Goal: Task Accomplishment & Management: Use online tool/utility

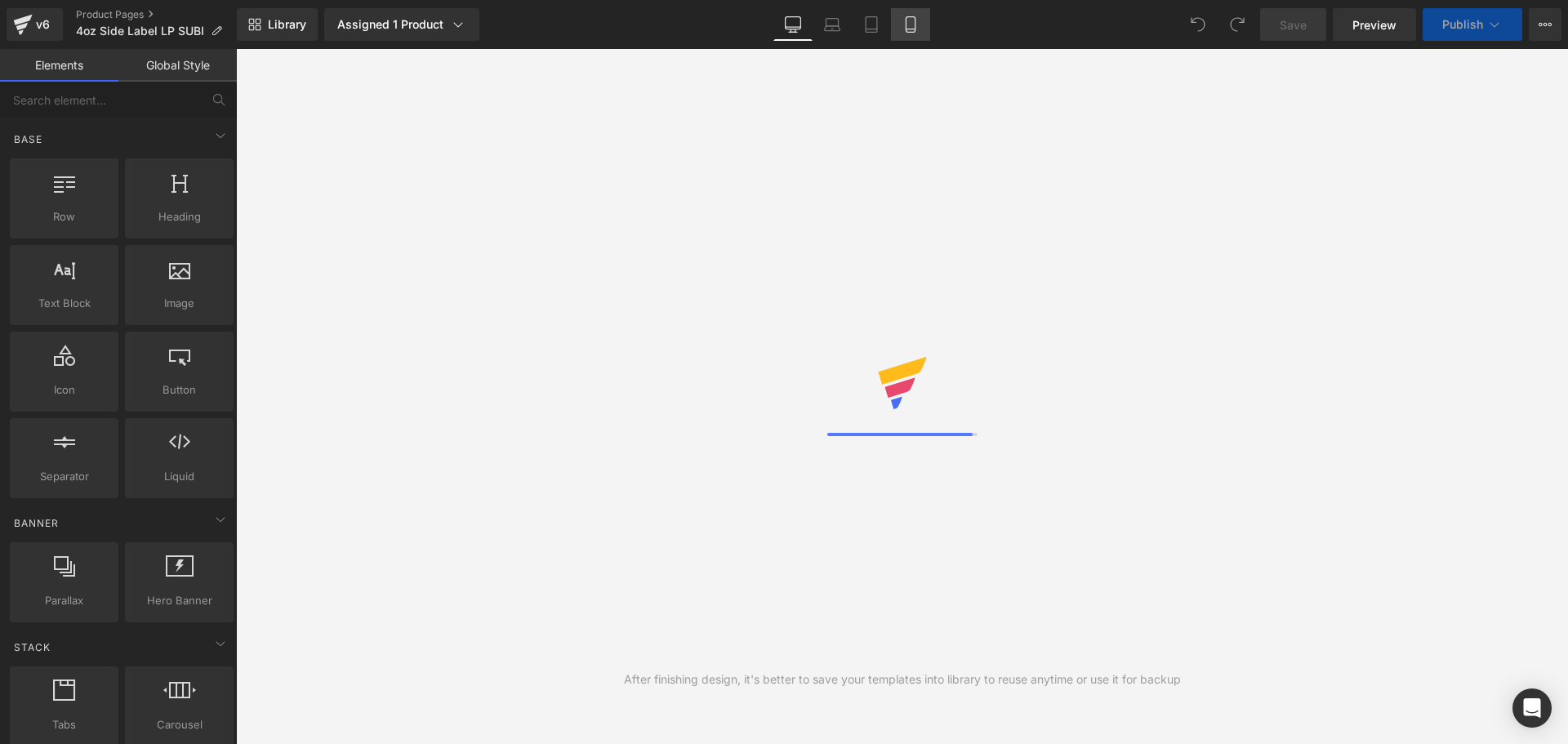
click at [912, 18] on icon at bounding box center [911, 24] width 17 height 17
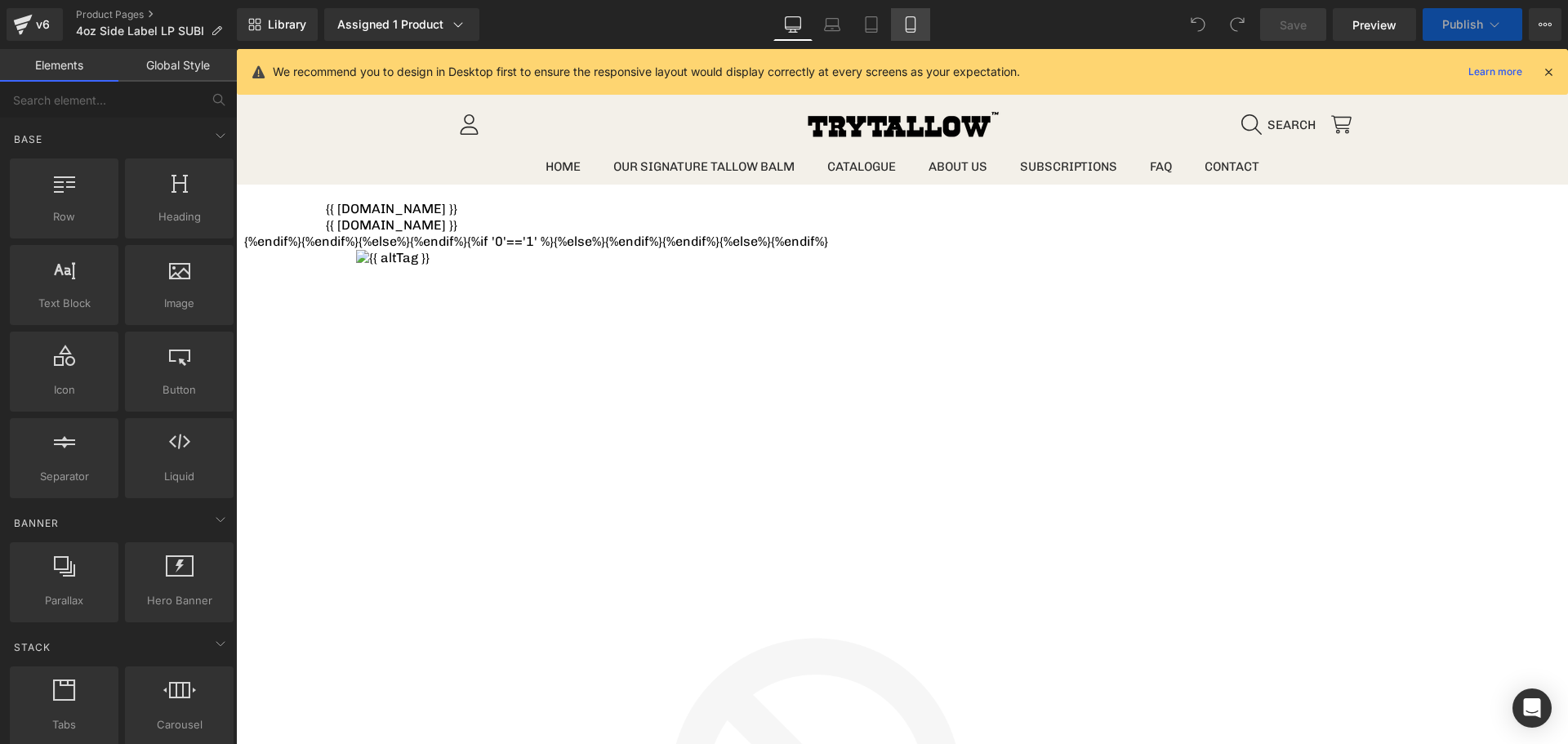
click at [908, 21] on icon at bounding box center [911, 24] width 17 height 17
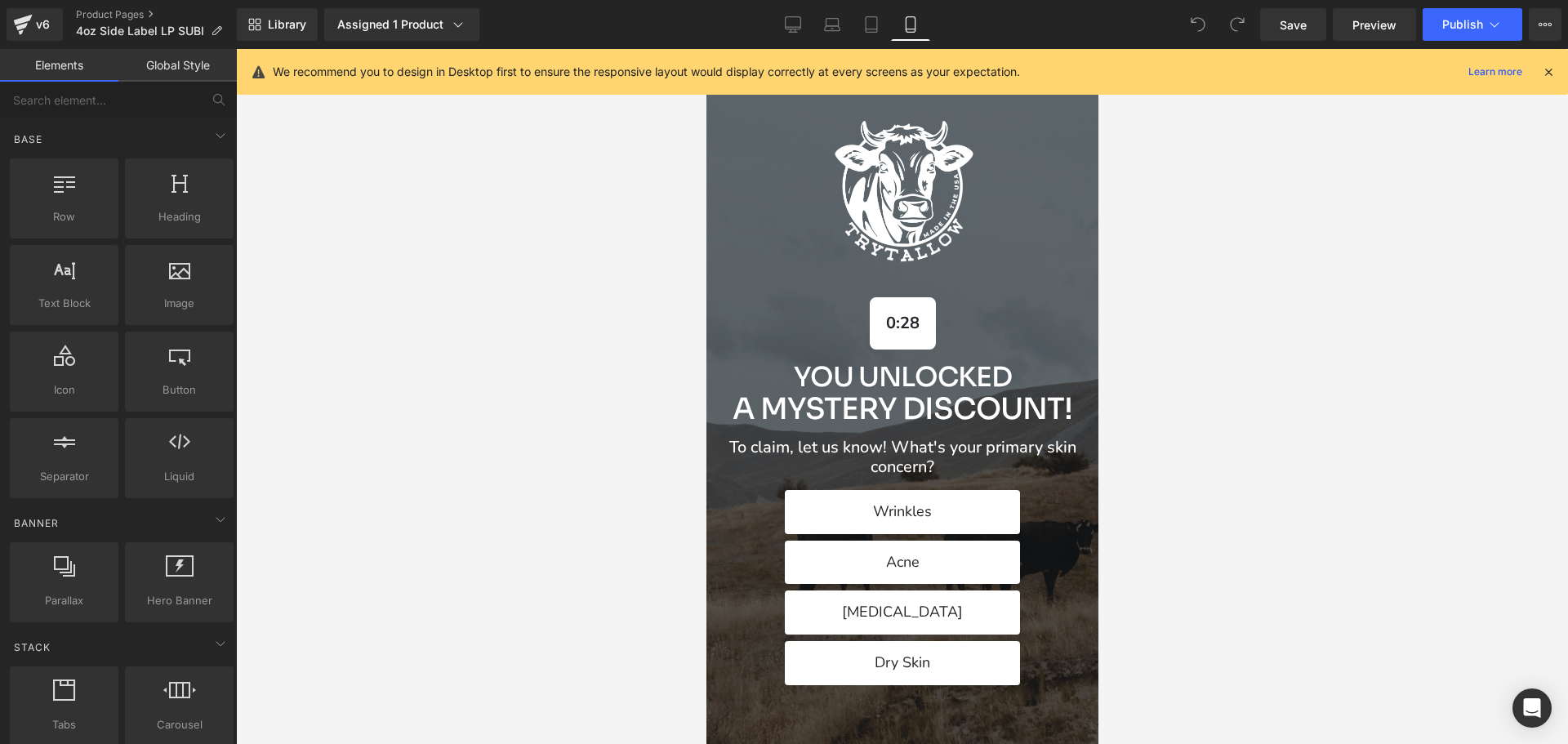
drag, startPoint x: 1561, startPoint y: 76, endPoint x: 1551, endPoint y: 79, distance: 10.4
click at [1558, 76] on div "We recommend you to design in Desktop first to ensure the responsive layout wou…" at bounding box center [902, 72] width 1331 height 45
click at [1550, 79] on icon at bounding box center [1548, 72] width 15 height 15
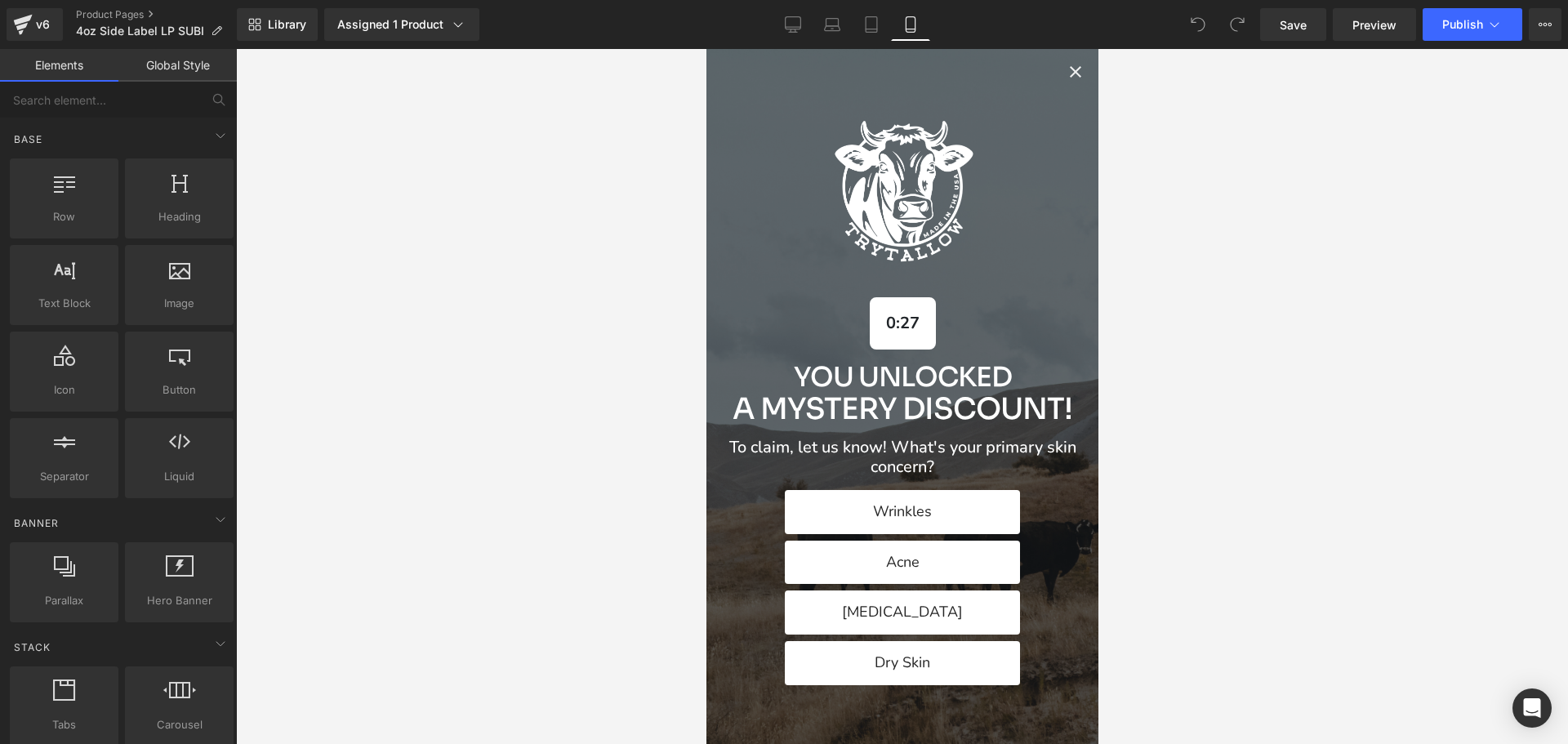
click at [1065, 68] on icon "Close popup" at bounding box center [1075, 72] width 19 height 19
drag, startPoint x: 1060, startPoint y: 70, endPoint x: 843, endPoint y: 121, distance: 222.9
click at [1065, 70] on icon "Close popup" at bounding box center [1075, 72] width 19 height 19
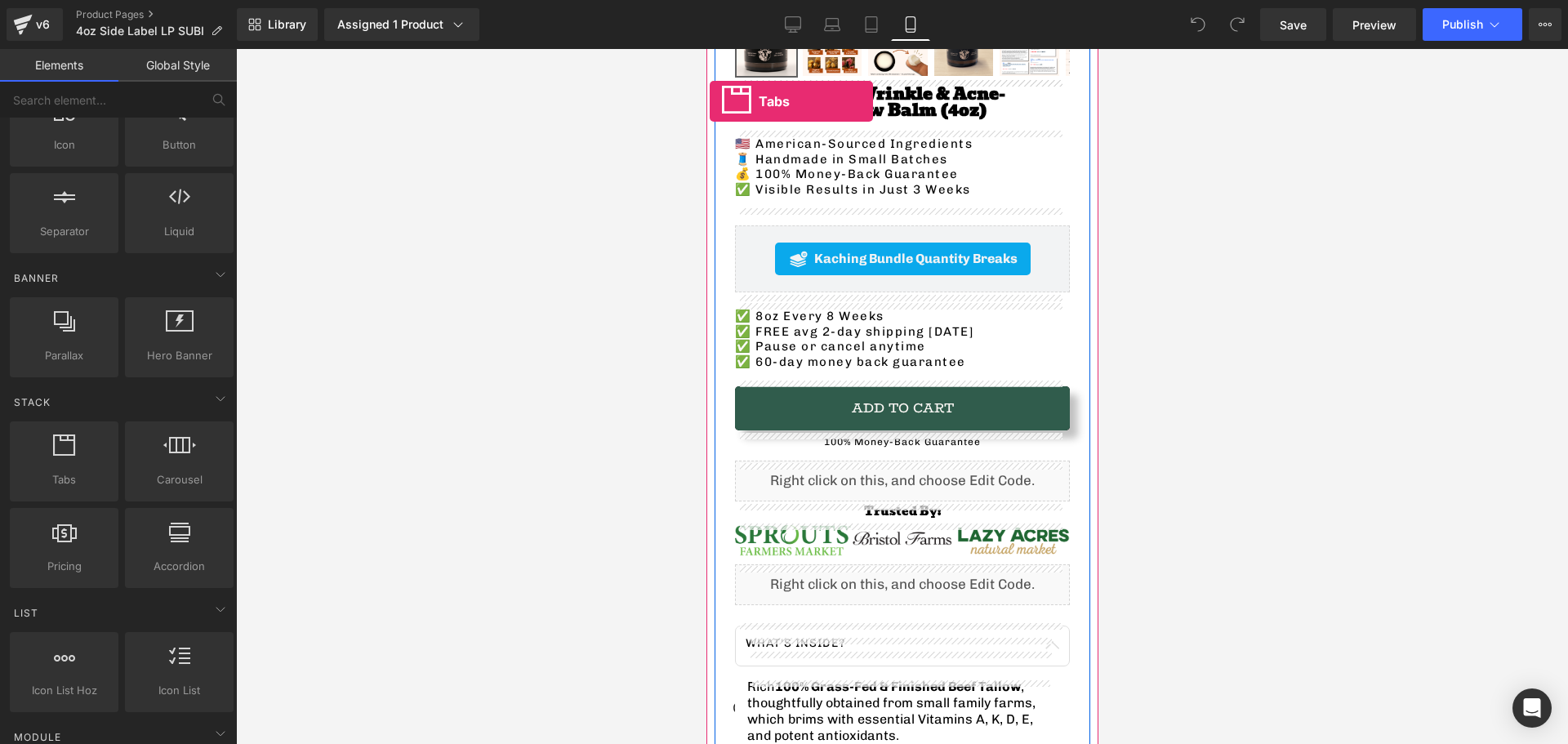
scroll to position [539, 0]
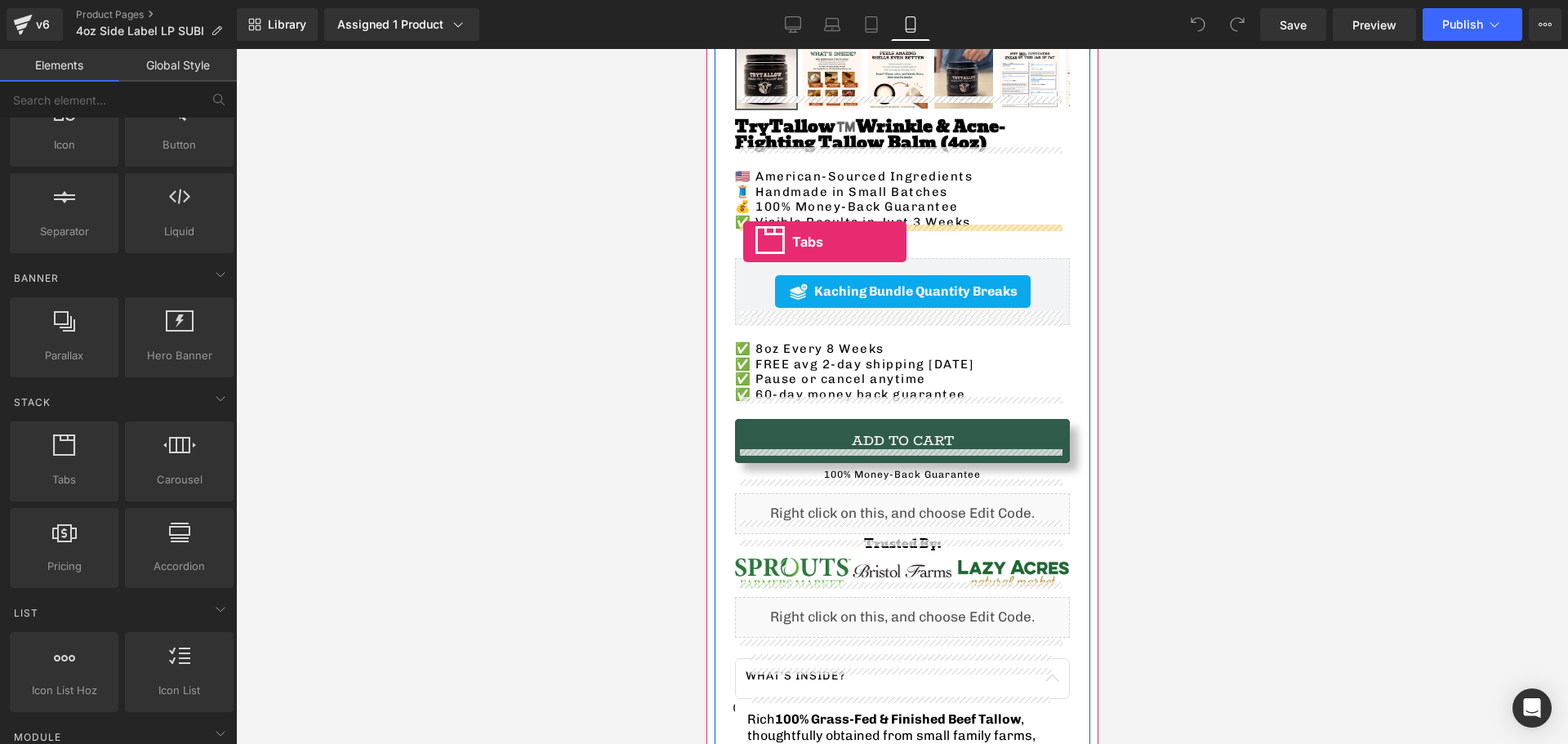
drag, startPoint x: 753, startPoint y: 516, endPoint x: 745, endPoint y: 243, distance: 273.1
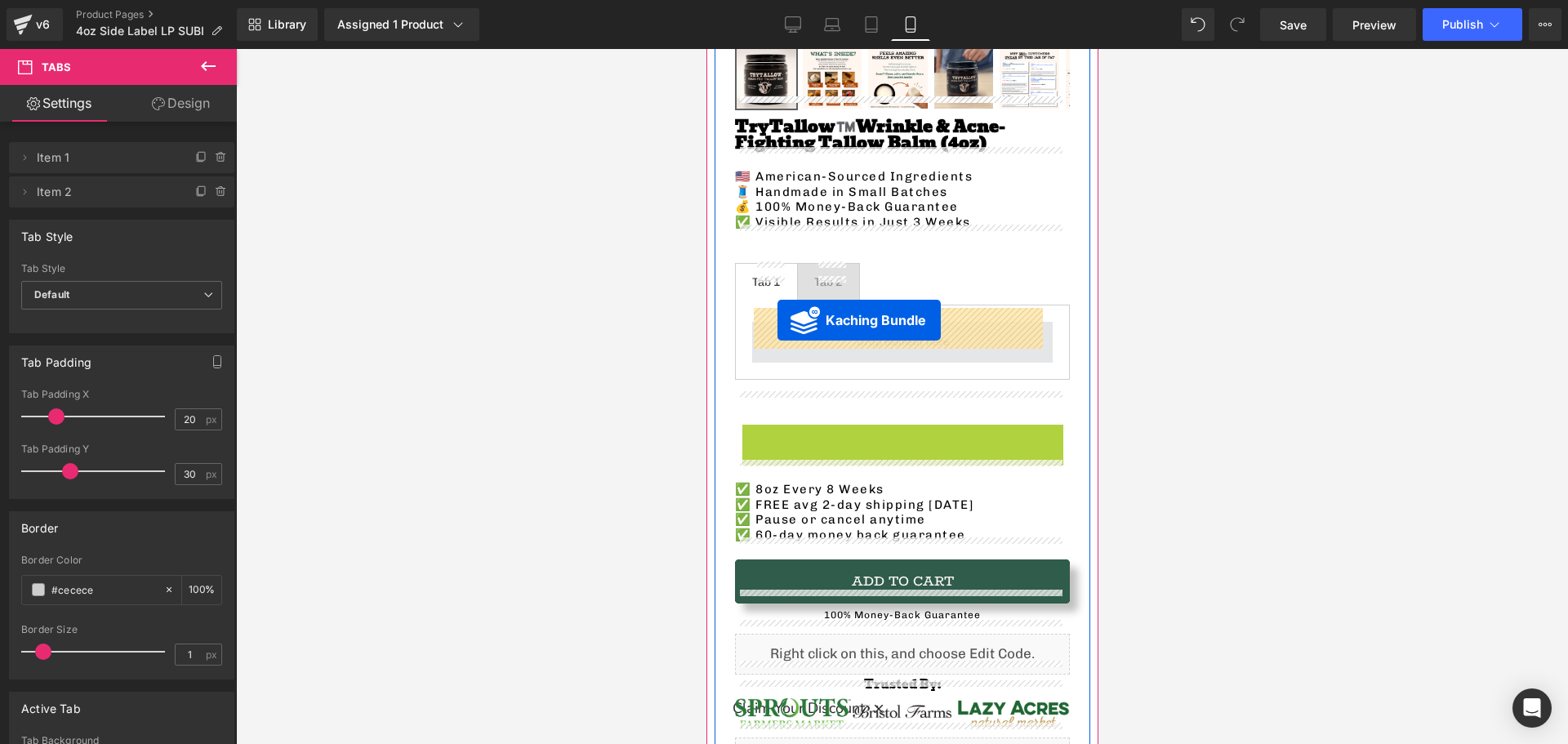
drag, startPoint x: 790, startPoint y: 422, endPoint x: 777, endPoint y: 320, distance: 102.8
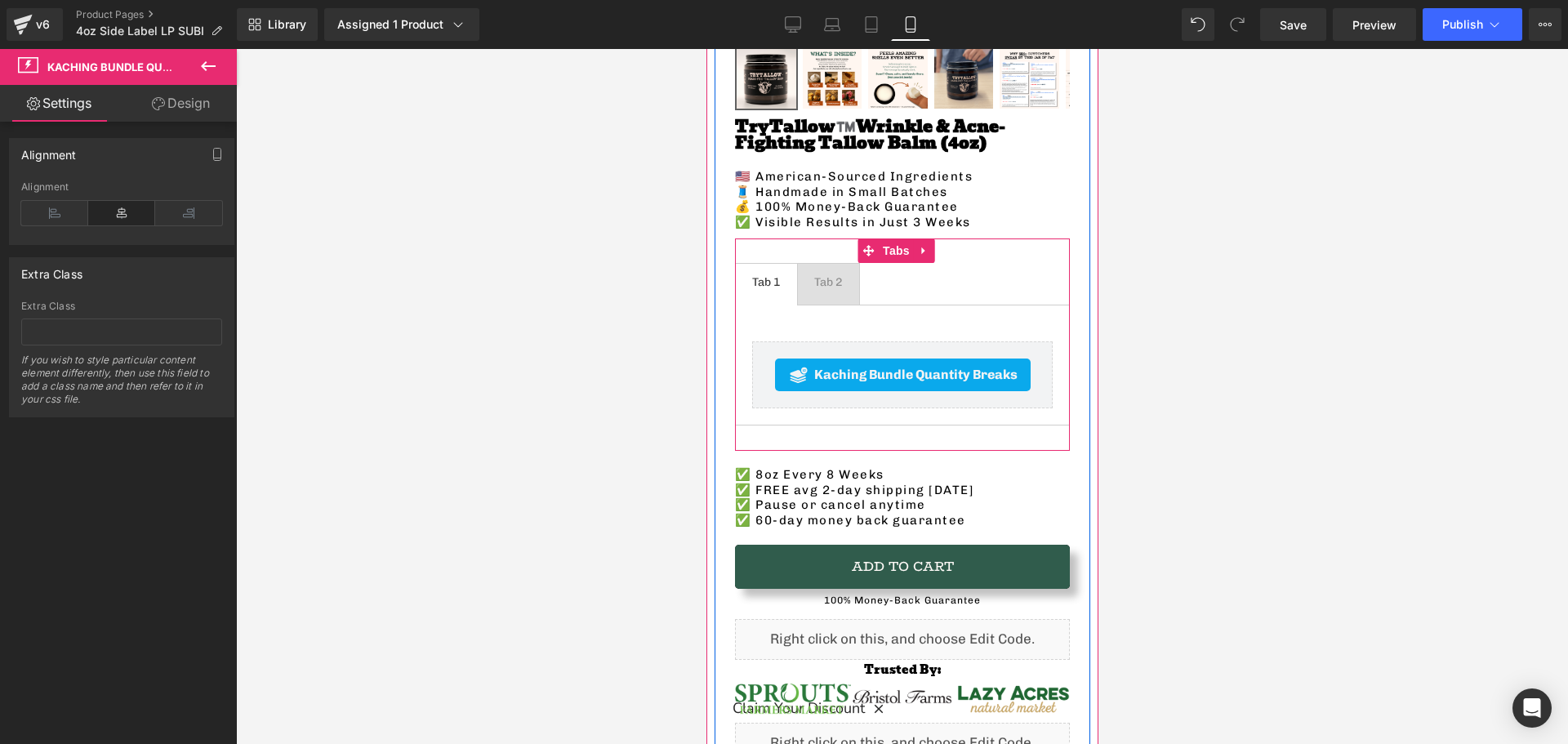
click at [824, 275] on div "Tab 2" at bounding box center [828, 282] width 29 height 15
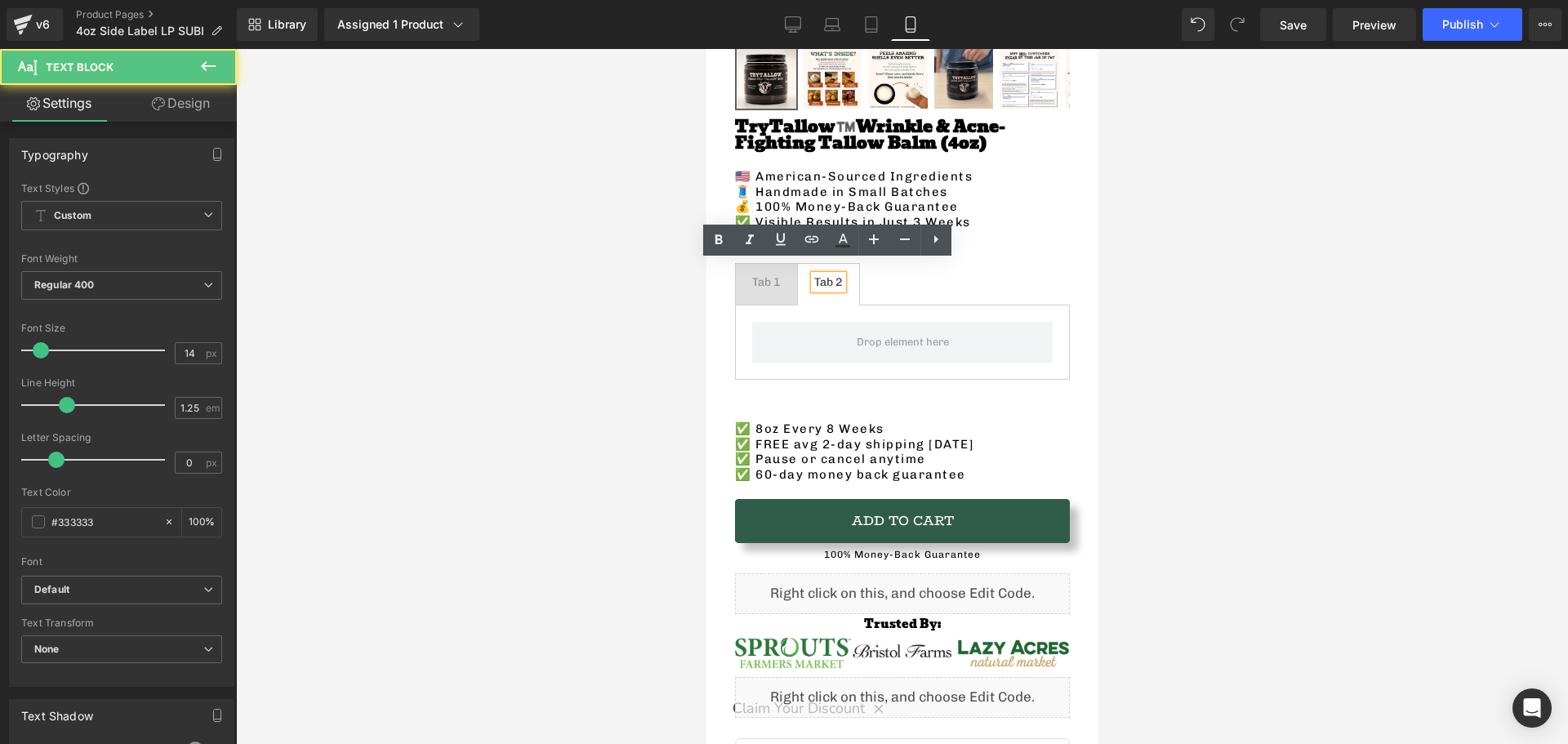
click at [820, 276] on div "Tab 2" at bounding box center [828, 282] width 29 height 15
click at [779, 275] on div "Tab 1 Text Block" at bounding box center [766, 282] width 29 height 15
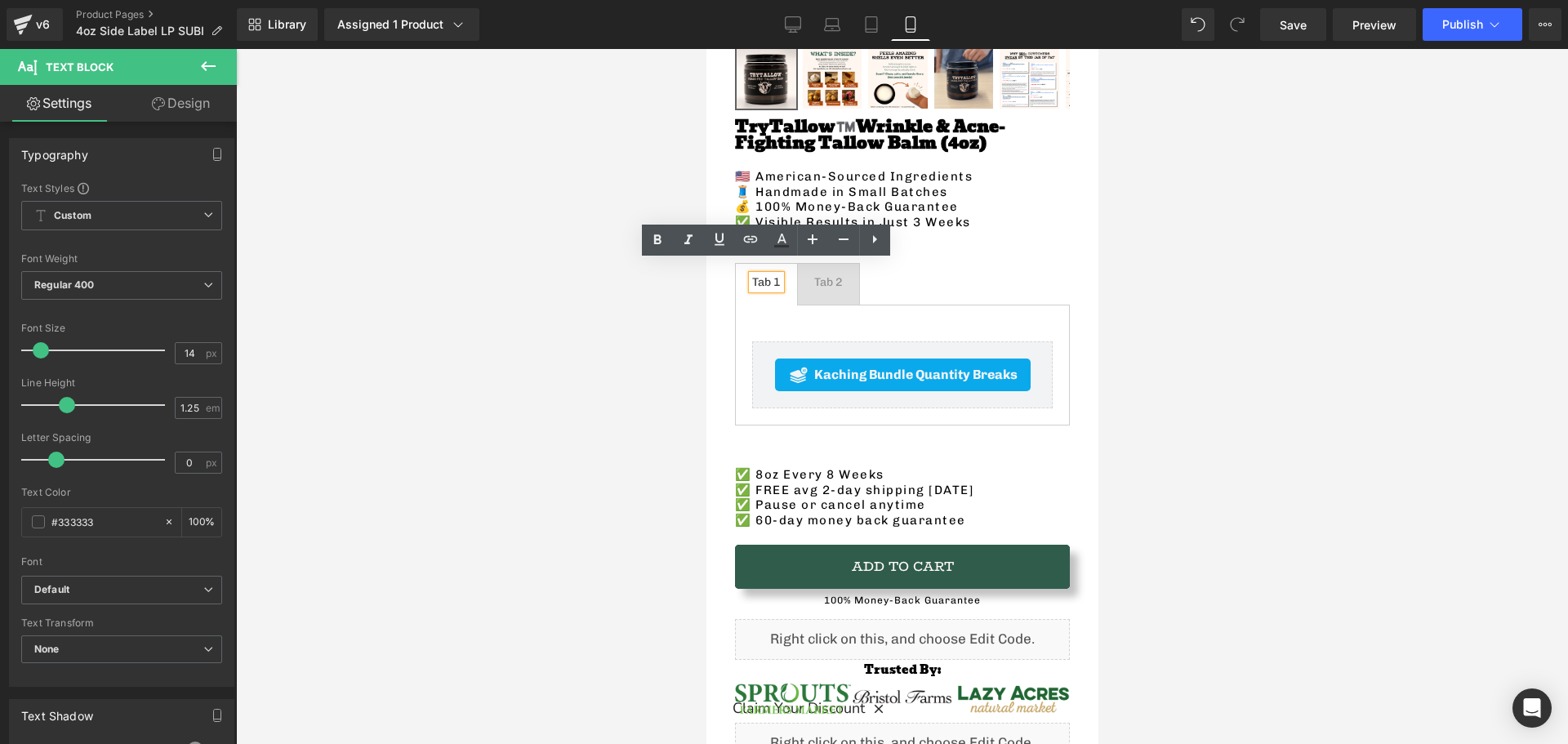
scroll to position [457, 0]
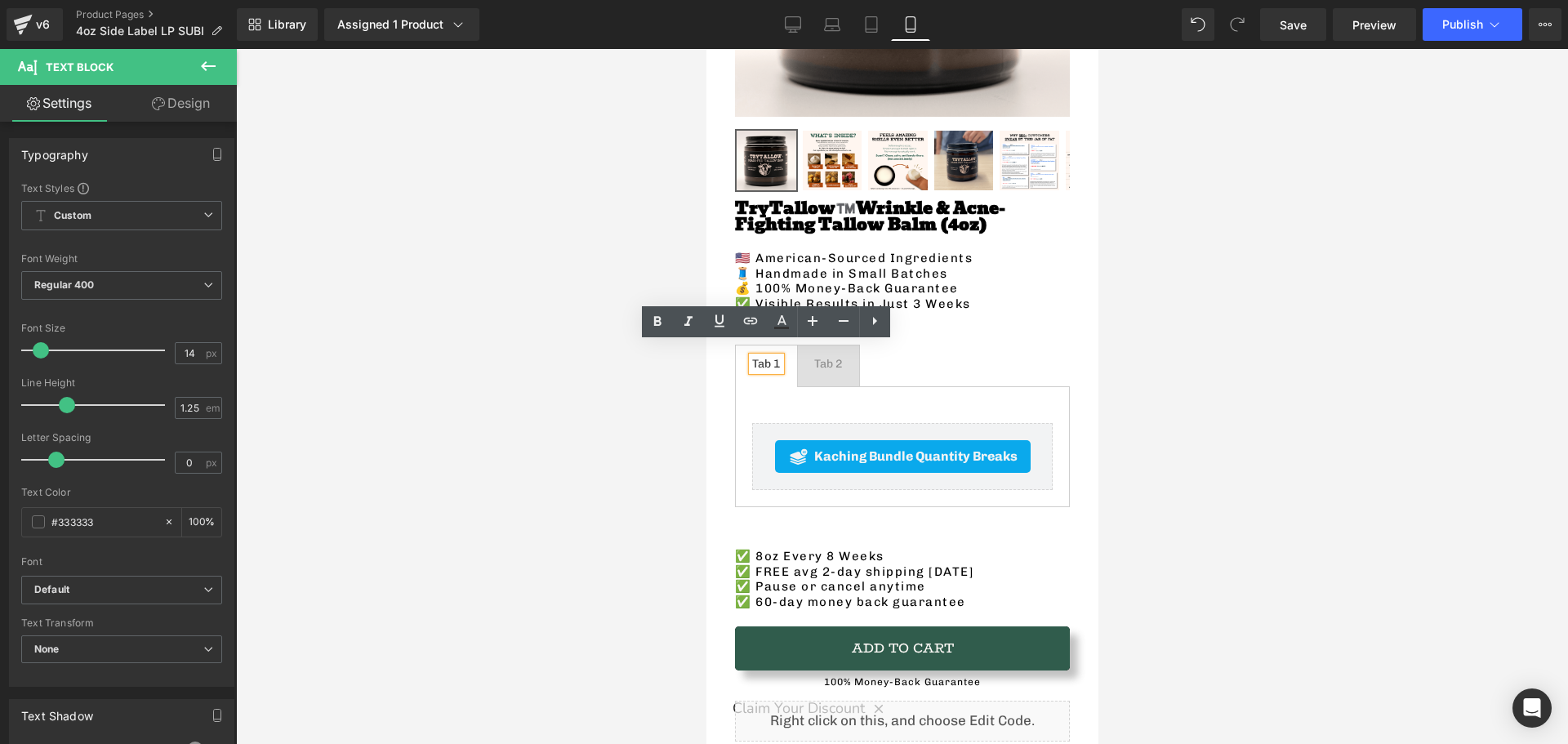
click at [825, 368] on span "Tab 2 Text Block" at bounding box center [828, 365] width 61 height 41
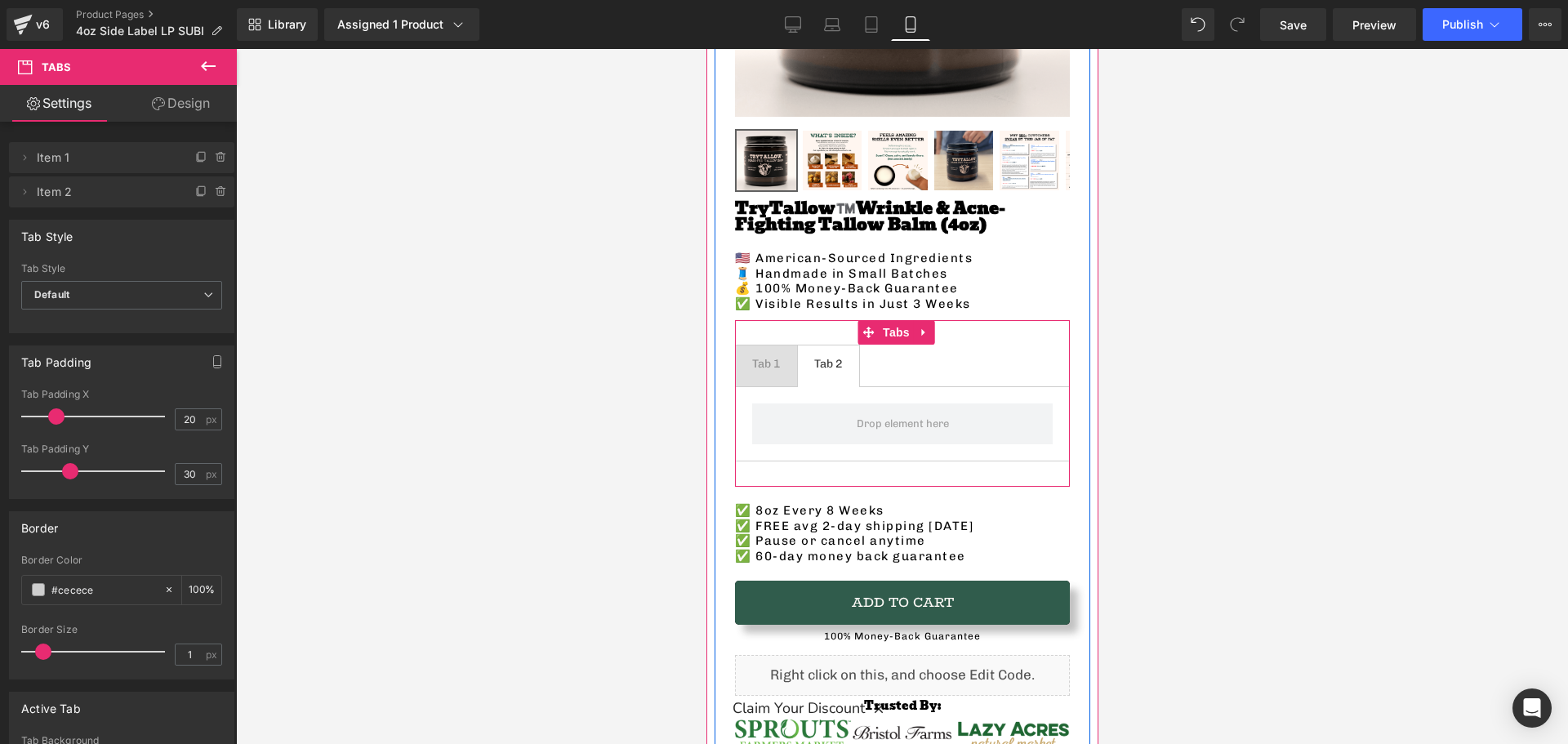
click at [744, 359] on span "Tab 1 Text Block" at bounding box center [766, 365] width 61 height 41
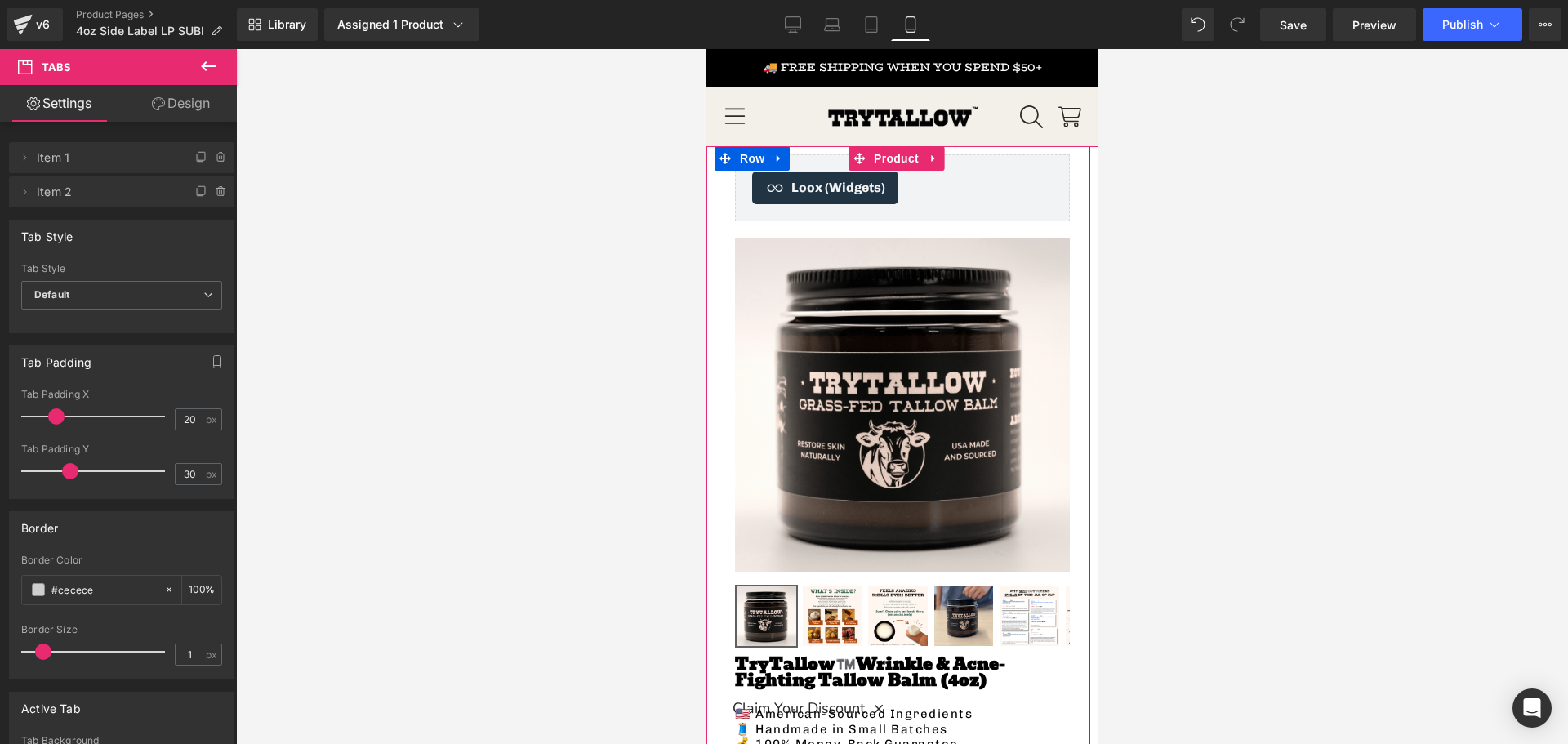
scroll to position [0, 0]
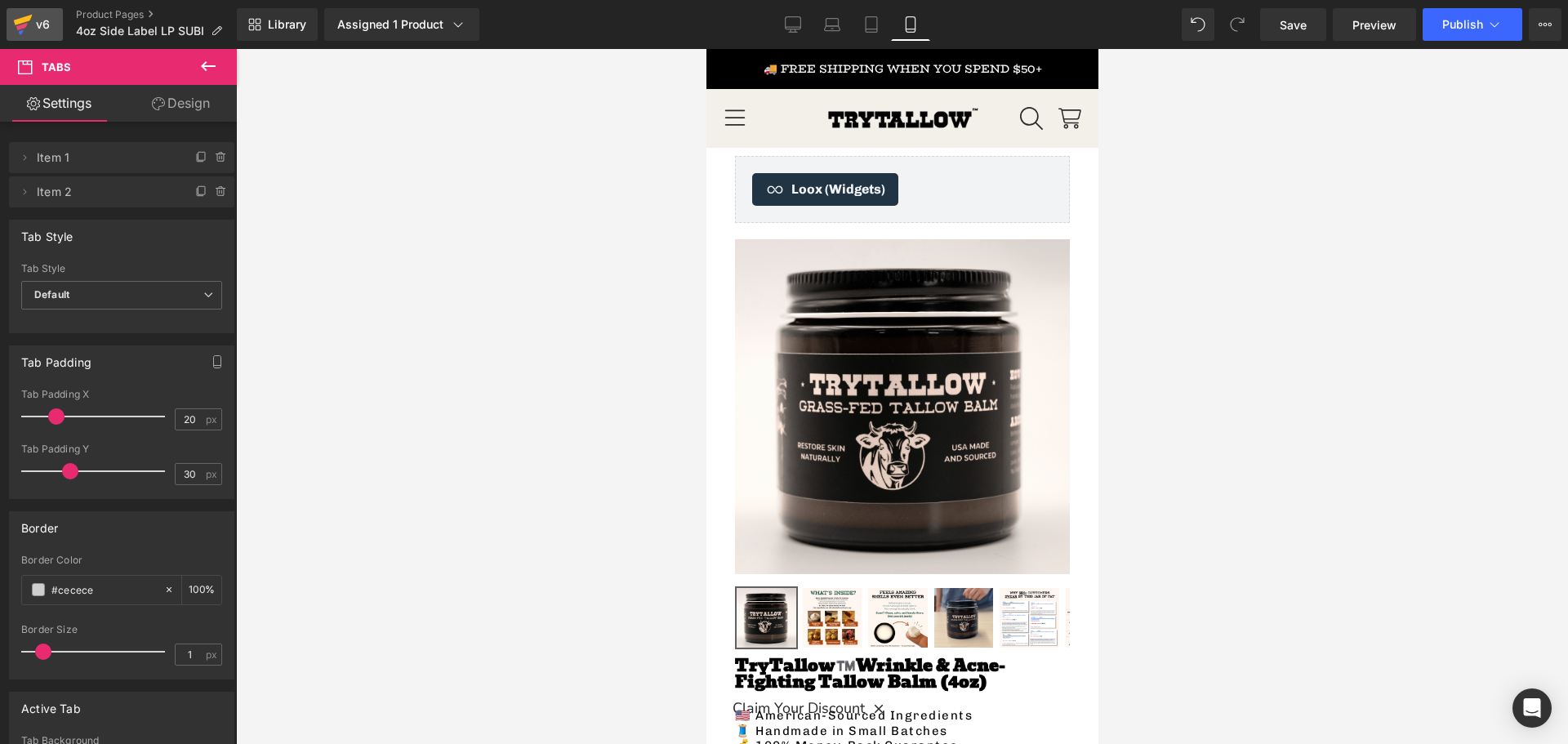
click at [52, 31] on div "v6" at bounding box center [42, 24] width 20 height 21
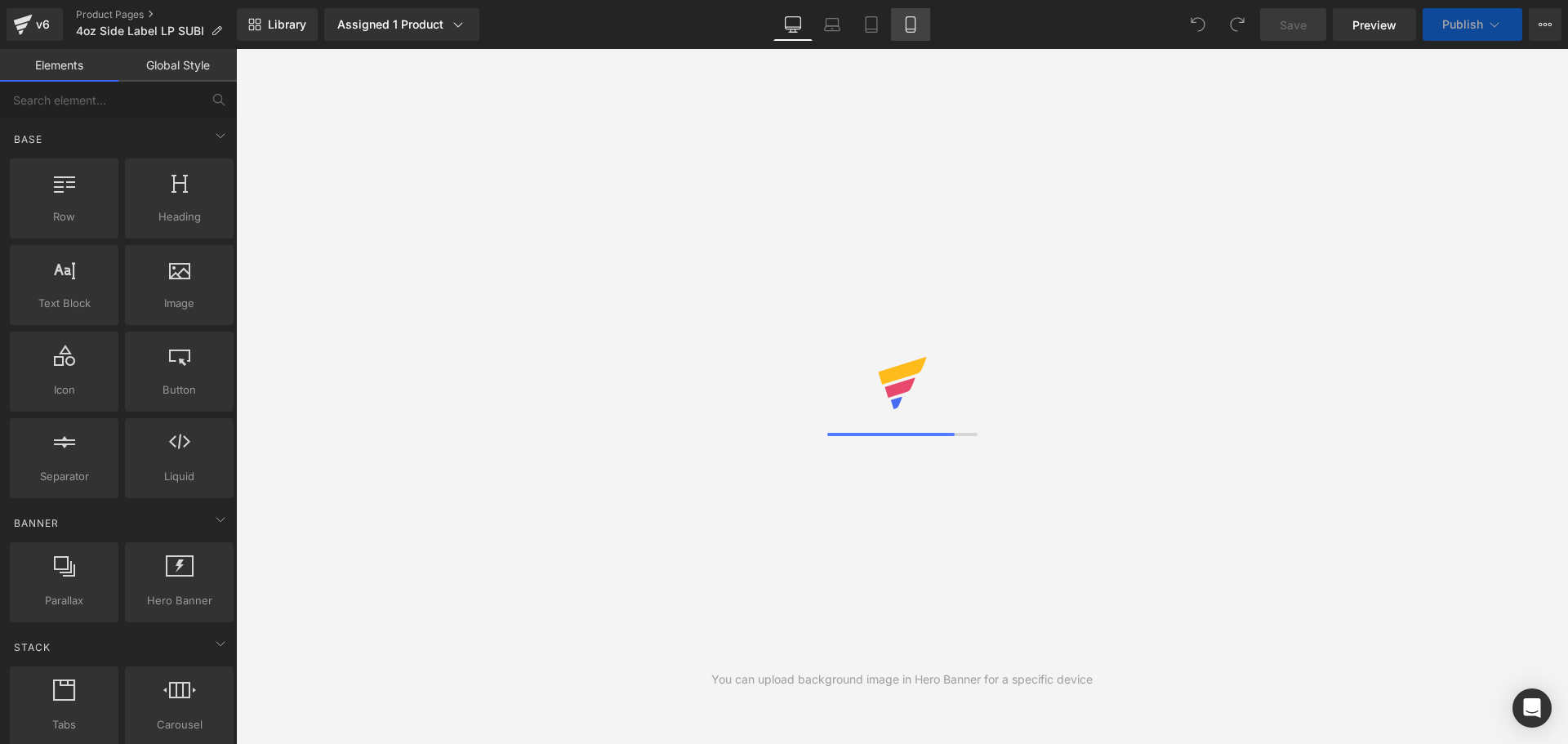
click at [913, 12] on link "Mobile" at bounding box center [911, 24] width 39 height 32
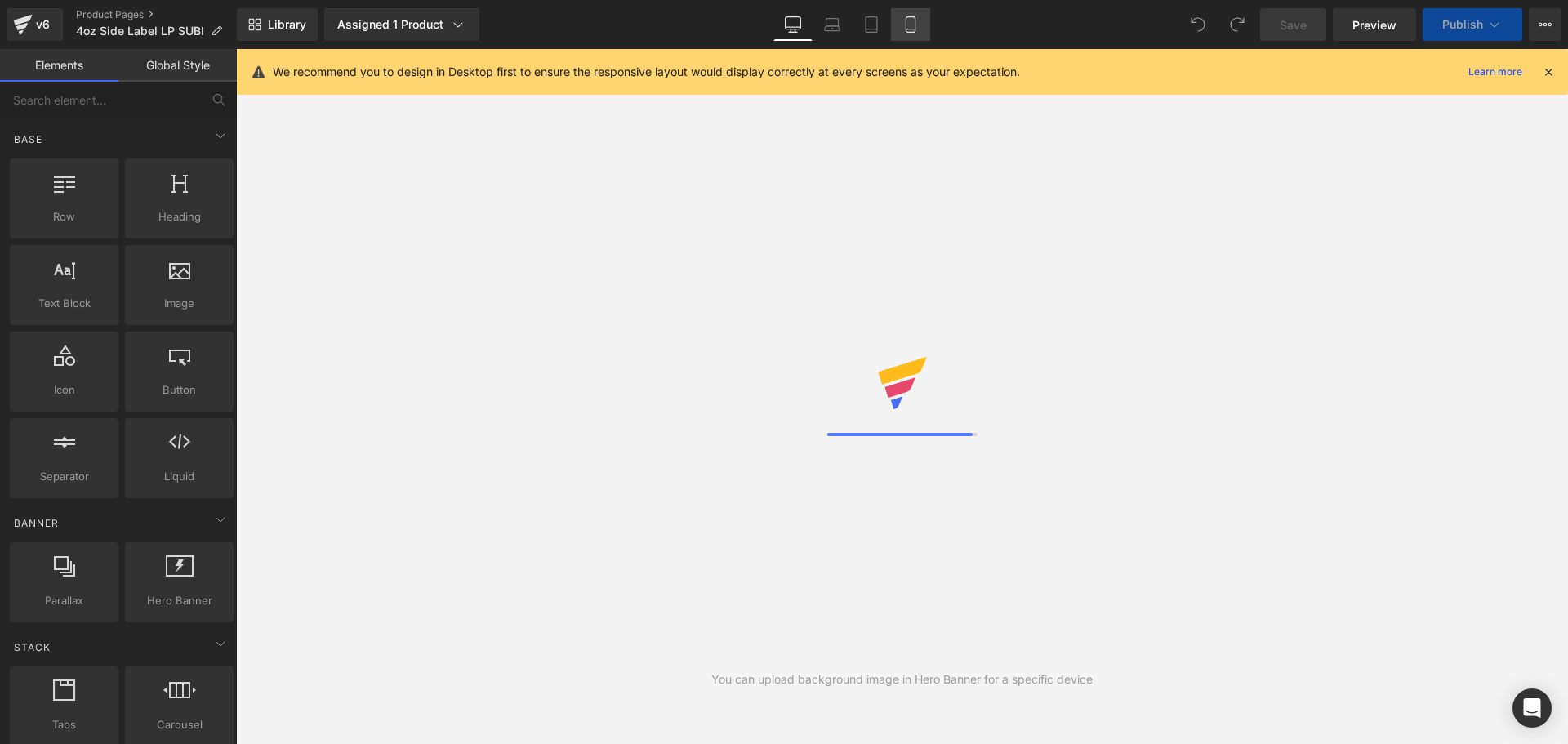
click at [910, 23] on icon at bounding box center [911, 24] width 17 height 17
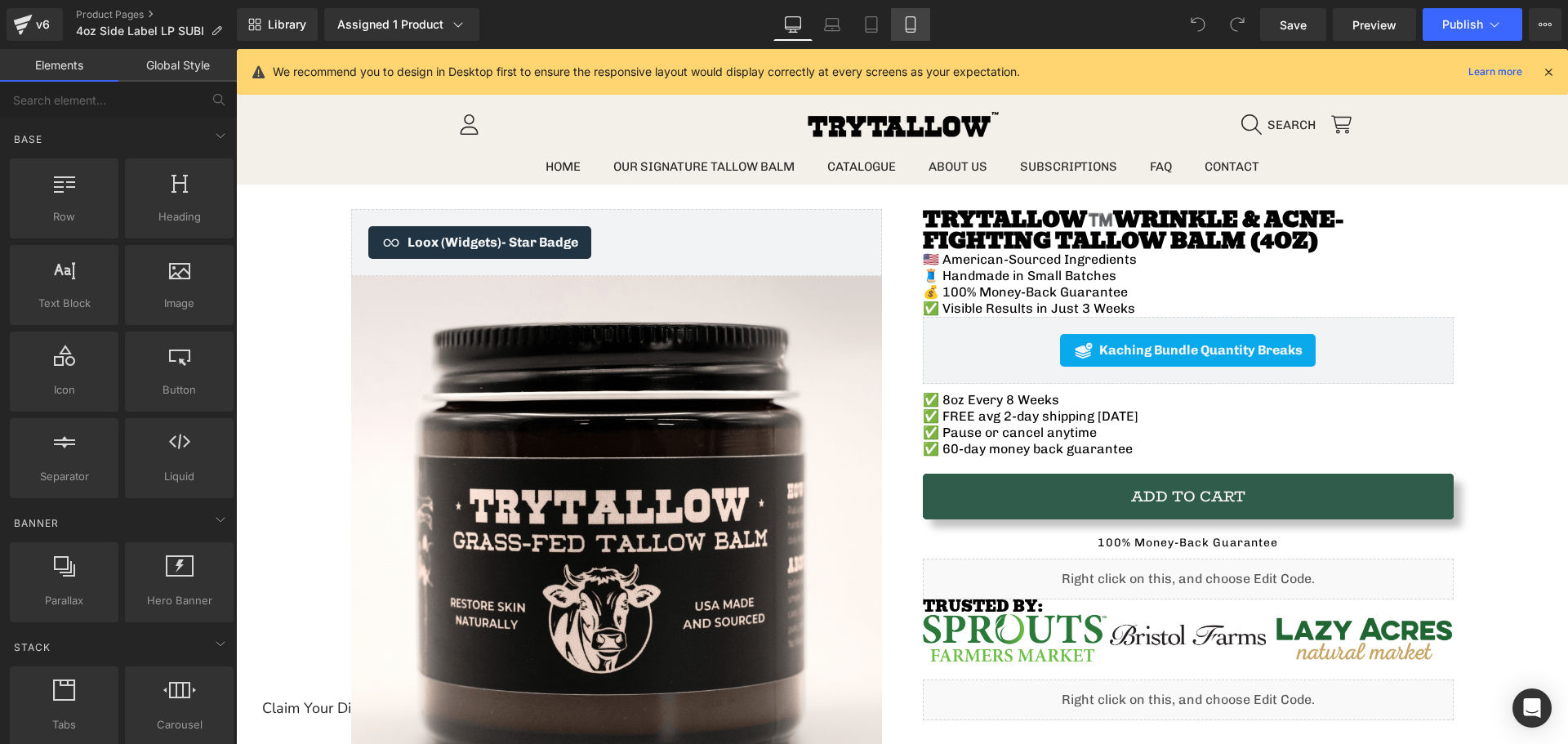
click at [910, 23] on icon at bounding box center [911, 24] width 17 height 17
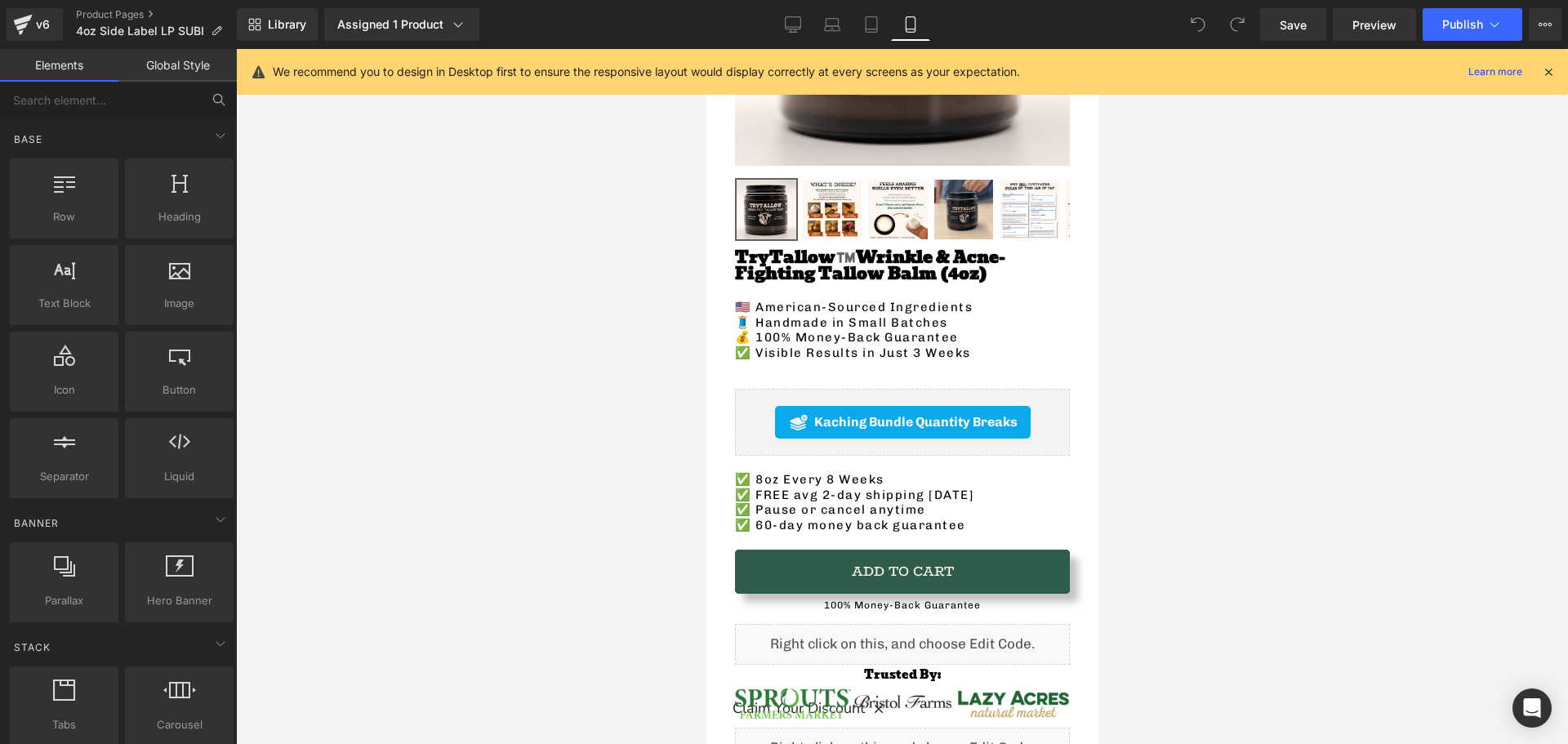
click at [214, 101] on icon at bounding box center [217, 97] width 8 height 8
click at [219, 101] on icon at bounding box center [219, 100] width 15 height 15
click at [131, 110] on input "text" at bounding box center [101, 99] width 201 height 36
type input "tab"
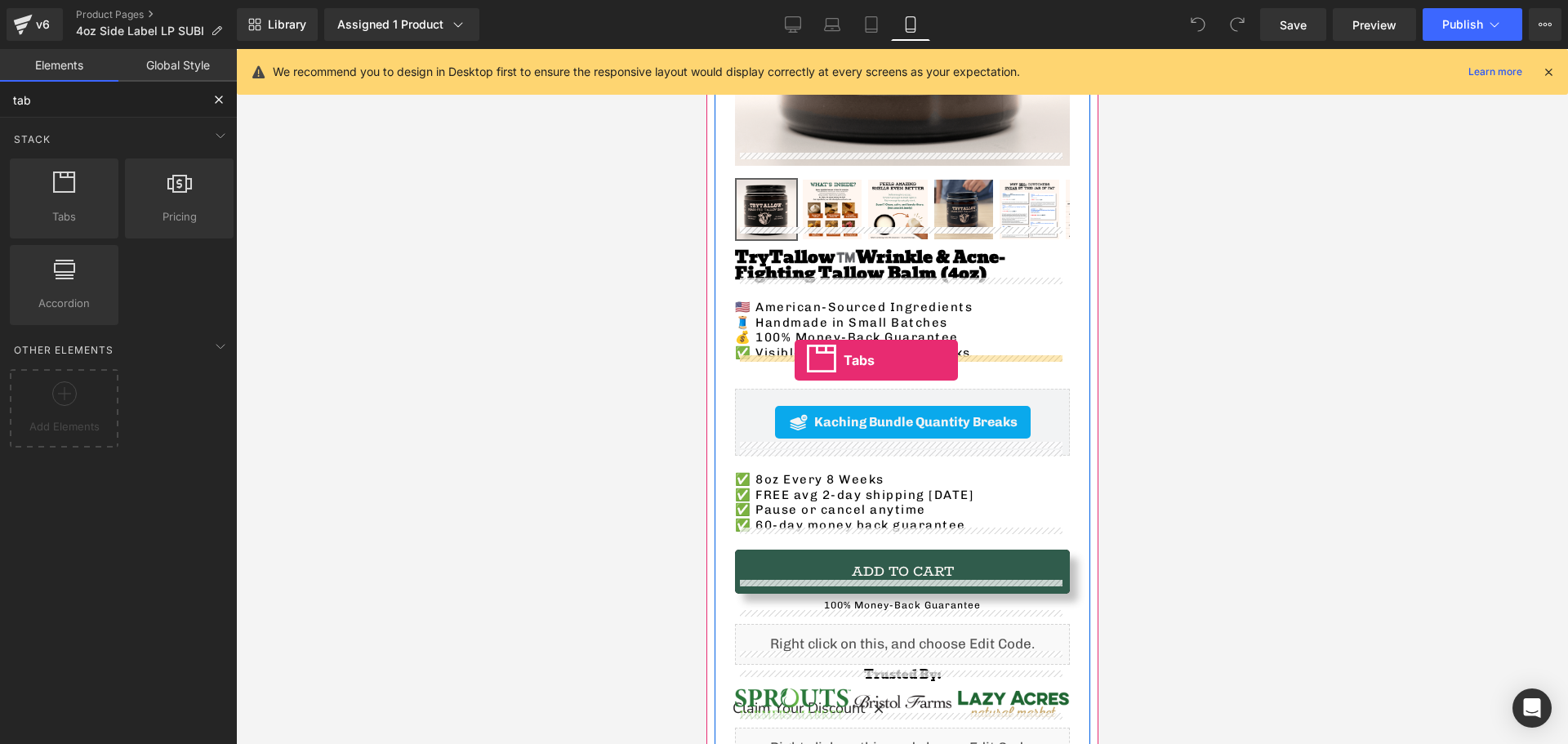
drag, startPoint x: 753, startPoint y: 264, endPoint x: 794, endPoint y: 360, distance: 104.4
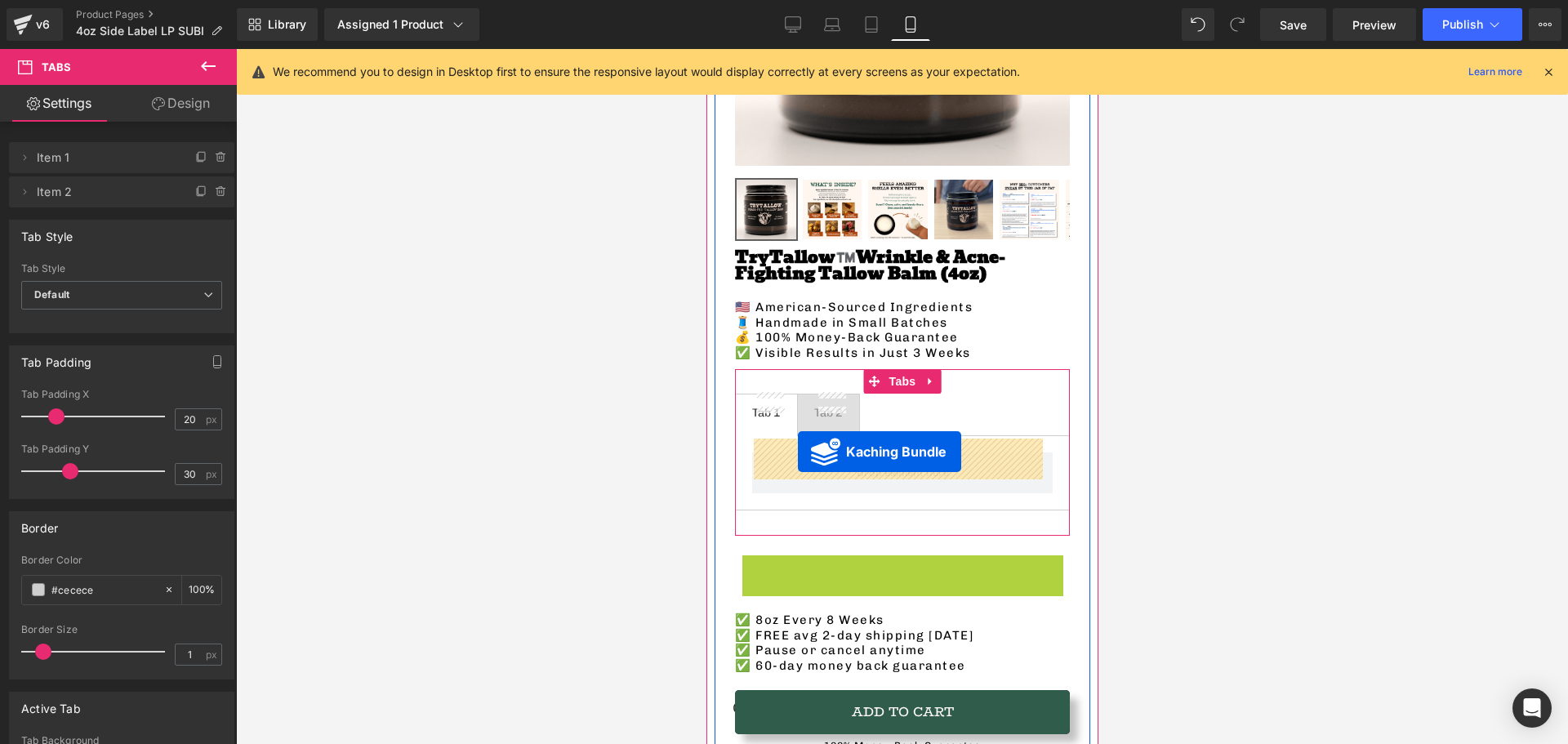
drag, startPoint x: 793, startPoint y: 558, endPoint x: 710, endPoint y: 490, distance: 107.3
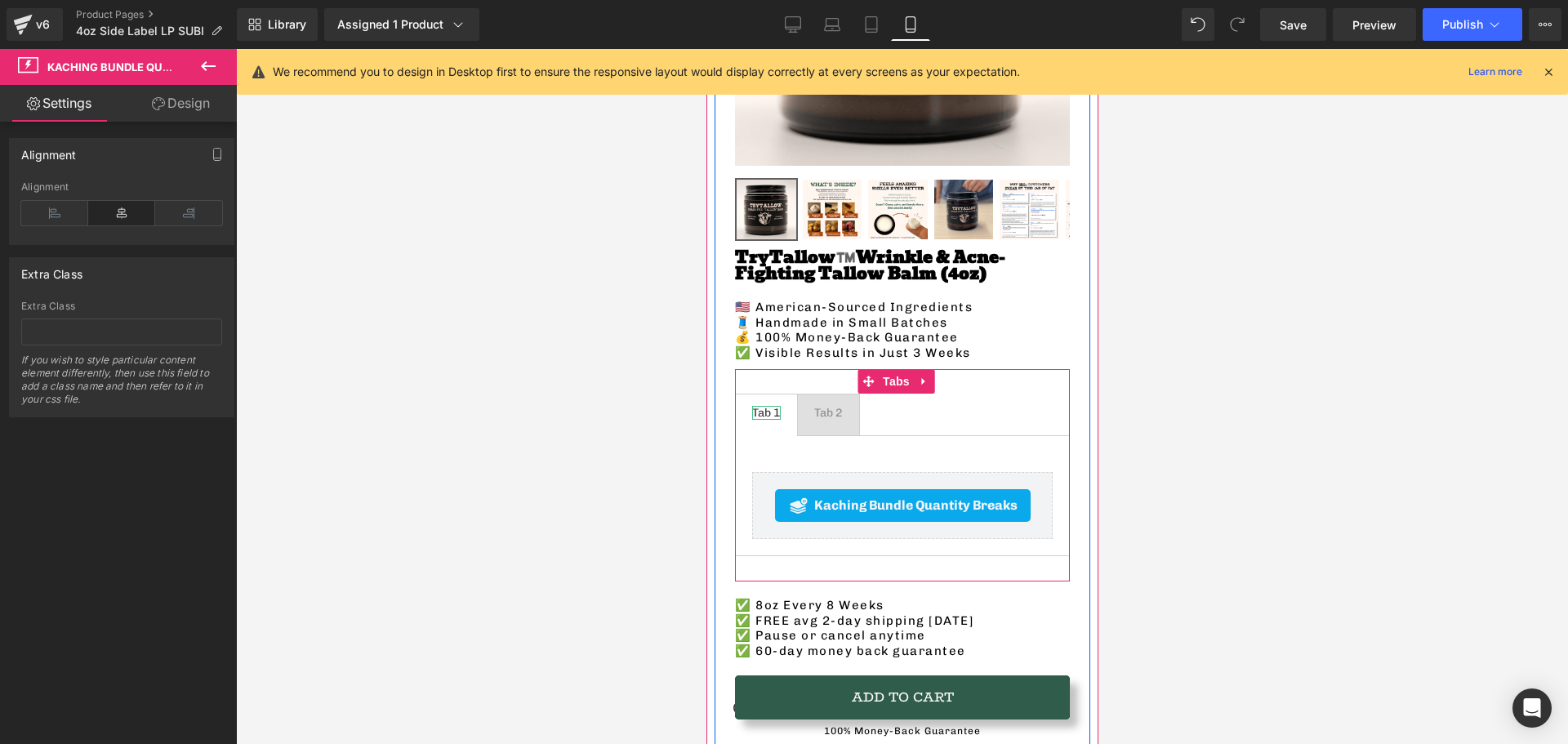
click at [771, 406] on div "Tab 1" at bounding box center [766, 413] width 29 height 15
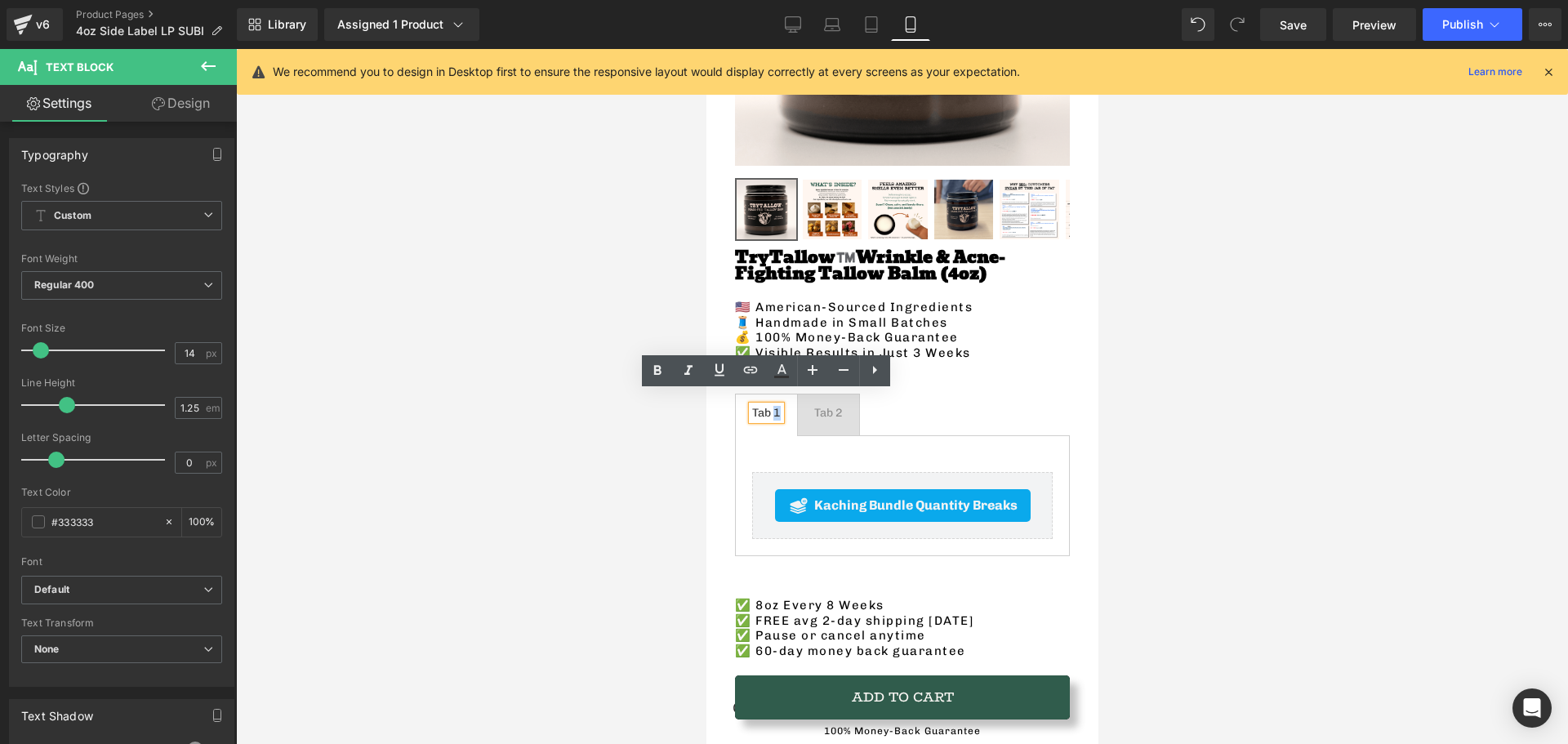
click at [768, 406] on div "Tab 1" at bounding box center [766, 413] width 29 height 15
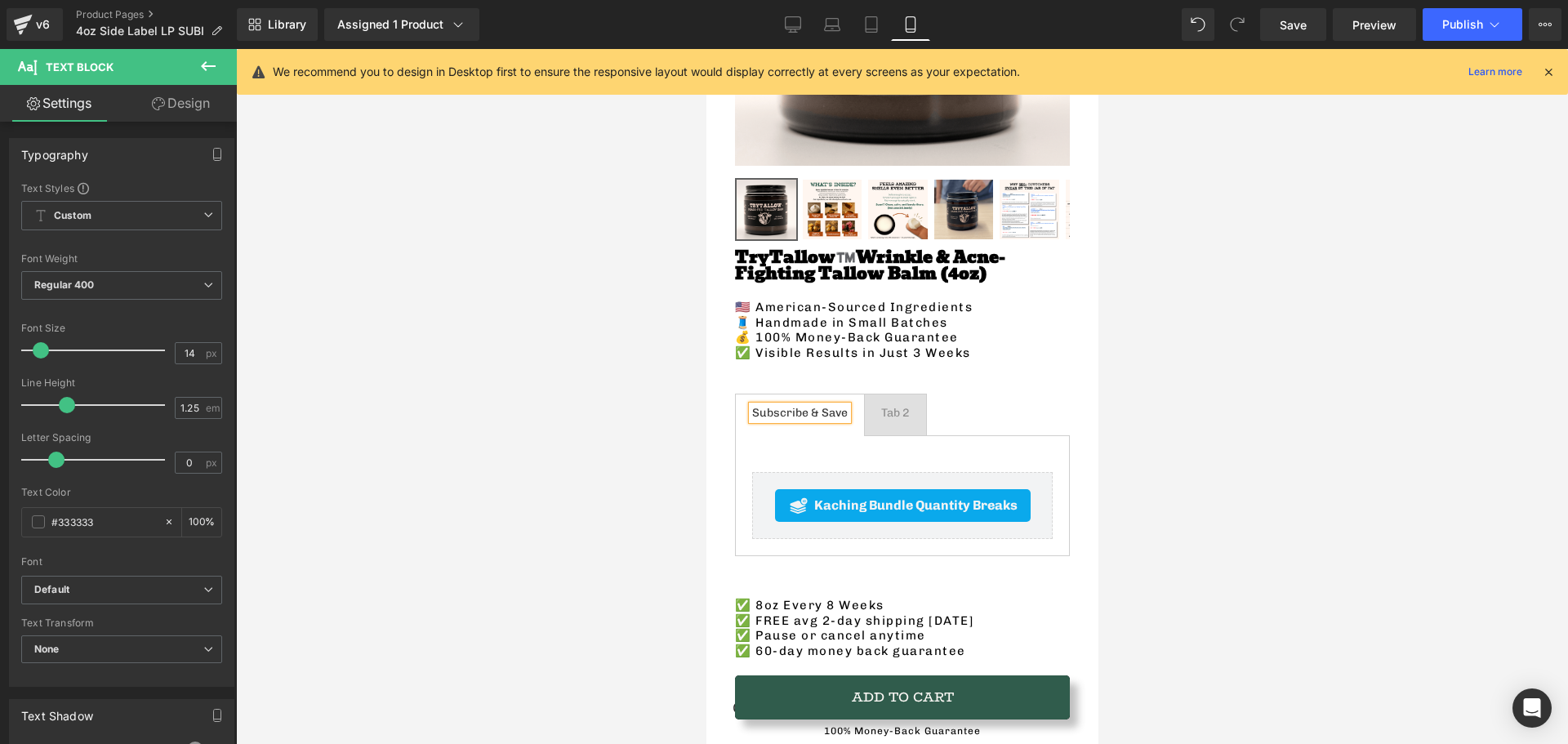
click at [605, 435] on div at bounding box center [902, 396] width 1332 height 695
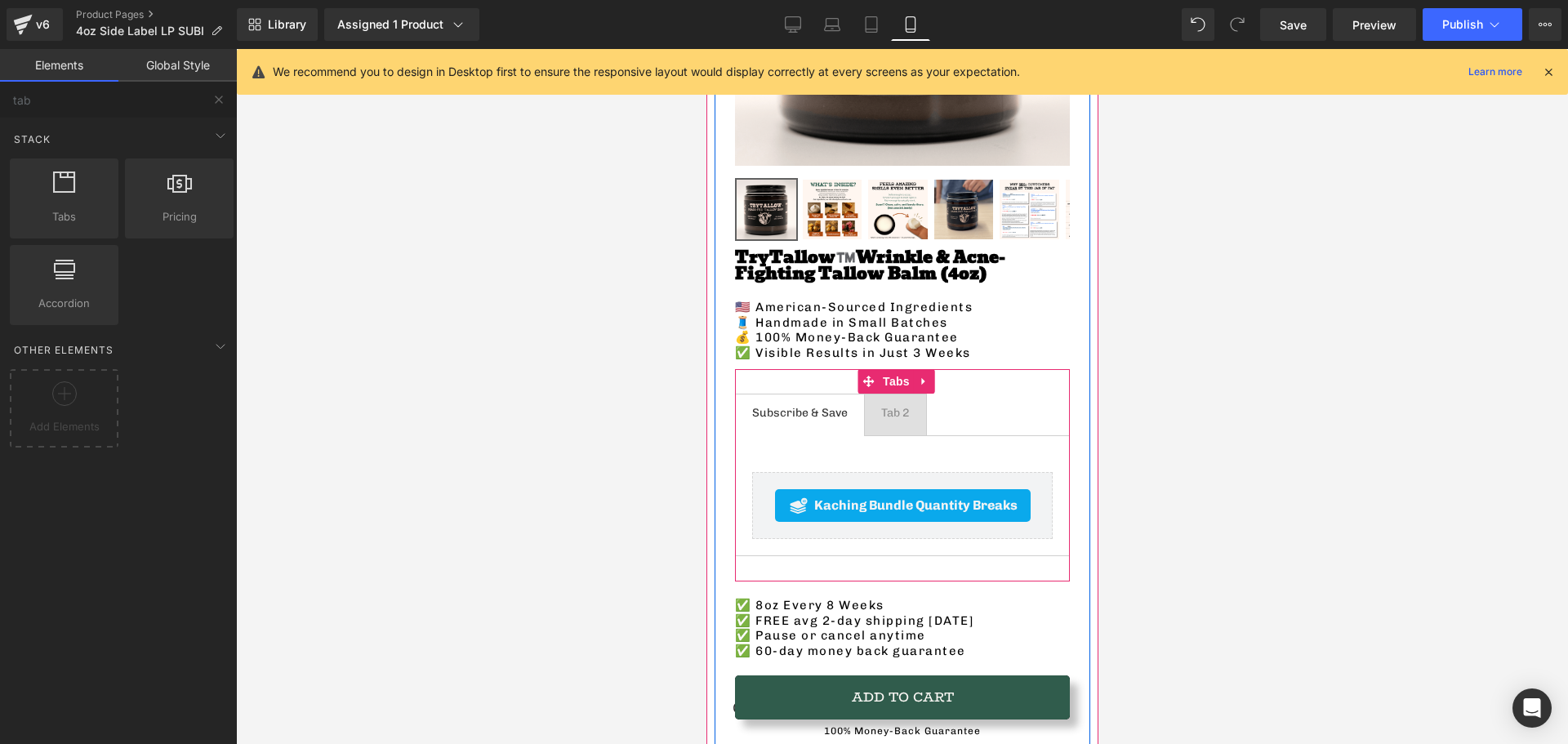
click at [705, 49] on div at bounding box center [705, 49] width 0 height 0
click at [894, 406] on div "Tab 2" at bounding box center [894, 413] width 29 height 15
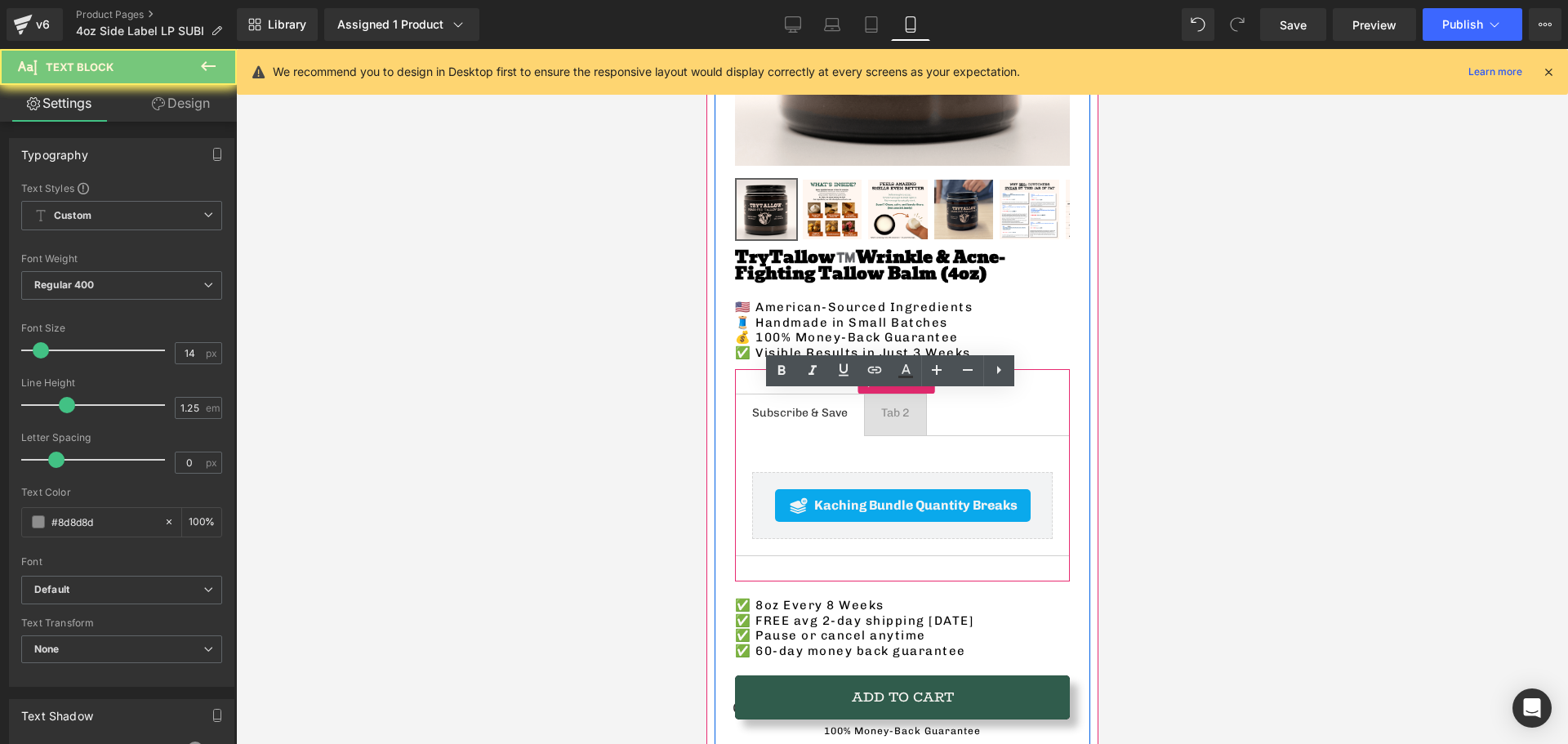
click at [894, 406] on div "Tab 2" at bounding box center [894, 413] width 29 height 15
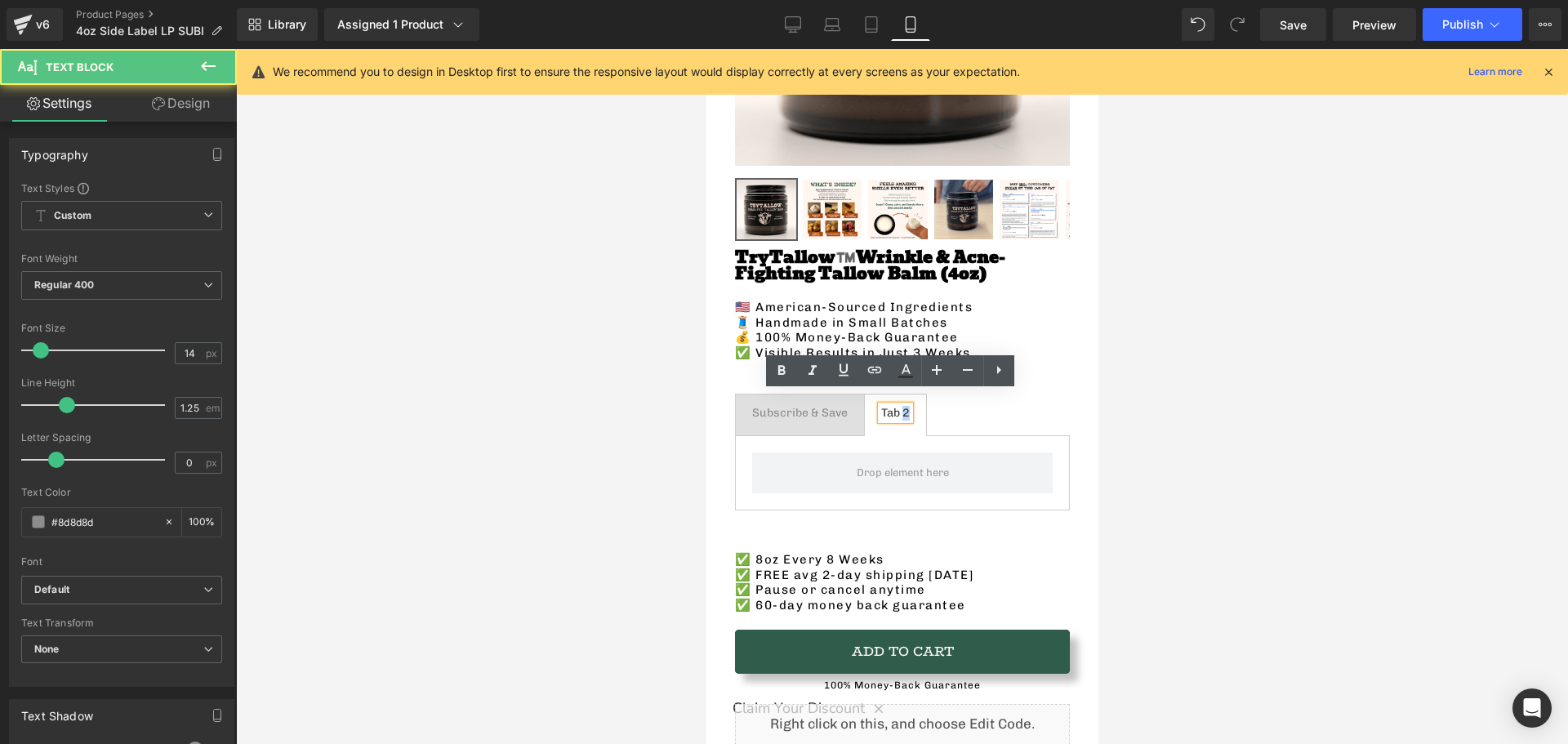
click at [898, 406] on div "Tab 2" at bounding box center [894, 413] width 29 height 15
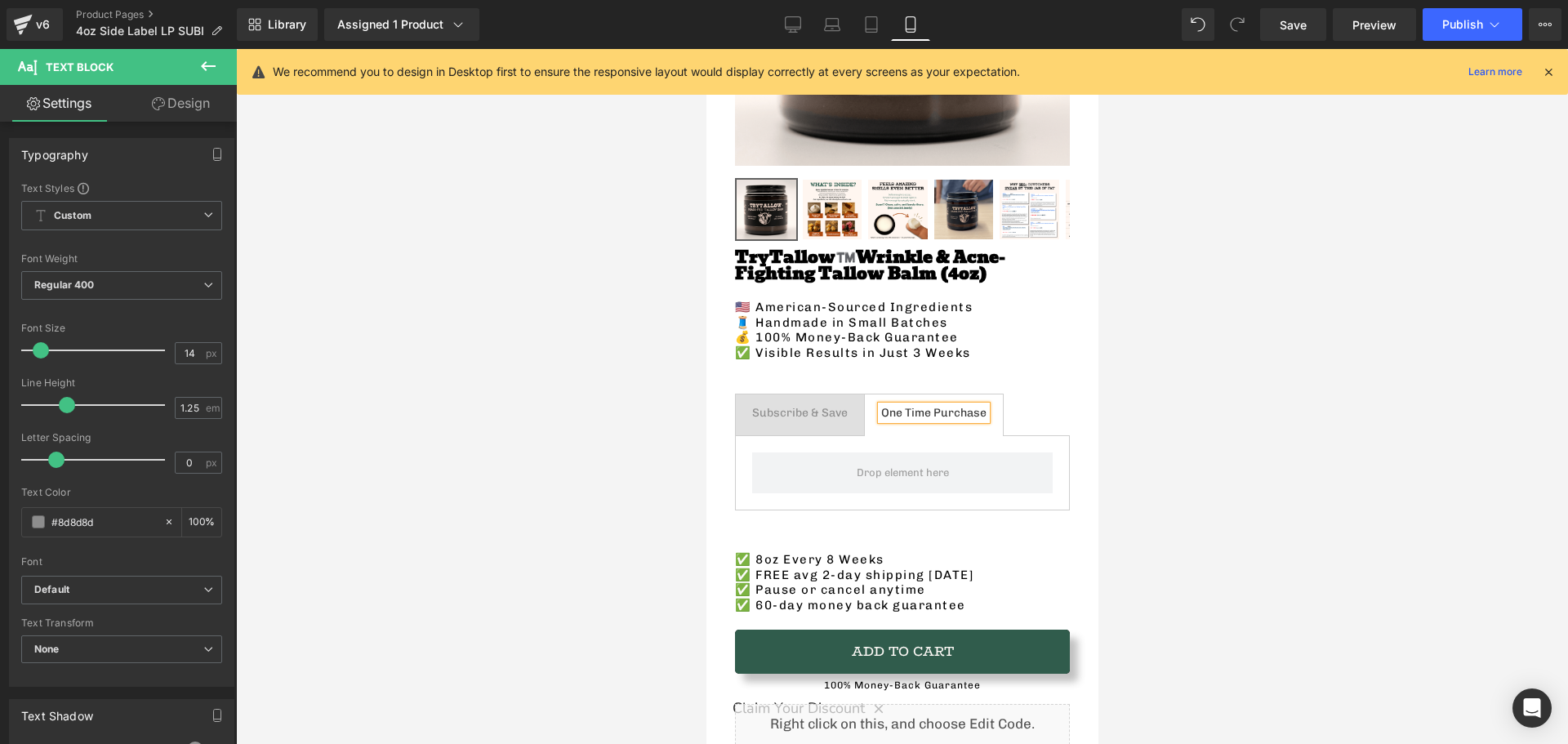
click at [1047, 393] on ul "Subscribe & Save Text Block One Time Purchase Text Block" at bounding box center [901, 414] width 335 height 43
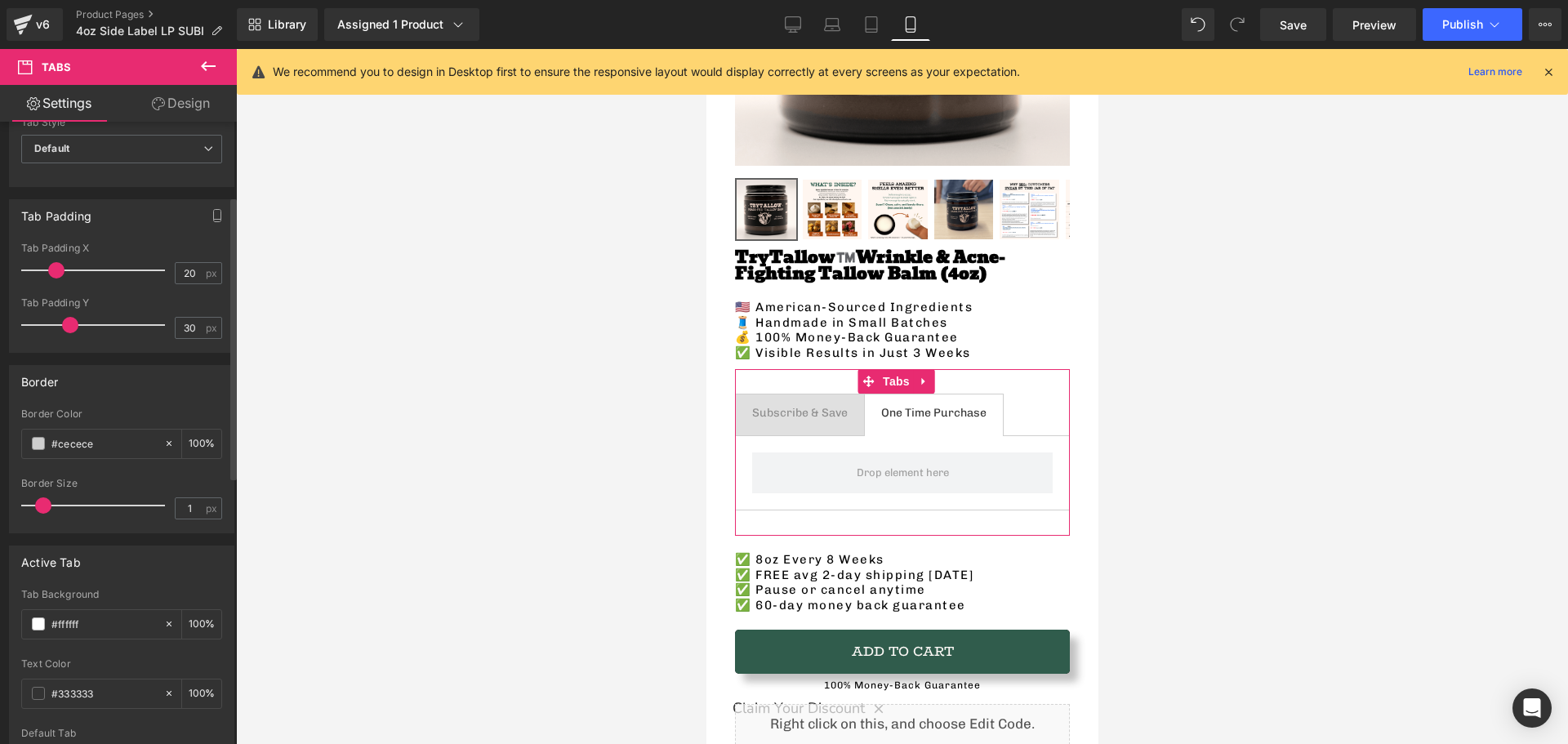
scroll to position [163, 0]
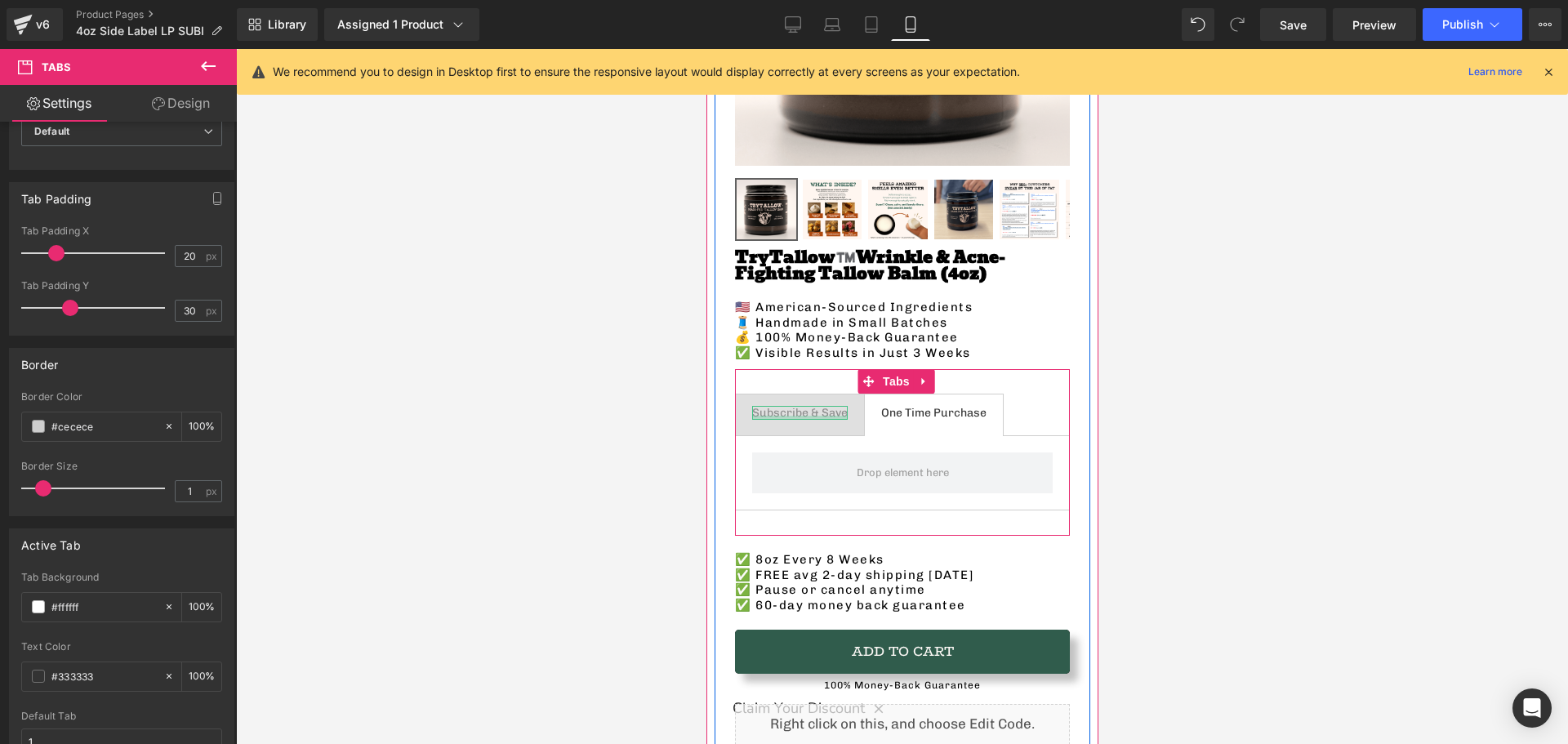
click at [780, 416] on div at bounding box center [799, 418] width 95 height 4
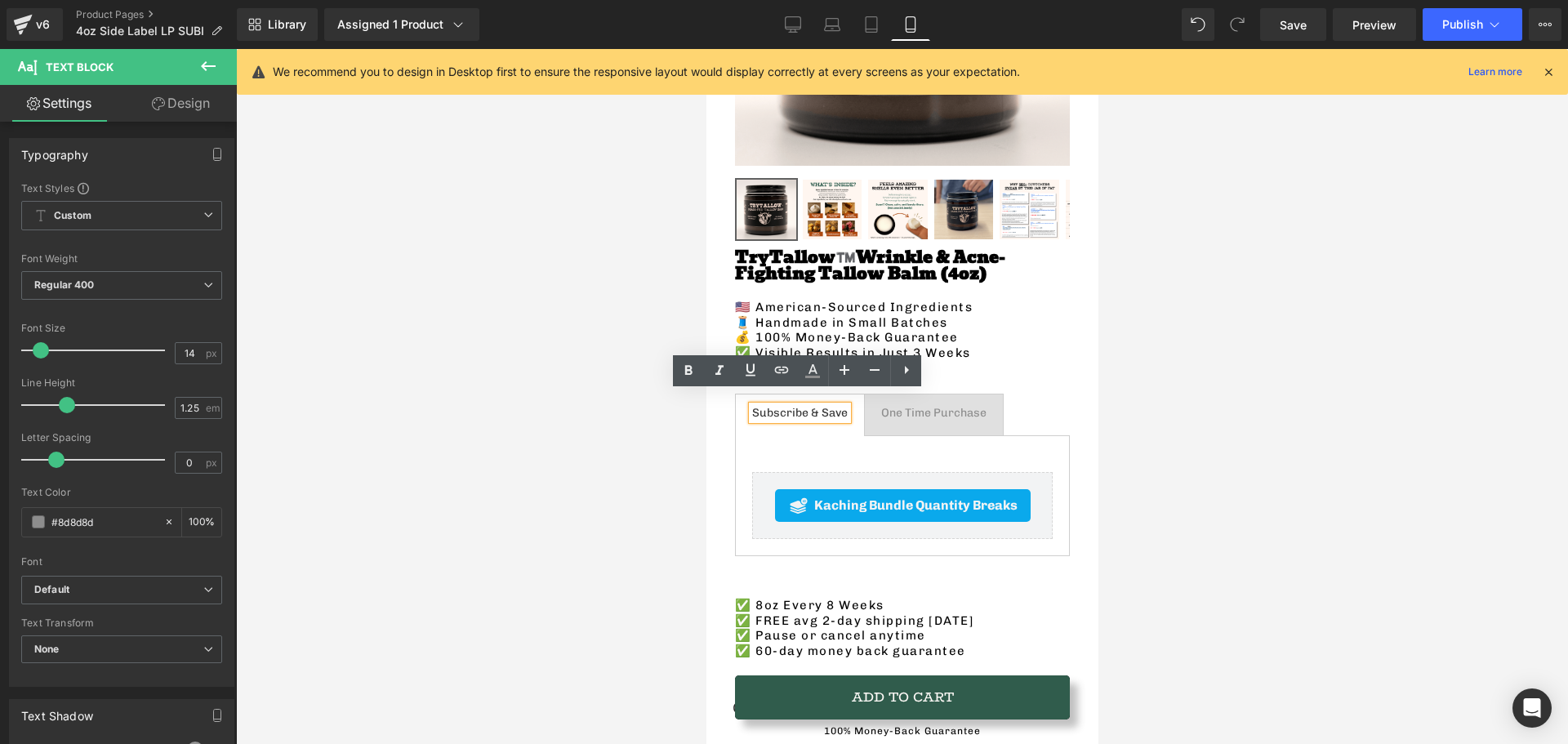
click at [893, 416] on span "One Time Purchase Text Block" at bounding box center [933, 414] width 138 height 41
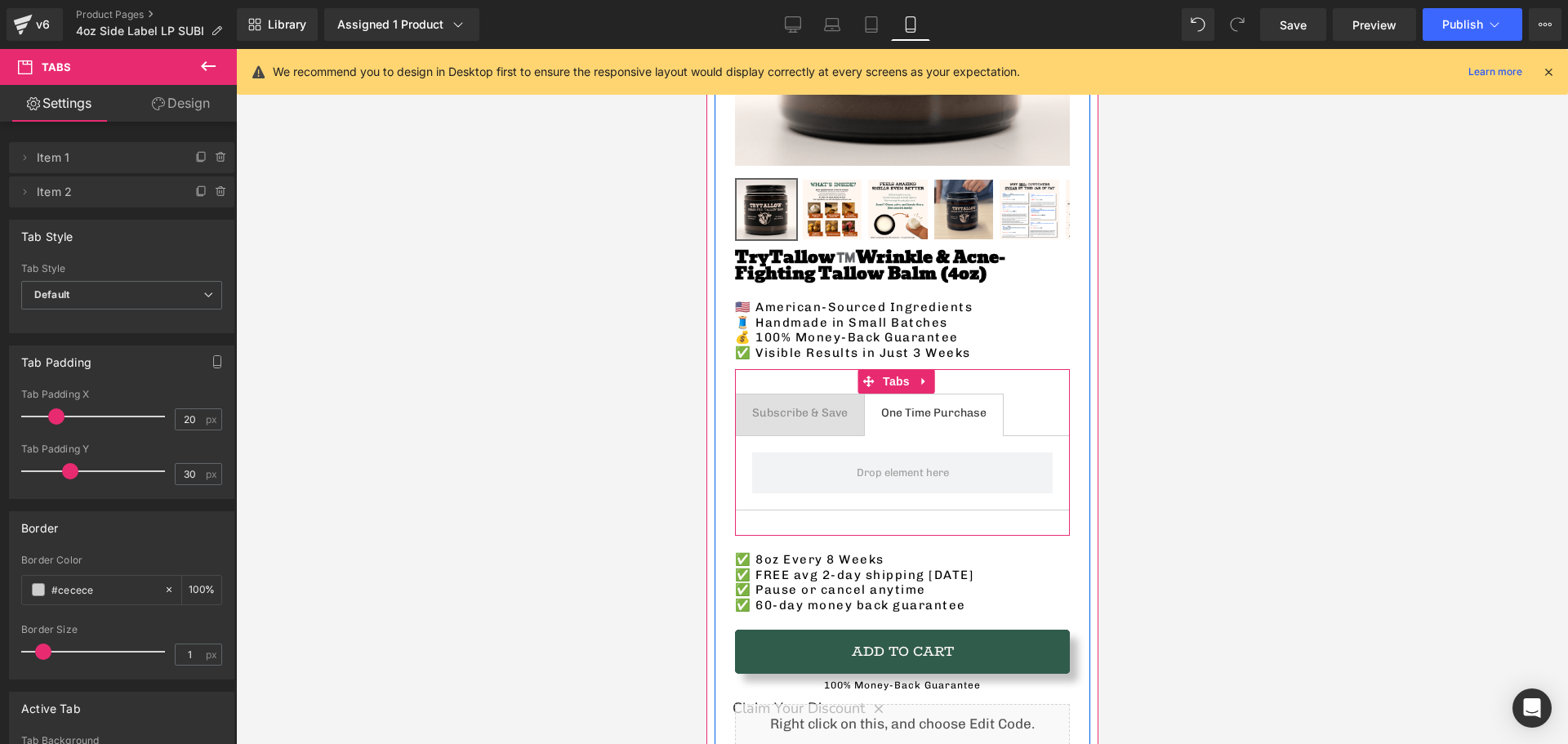
click at [797, 417] on span "Subscribe & Save Text Block" at bounding box center [799, 414] width 128 height 41
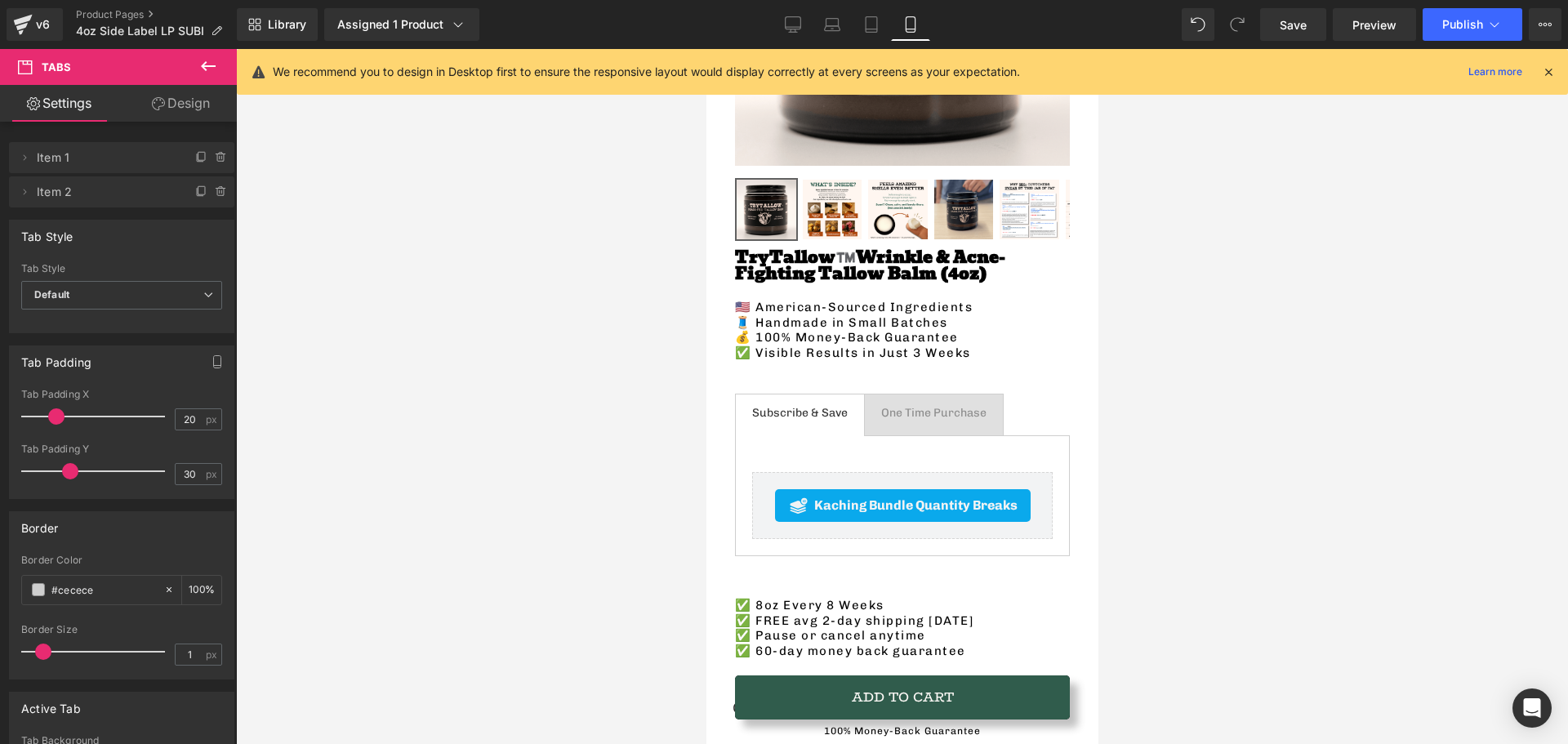
click at [209, 70] on icon at bounding box center [208, 66] width 19 height 19
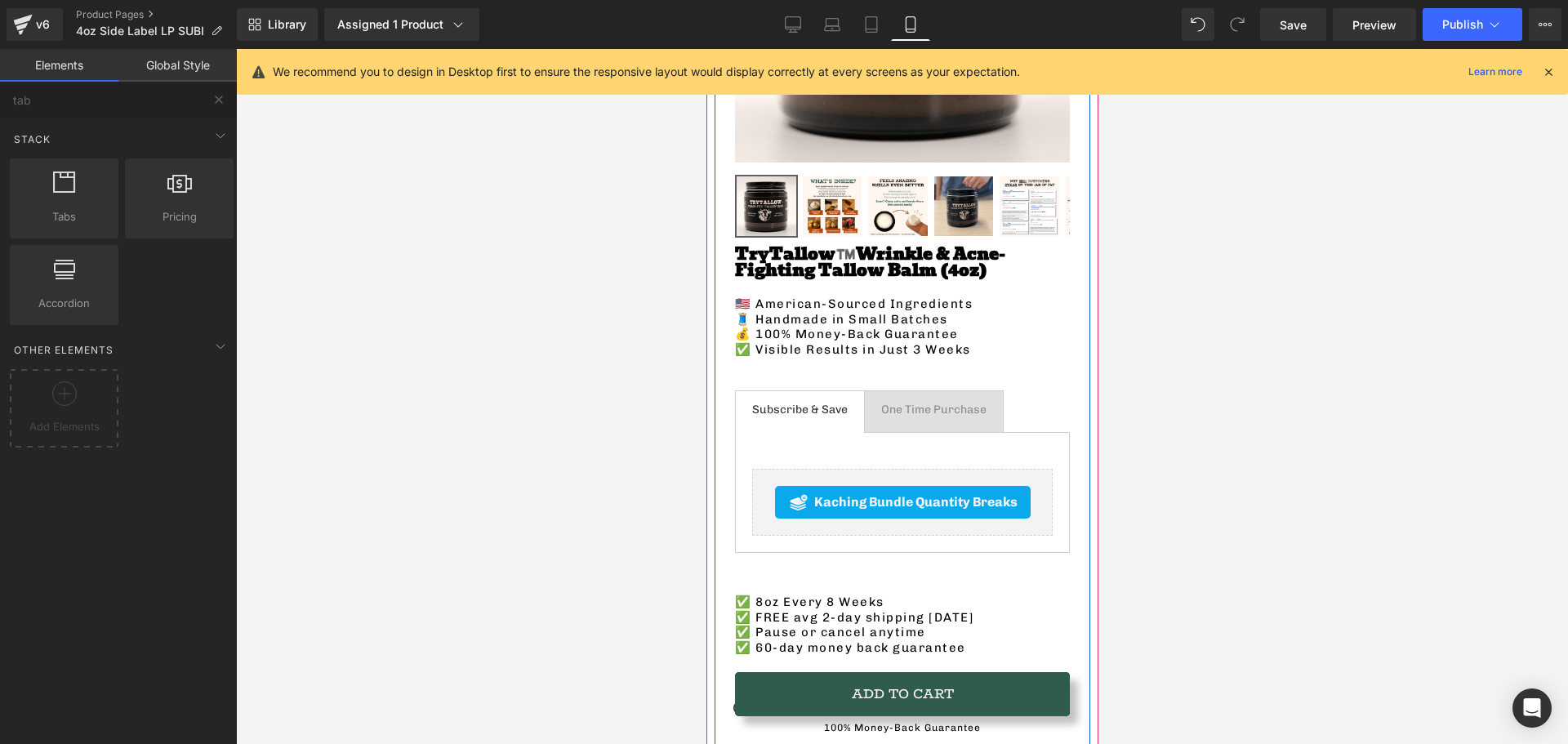
scroll to position [408, 0]
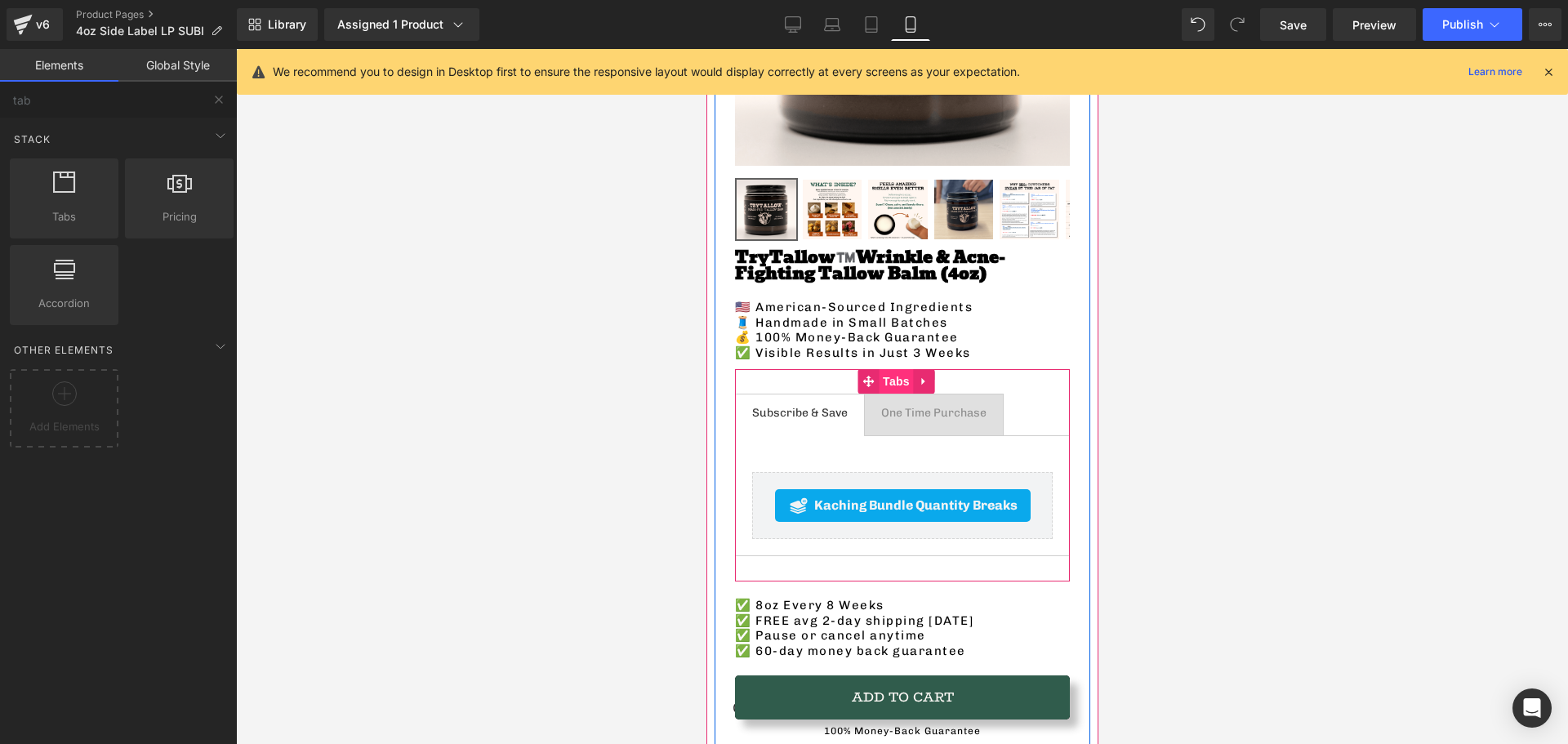
click at [897, 375] on span "Tabs" at bounding box center [896, 381] width 35 height 24
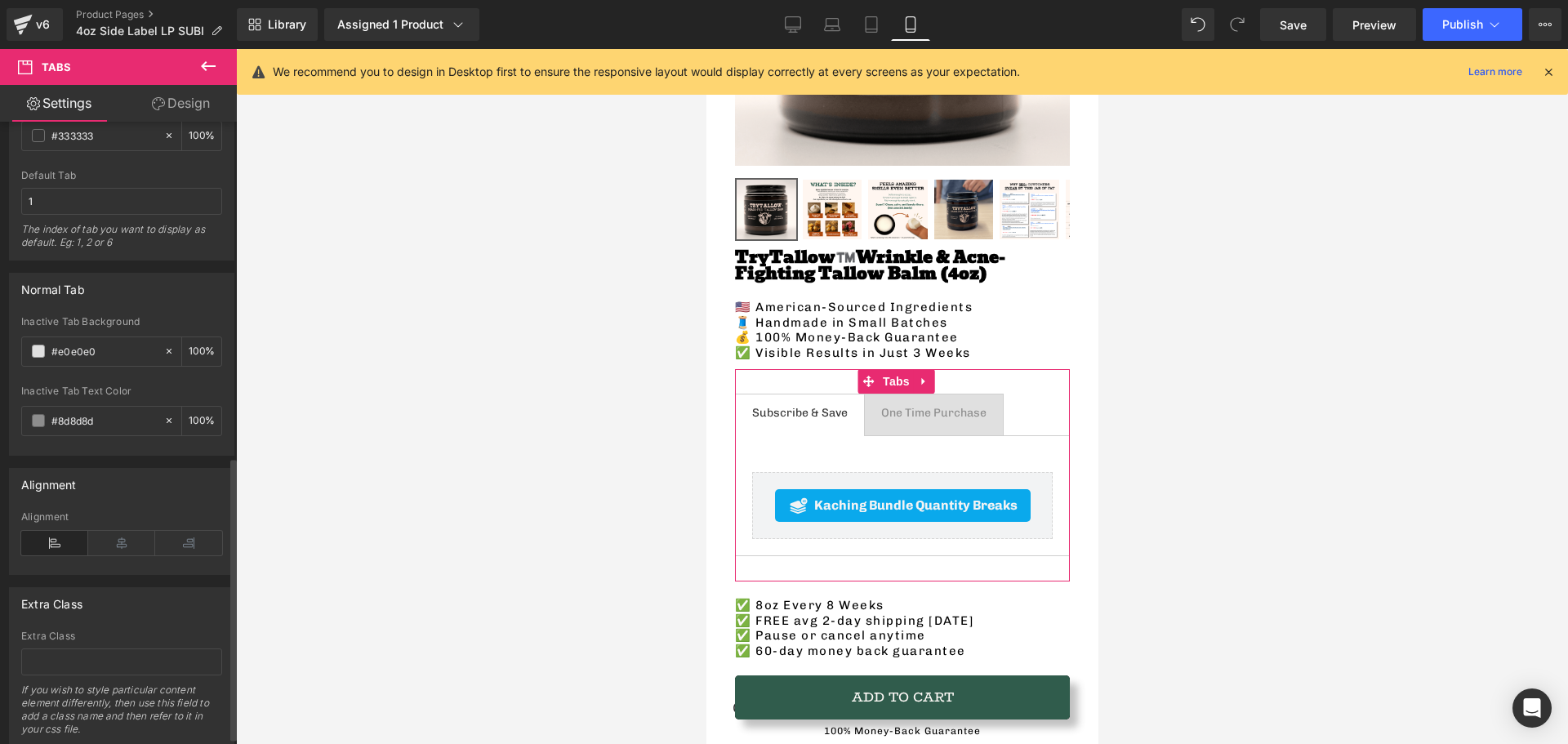
scroll to position [754, 0]
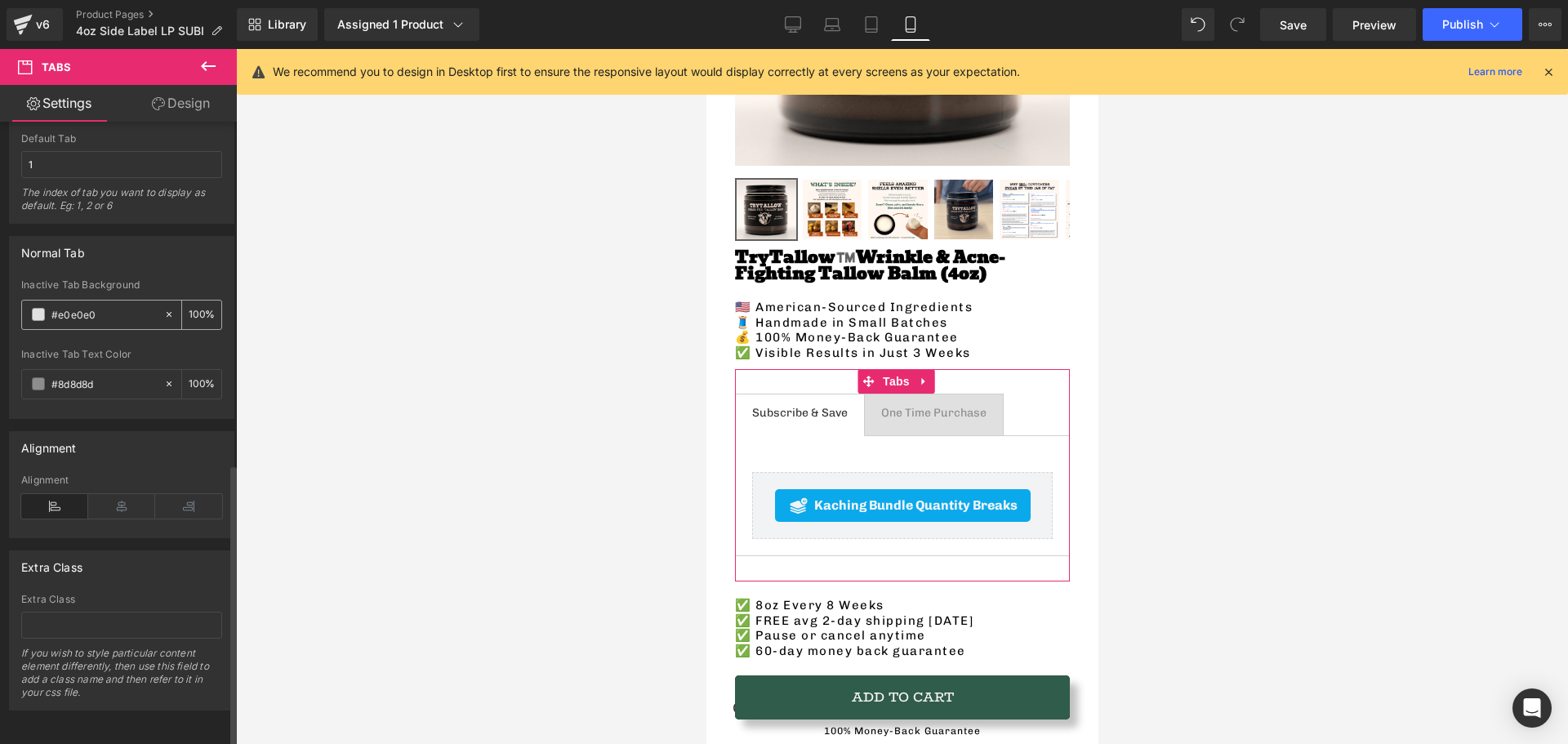
click at [88, 306] on input "#e0e0e0" at bounding box center [104, 315] width 105 height 18
click at [94, 370] on div "#8d8d8d" at bounding box center [93, 384] width 142 height 29
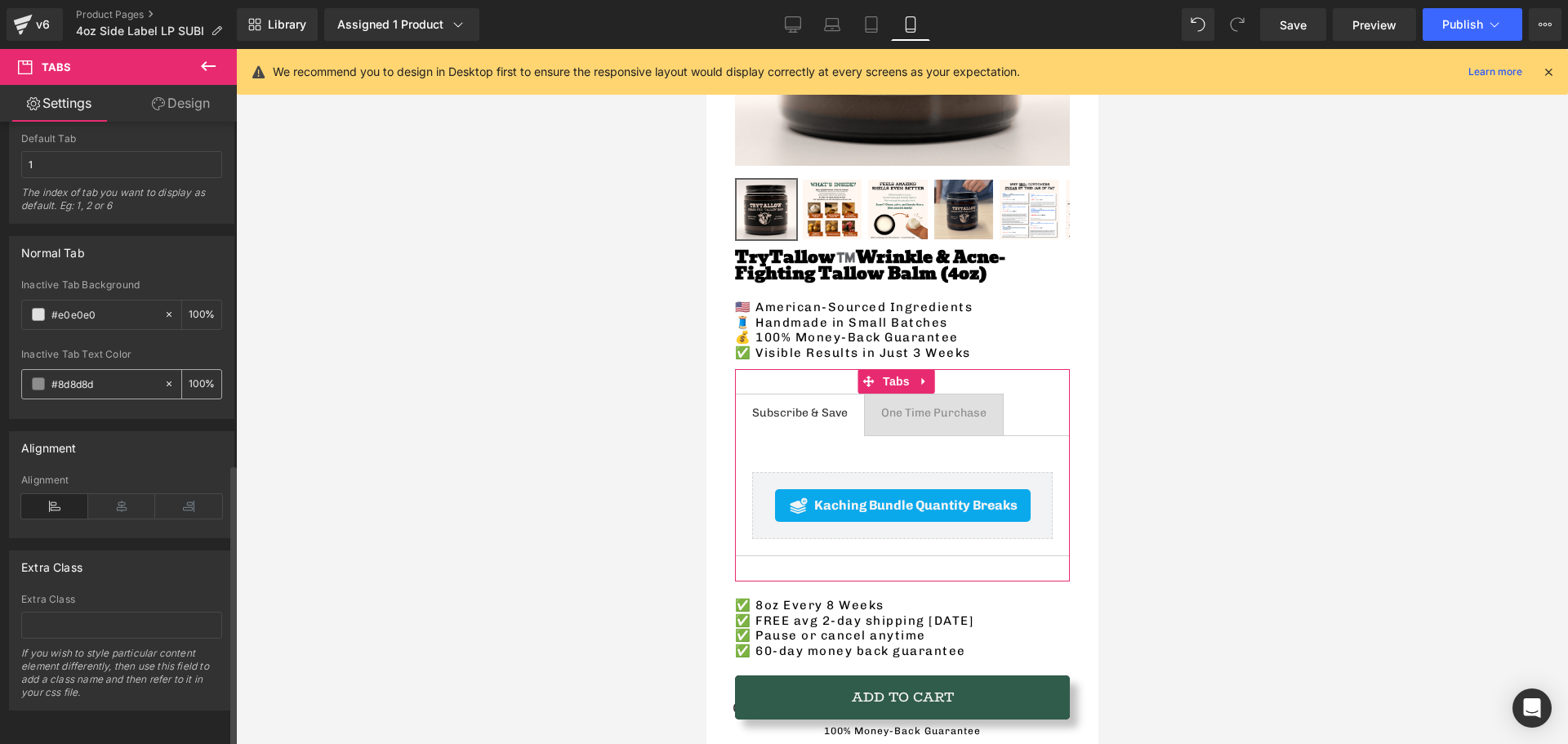
click at [90, 375] on input "#8d8d8d" at bounding box center [104, 384] width 105 height 18
click at [695, 387] on div at bounding box center [902, 396] width 1332 height 695
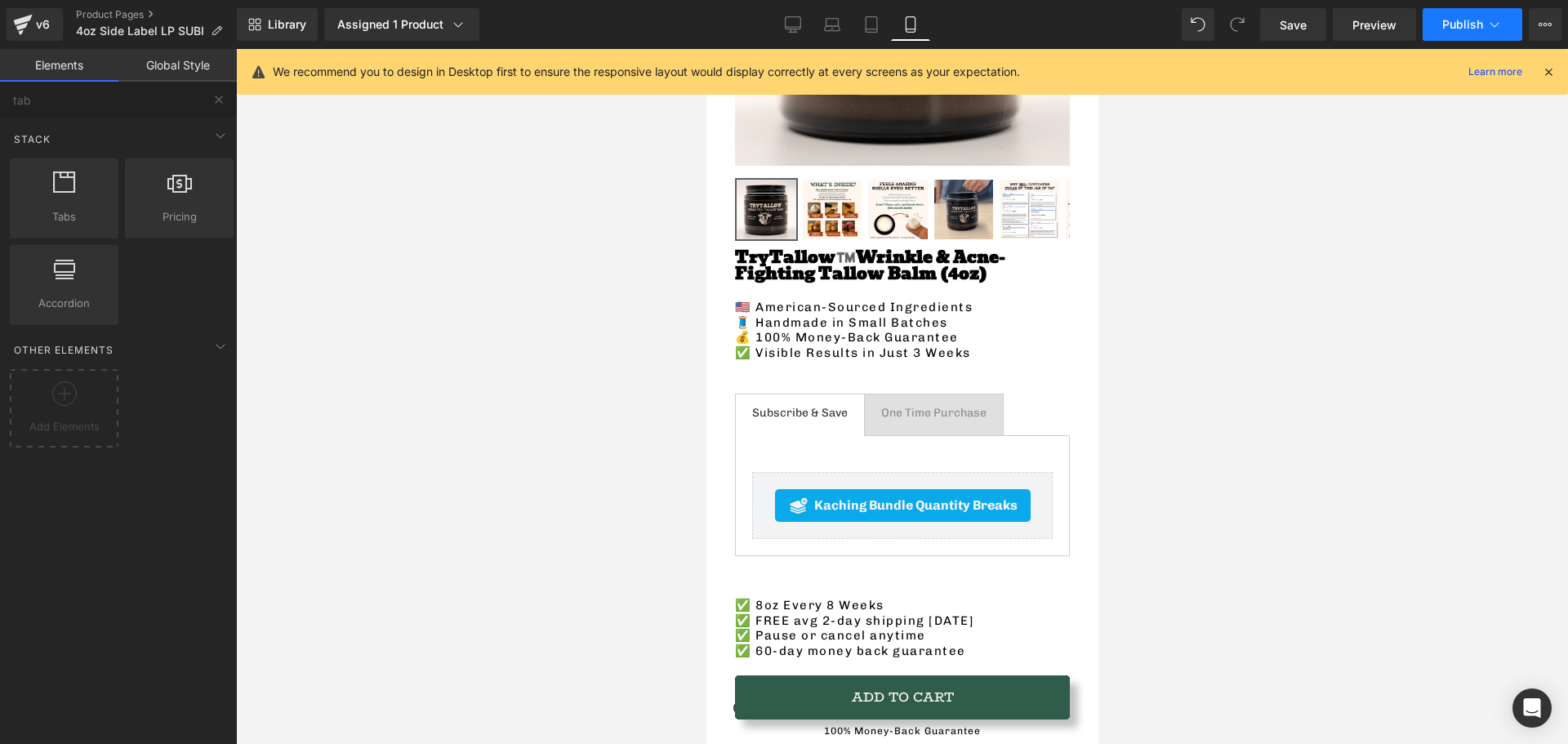
click at [1431, 22] on button "Publish" at bounding box center [1473, 24] width 100 height 32
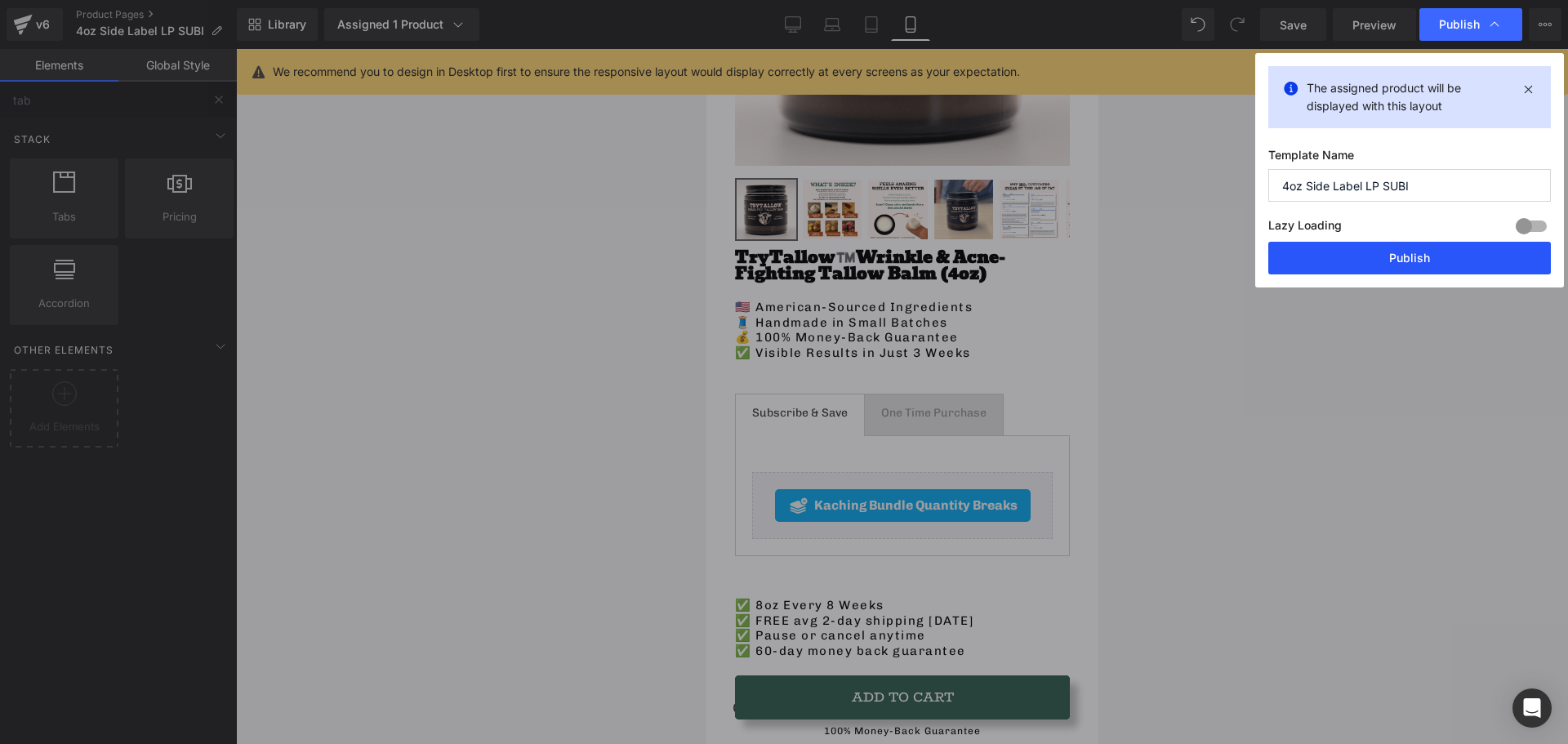
click at [1327, 258] on button "Publish" at bounding box center [1409, 258] width 282 height 32
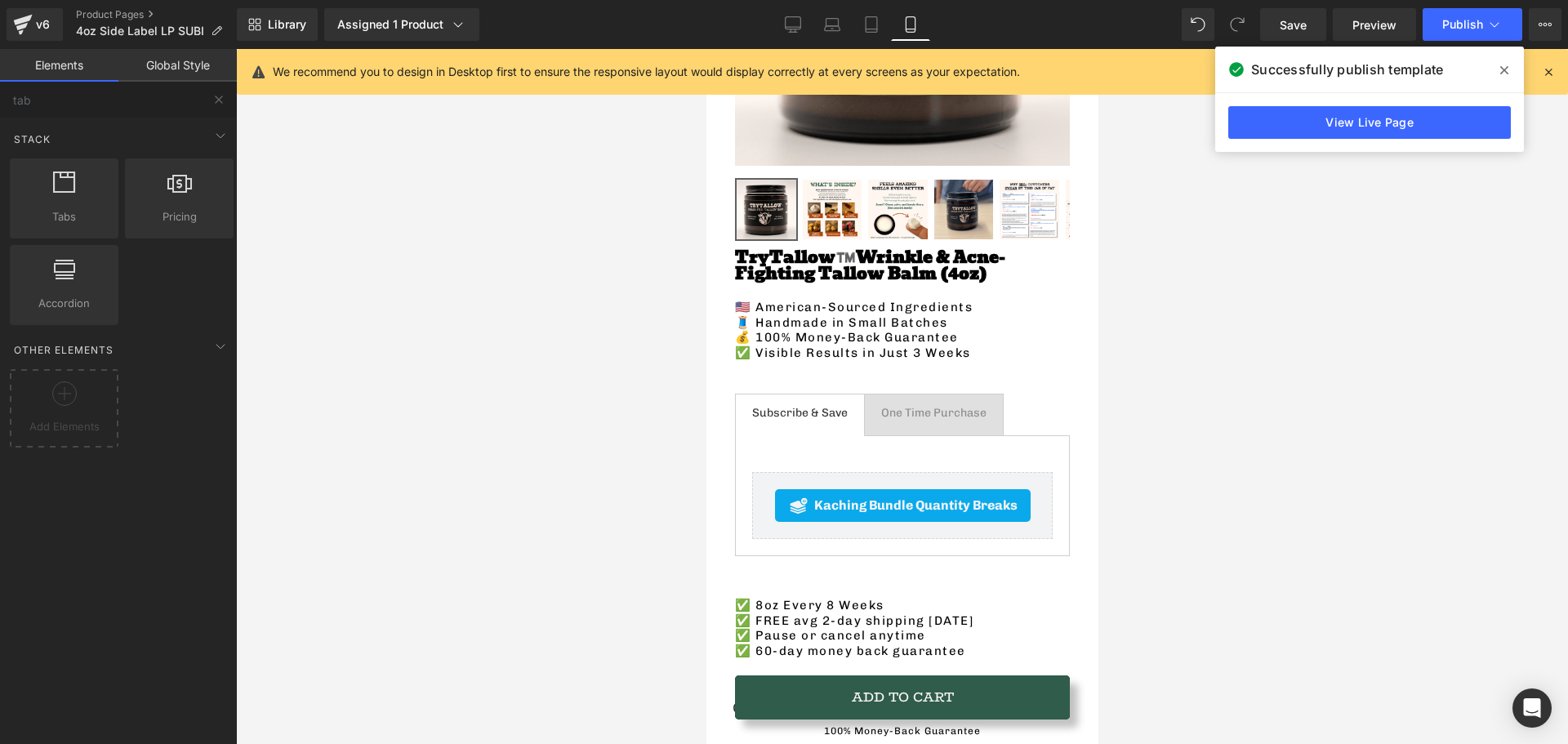
click at [883, 418] on span "One Time Purchase Text Block" at bounding box center [933, 414] width 138 height 41
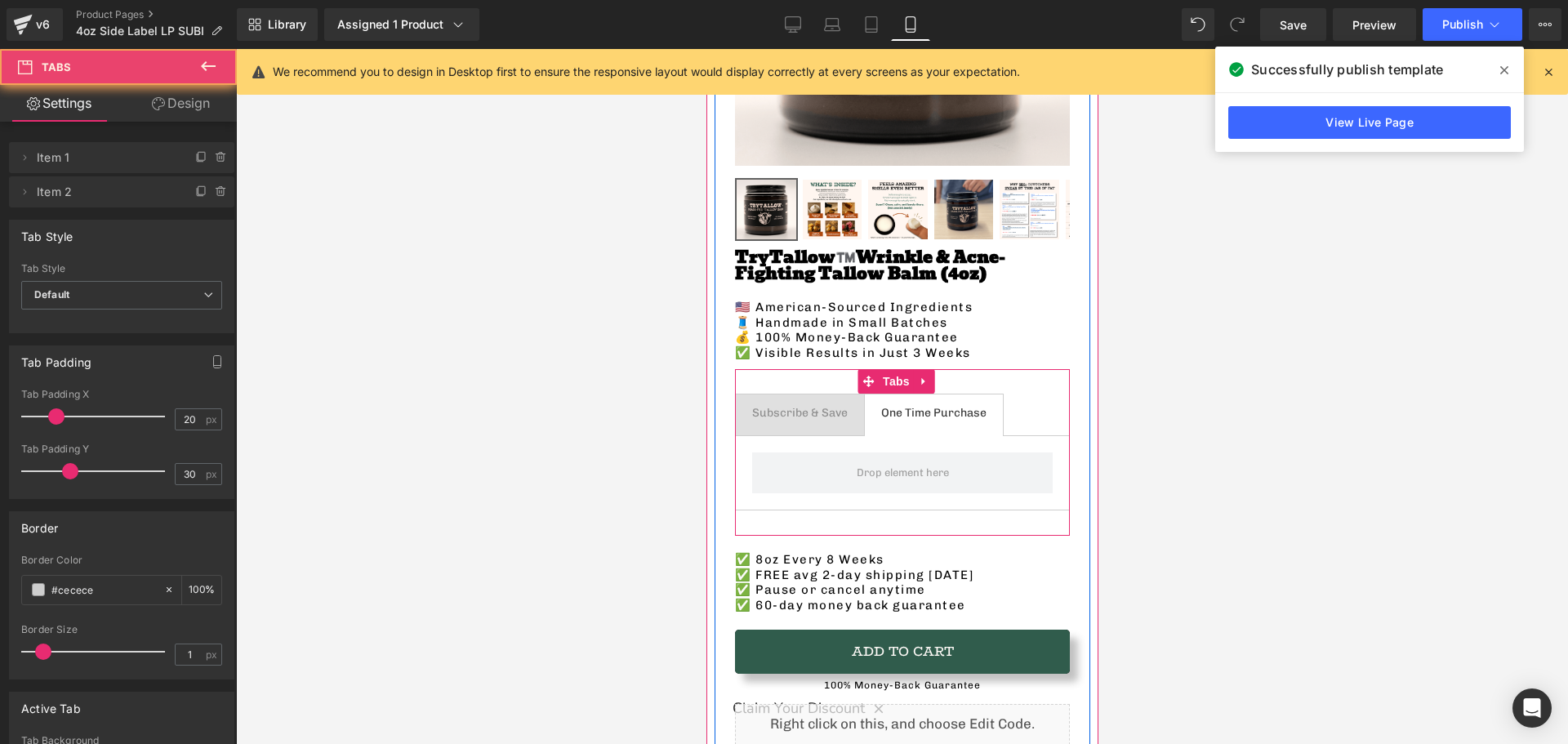
click at [898, 394] on span "One Time Purchase Text Block" at bounding box center [933, 414] width 138 height 41
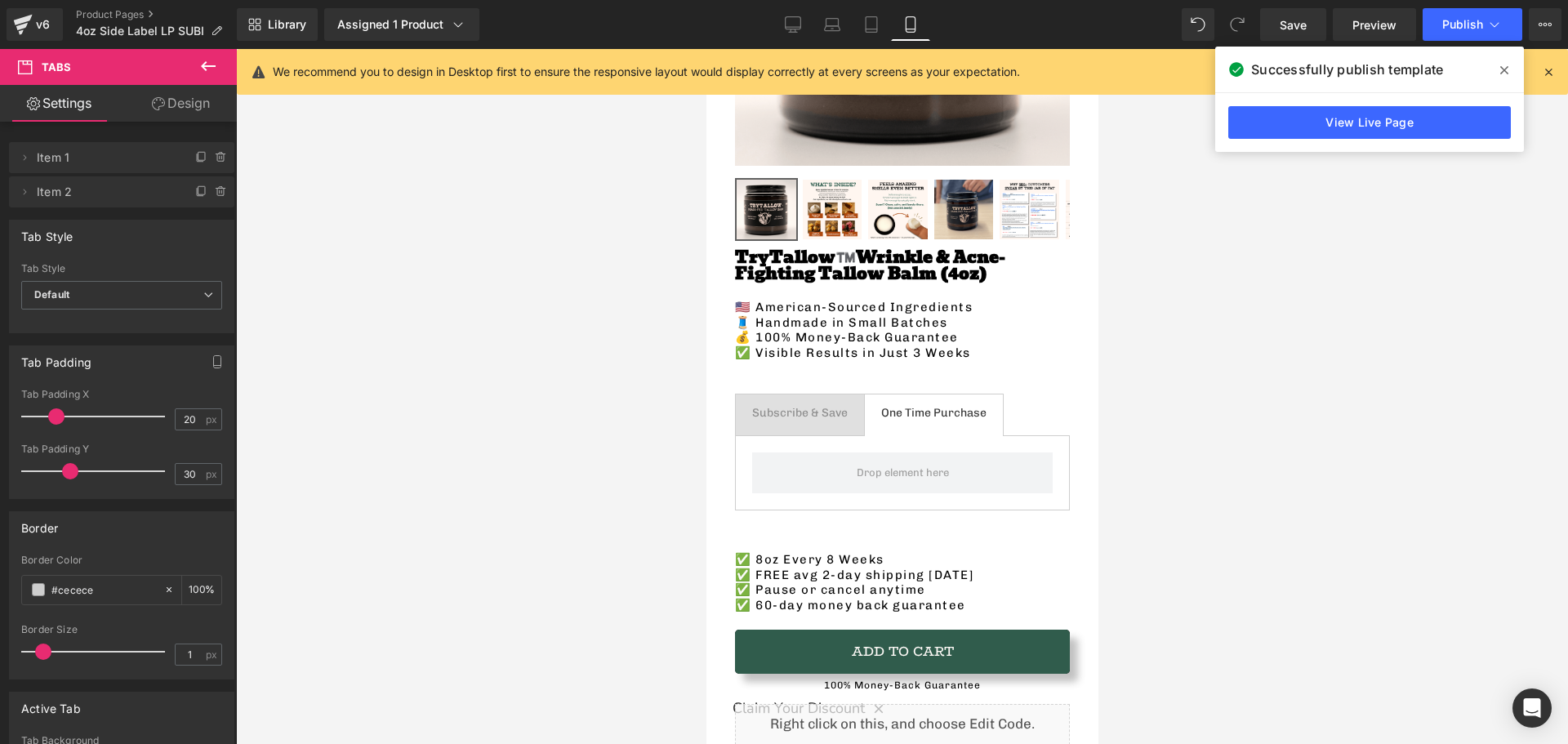
click at [202, 59] on icon at bounding box center [208, 66] width 19 height 19
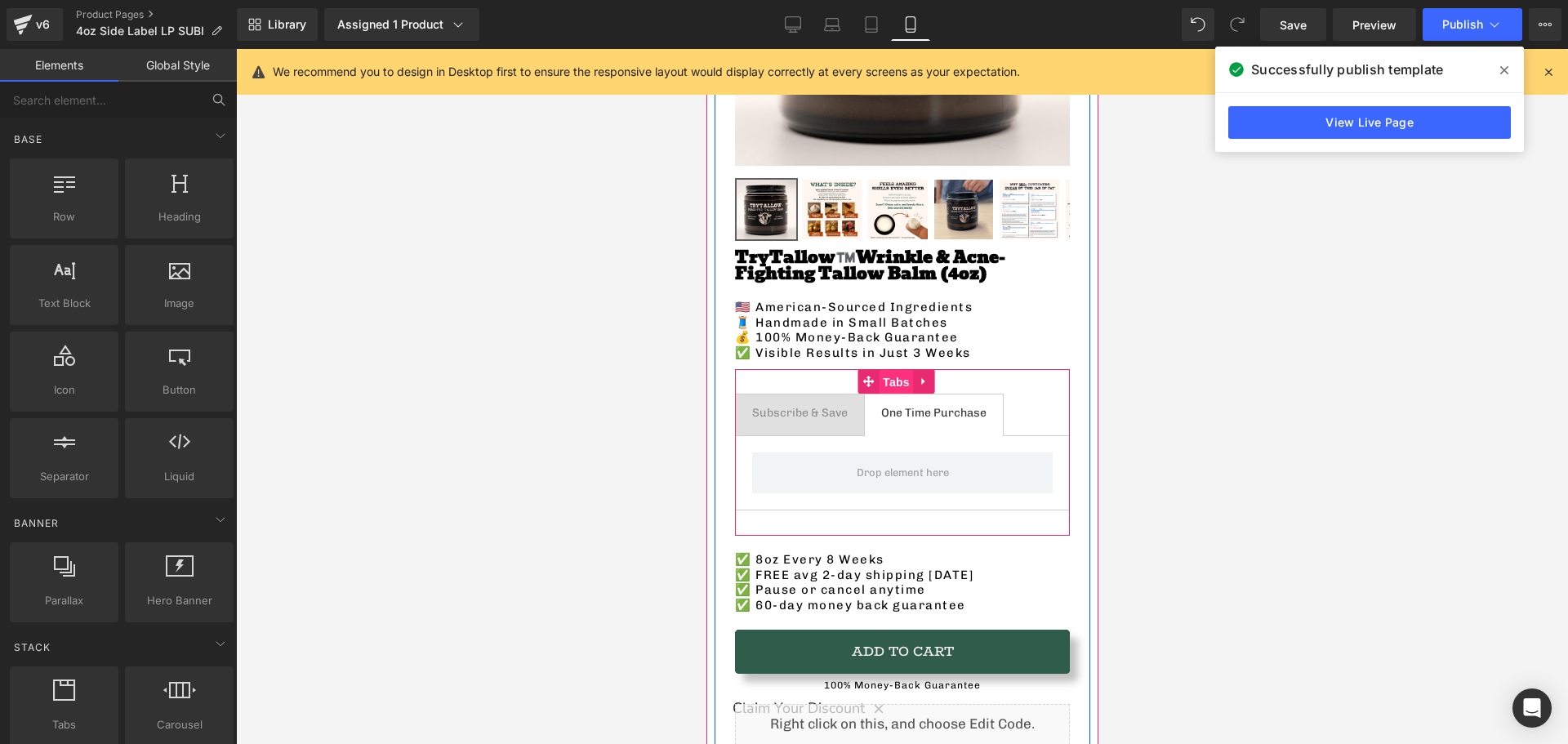
click at [893, 372] on span "Tabs" at bounding box center [896, 382] width 35 height 24
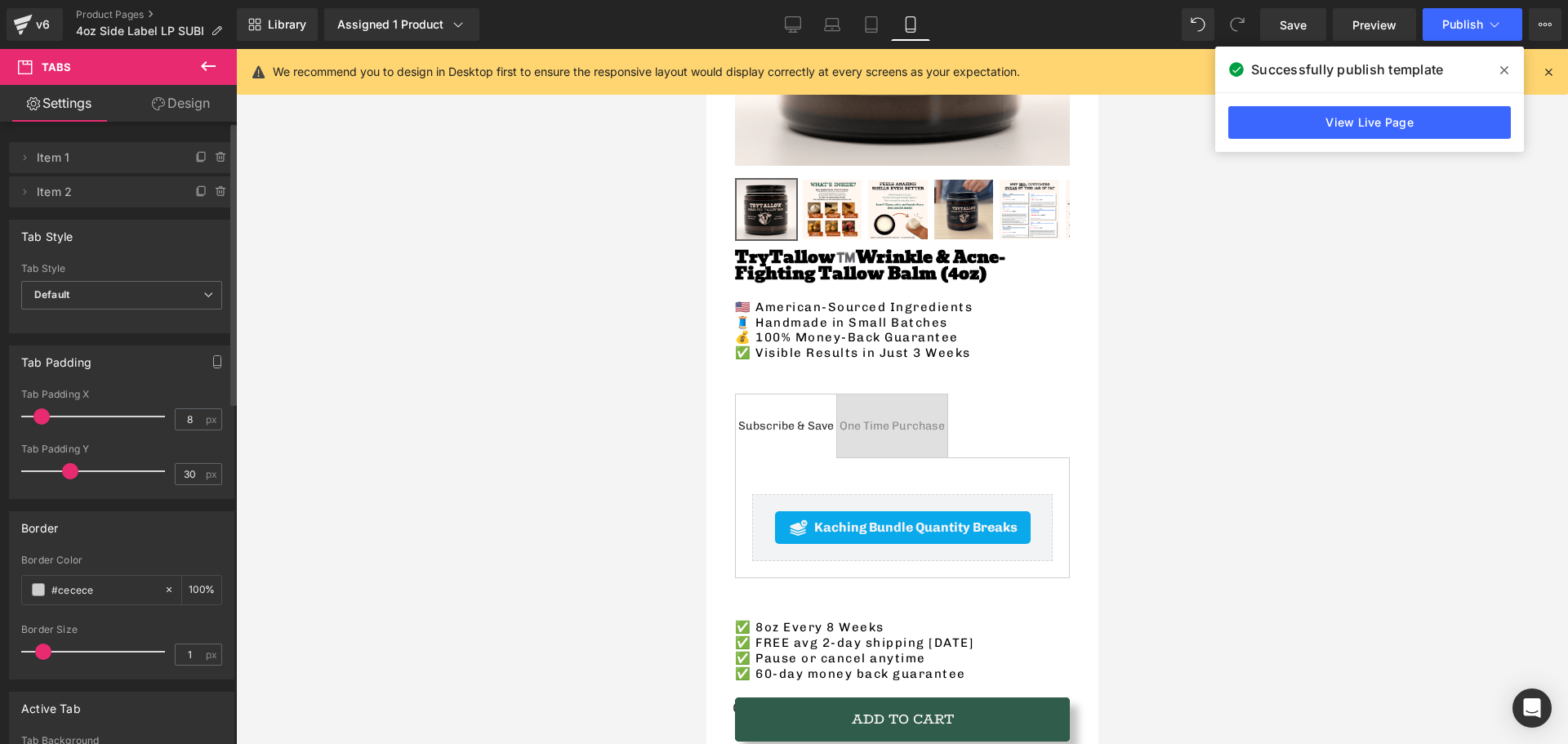
type input "9"
drag, startPoint x: 60, startPoint y: 419, endPoint x: 45, endPoint y: 419, distance: 15.0
click at [45, 419] on span at bounding box center [41, 416] width 17 height 17
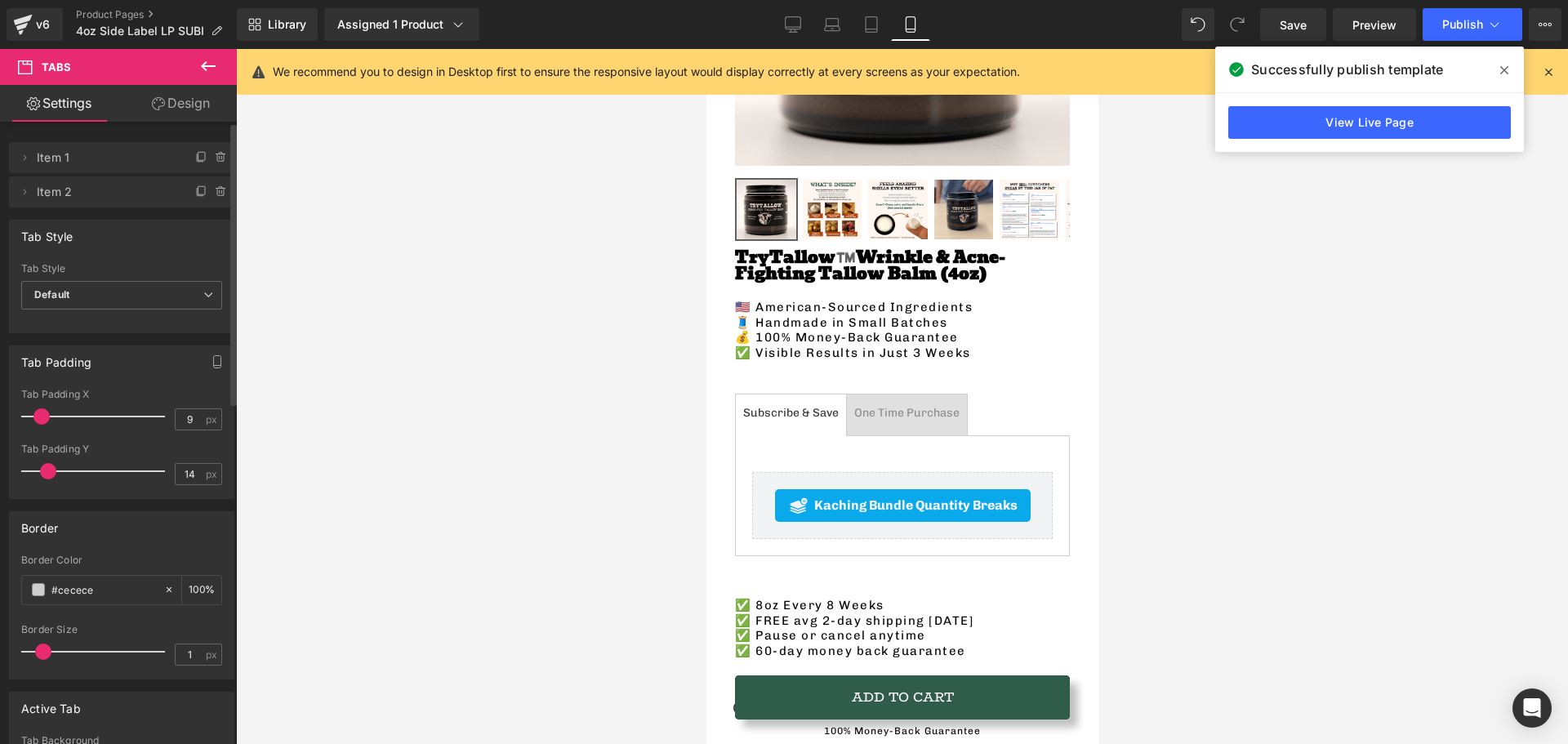
drag, startPoint x: 70, startPoint y: 473, endPoint x: 52, endPoint y: 466, distance: 19.3
click at [51, 466] on span at bounding box center [48, 471] width 17 height 17
type input "30"
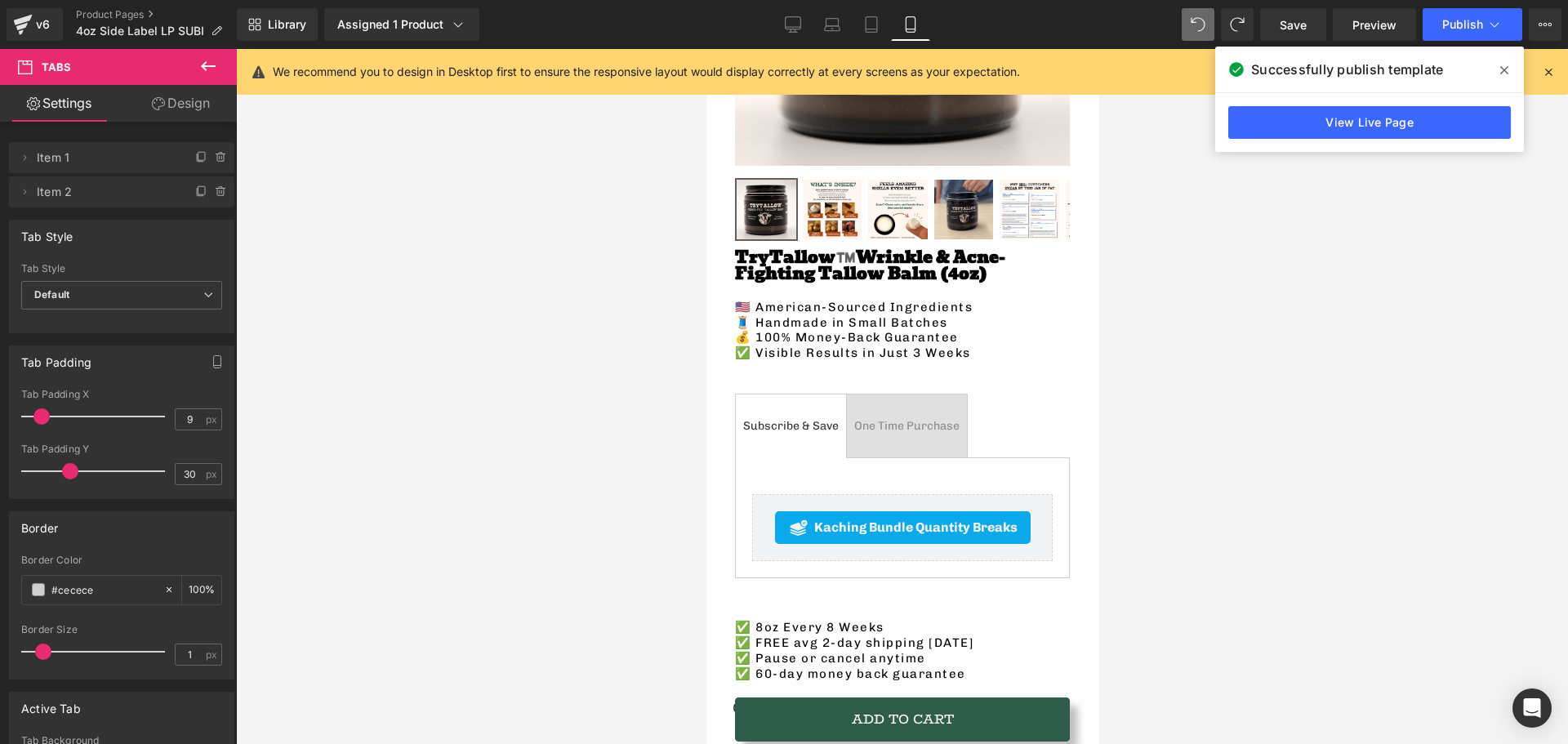
type input "20"
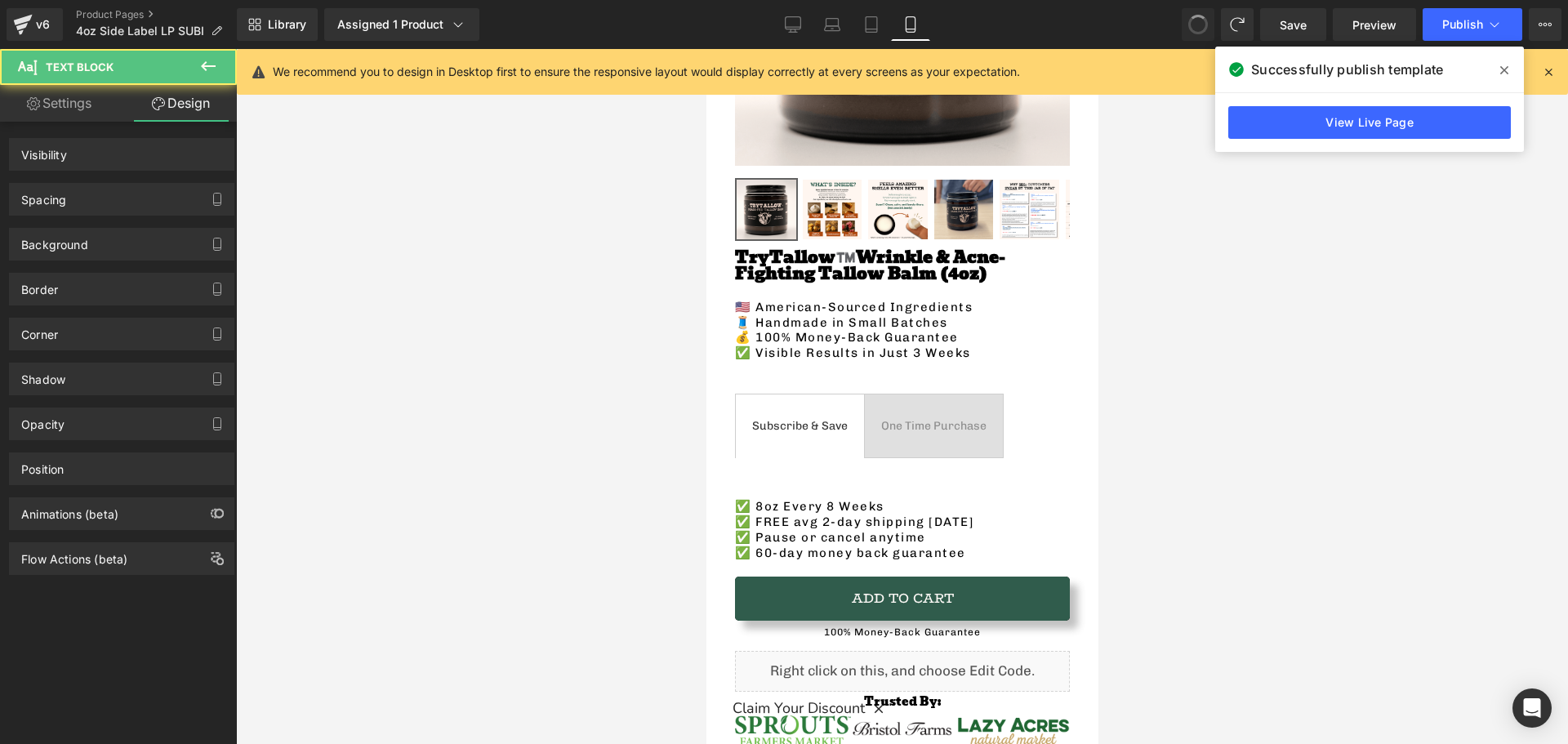
click at [755, 394] on span "Subscribe & Save Text Block" at bounding box center [799, 426] width 128 height 64
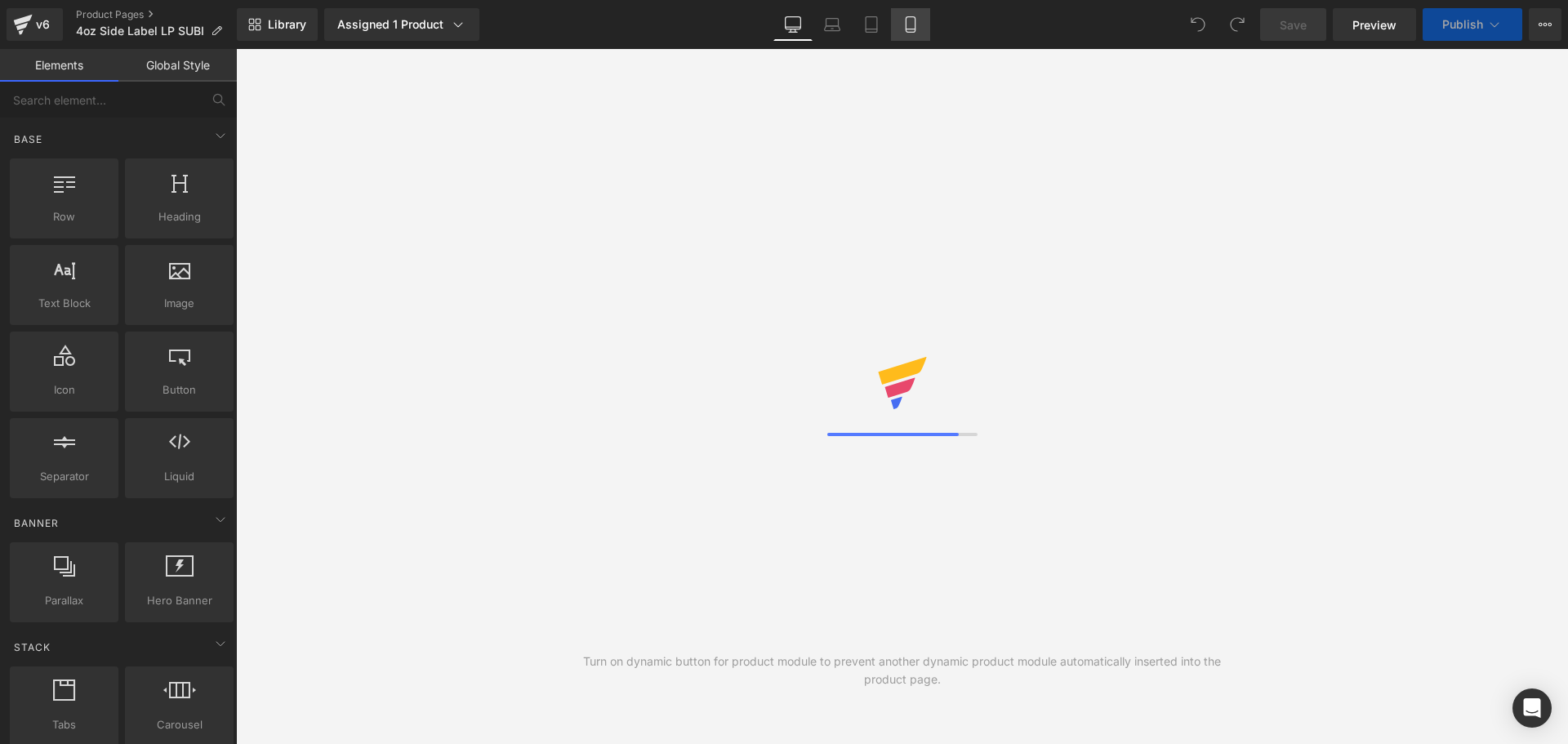
click at [904, 25] on icon at bounding box center [911, 24] width 17 height 17
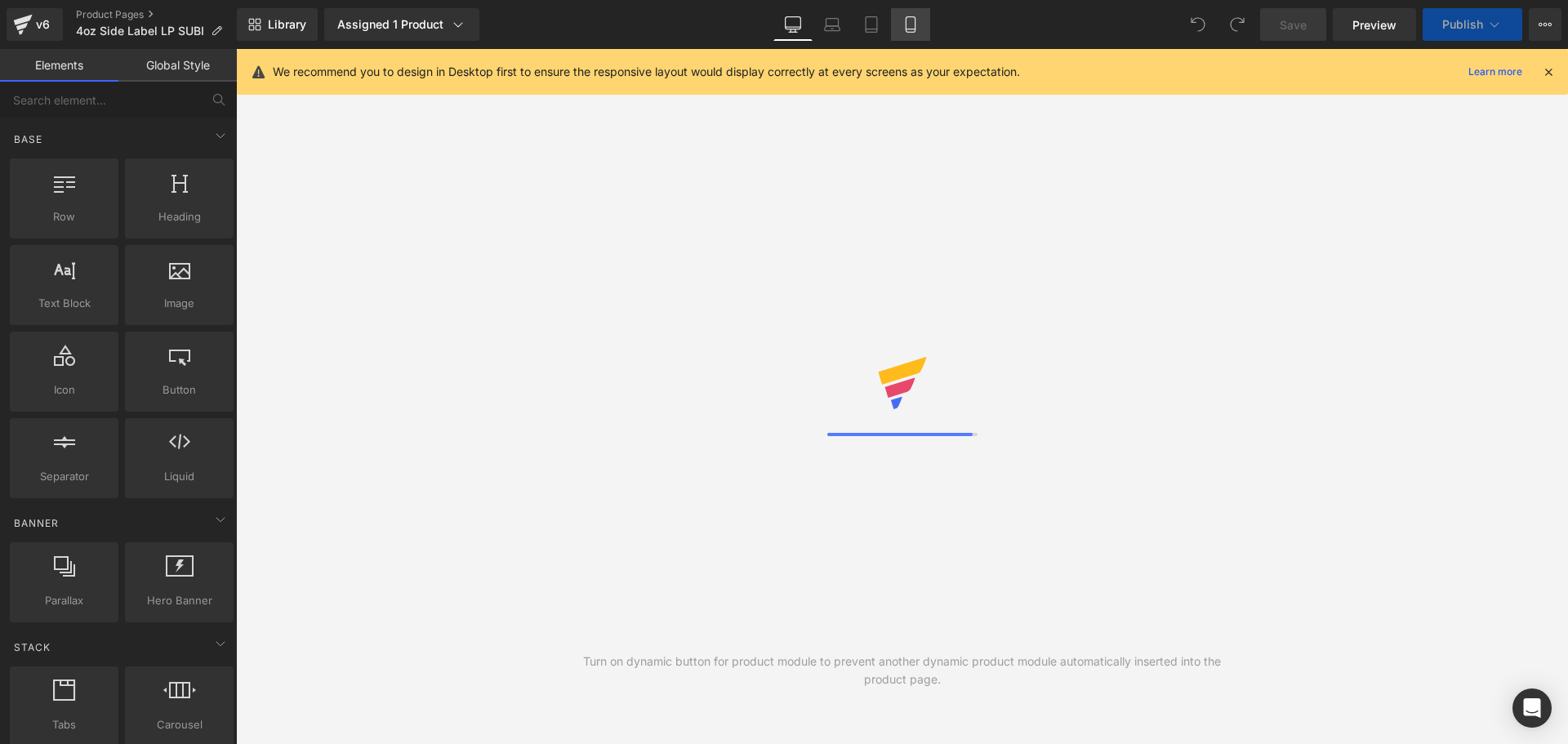
click at [915, 30] on icon at bounding box center [910, 30] width 9 height 0
click at [910, 37] on link "Mobile" at bounding box center [911, 24] width 39 height 32
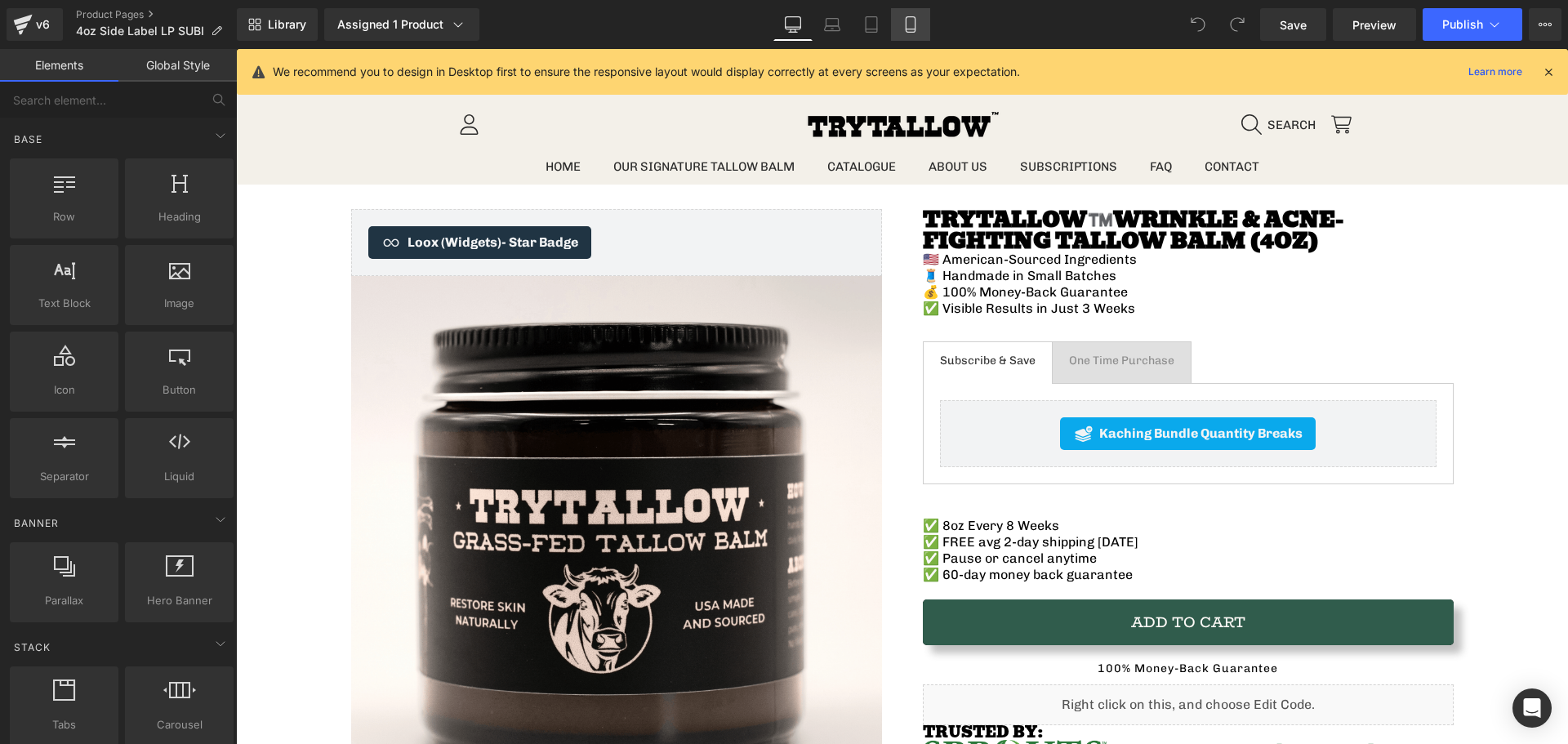
click at [910, 37] on link "Mobile" at bounding box center [911, 24] width 39 height 32
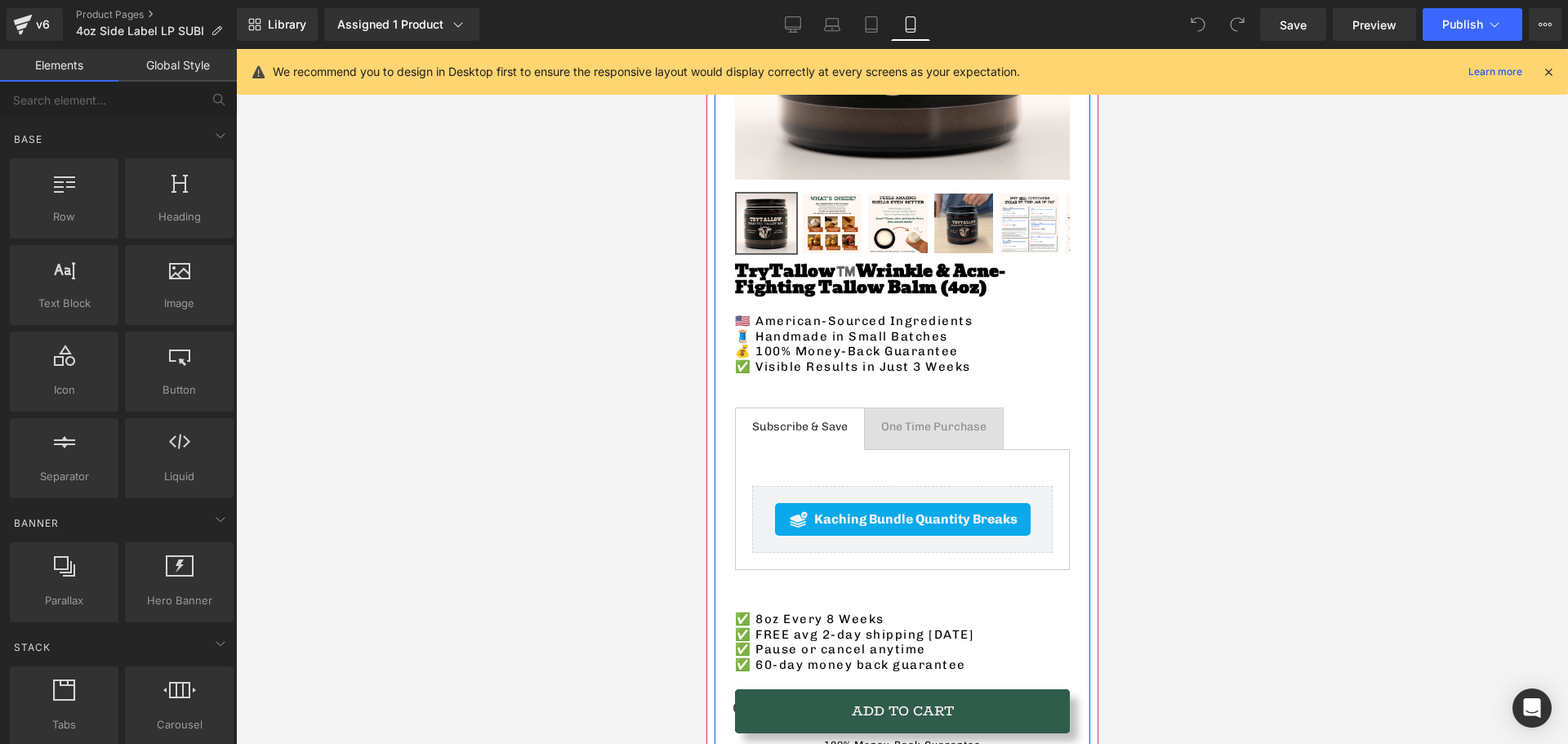
scroll to position [490, 0]
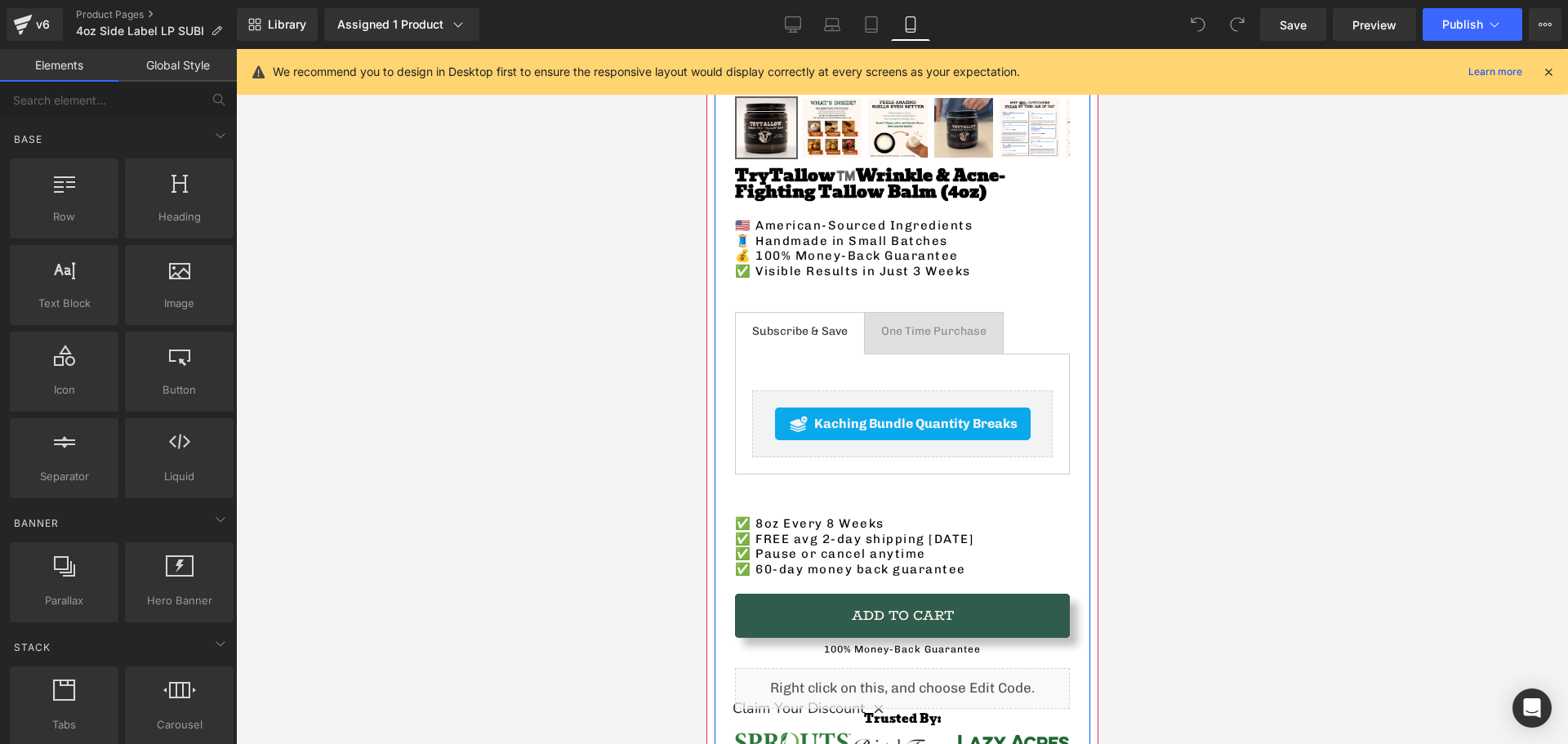
click at [911, 330] on span "One Time Purchase Text Block" at bounding box center [933, 333] width 138 height 41
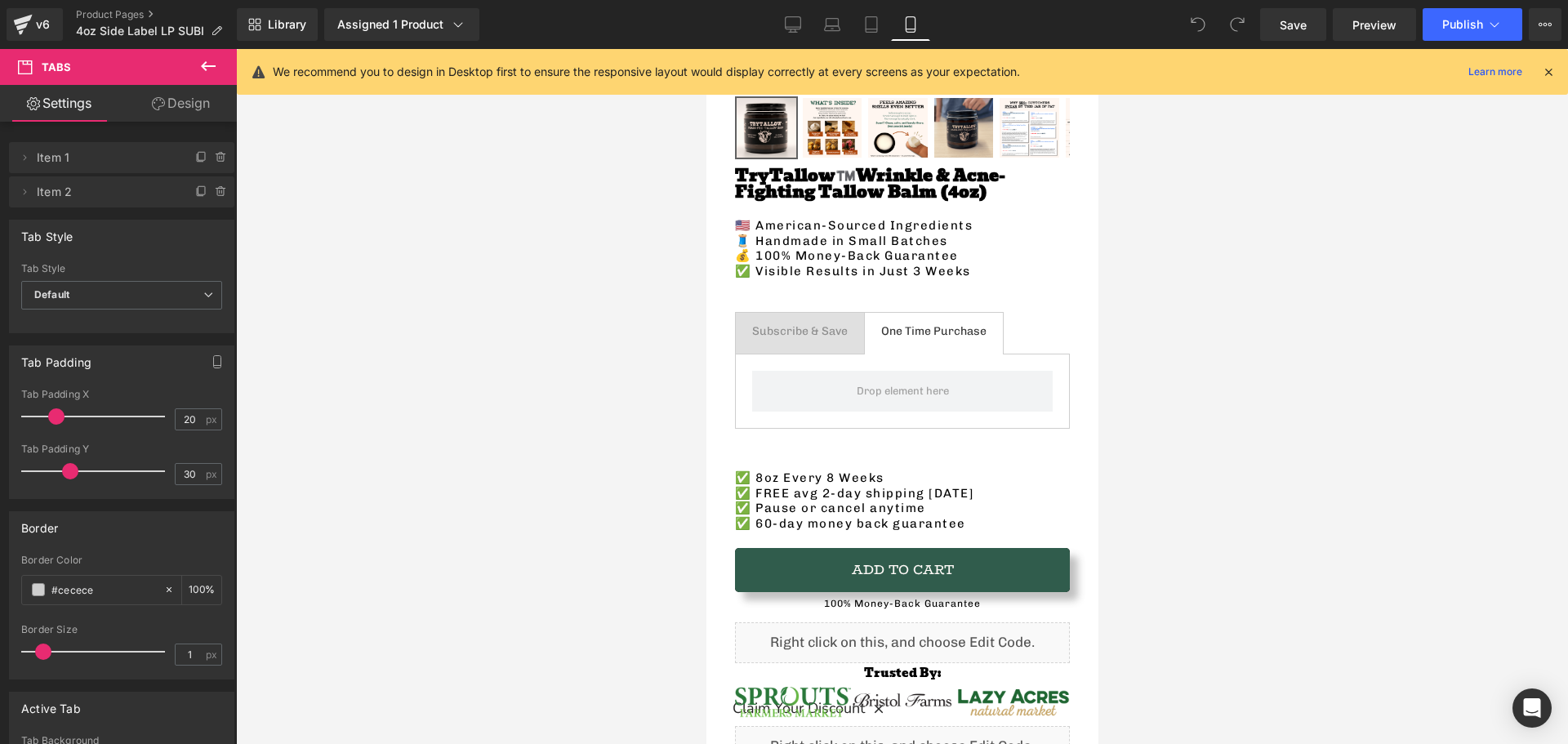
click at [205, 65] on icon at bounding box center [208, 66] width 15 height 10
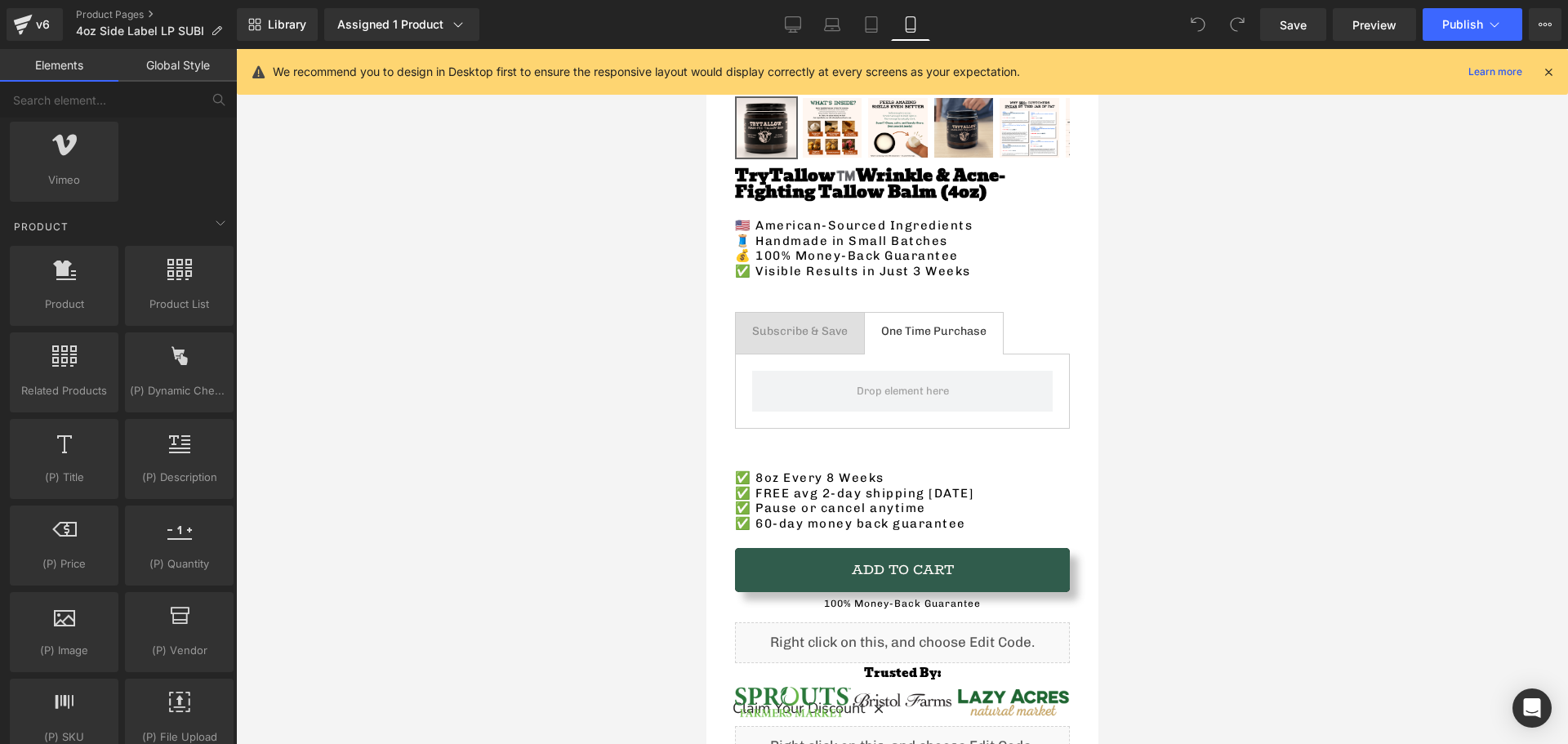
scroll to position [1307, 0]
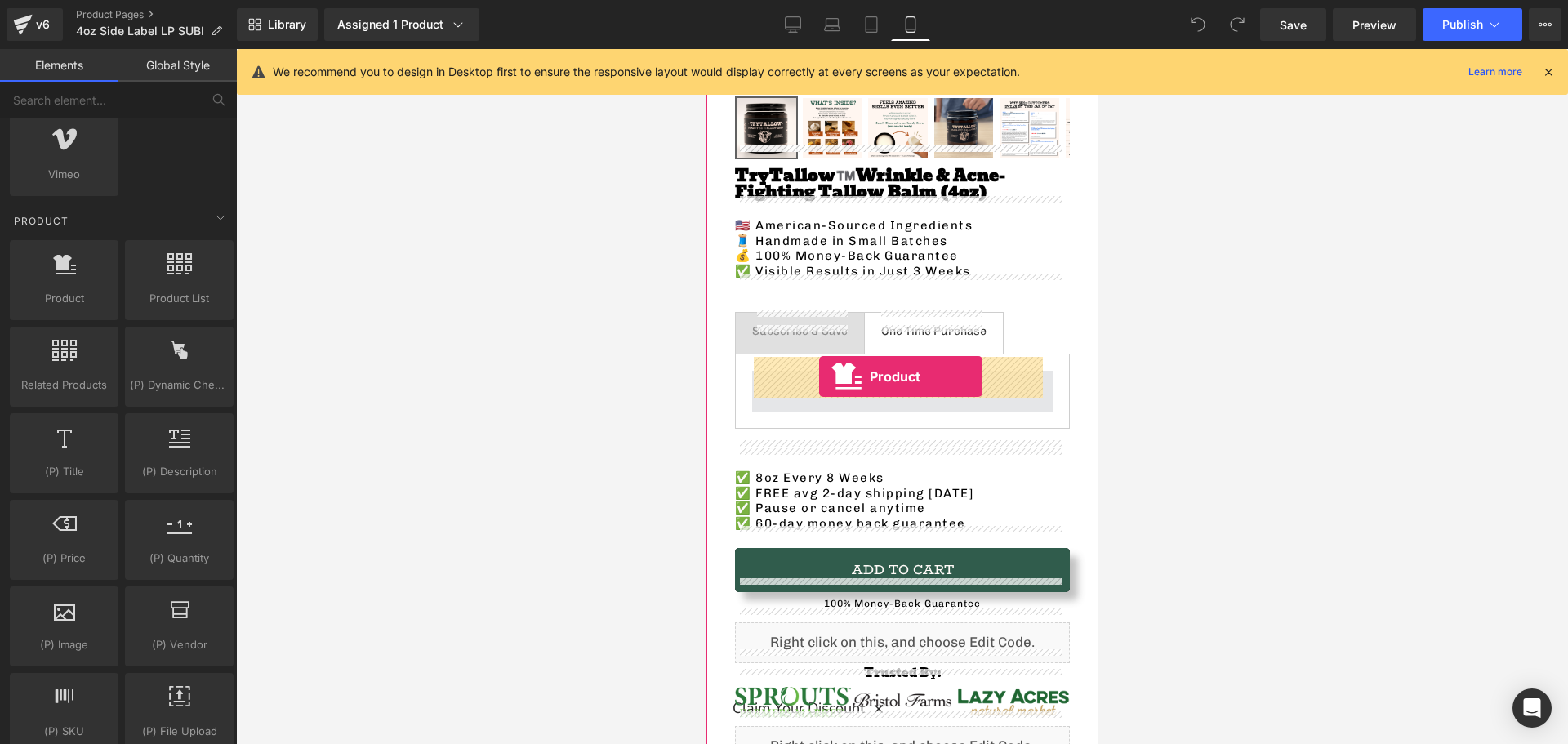
drag, startPoint x: 752, startPoint y: 323, endPoint x: 818, endPoint y: 377, distance: 85.3
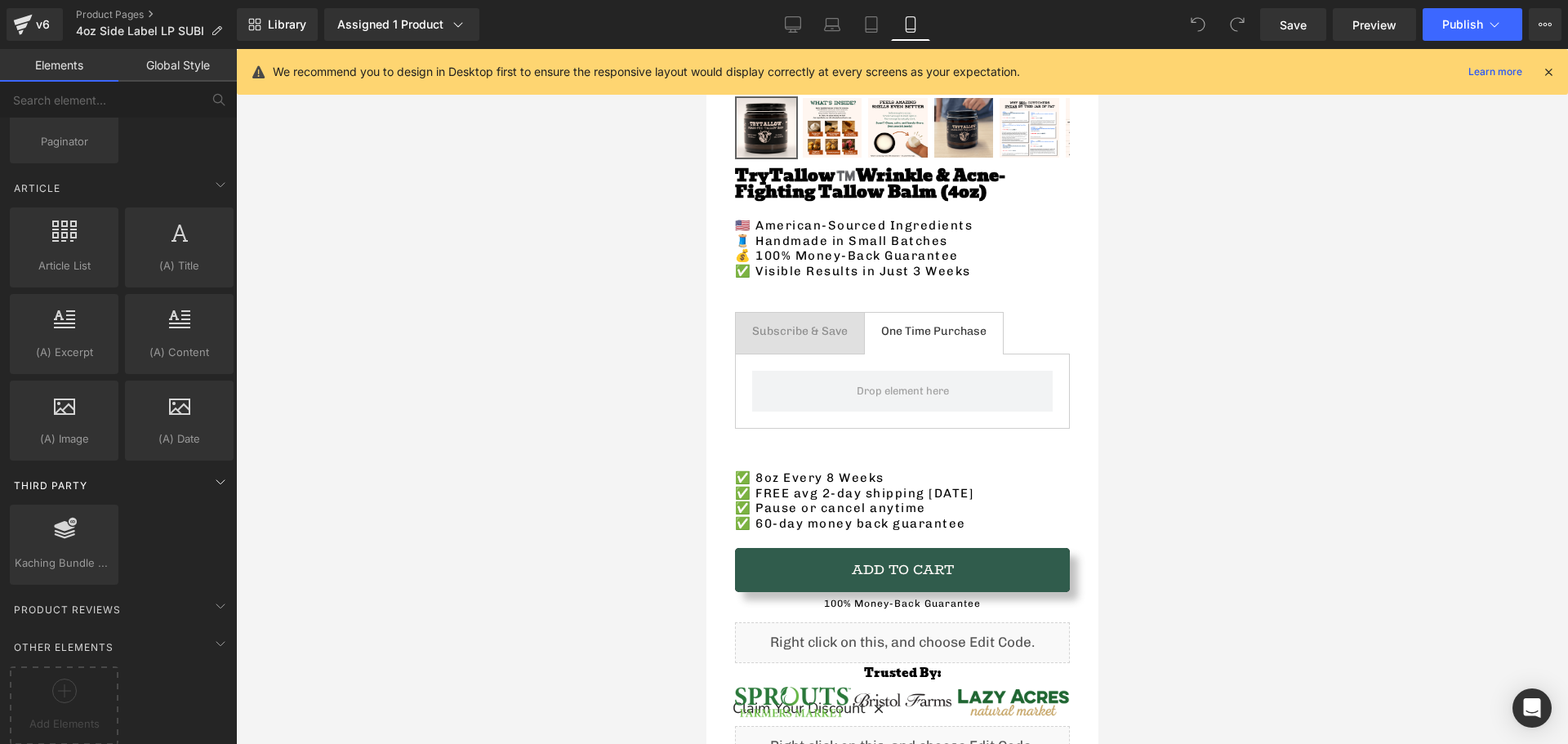
scroll to position [3064, 0]
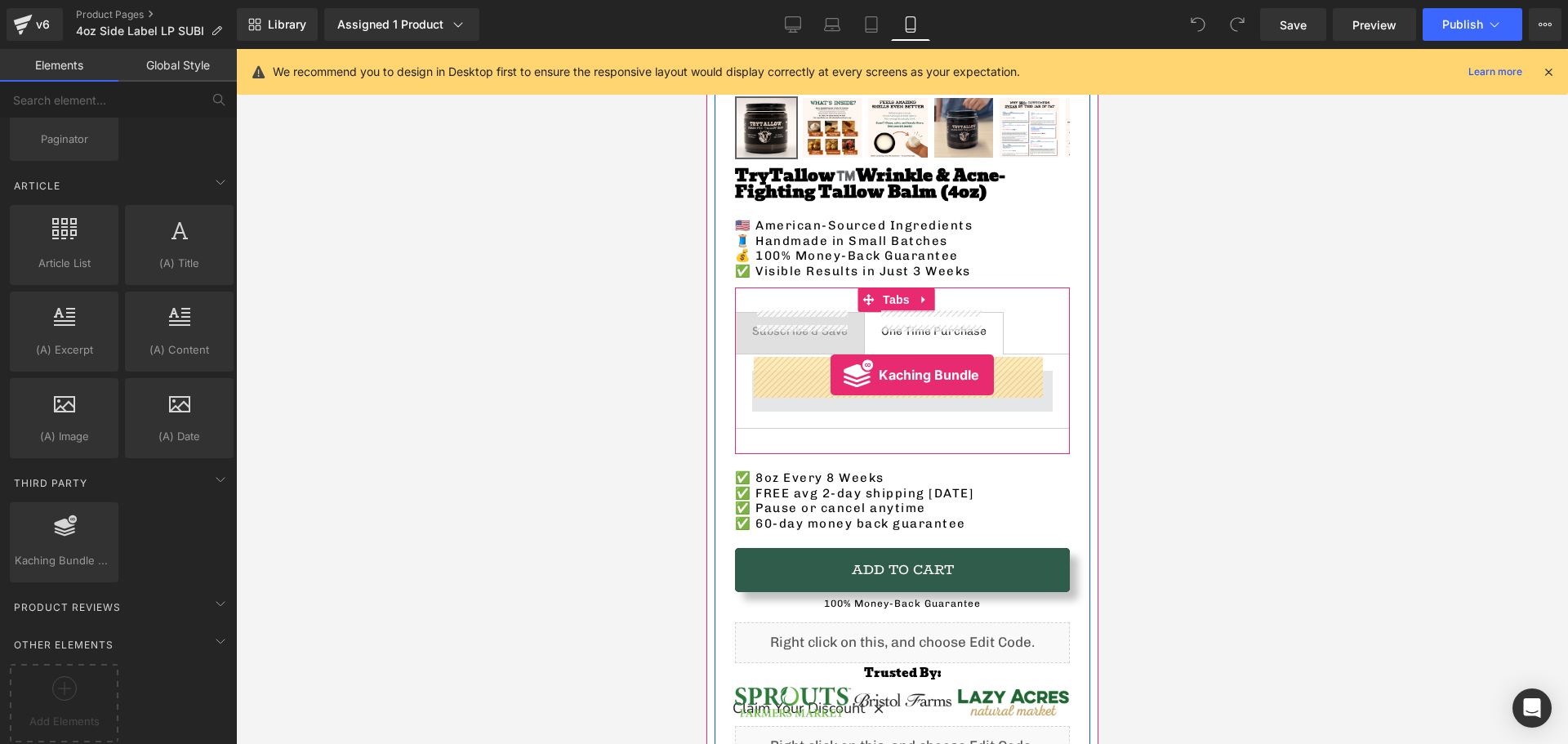
drag, startPoint x: 760, startPoint y: 575, endPoint x: 828, endPoint y: 375, distance: 211.2
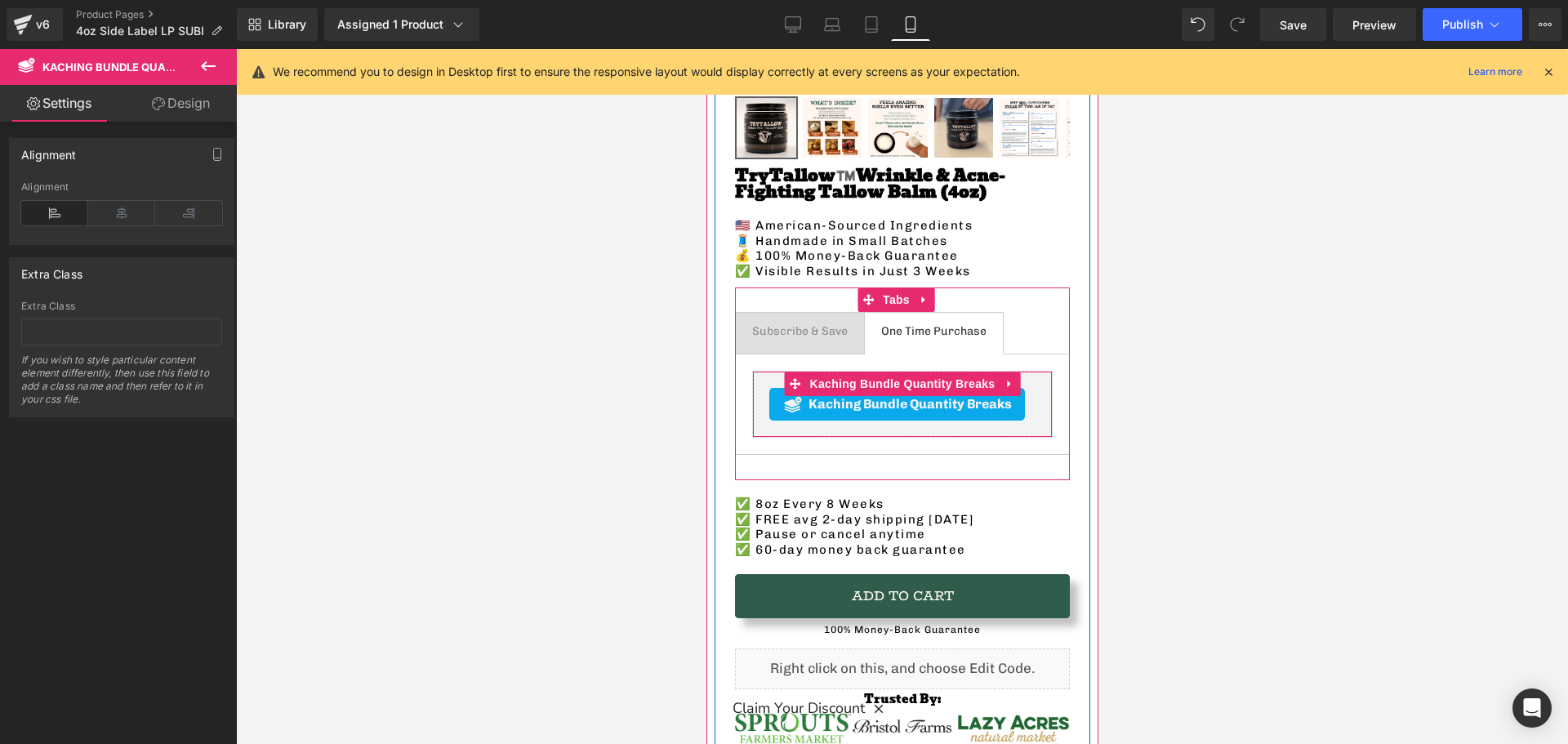
click at [840, 406] on span "Kaching Bundle Quantity Breaks" at bounding box center [909, 404] width 204 height 19
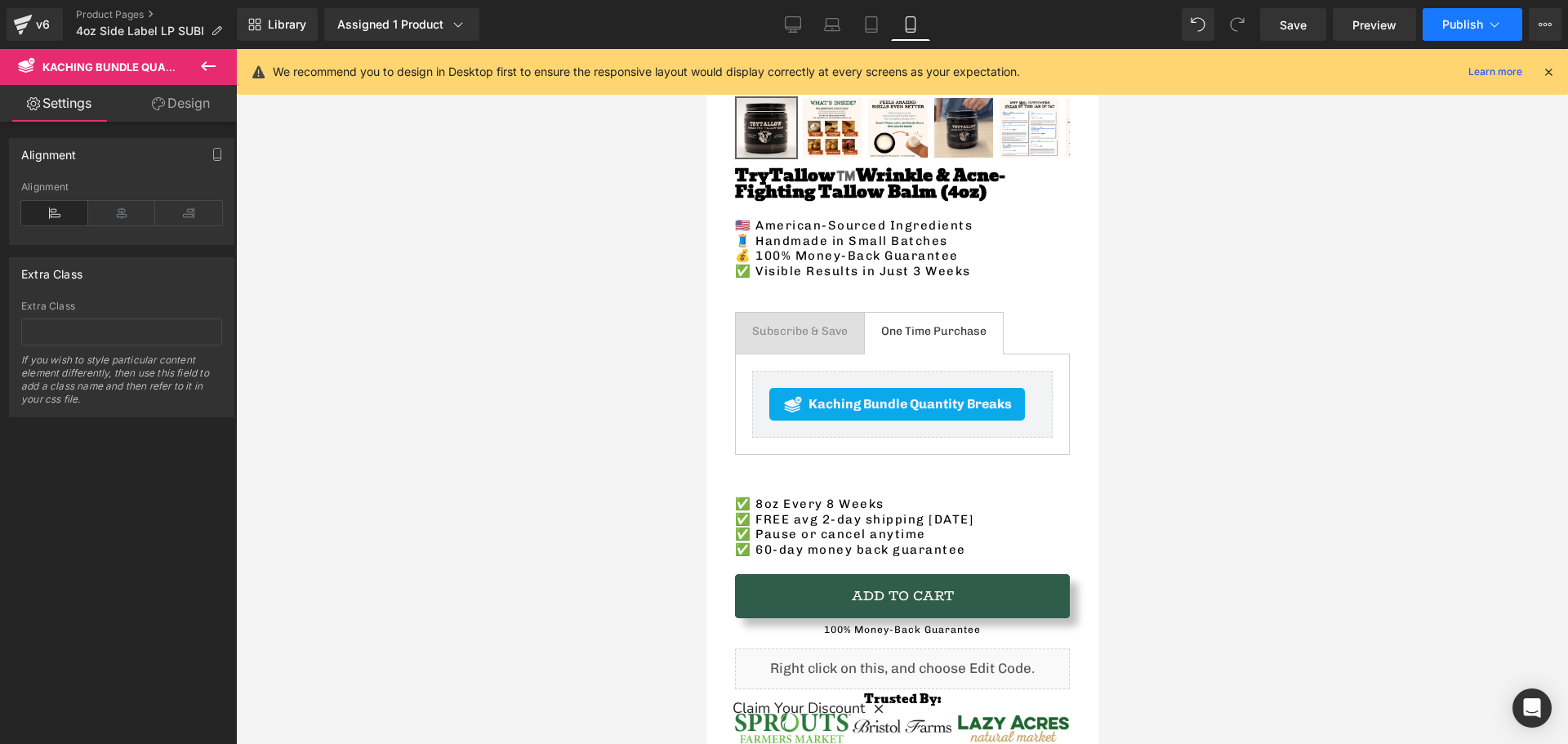
click at [1445, 22] on span "Publish" at bounding box center [1462, 24] width 41 height 13
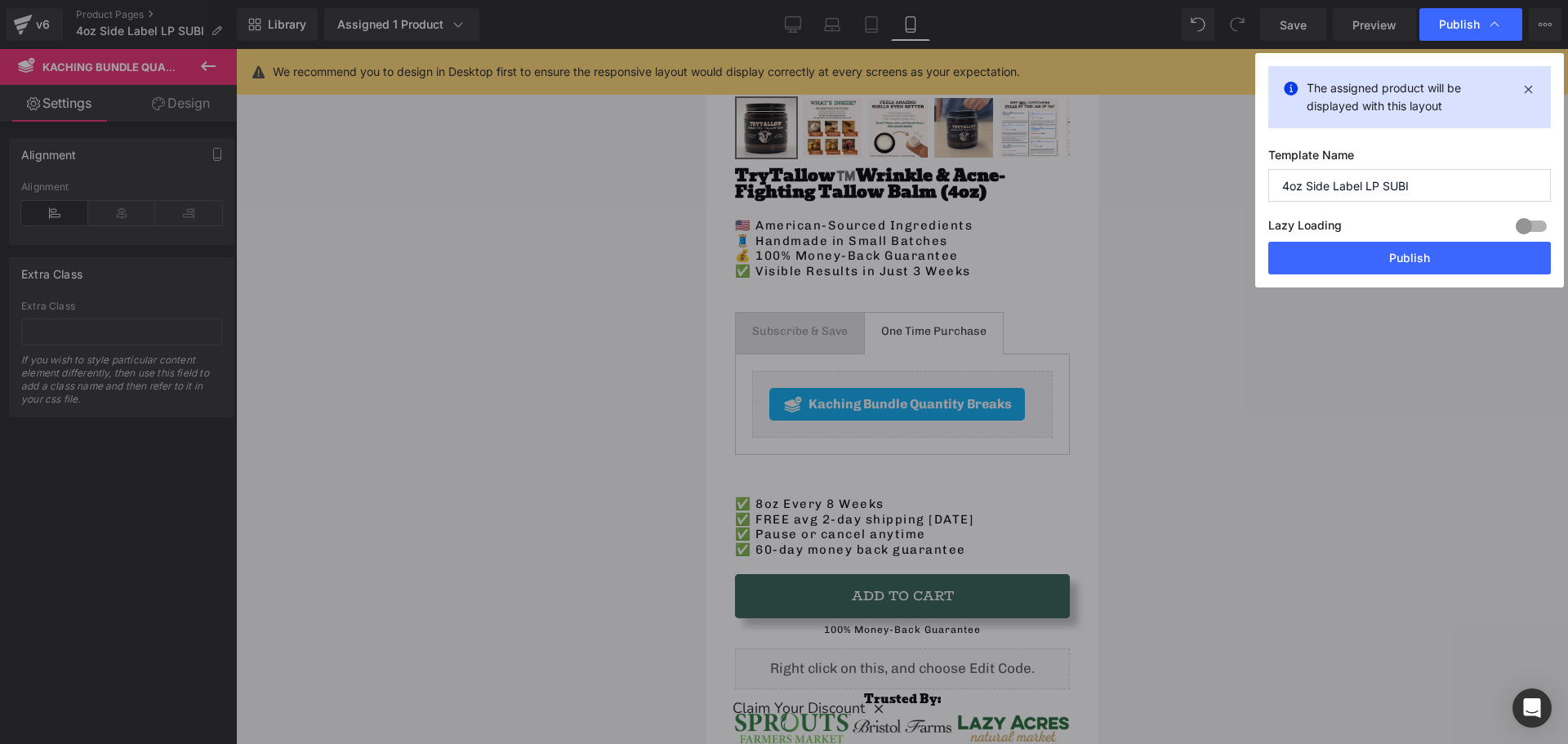
drag, startPoint x: 1391, startPoint y: 253, endPoint x: 1374, endPoint y: 253, distance: 17.0
click at [1391, 253] on button "Publish" at bounding box center [1409, 258] width 282 height 32
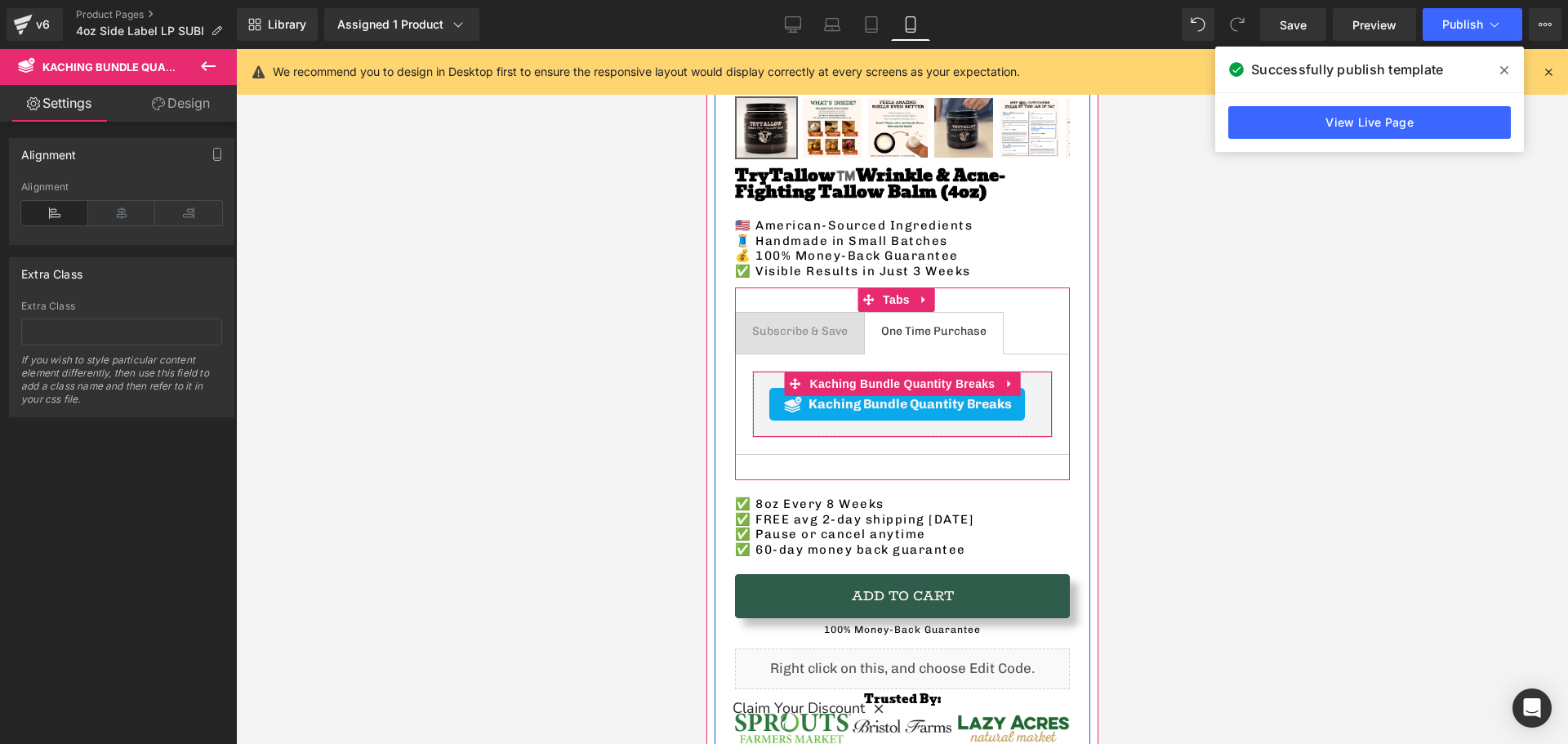
click at [1006, 380] on icon at bounding box center [1008, 384] width 3 height 7
click at [1011, 379] on link at bounding box center [1019, 384] width 21 height 24
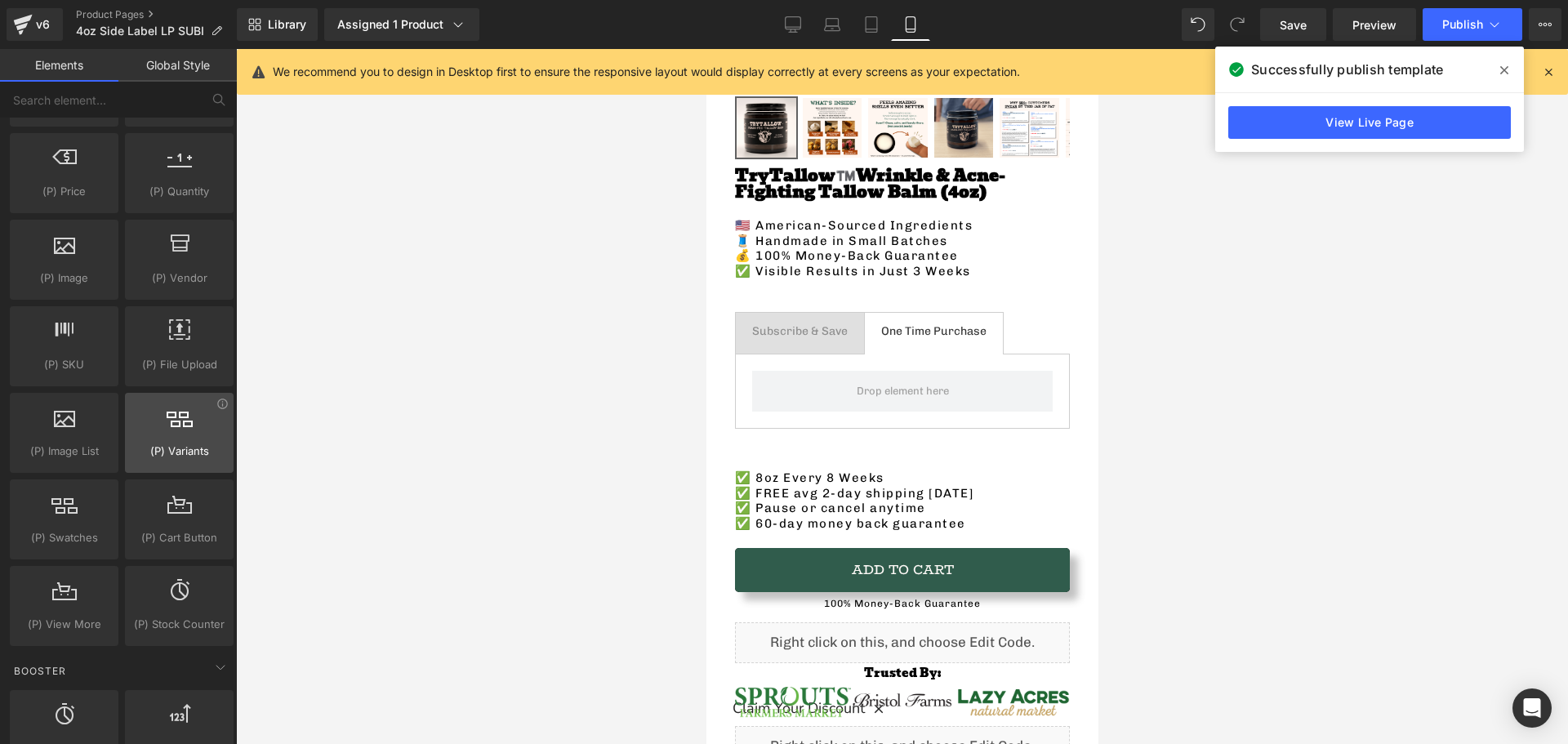
scroll to position [1347, 0]
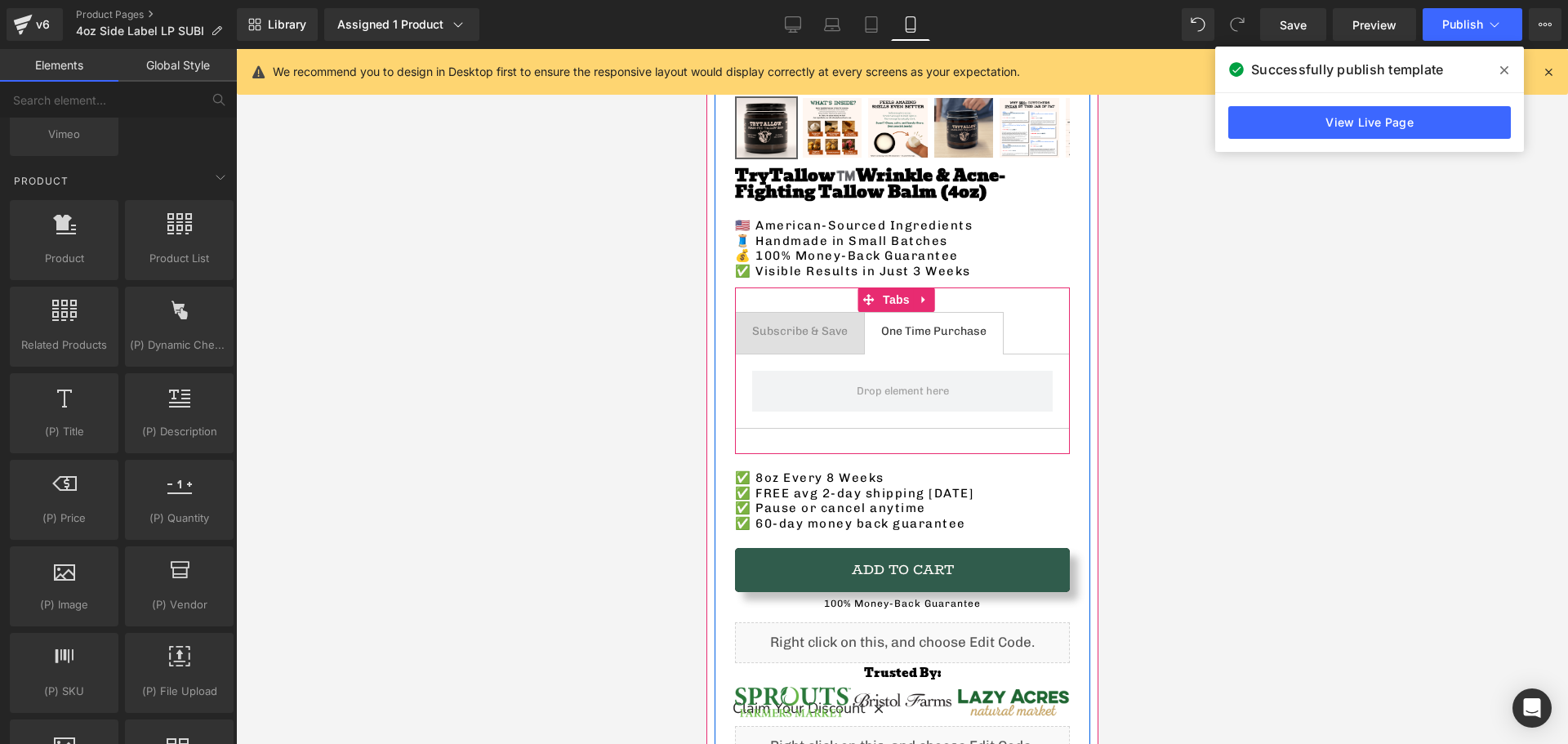
click at [791, 329] on span "Subscribe & Save Text Block" at bounding box center [799, 333] width 128 height 41
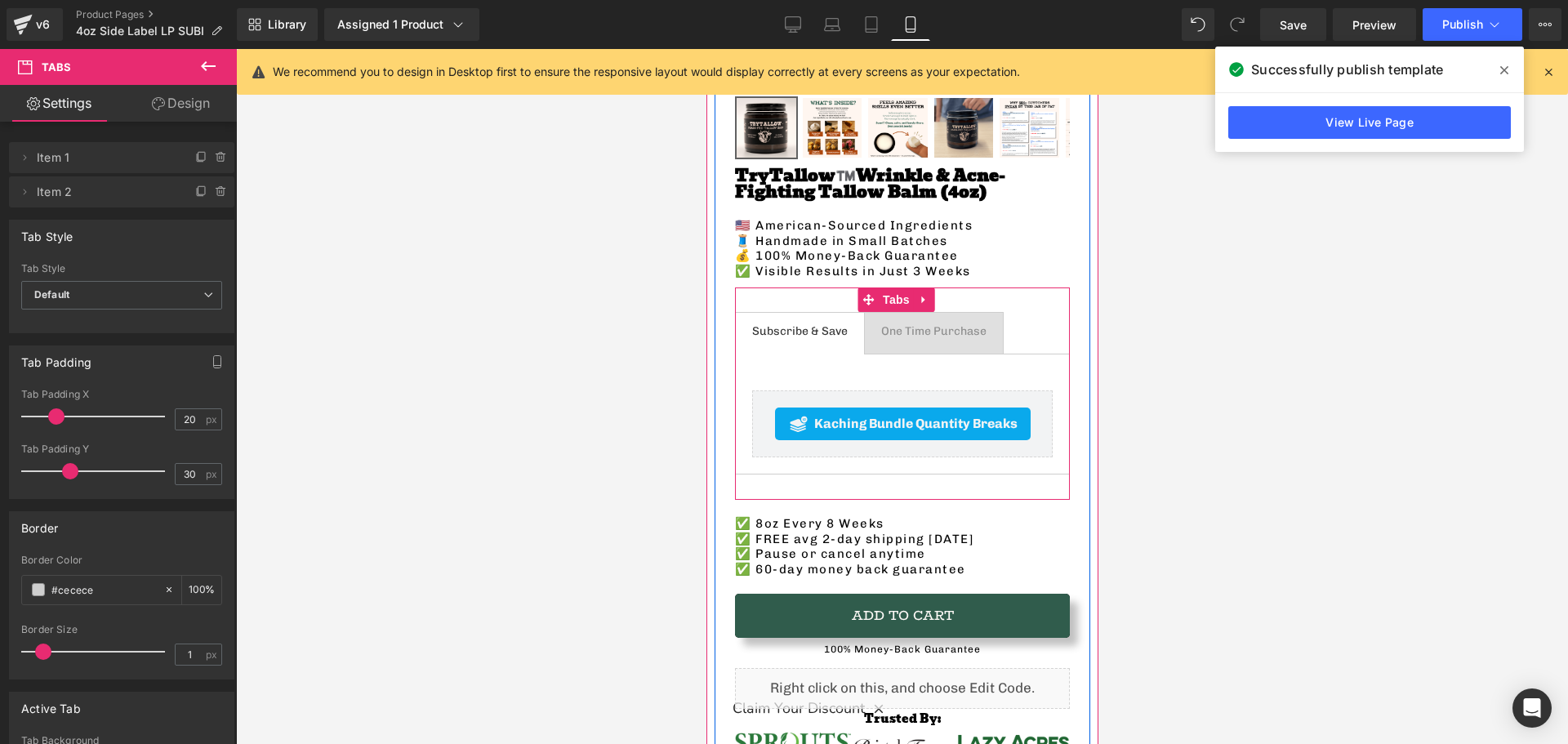
click at [926, 327] on span "One Time Purchase Text Block" at bounding box center [933, 333] width 138 height 41
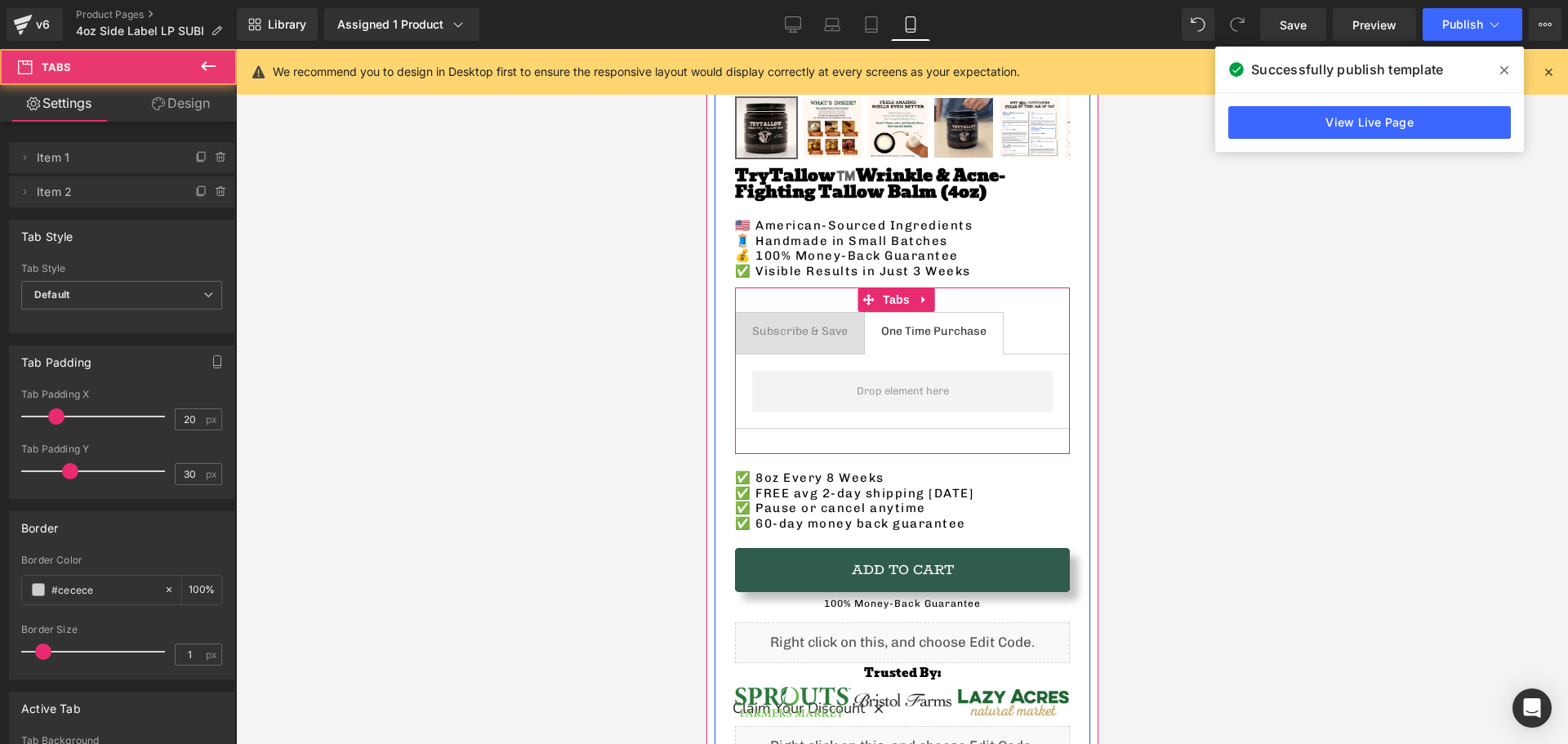
click at [785, 324] on div "Subscribe & Save" at bounding box center [799, 331] width 95 height 15
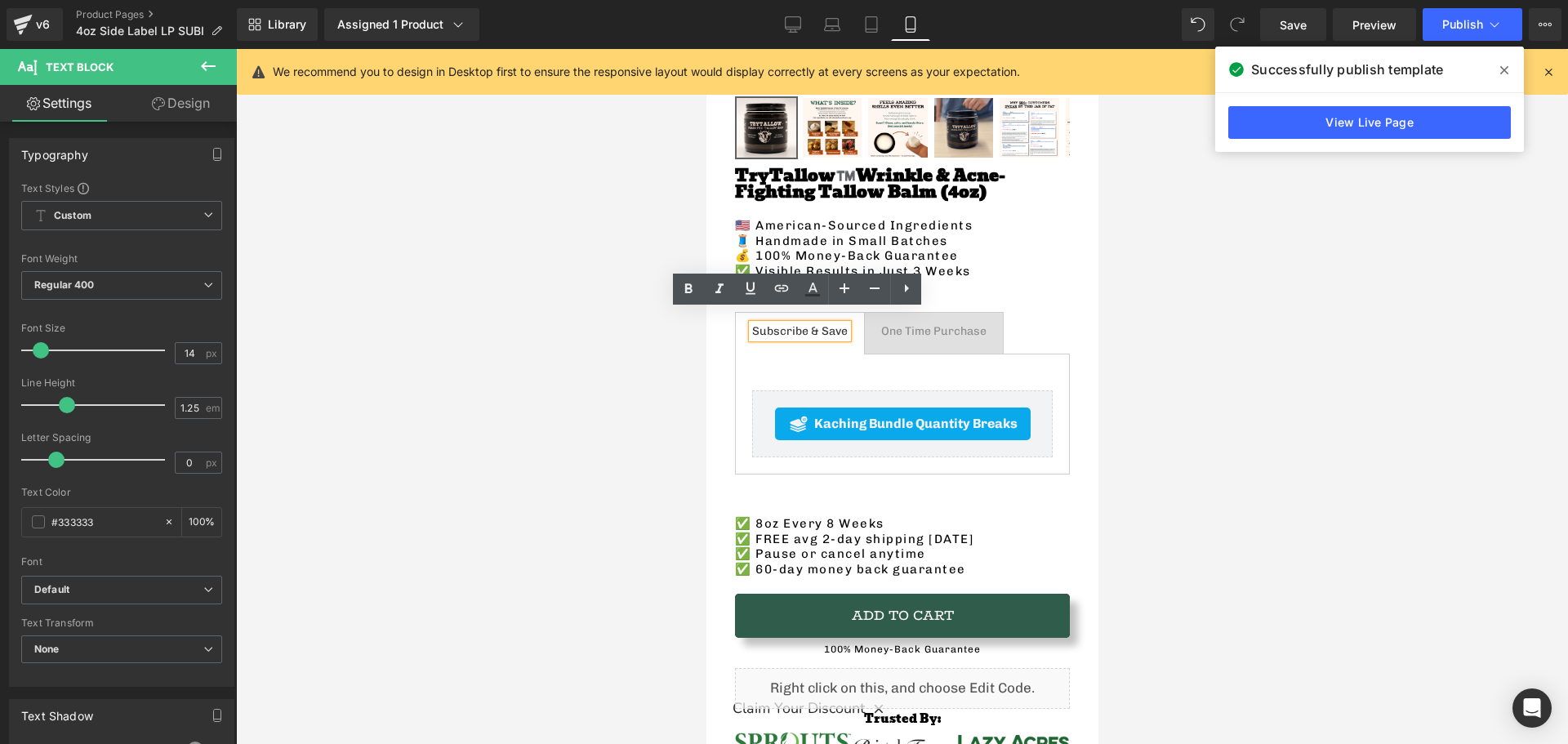
click at [930, 327] on span "One Time Purchase Text Block" at bounding box center [933, 333] width 138 height 41
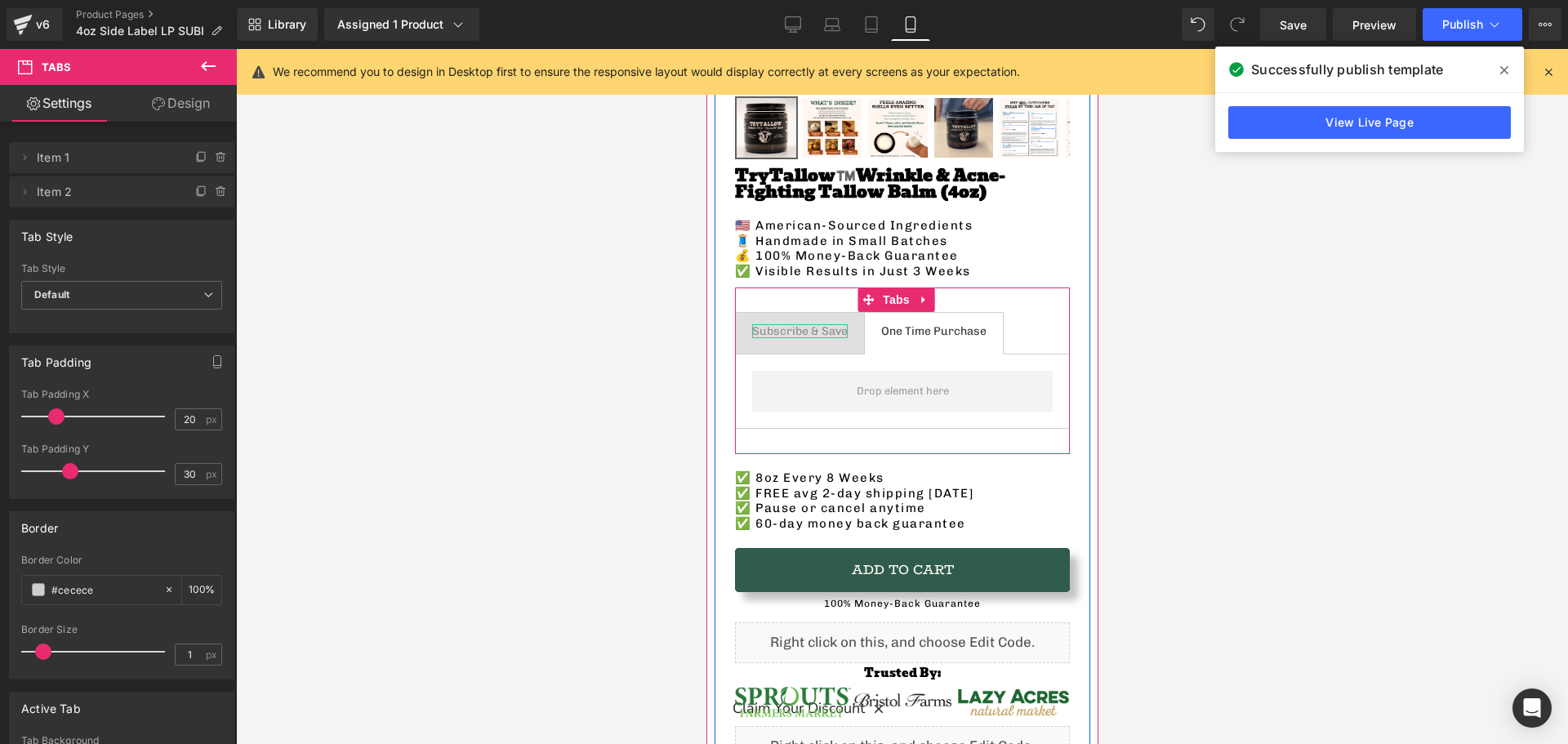
click at [787, 324] on div "Subscribe & Save" at bounding box center [799, 331] width 95 height 15
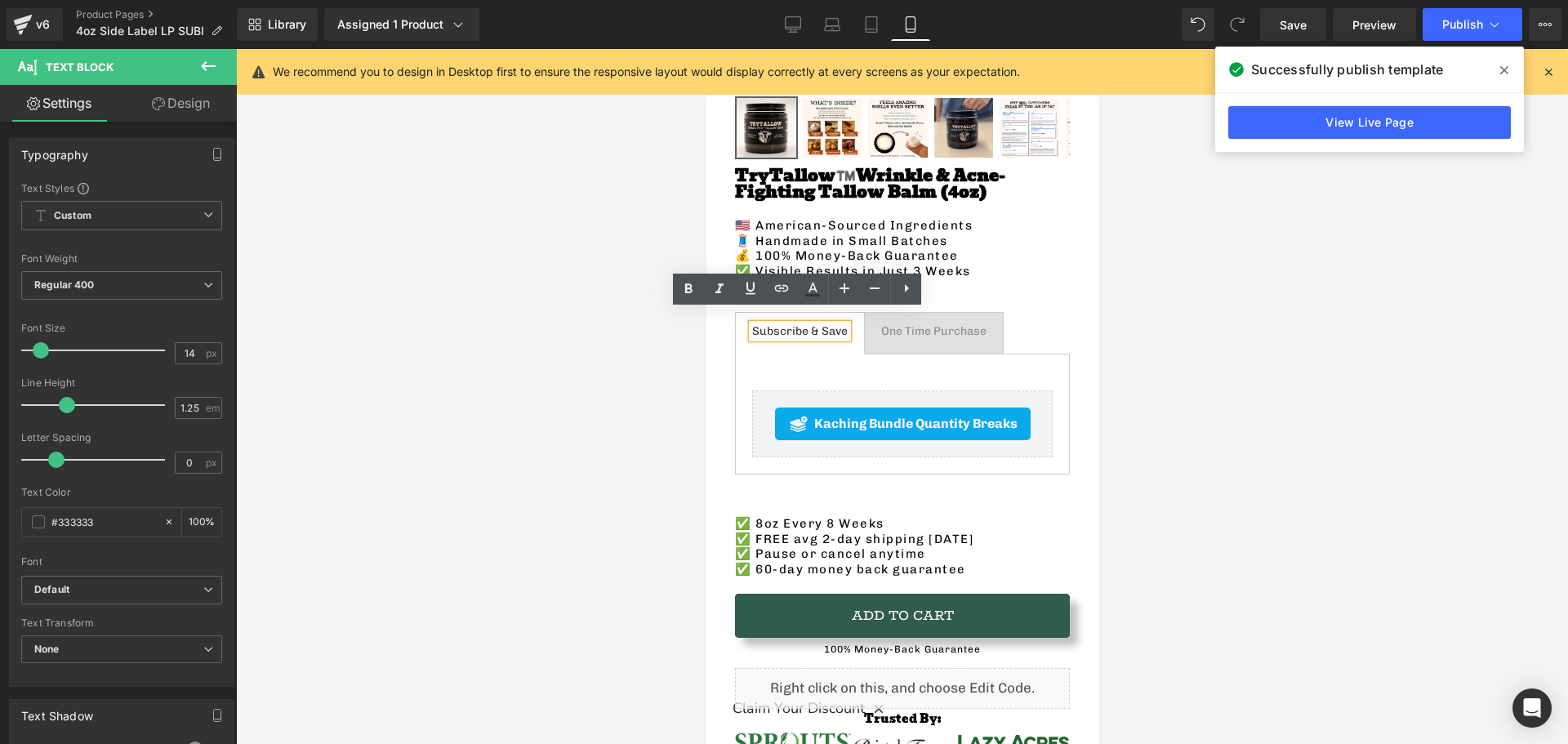
click at [901, 329] on span "One Time Purchase Text Block" at bounding box center [933, 333] width 138 height 41
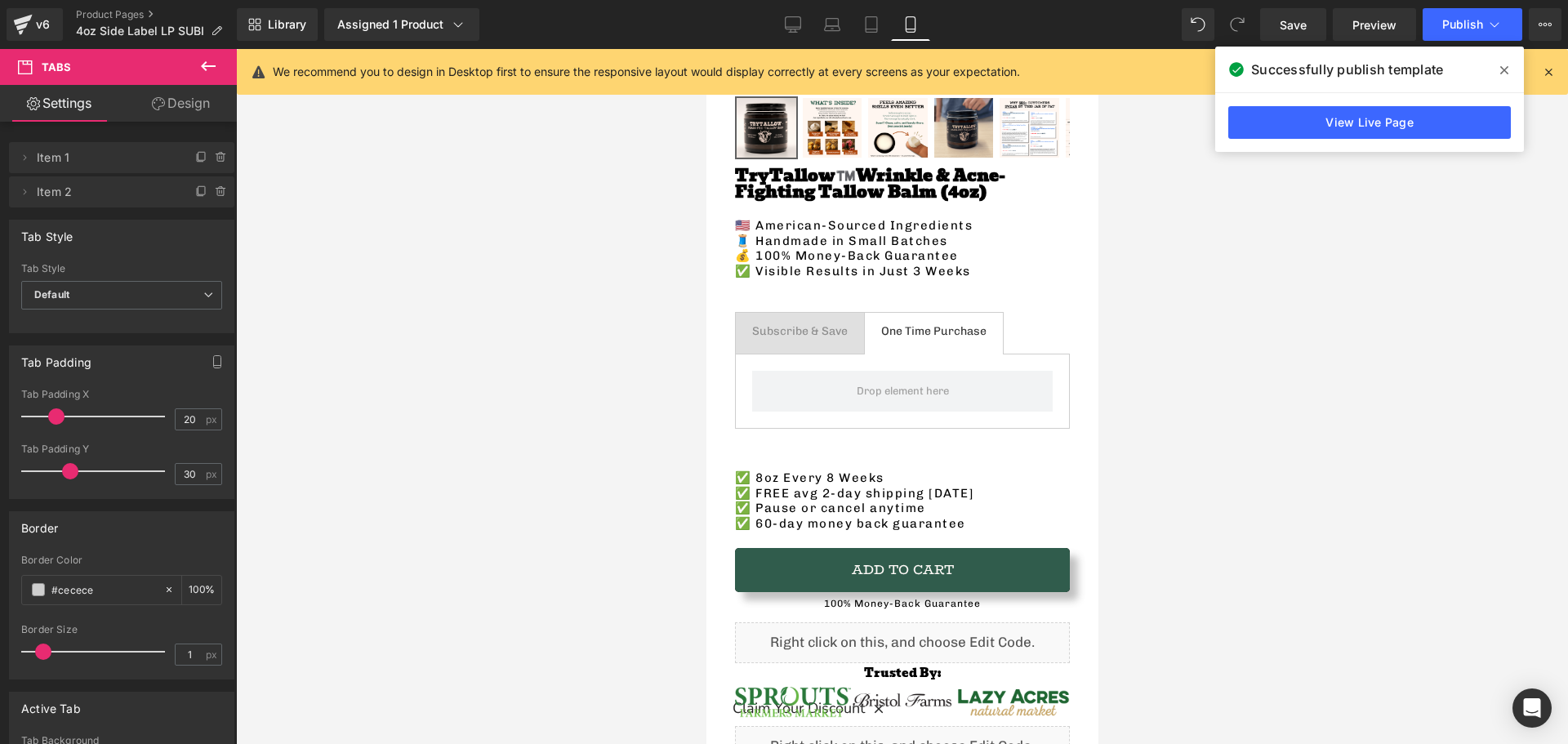
click at [212, 65] on icon at bounding box center [208, 66] width 19 height 19
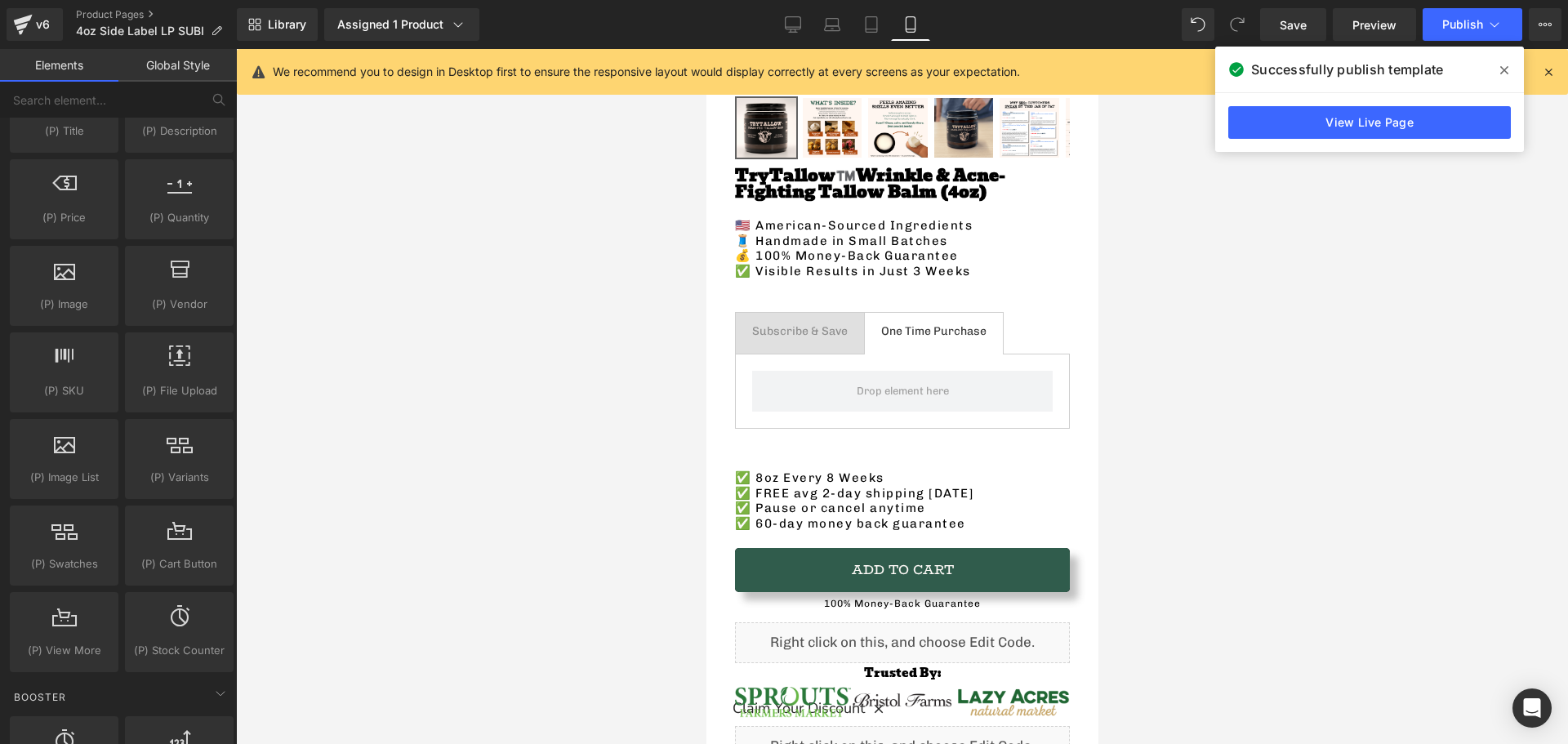
scroll to position [1674, 0]
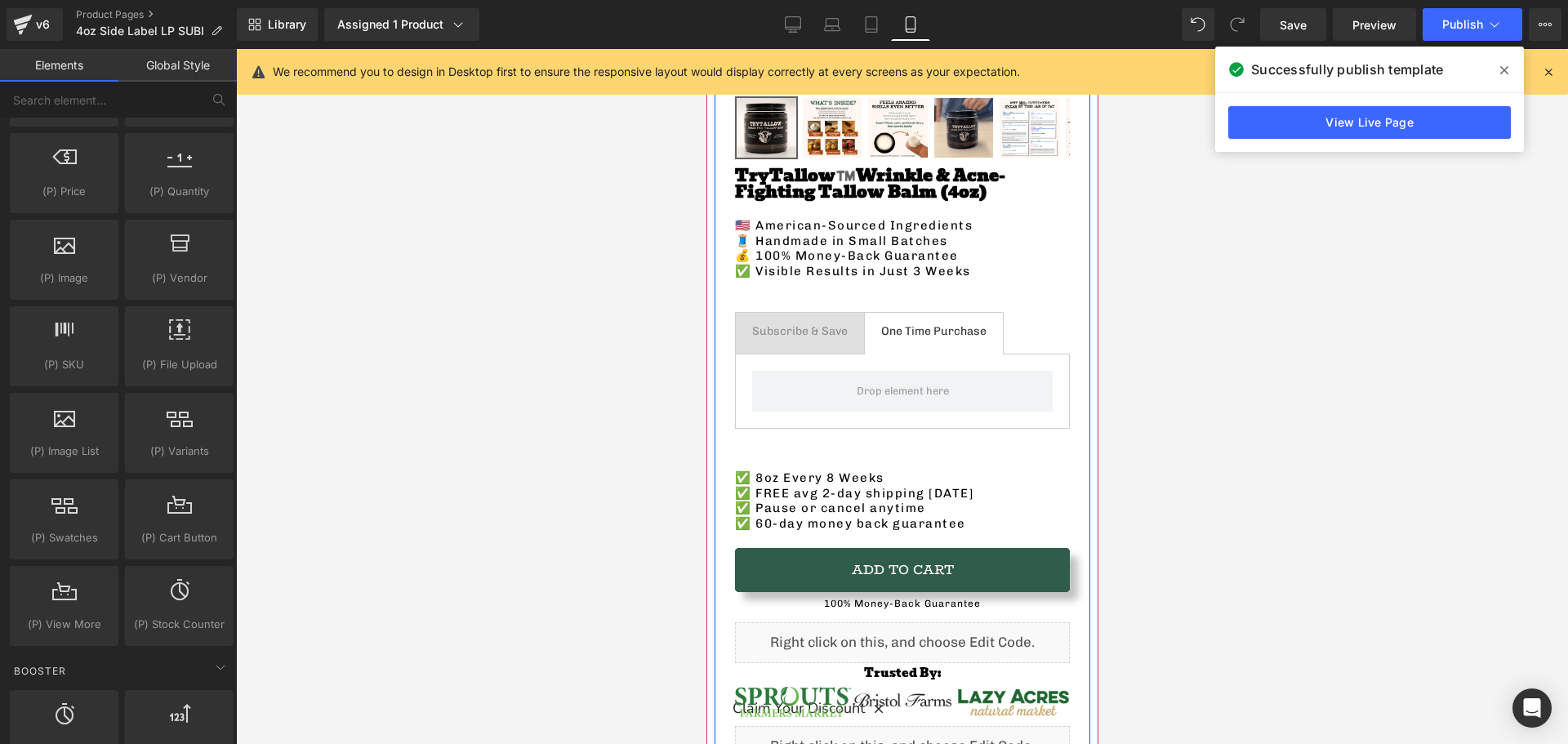
click at [792, 324] on div "Subscribe & Save Text Block" at bounding box center [799, 331] width 95 height 15
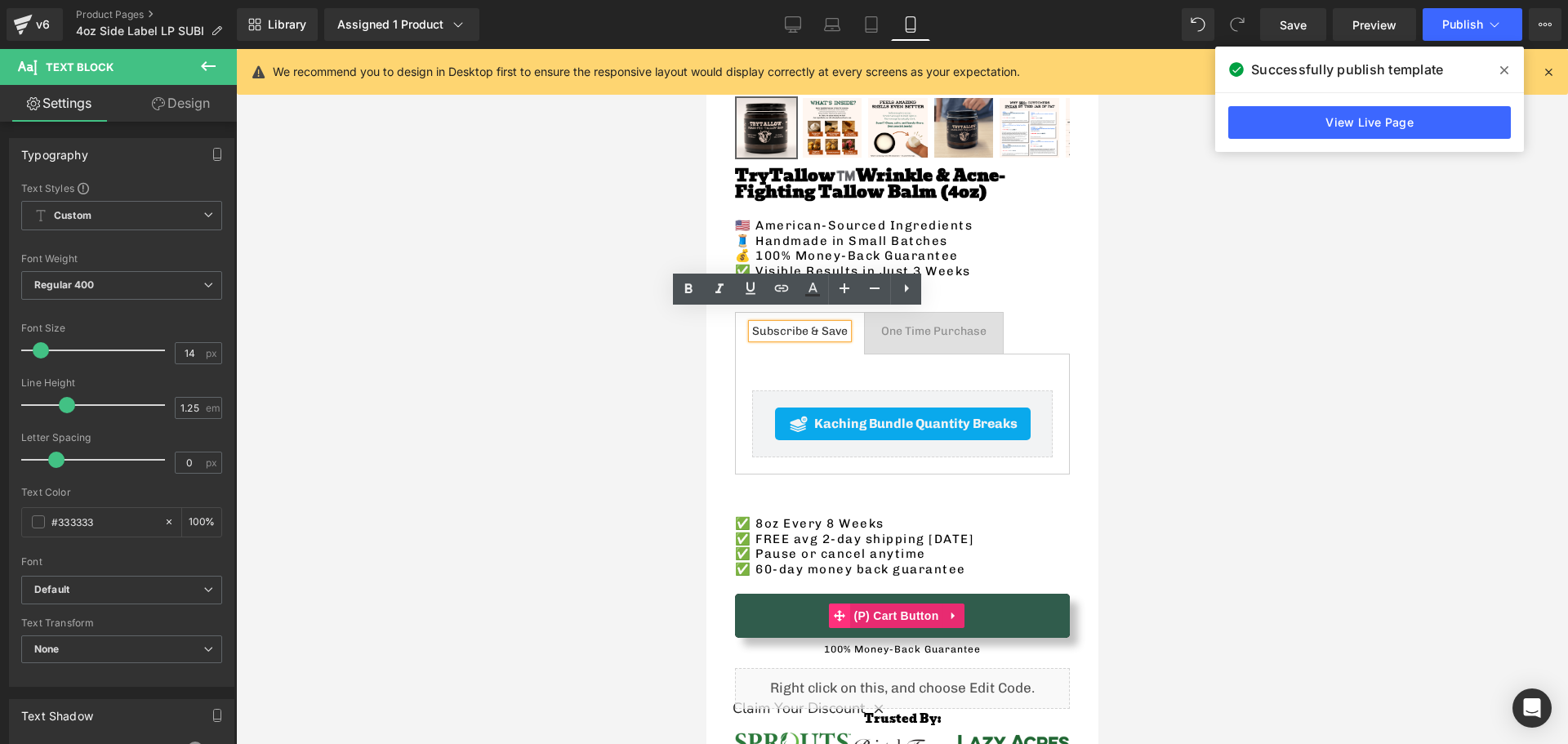
click at [840, 614] on span at bounding box center [838, 616] width 21 height 24
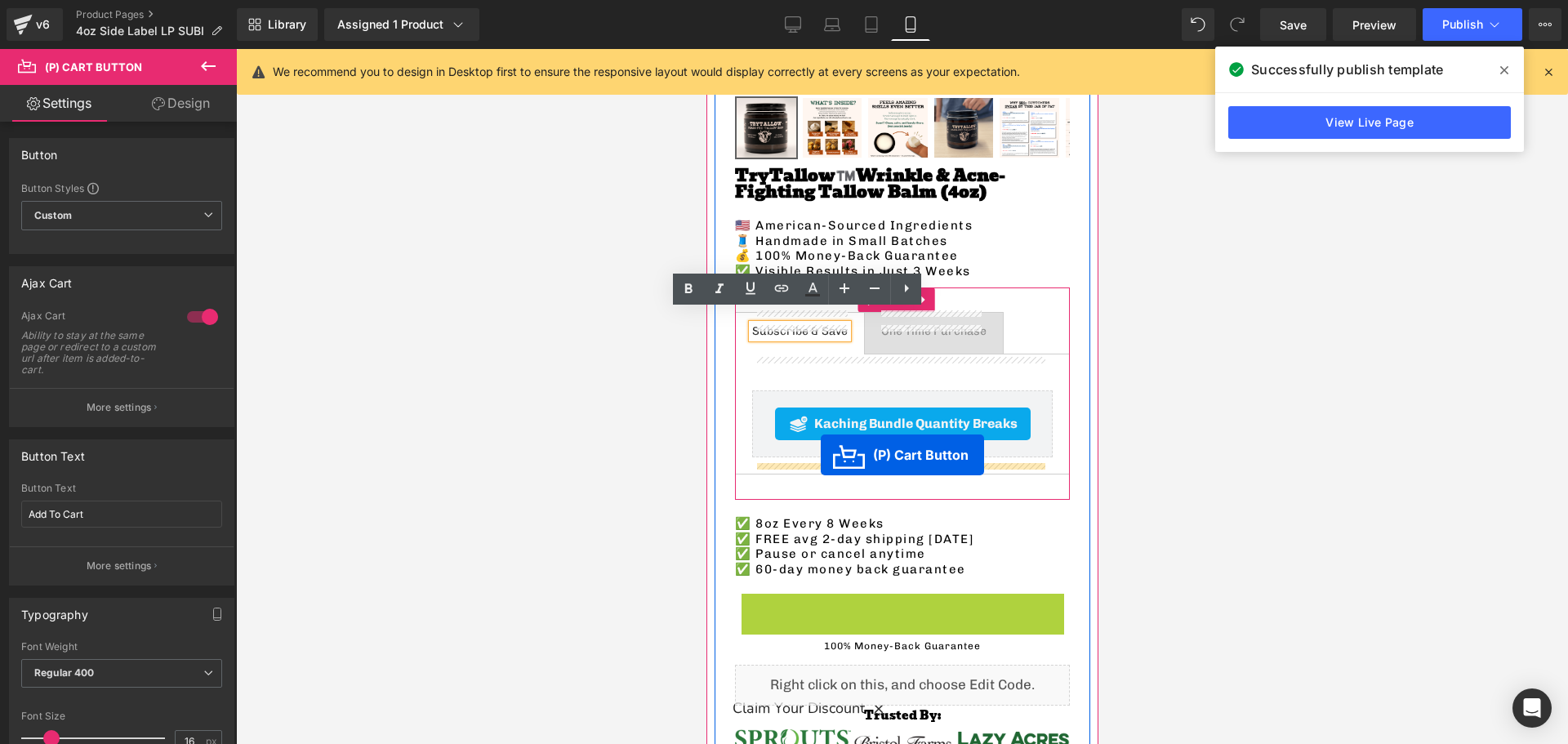
drag, startPoint x: 871, startPoint y: 500, endPoint x: 820, endPoint y: 455, distance: 68.0
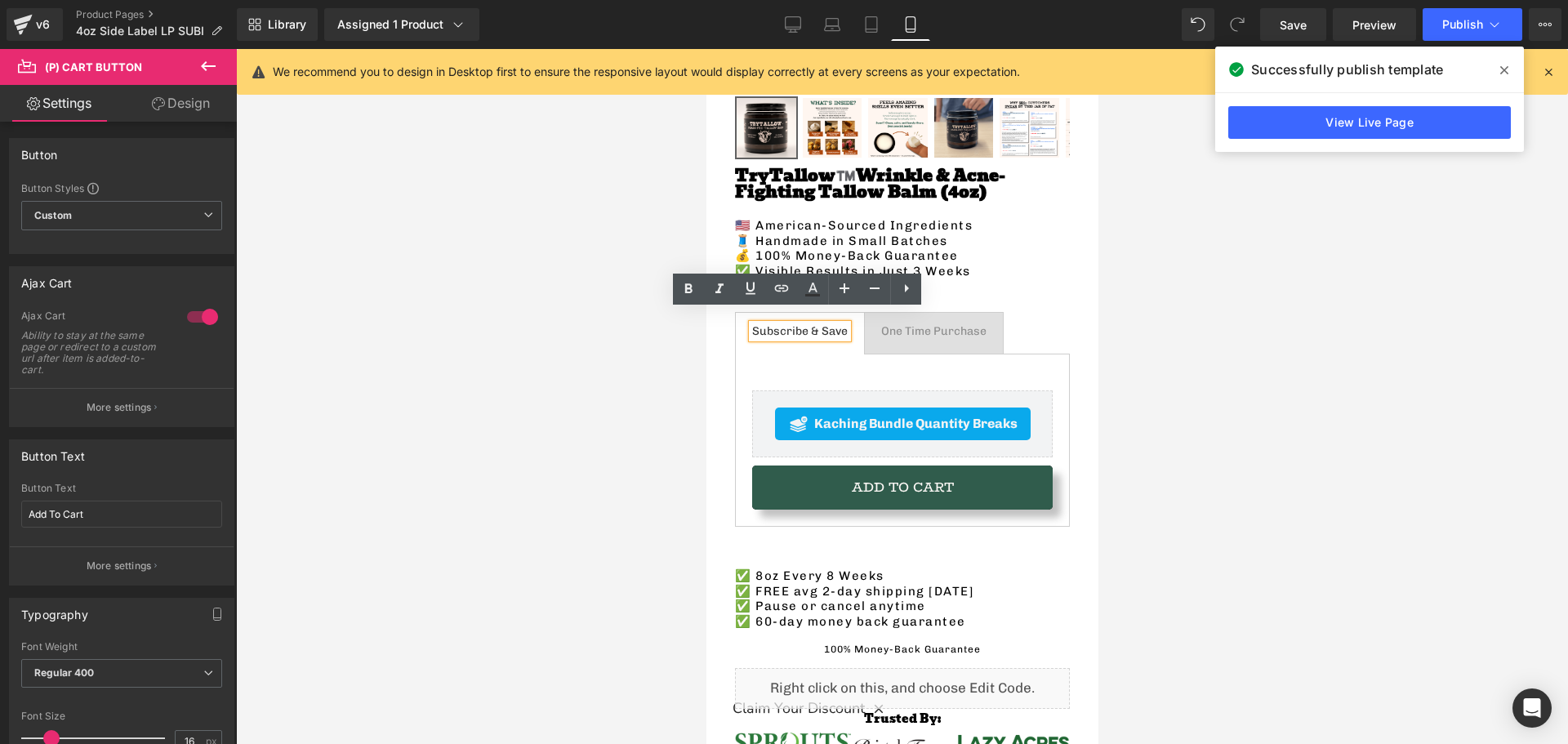
drag, startPoint x: 908, startPoint y: 323, endPoint x: 947, endPoint y: 330, distance: 39.6
click at [909, 324] on div "One Time Purchase Text Block" at bounding box center [933, 331] width 106 height 15
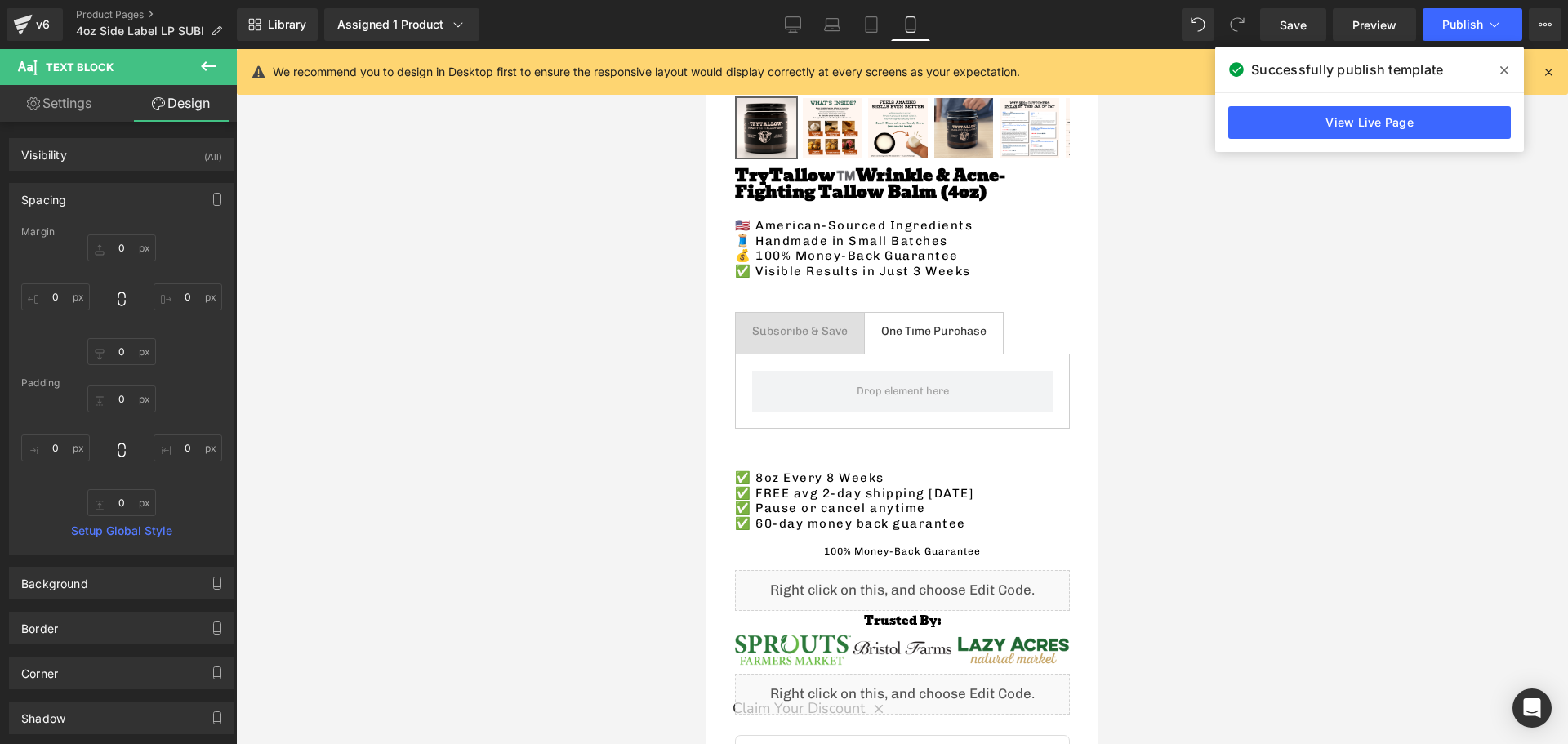
click at [204, 72] on icon at bounding box center [208, 66] width 19 height 19
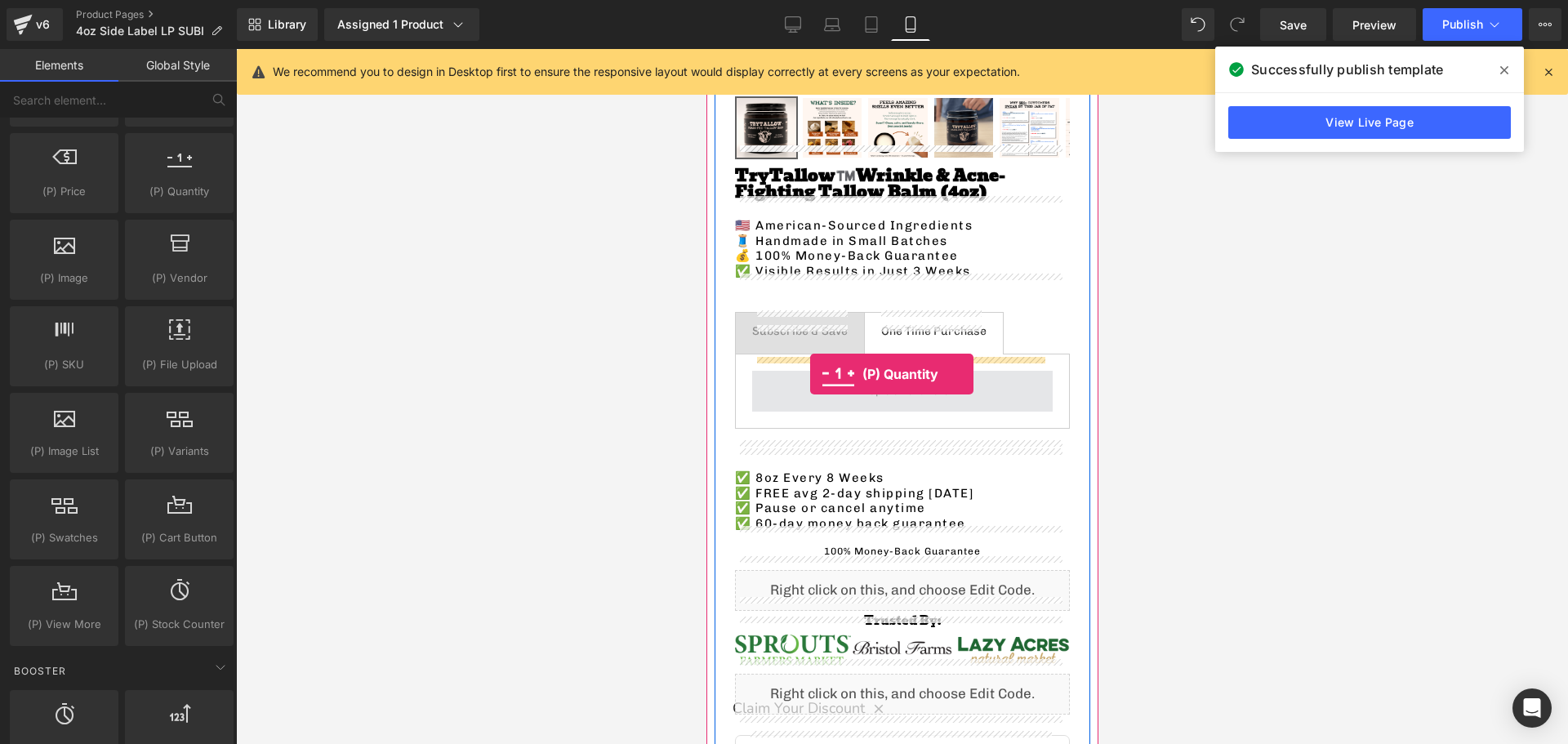
drag, startPoint x: 1009, startPoint y: 278, endPoint x: 809, endPoint y: 374, distance: 221.8
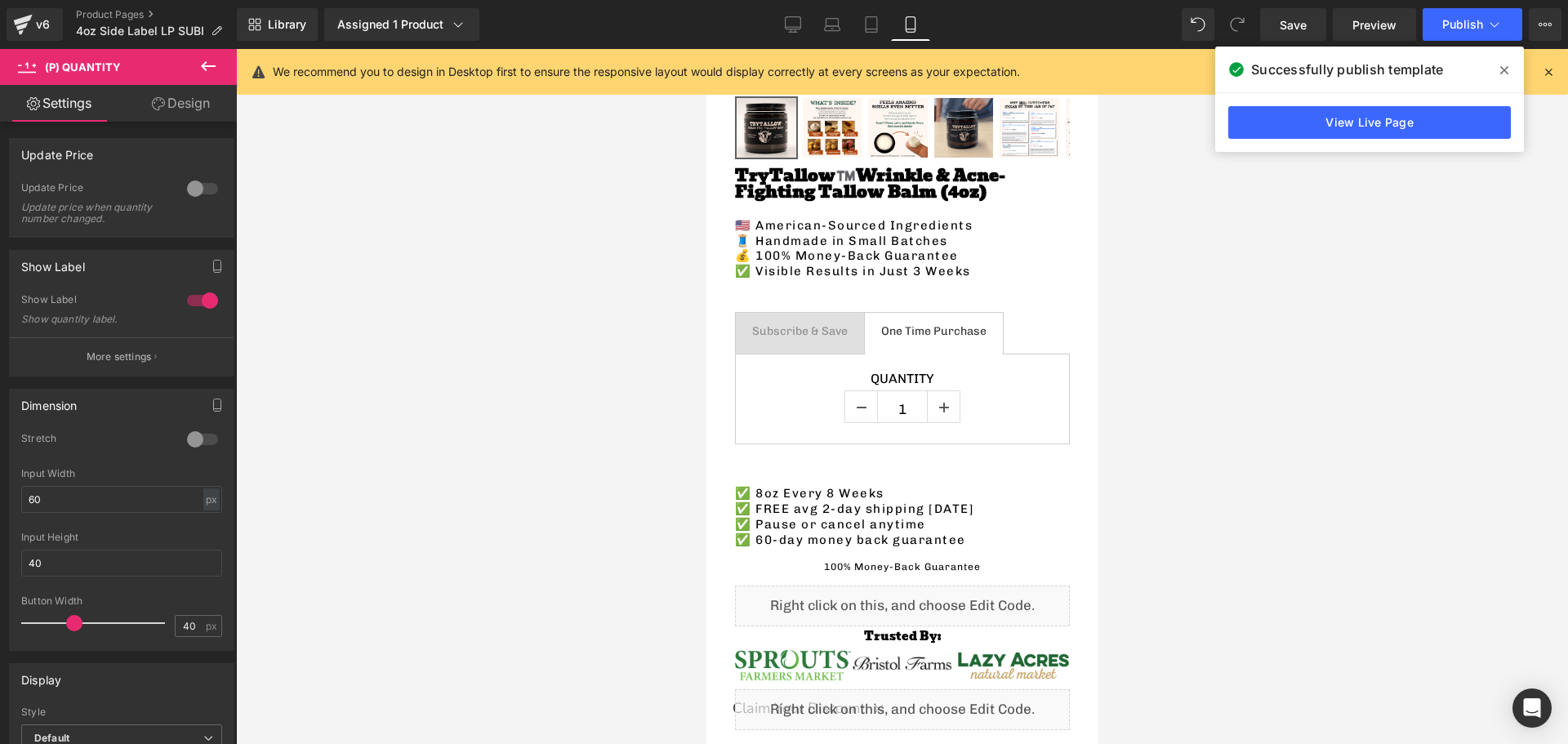
click at [202, 66] on icon at bounding box center [208, 66] width 15 height 10
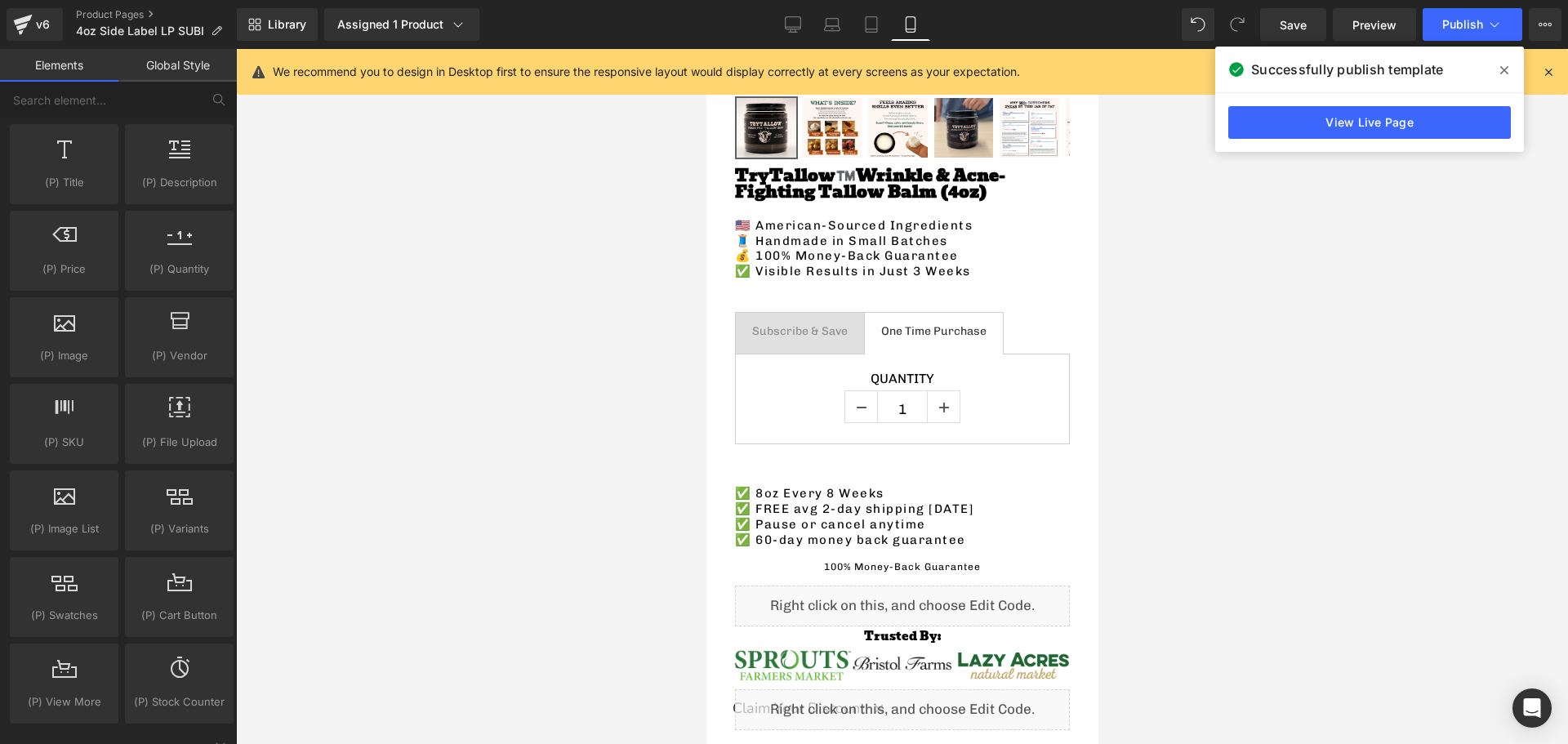
scroll to position [1634, 0]
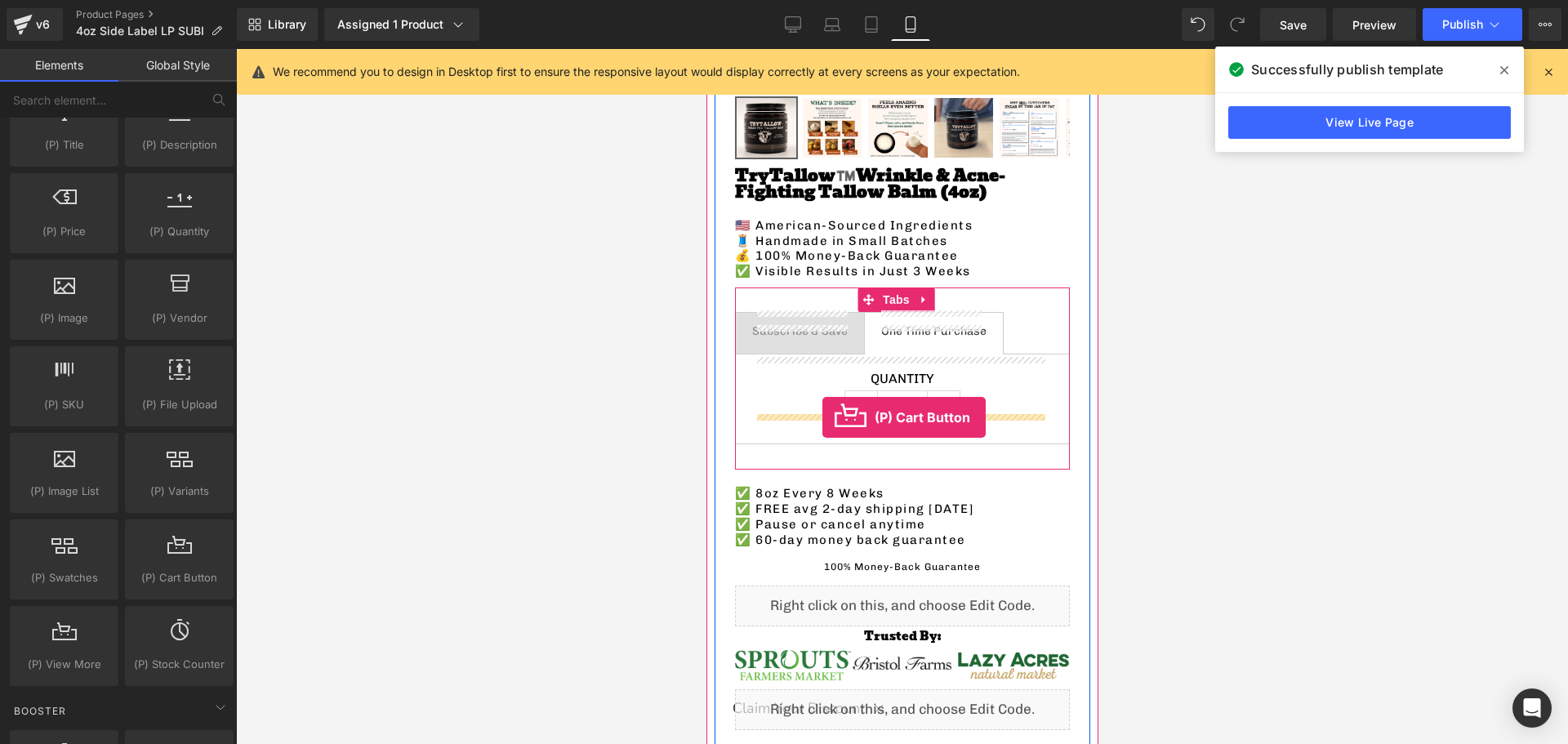
drag, startPoint x: 870, startPoint y: 602, endPoint x: 822, endPoint y: 418, distance: 190.2
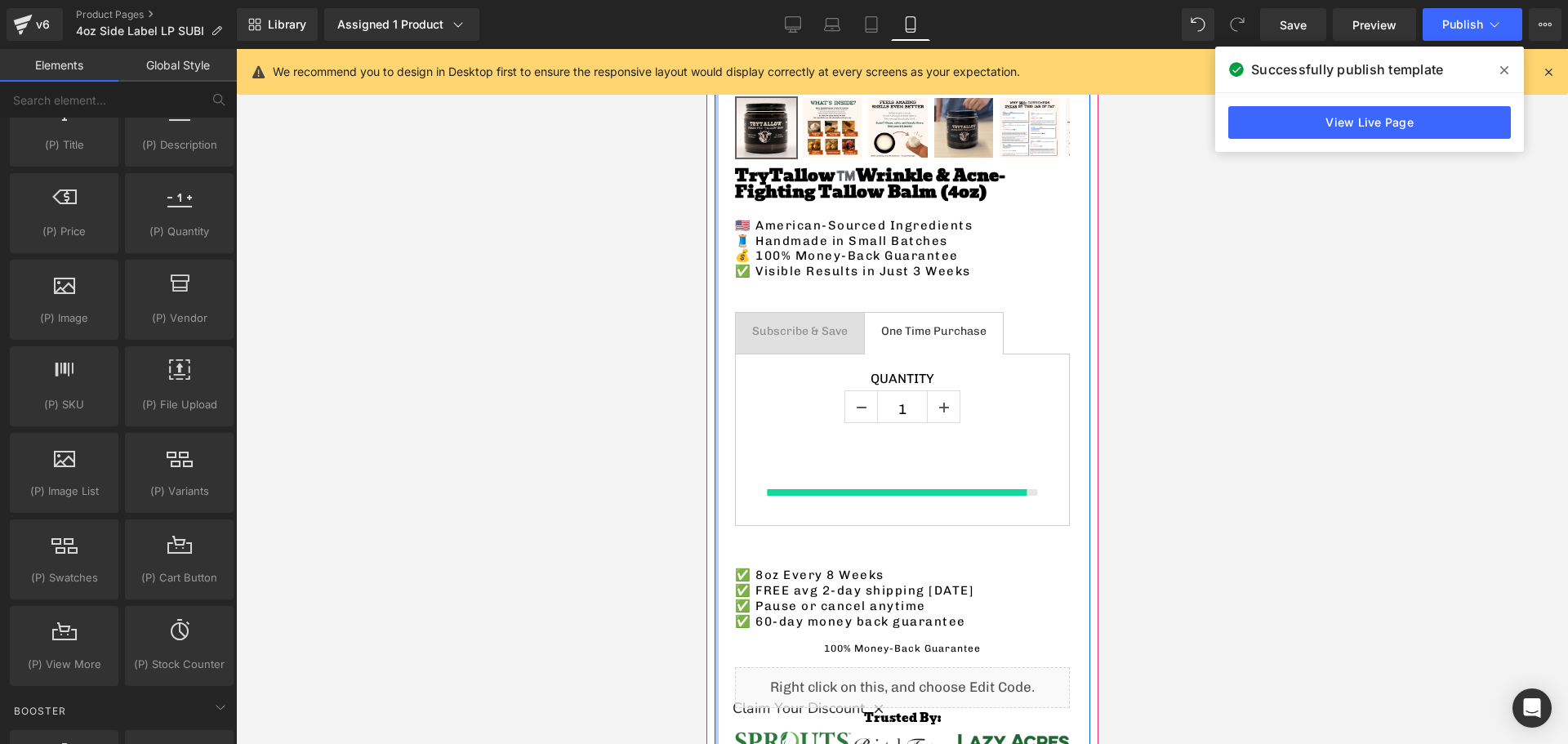
click at [565, 421] on div at bounding box center [902, 396] width 1332 height 695
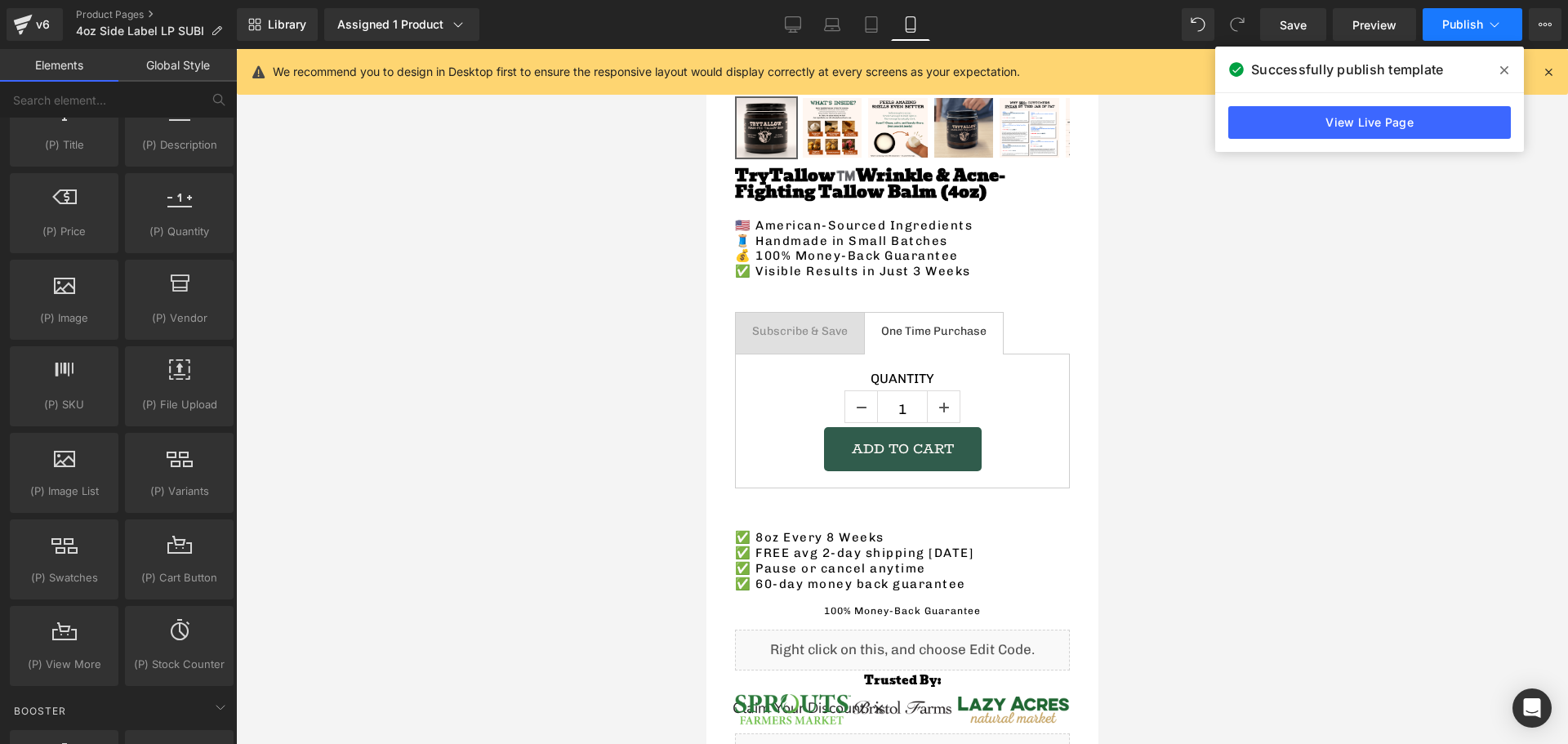
click at [1464, 21] on span "Publish" at bounding box center [1462, 24] width 41 height 13
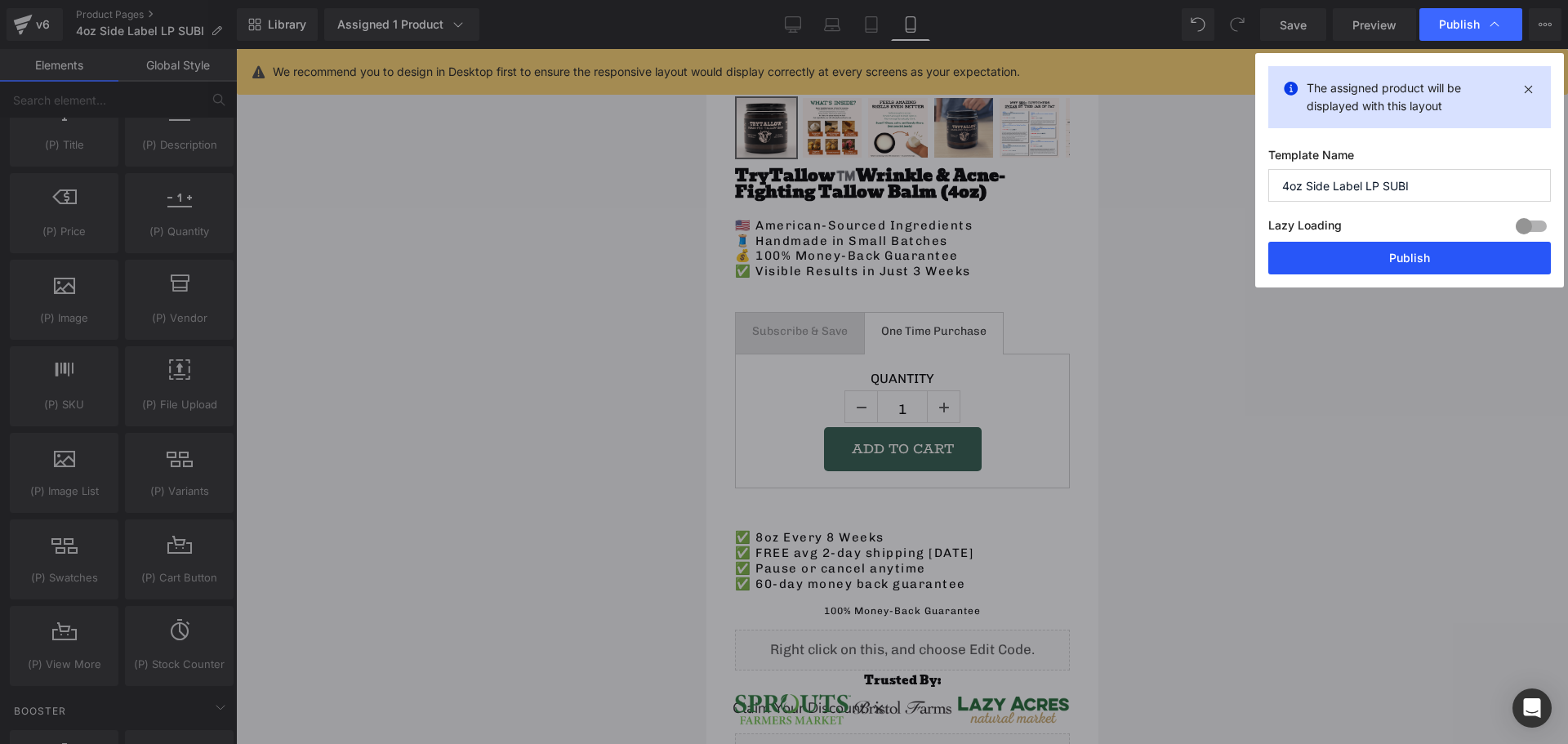
click at [1375, 256] on button "Publish" at bounding box center [1409, 258] width 282 height 32
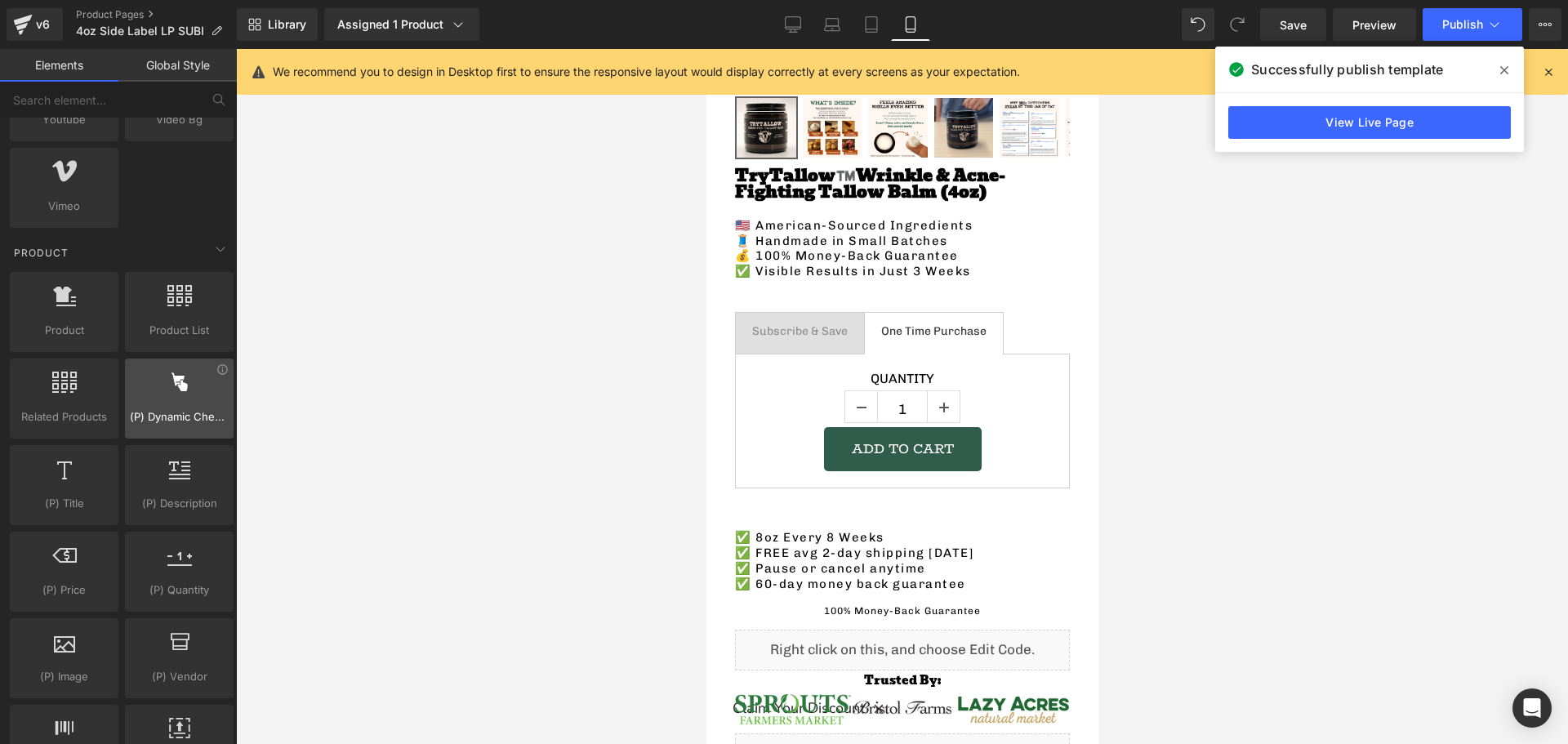
scroll to position [1307, 0]
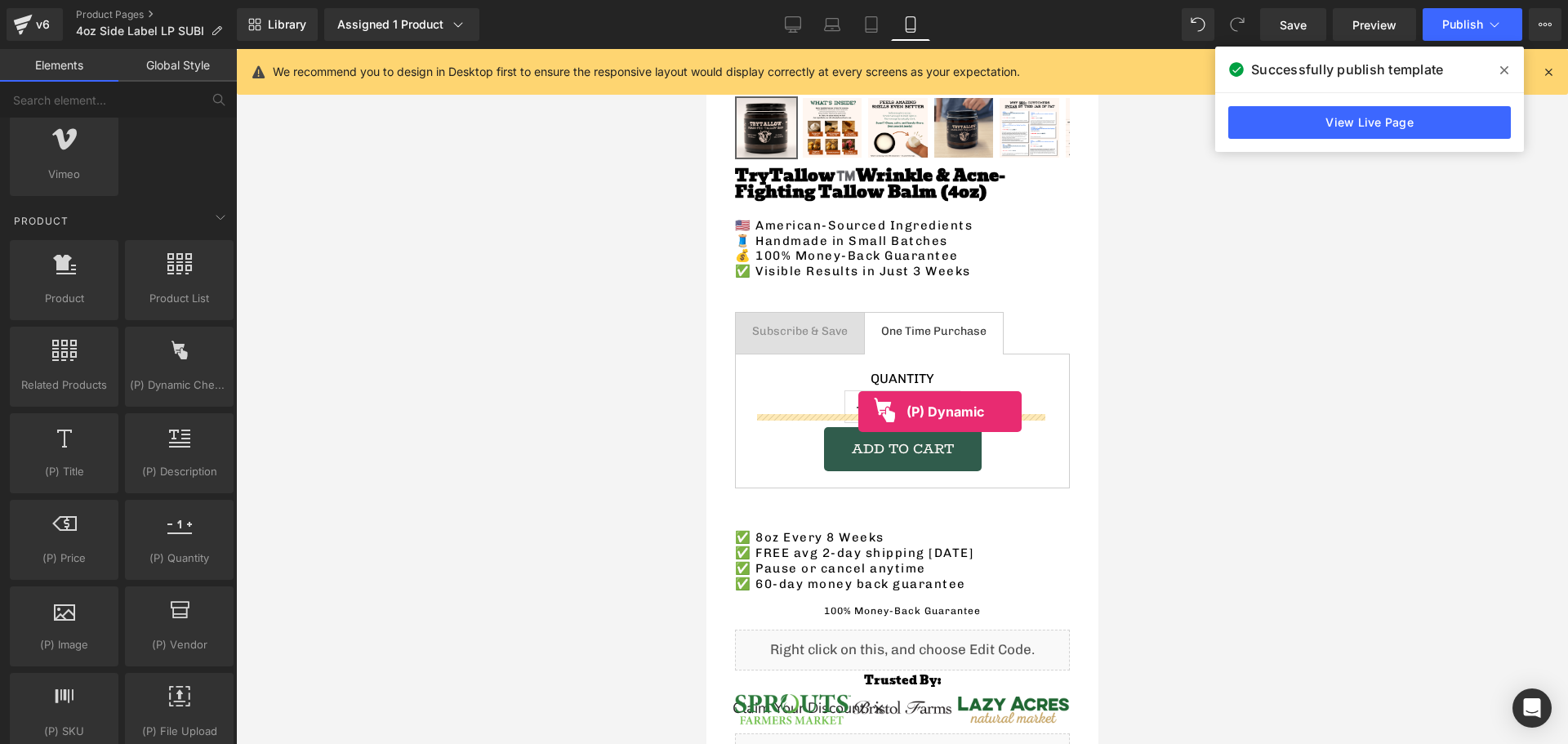
drag, startPoint x: 864, startPoint y: 397, endPoint x: 857, endPoint y: 412, distance: 16.6
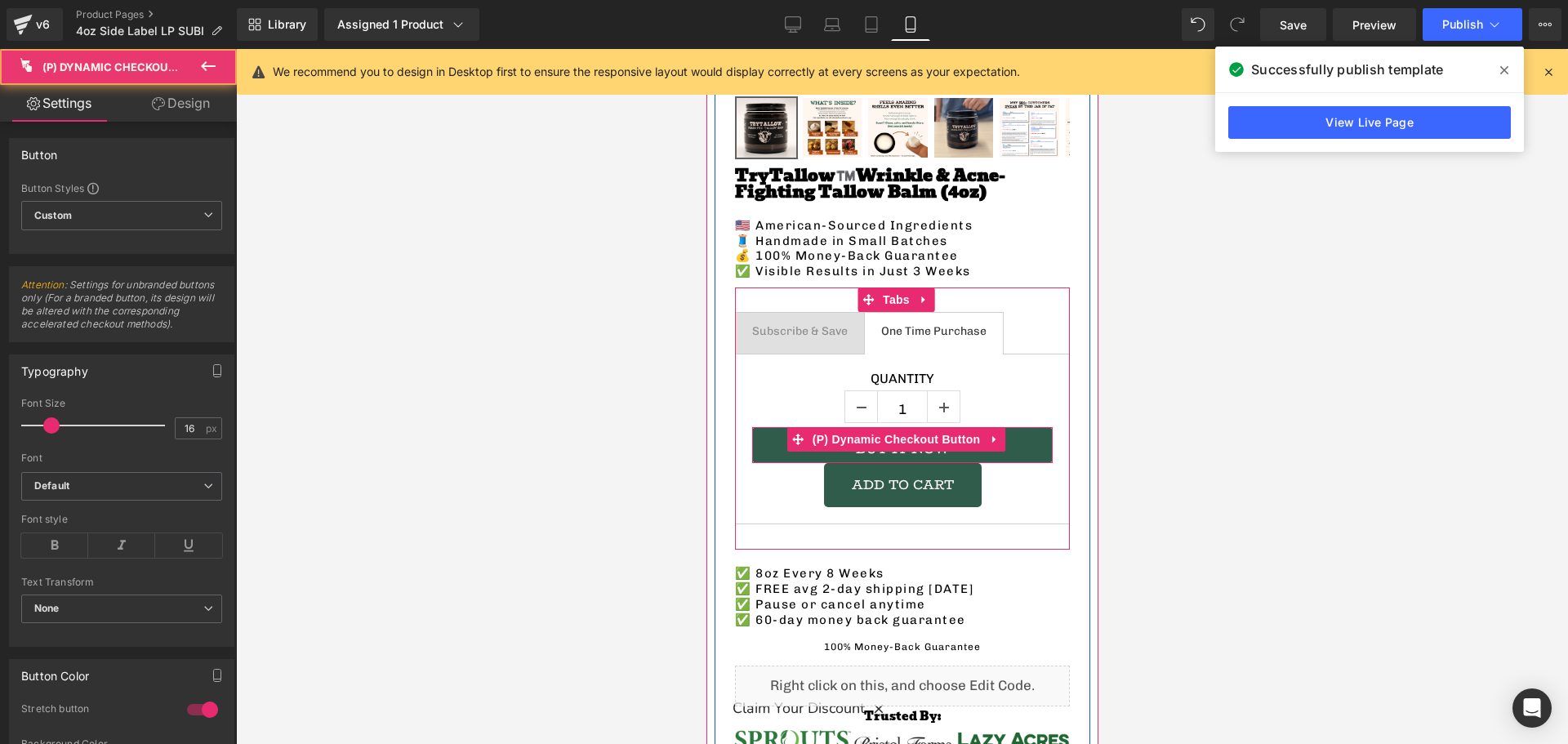
click at [860, 431] on div "Buy it now (P) Dynamic Checkout Button" at bounding box center [902, 445] width 301 height 36
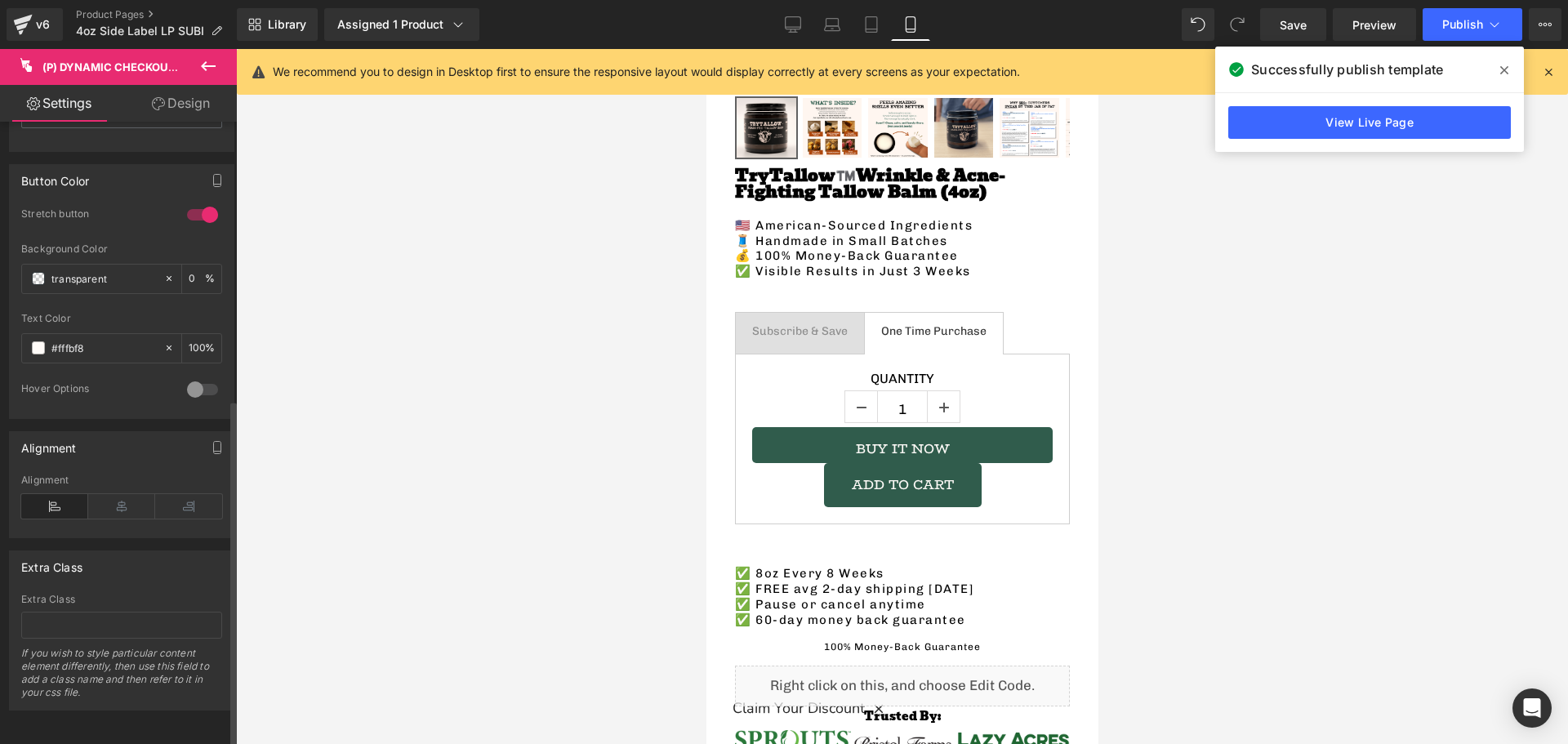
scroll to position [181, 0]
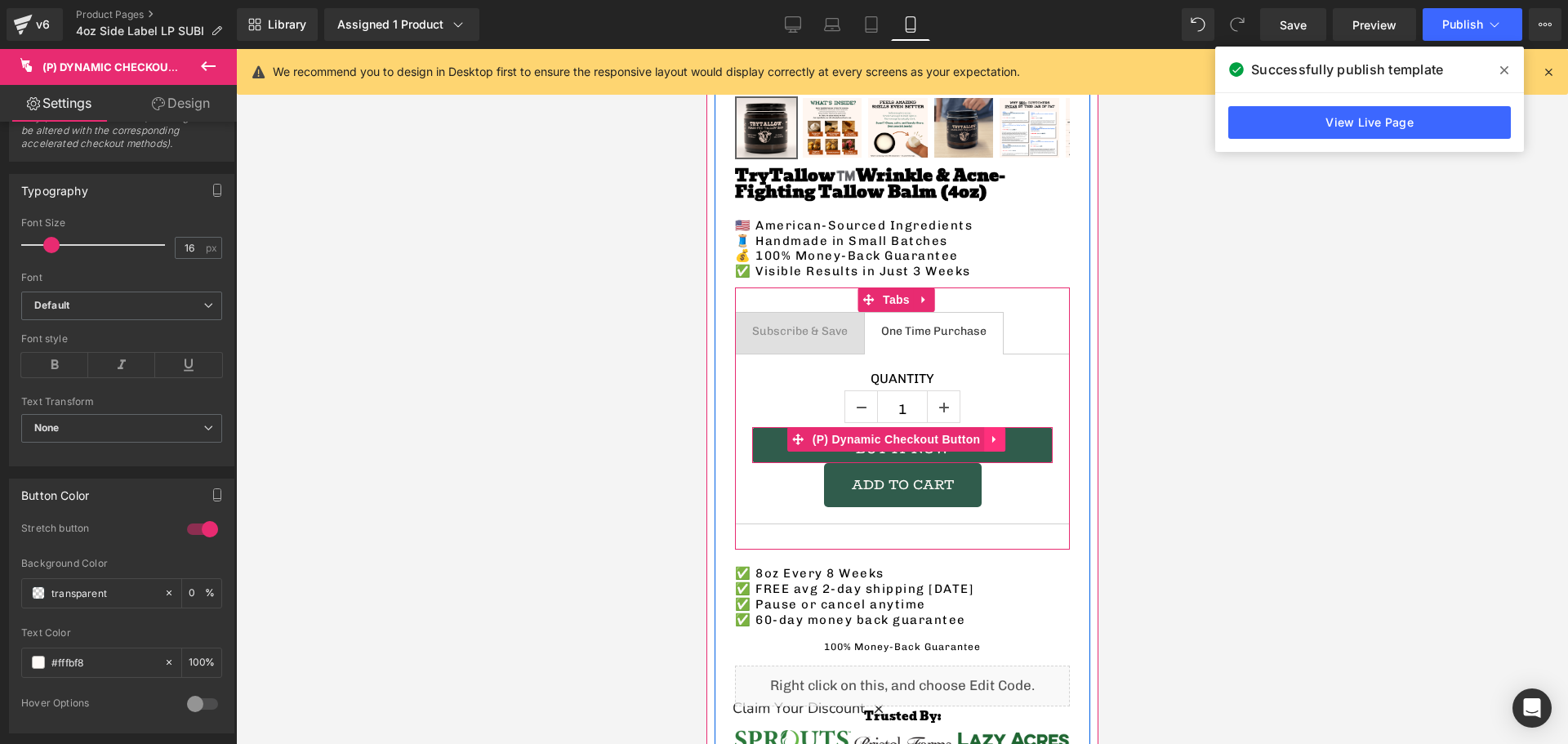
click at [994, 434] on icon at bounding box center [994, 440] width 11 height 12
click at [1004, 434] on icon at bounding box center [1004, 439] width 11 height 11
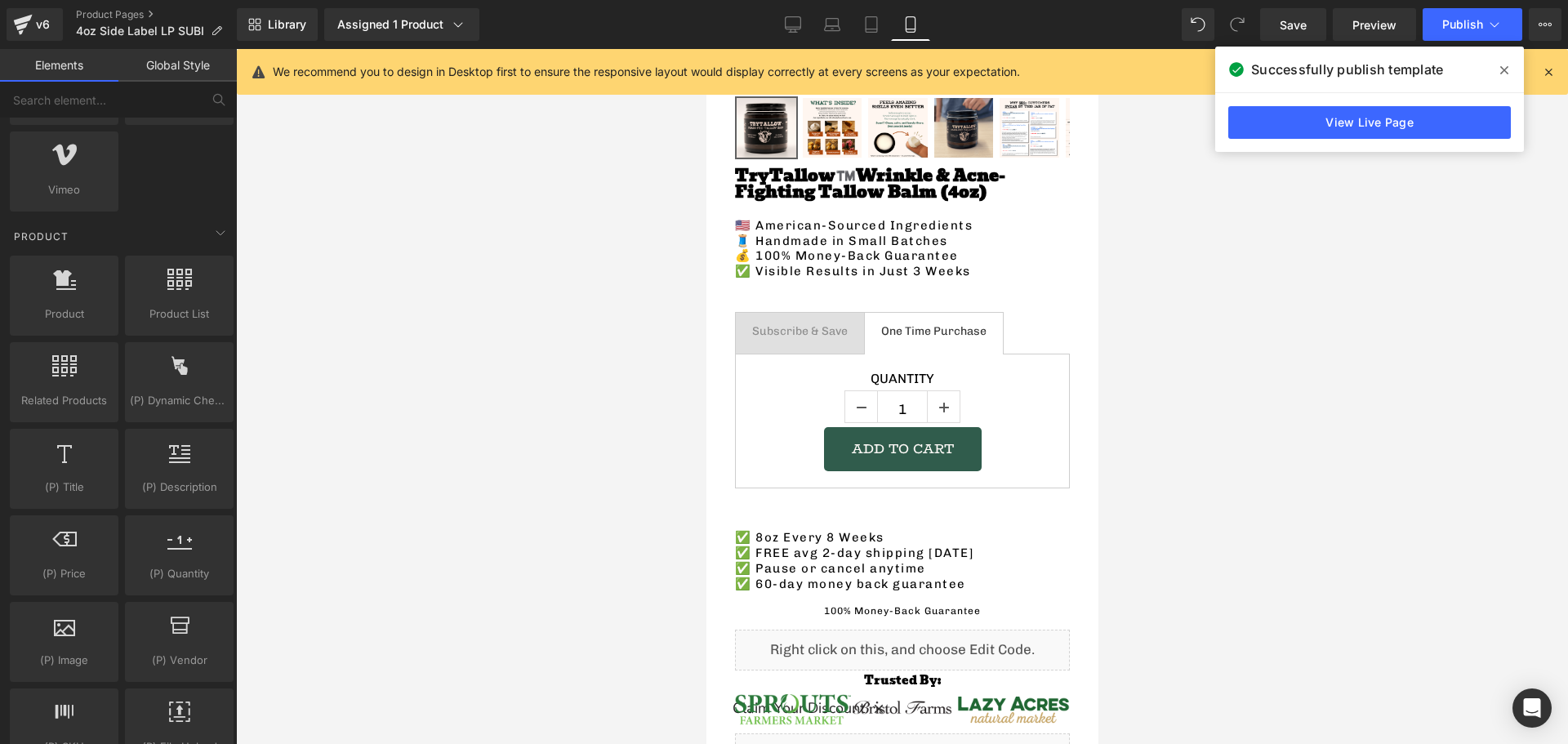
scroll to position [1307, 0]
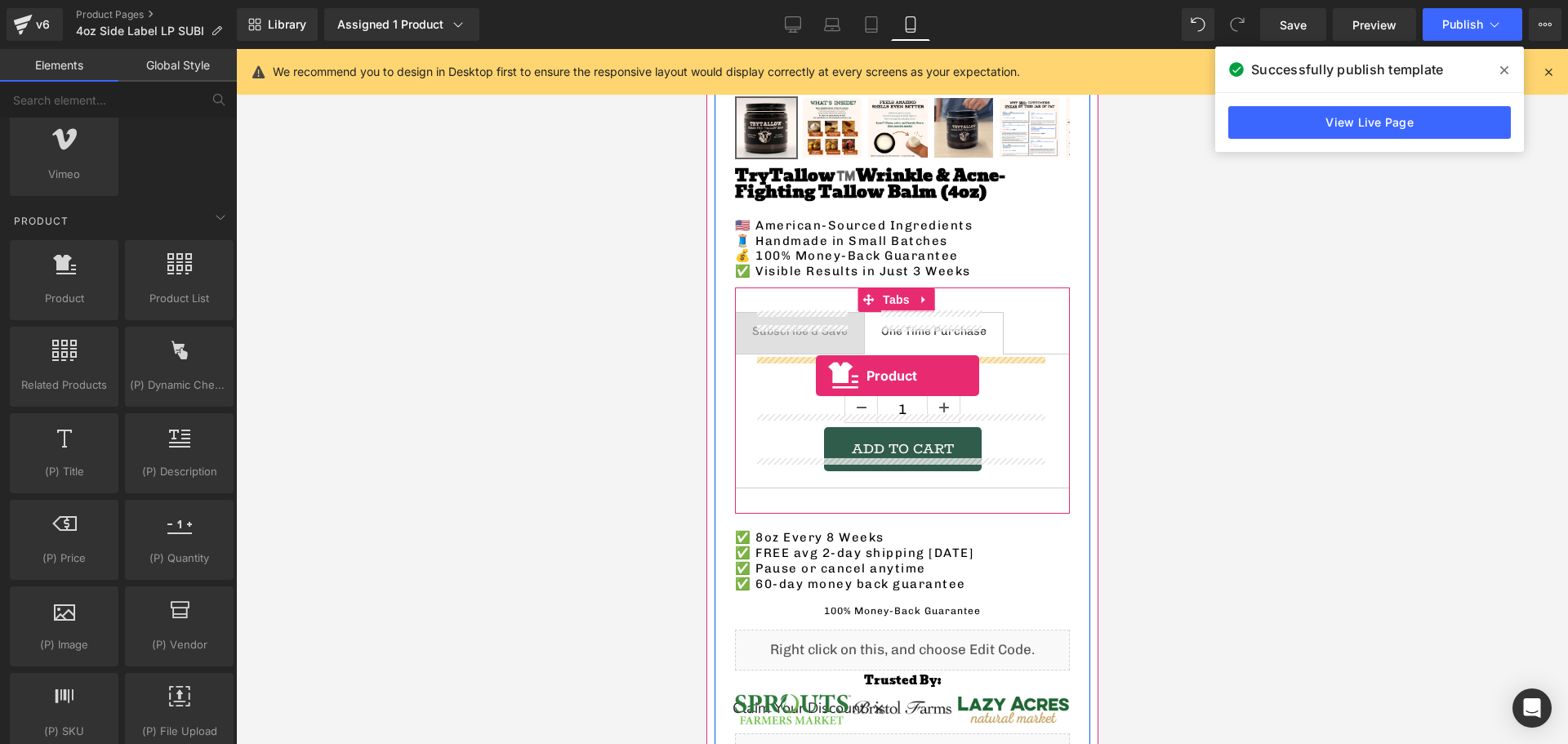
drag, startPoint x: 794, startPoint y: 365, endPoint x: 815, endPoint y: 376, distance: 23.7
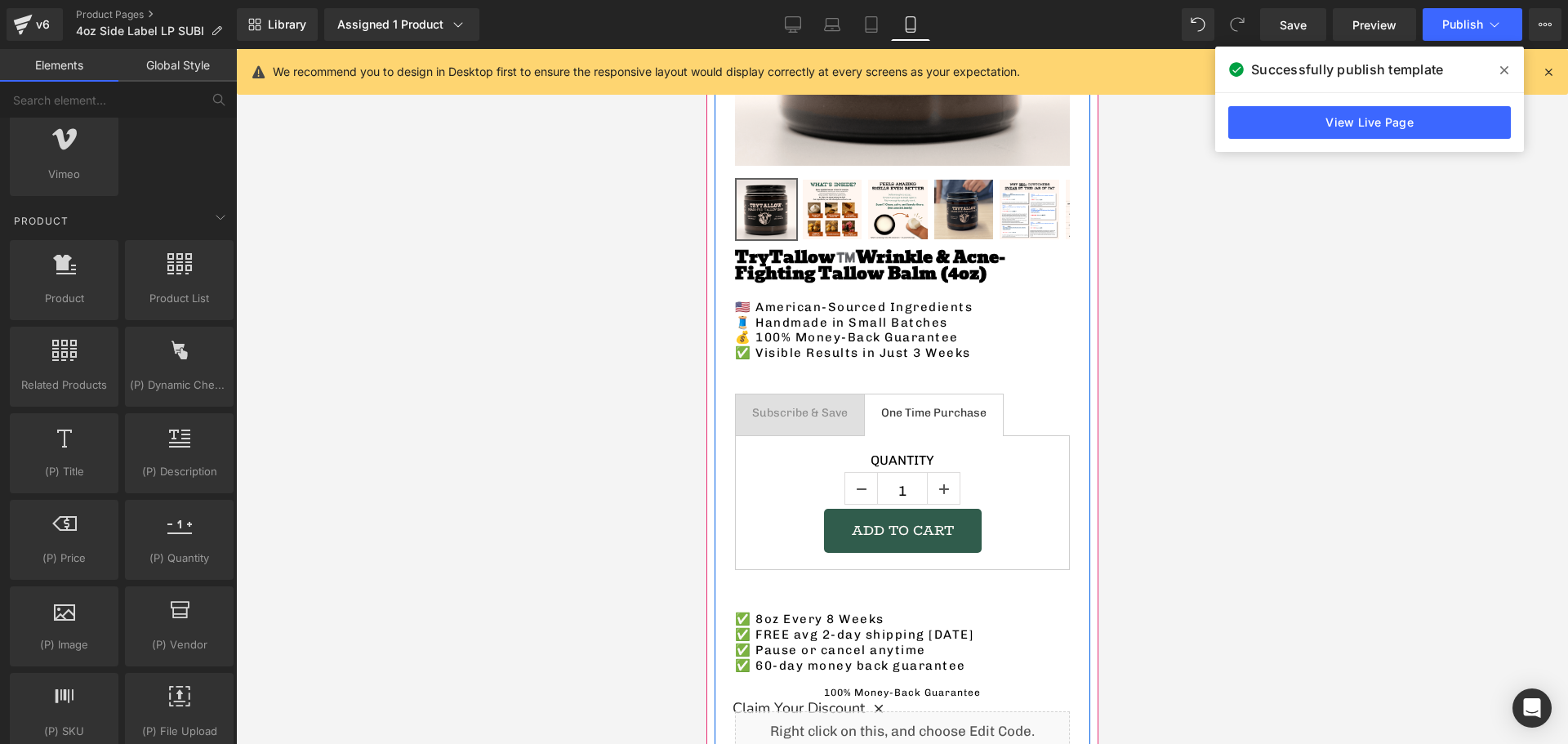
scroll to position [0, 0]
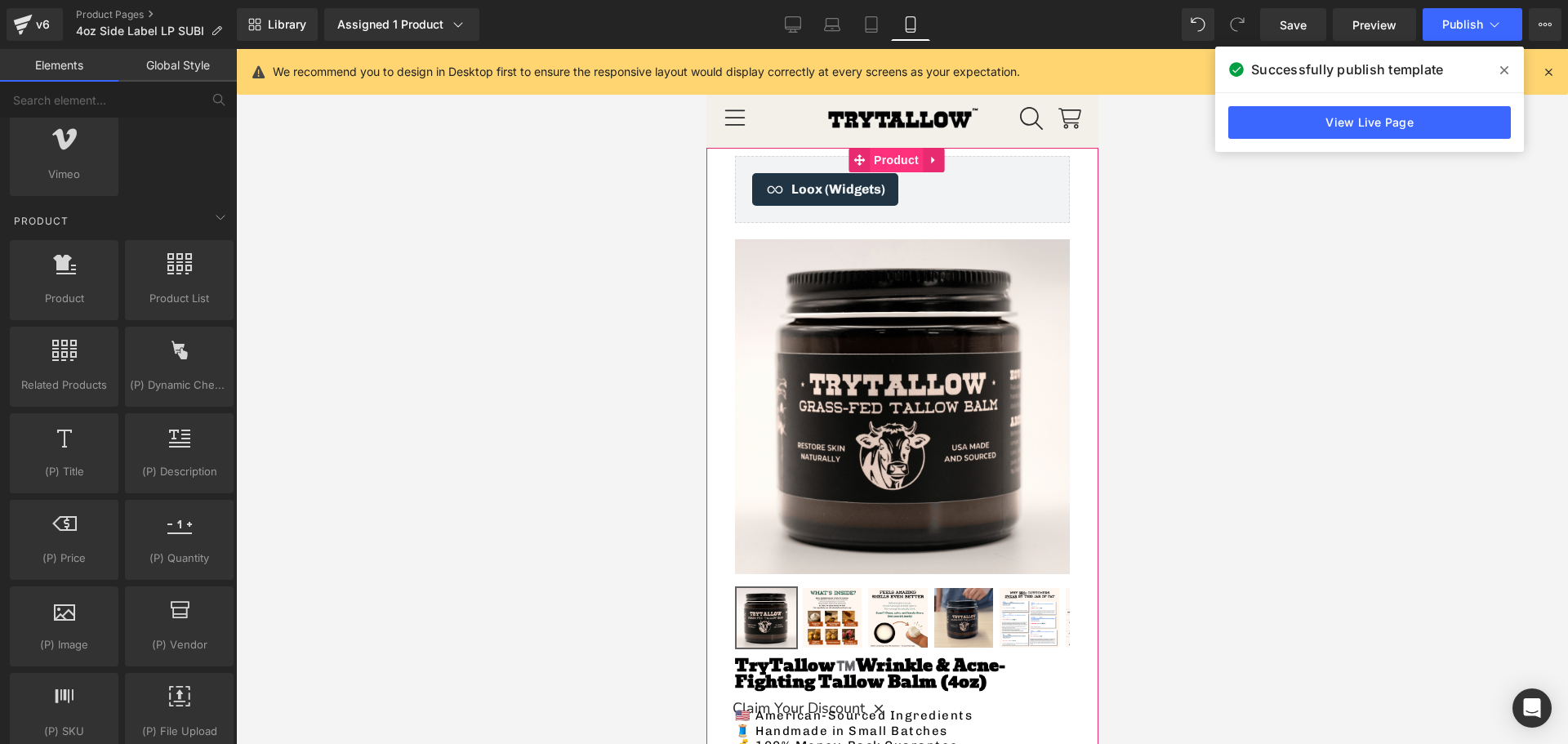
click at [886, 152] on span "Product" at bounding box center [895, 160] width 53 height 24
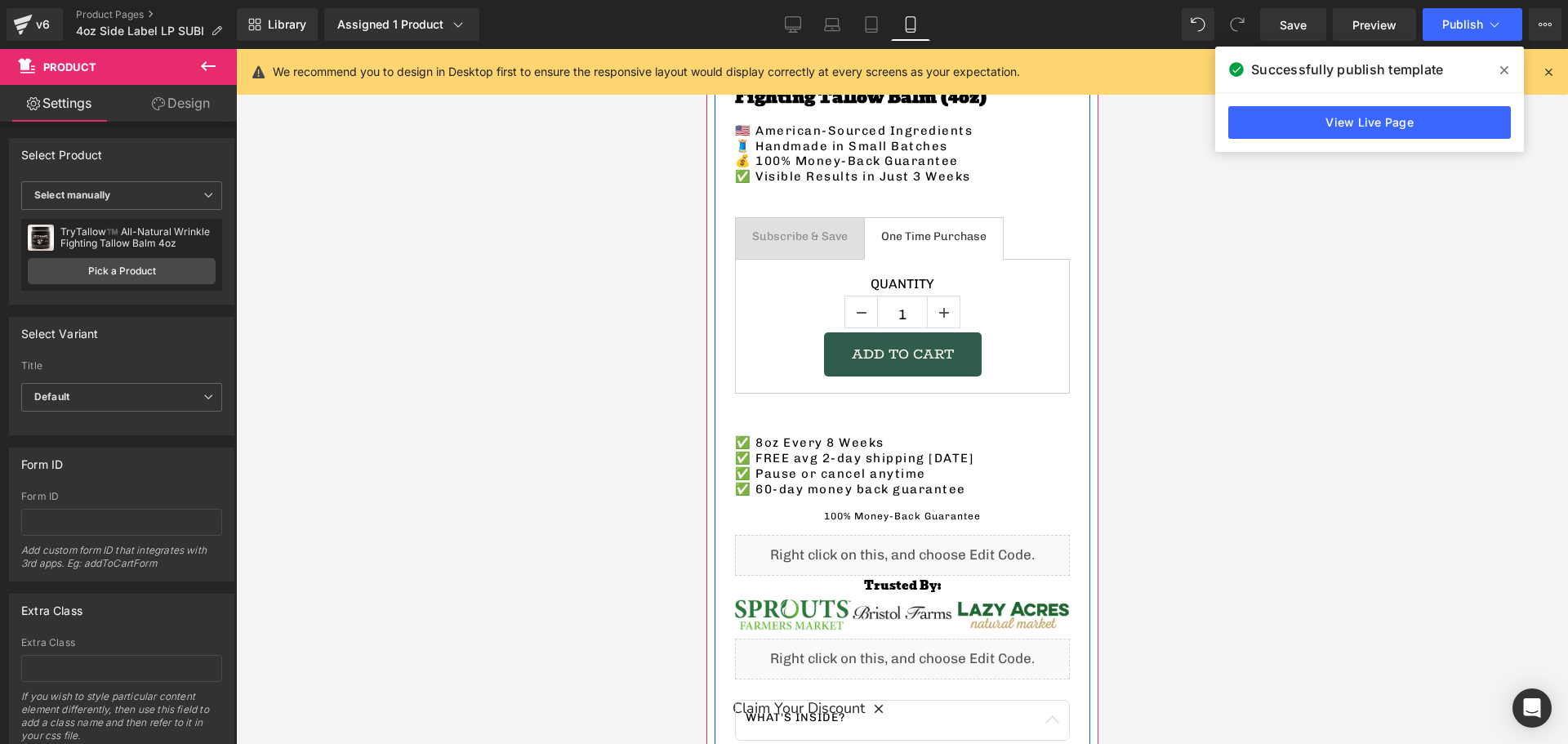
scroll to position [490, 0]
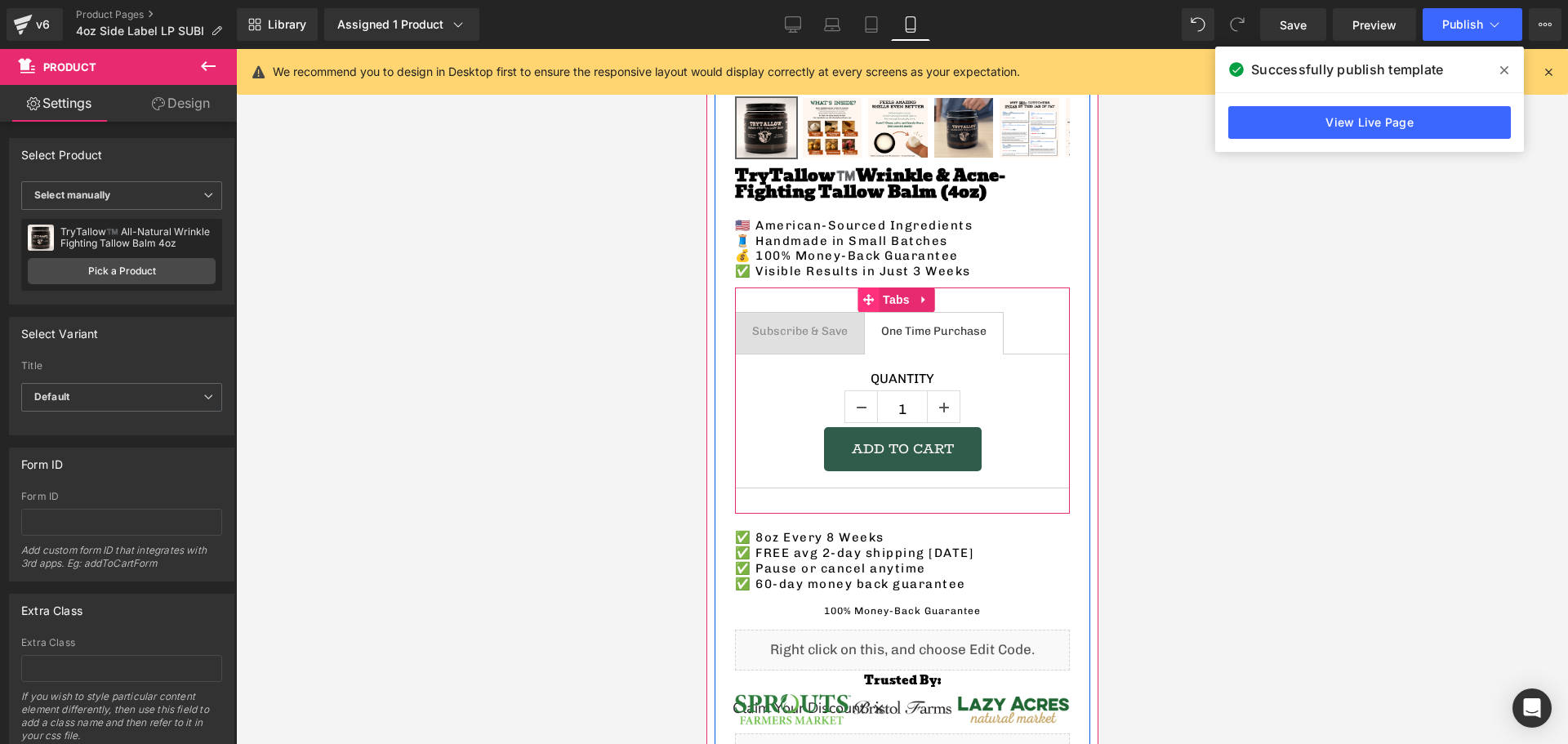
click at [866, 294] on icon at bounding box center [867, 299] width 11 height 11
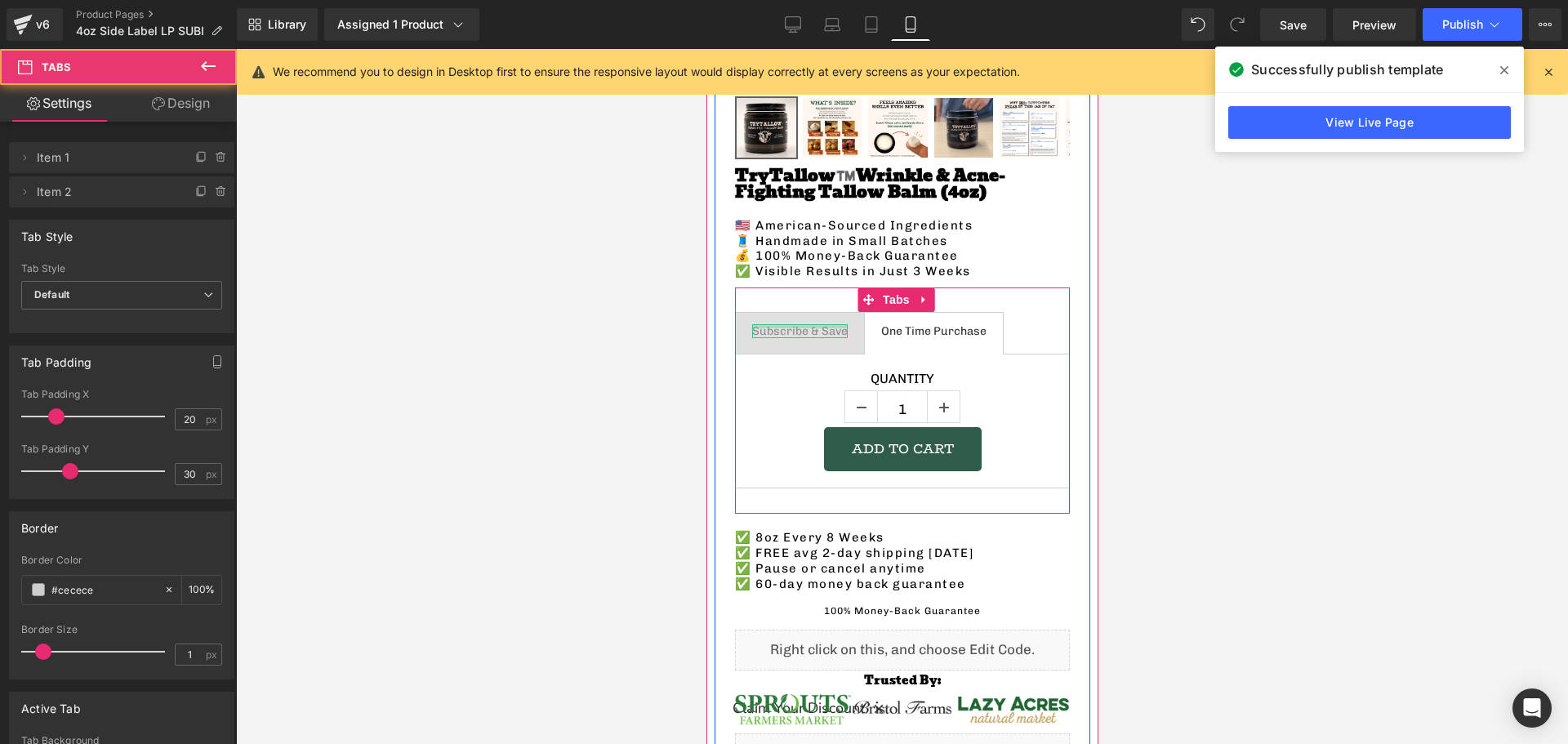
click at [810, 313] on span "Subscribe & Save Text Block" at bounding box center [799, 333] width 128 height 41
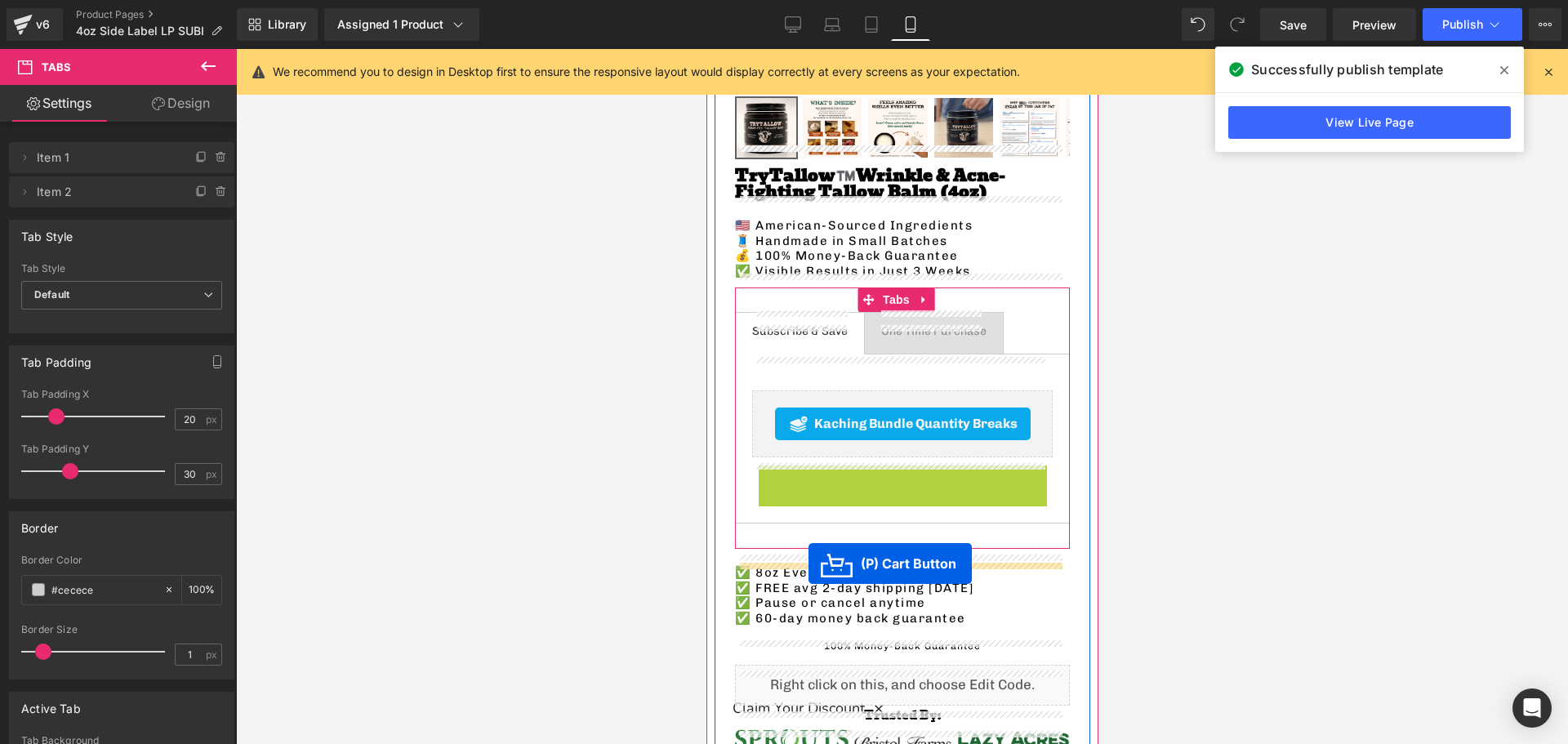
drag, startPoint x: 836, startPoint y: 493, endPoint x: 808, endPoint y: 564, distance: 76.3
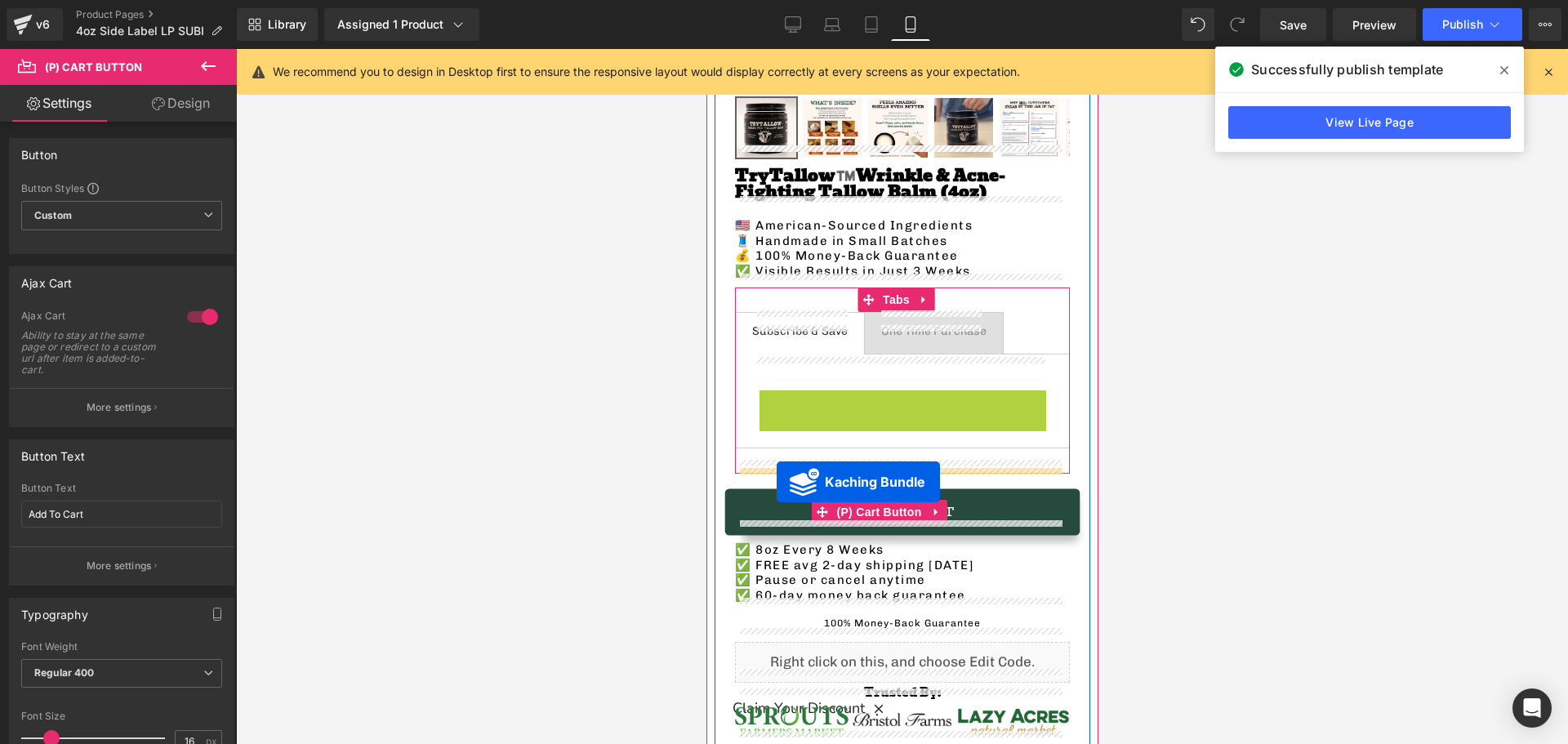
drag, startPoint x: 792, startPoint y: 393, endPoint x: 1233, endPoint y: 517, distance: 458.1
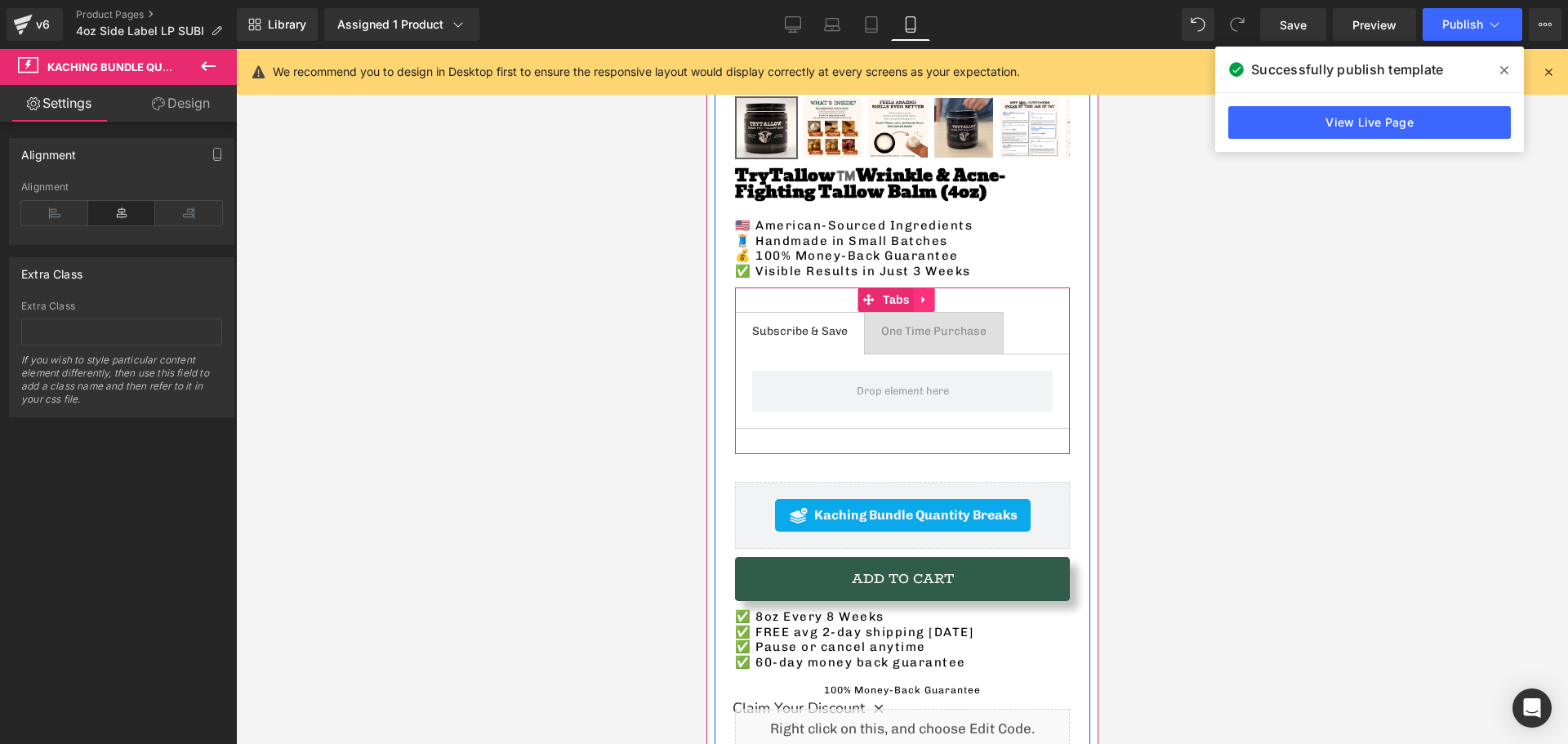
click at [933, 288] on link at bounding box center [924, 300] width 21 height 24
click at [938, 294] on icon at bounding box center [934, 299] width 11 height 11
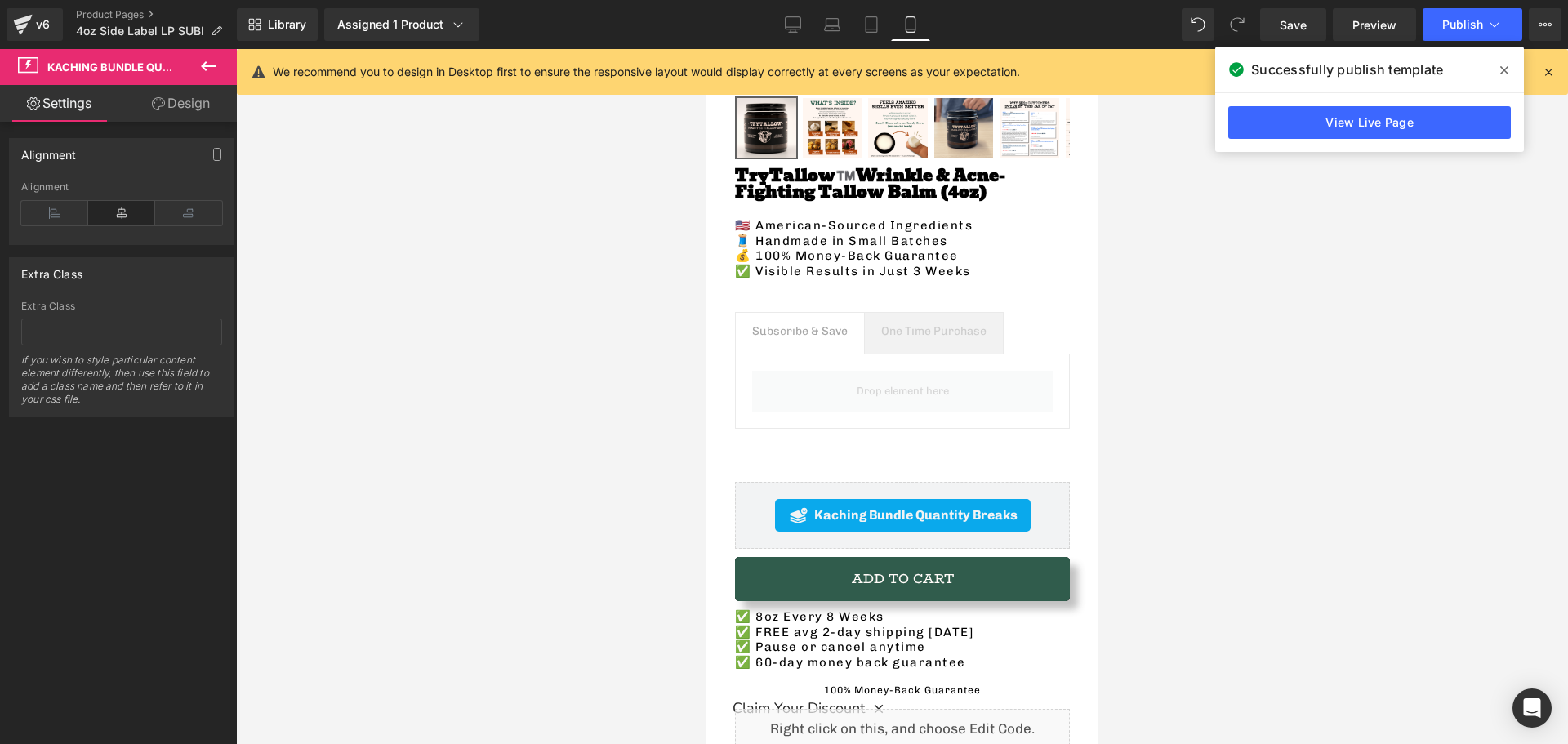
click at [468, 330] on div at bounding box center [902, 396] width 1332 height 695
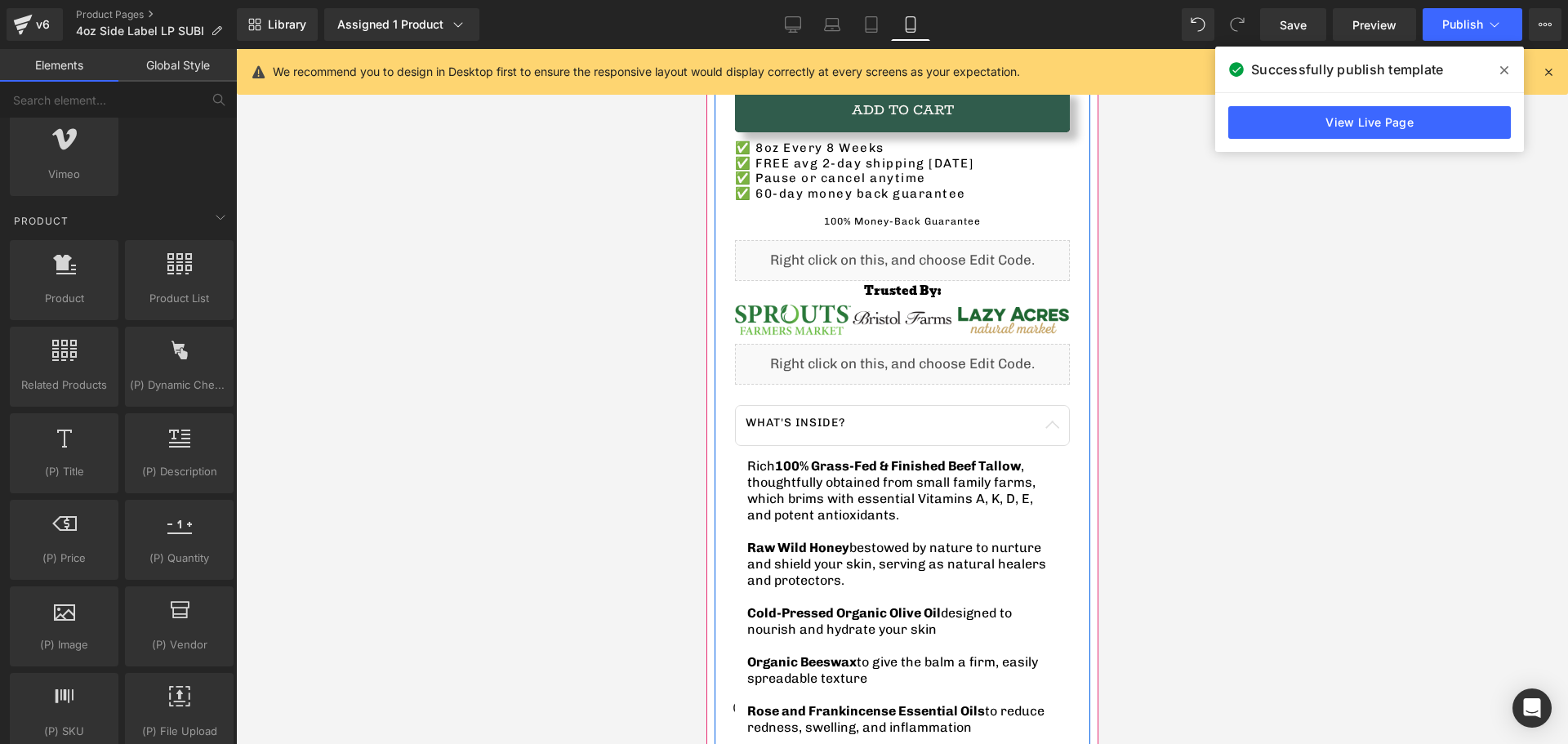
scroll to position [735, 0]
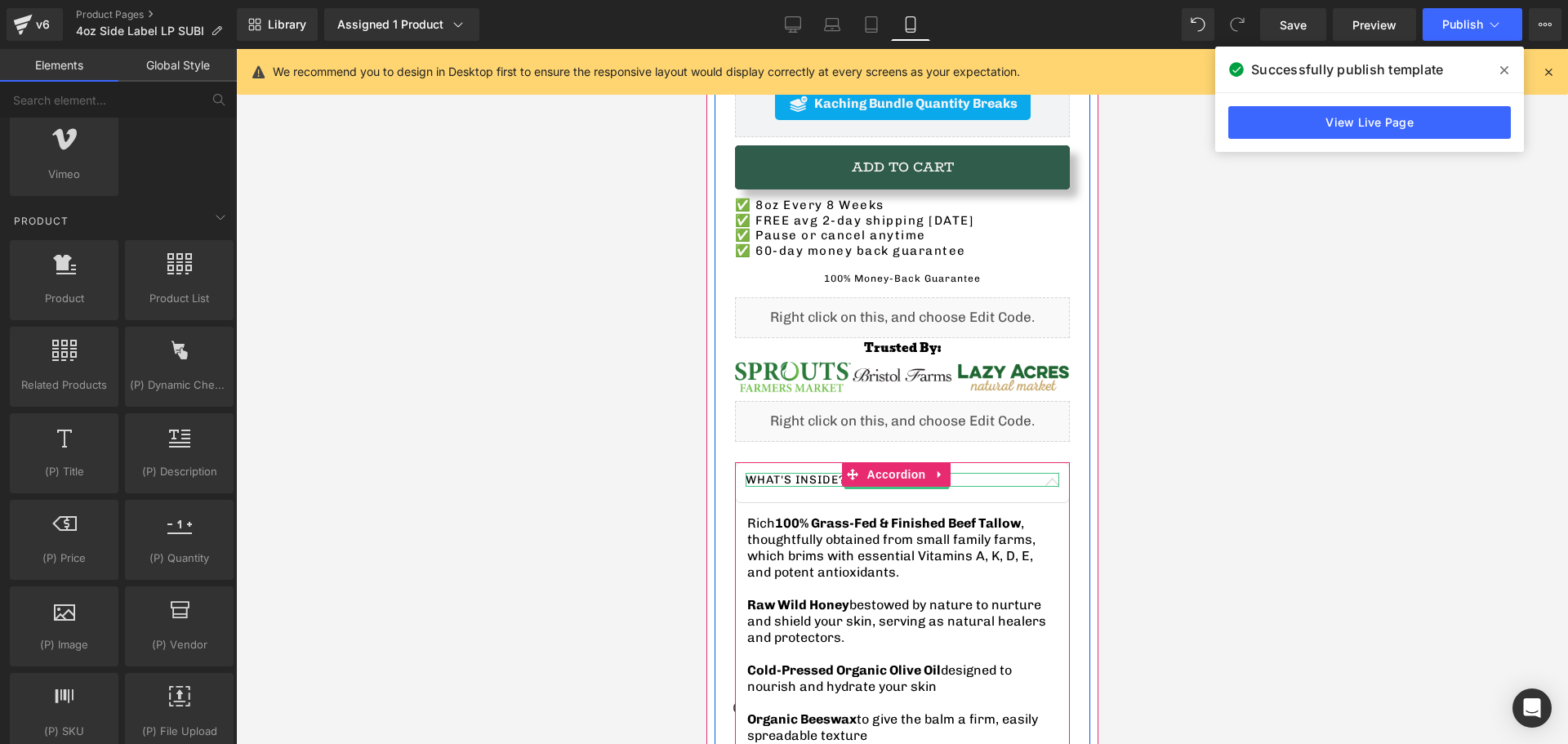
click at [1040, 473] on p "What's inside?" at bounding box center [901, 480] width 314 height 15
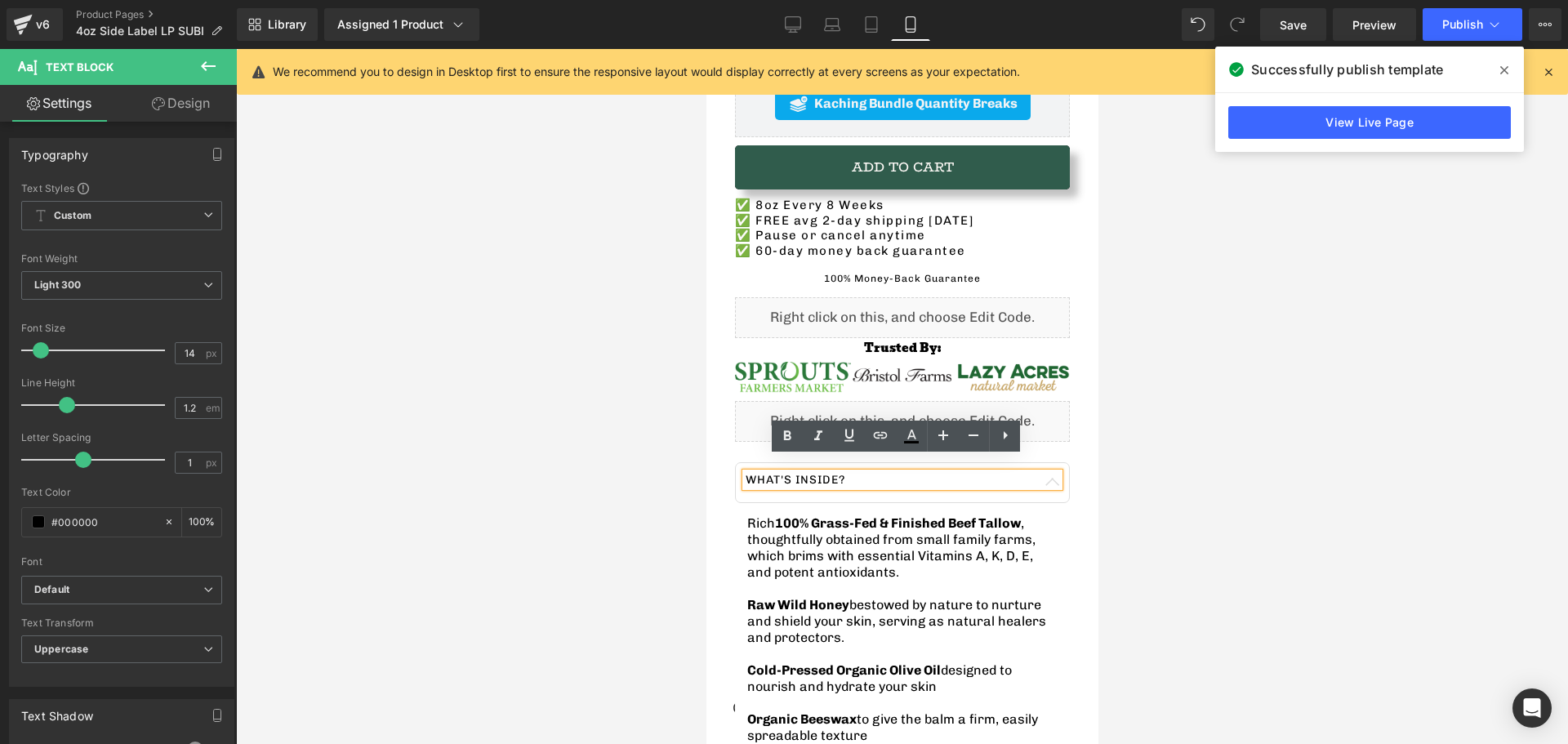
click at [1042, 478] on button "button" at bounding box center [1051, 483] width 32 height 39
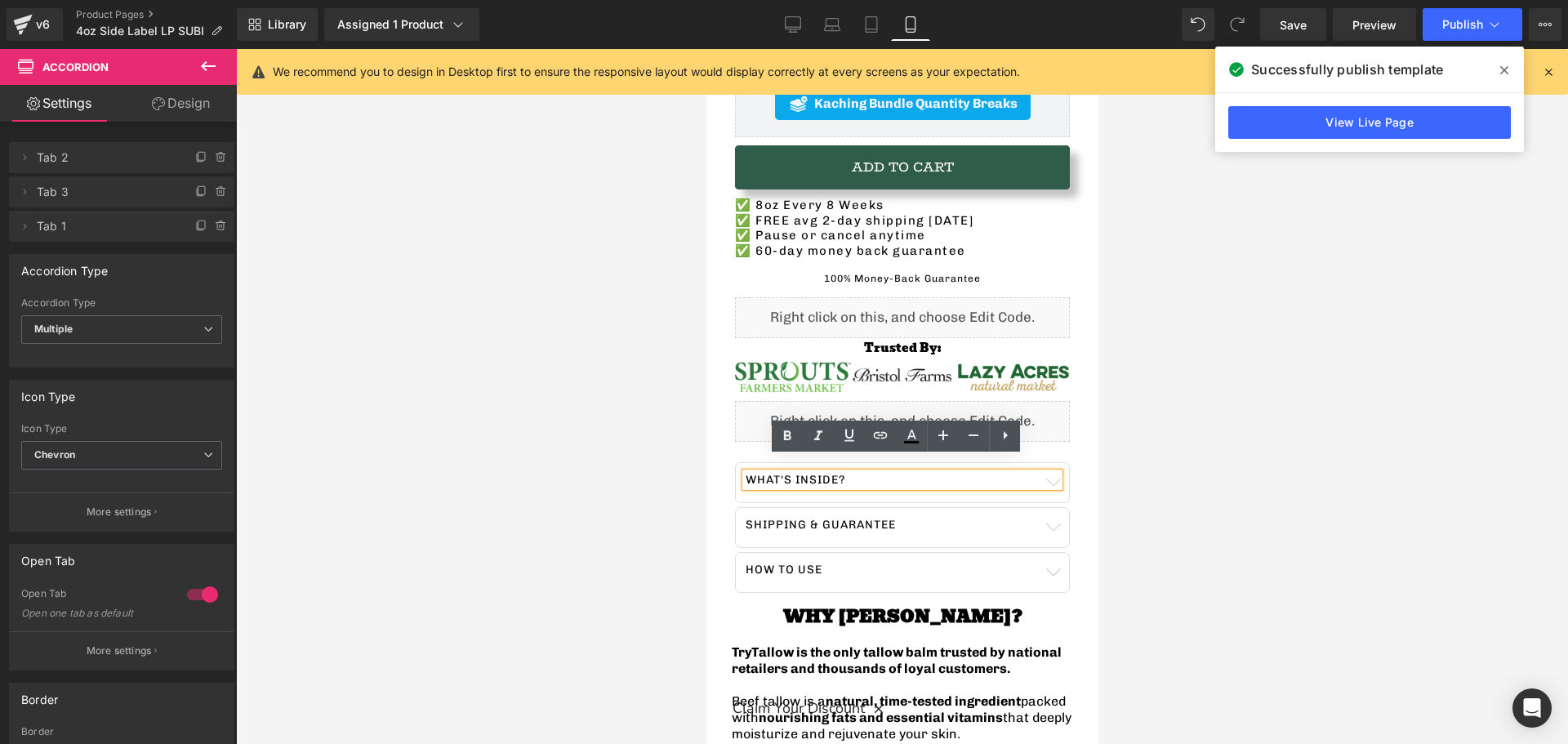
click at [593, 448] on div at bounding box center [902, 396] width 1332 height 695
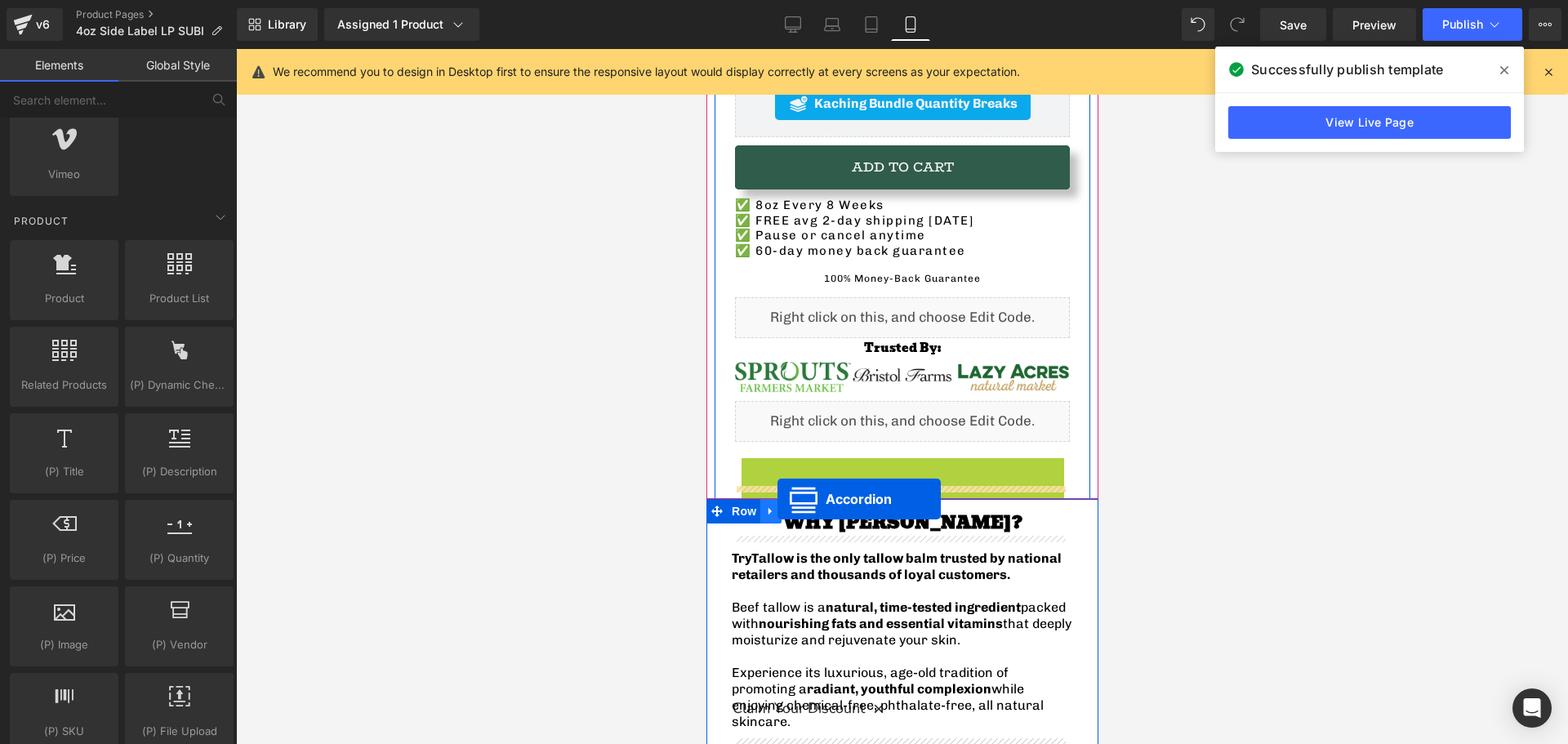
drag, startPoint x: 850, startPoint y: 462, endPoint x: 777, endPoint y: 499, distance: 81.8
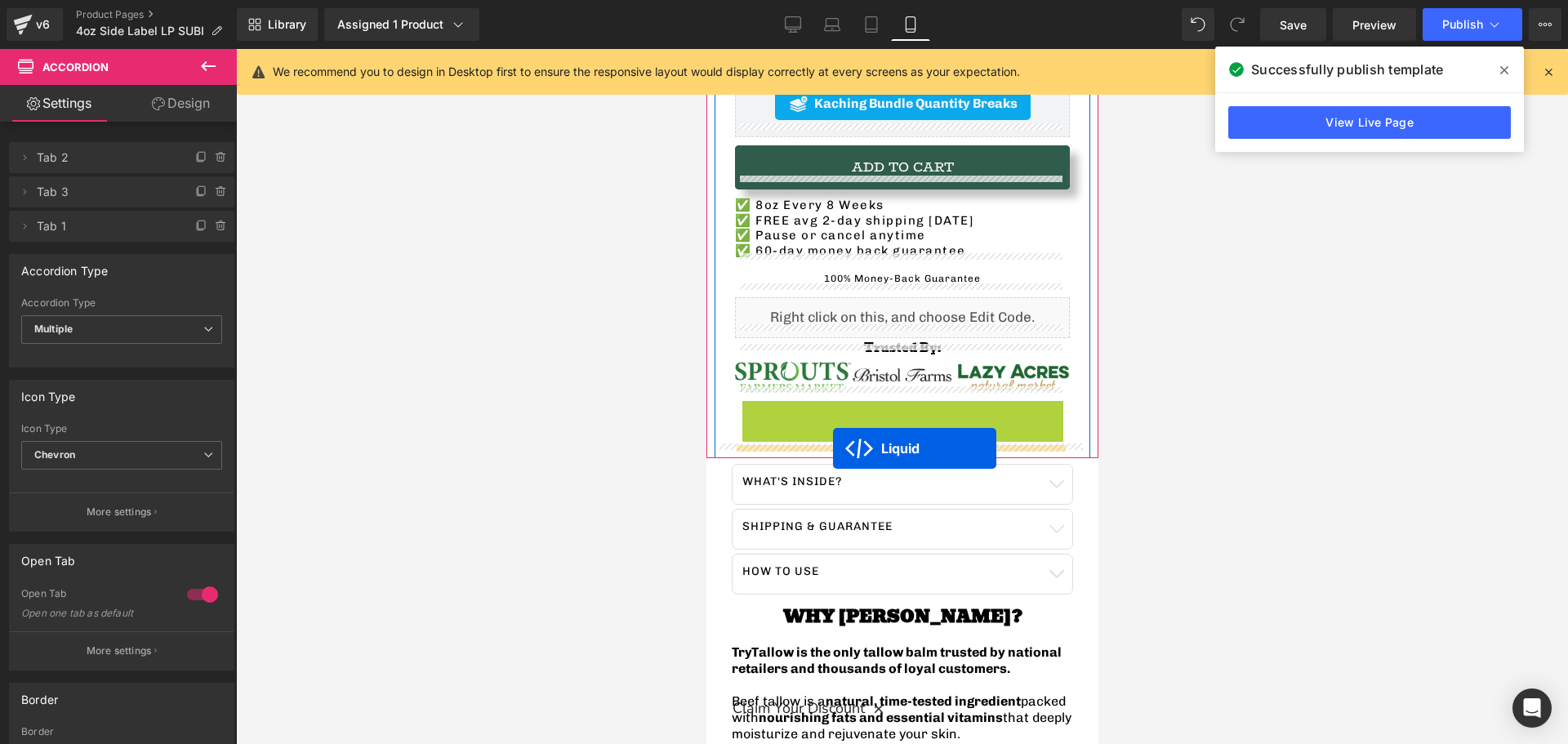
drag, startPoint x: 855, startPoint y: 396, endPoint x: 832, endPoint y: 448, distance: 56.9
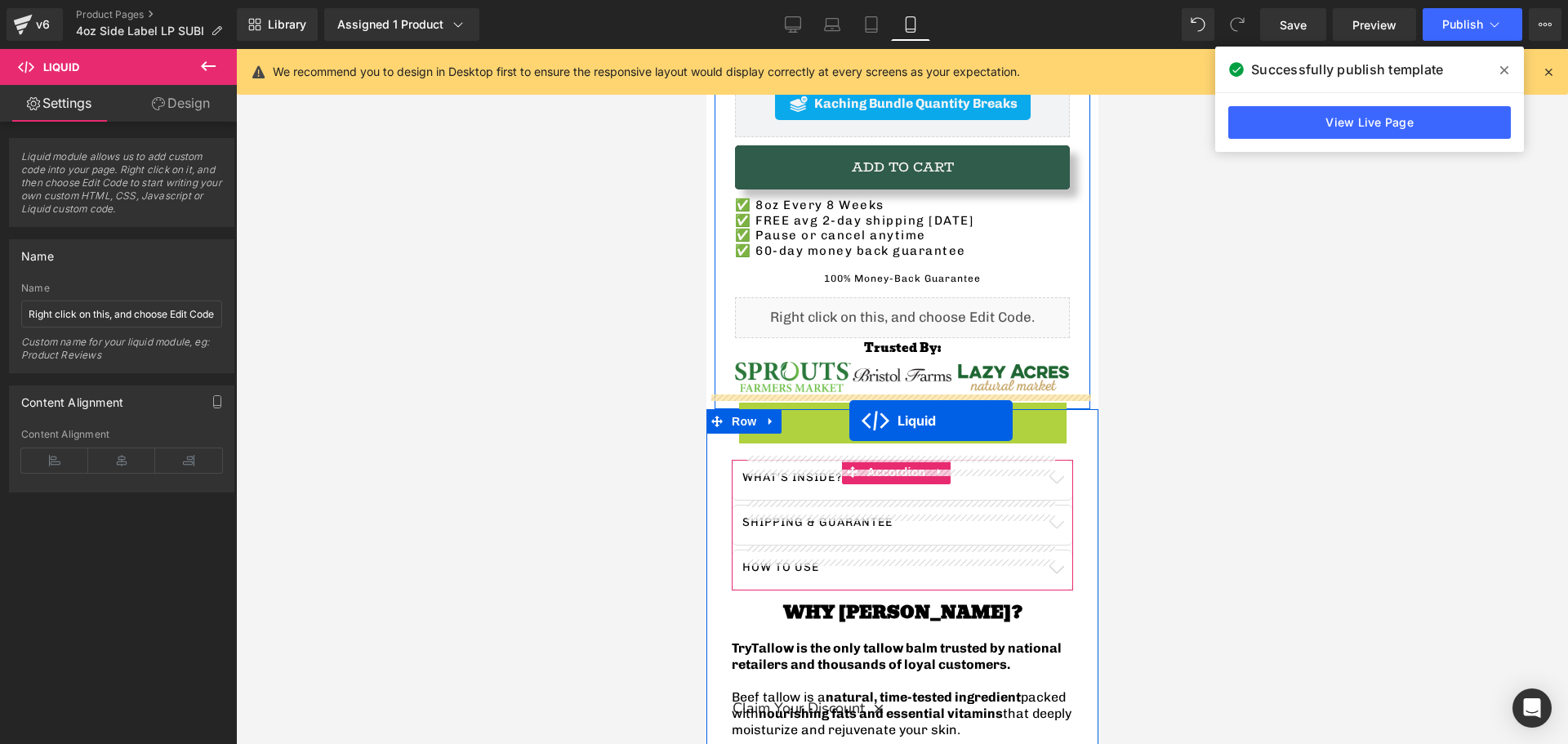
drag, startPoint x: 852, startPoint y: 393, endPoint x: 849, endPoint y: 421, distance: 28.2
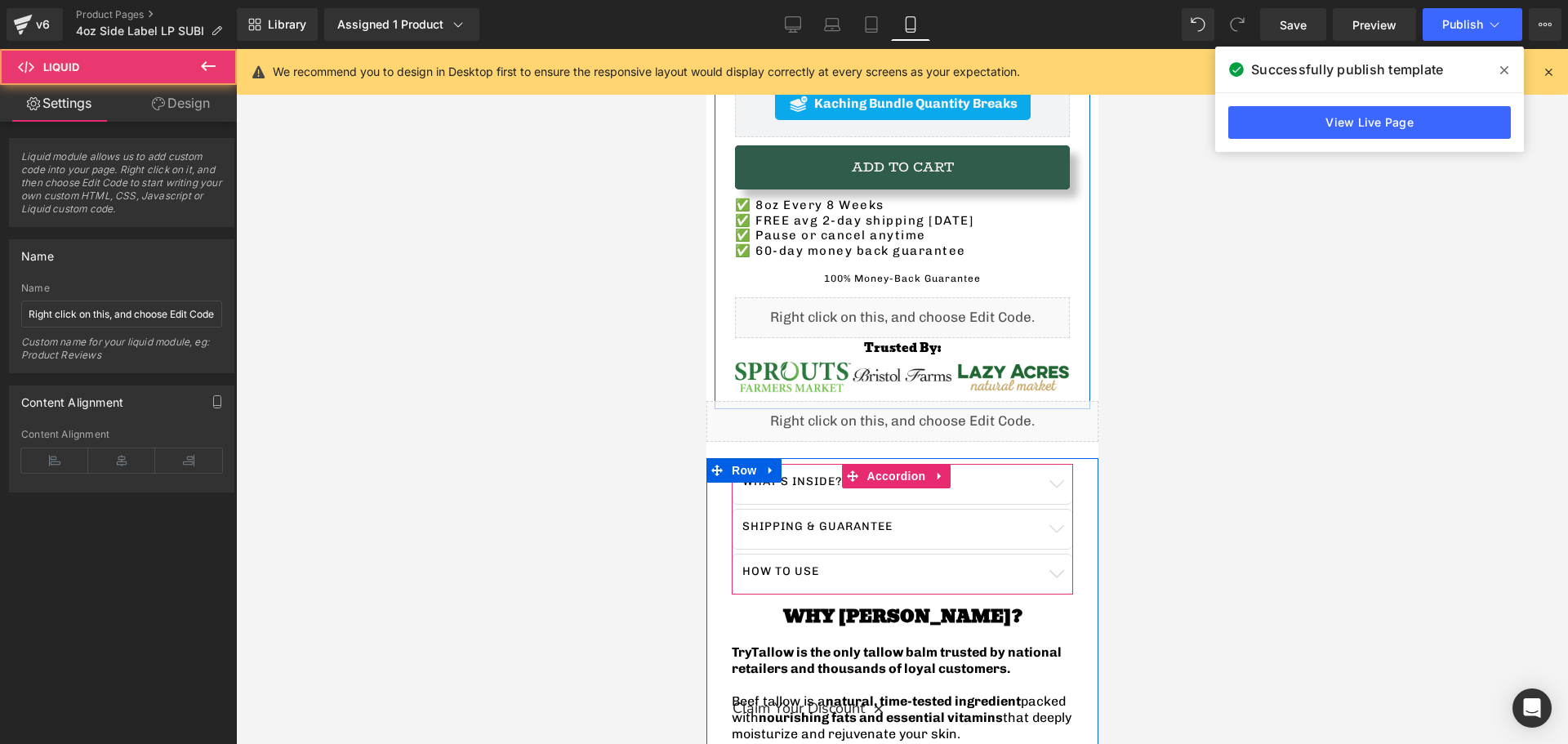
click at [598, 402] on div at bounding box center [902, 396] width 1332 height 695
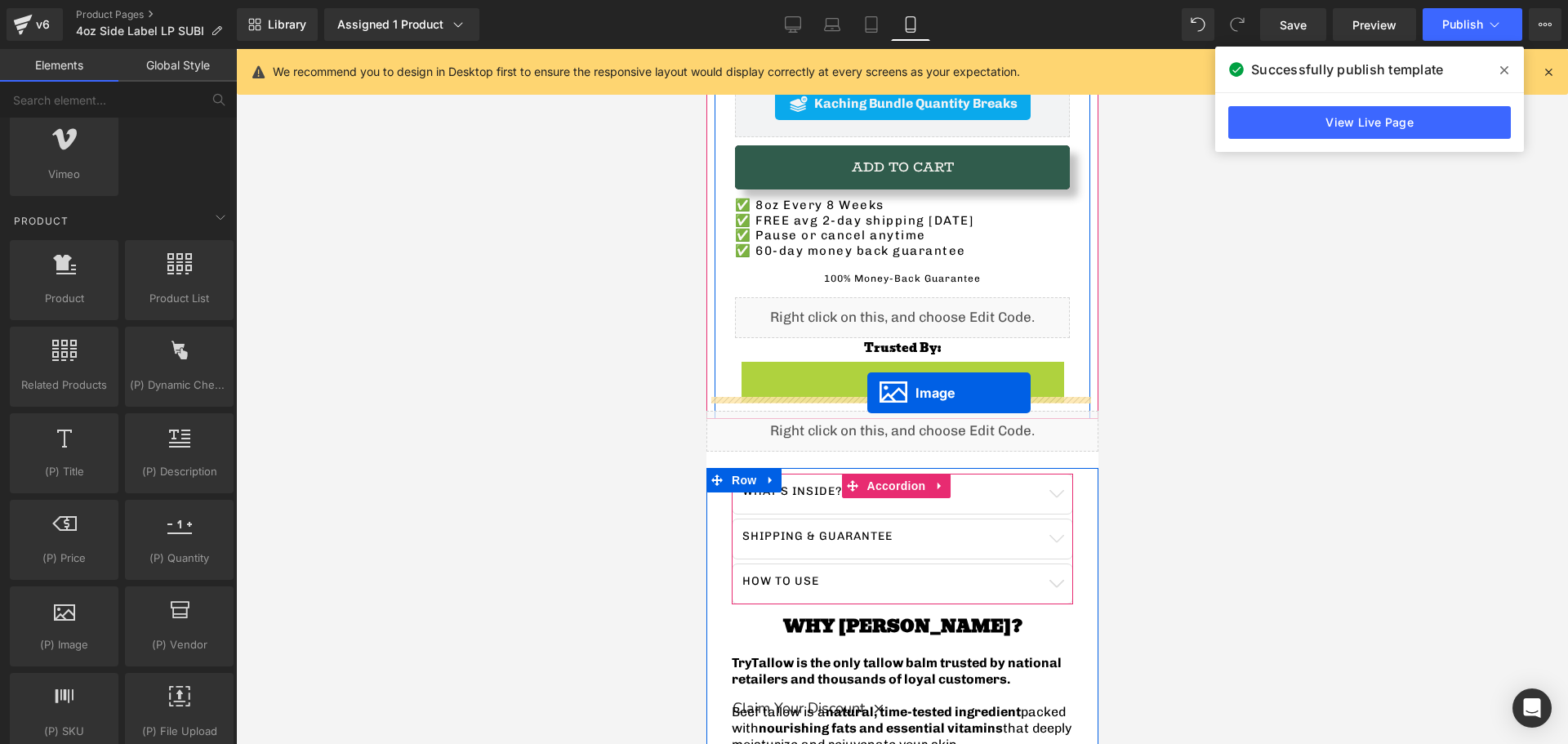
drag, startPoint x: 867, startPoint y: 367, endPoint x: 867, endPoint y: 393, distance: 26.0
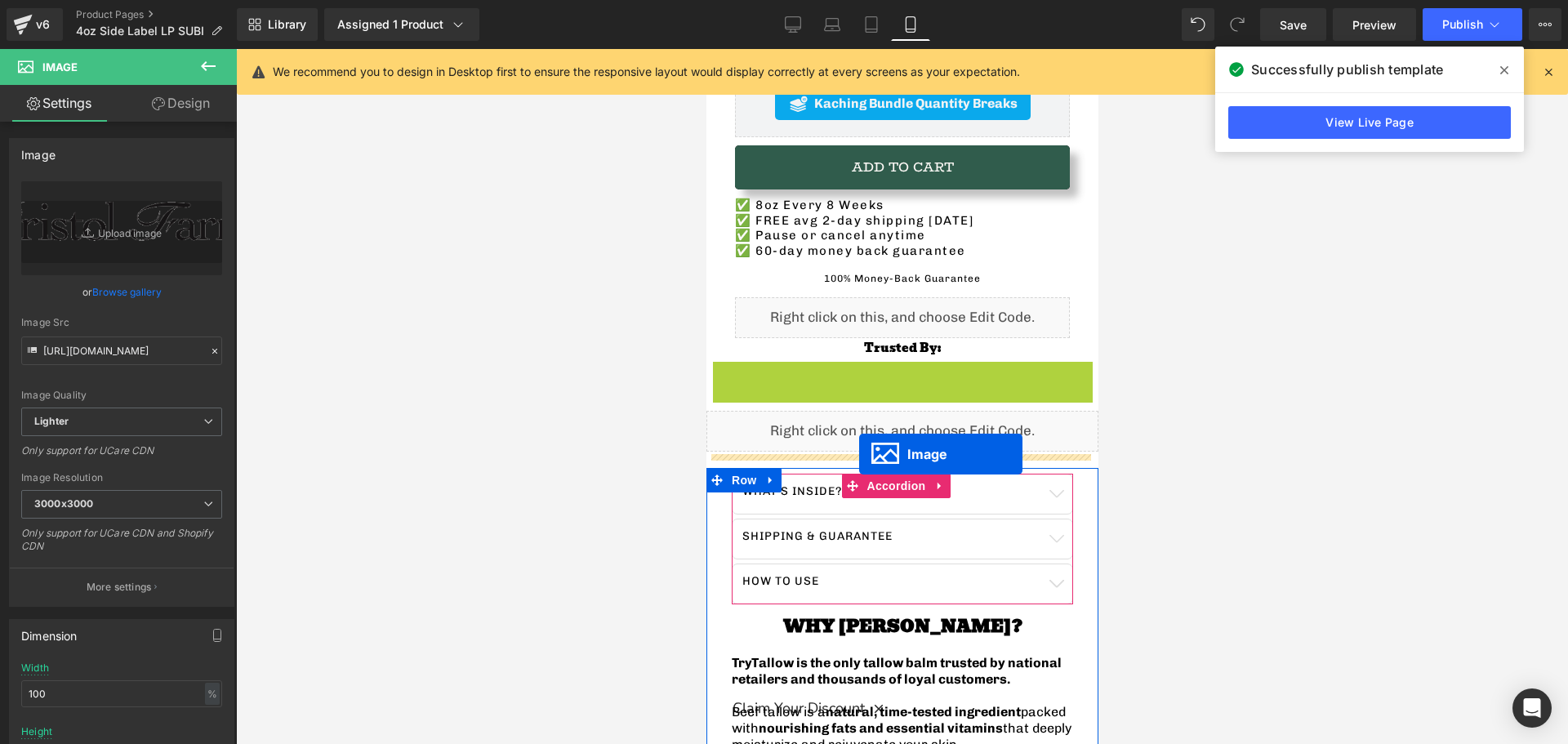
drag, startPoint x: 864, startPoint y: 365, endPoint x: 858, endPoint y: 455, distance: 90.2
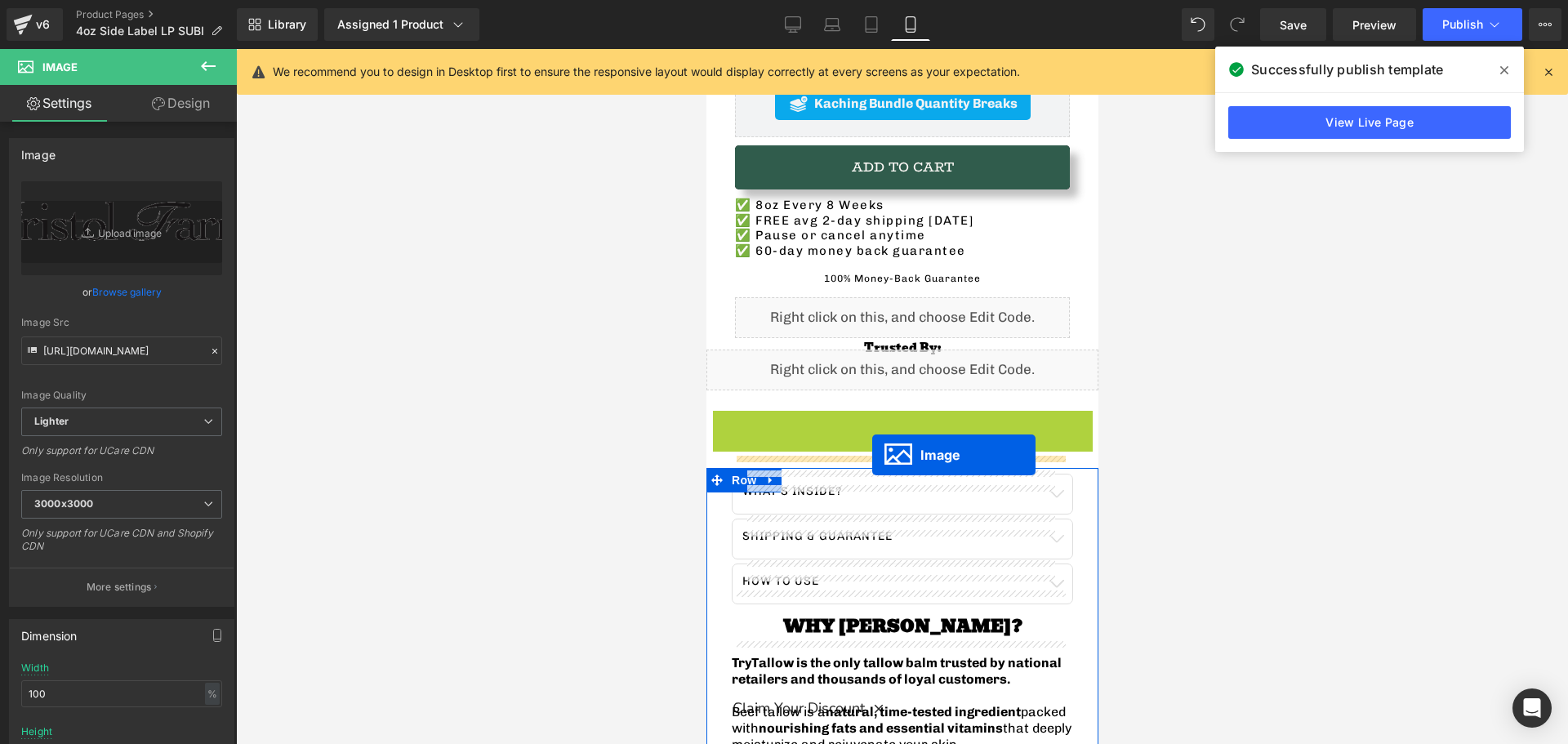
drag, startPoint x: 871, startPoint y: 417, endPoint x: 871, endPoint y: 455, distance: 38.0
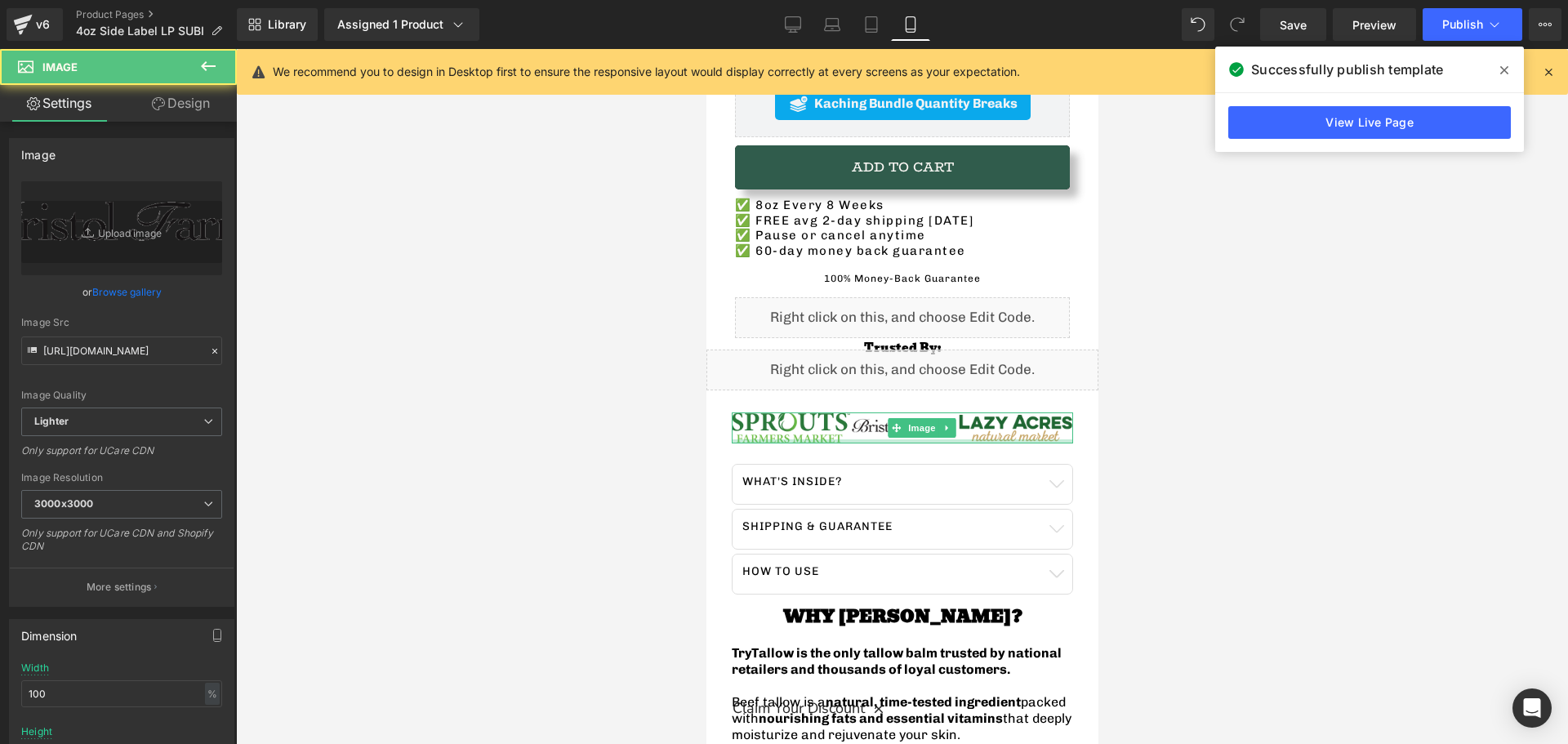
click at [625, 394] on div at bounding box center [902, 396] width 1332 height 695
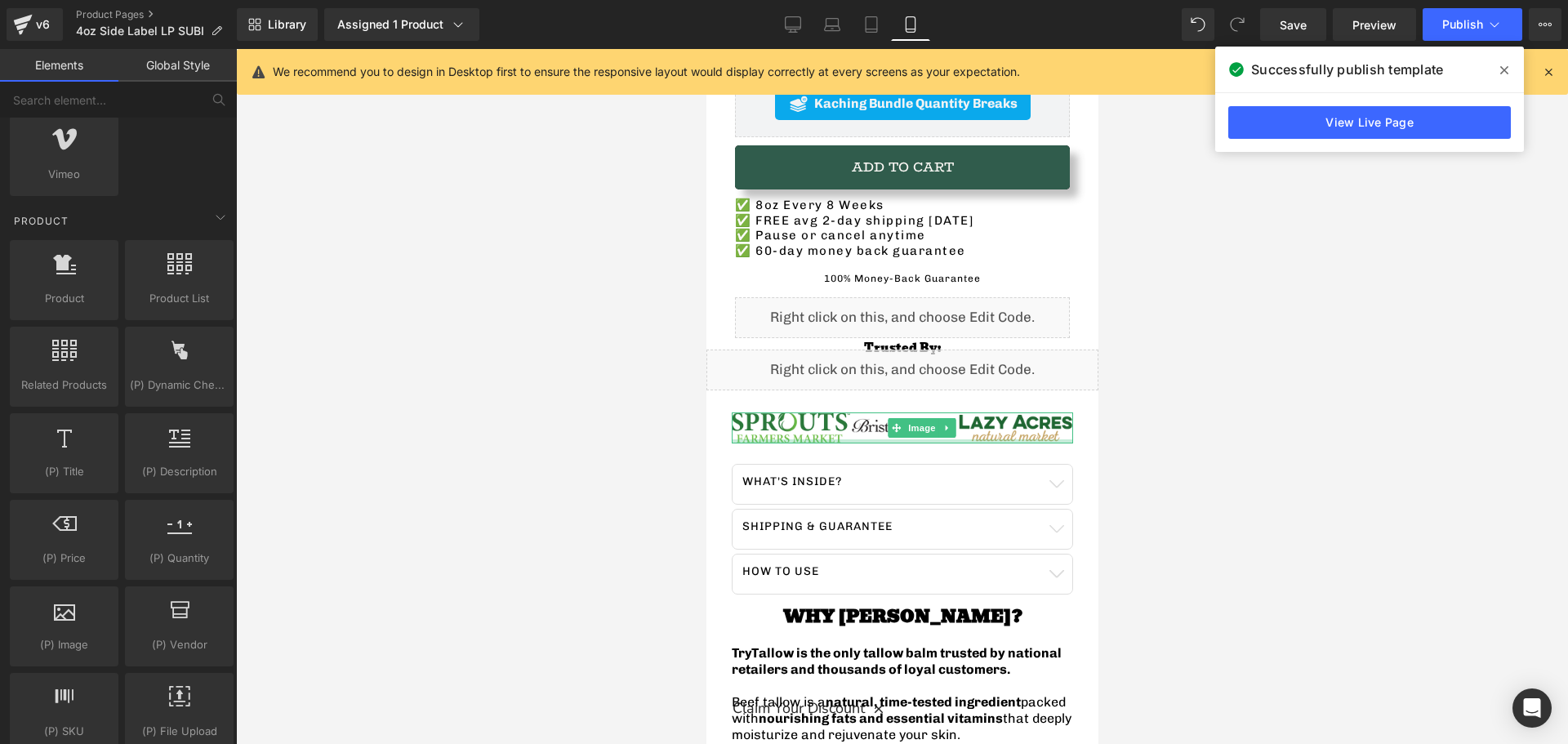
click at [627, 395] on div at bounding box center [902, 396] width 1332 height 695
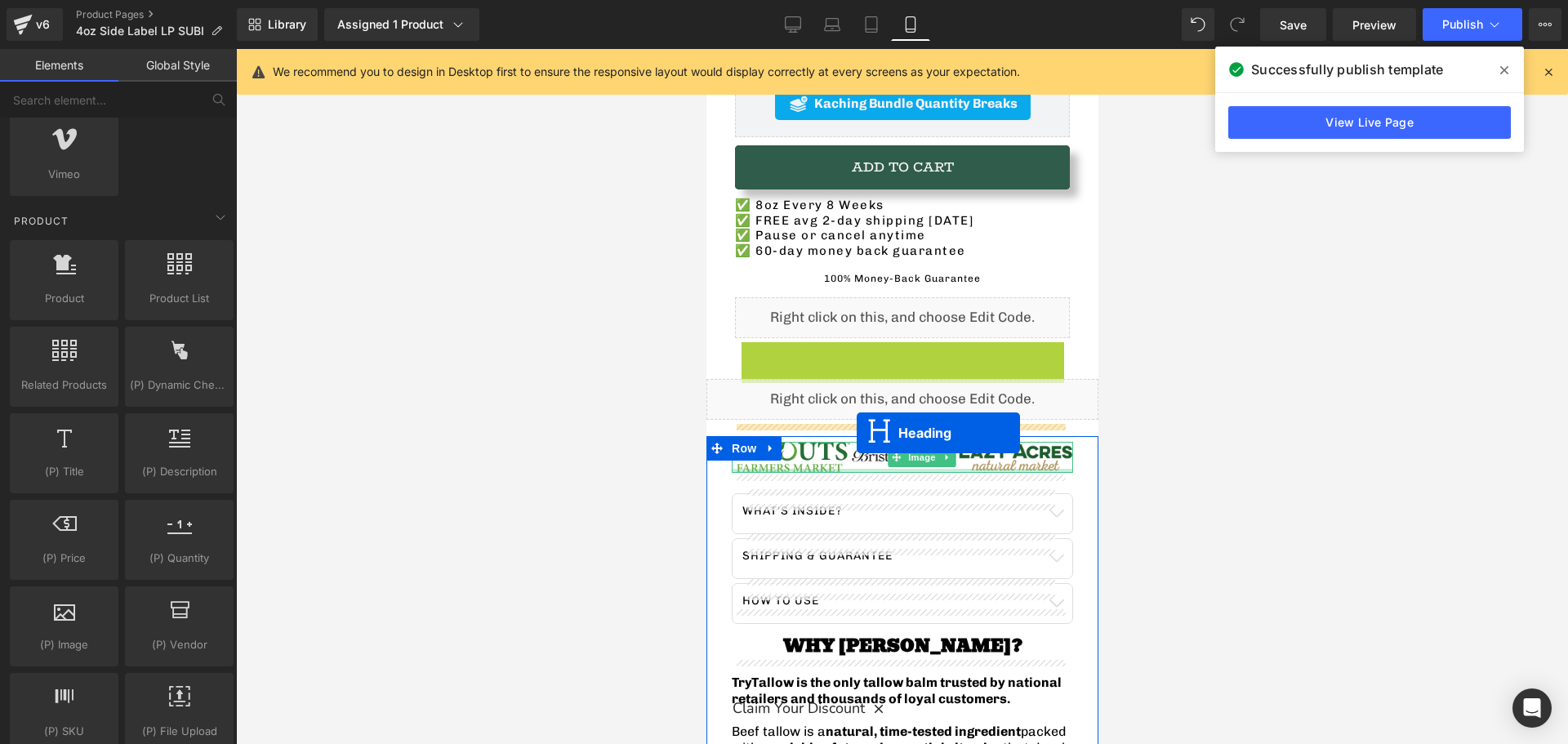
drag, startPoint x: 857, startPoint y: 331, endPoint x: 856, endPoint y: 433, distance: 102.0
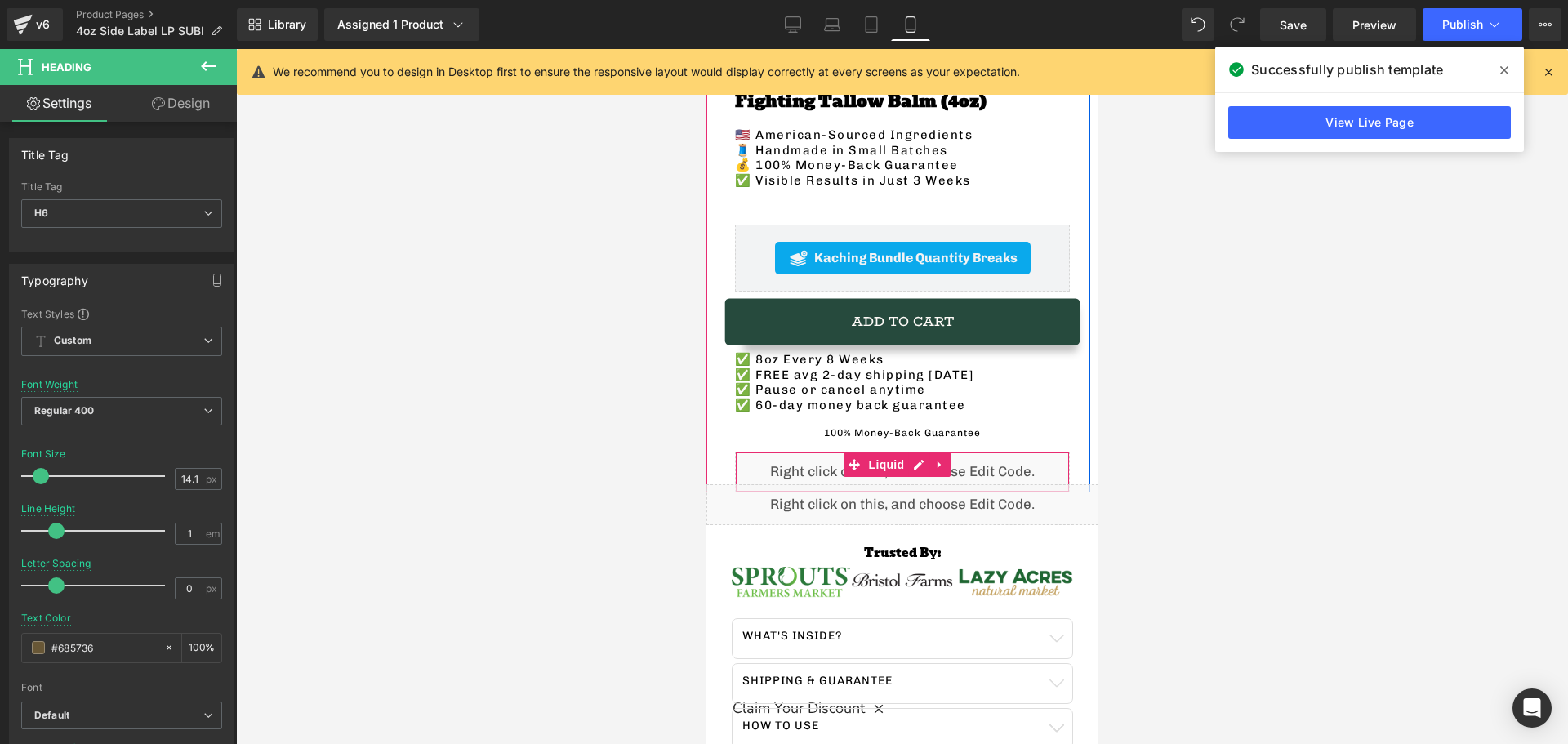
scroll to position [572, 0]
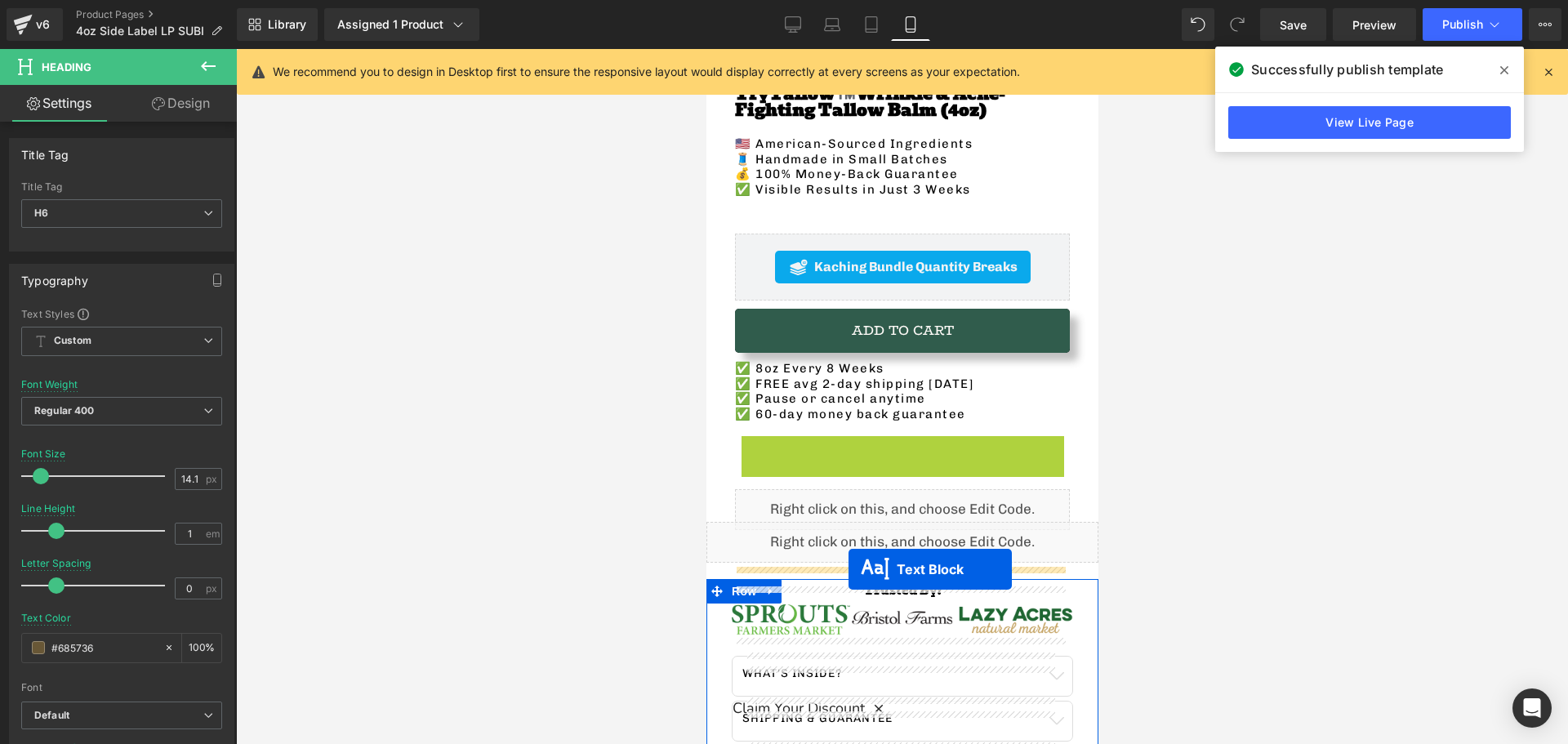
drag, startPoint x: 850, startPoint y: 426, endPoint x: 1240, endPoint y: 571, distance: 416.1
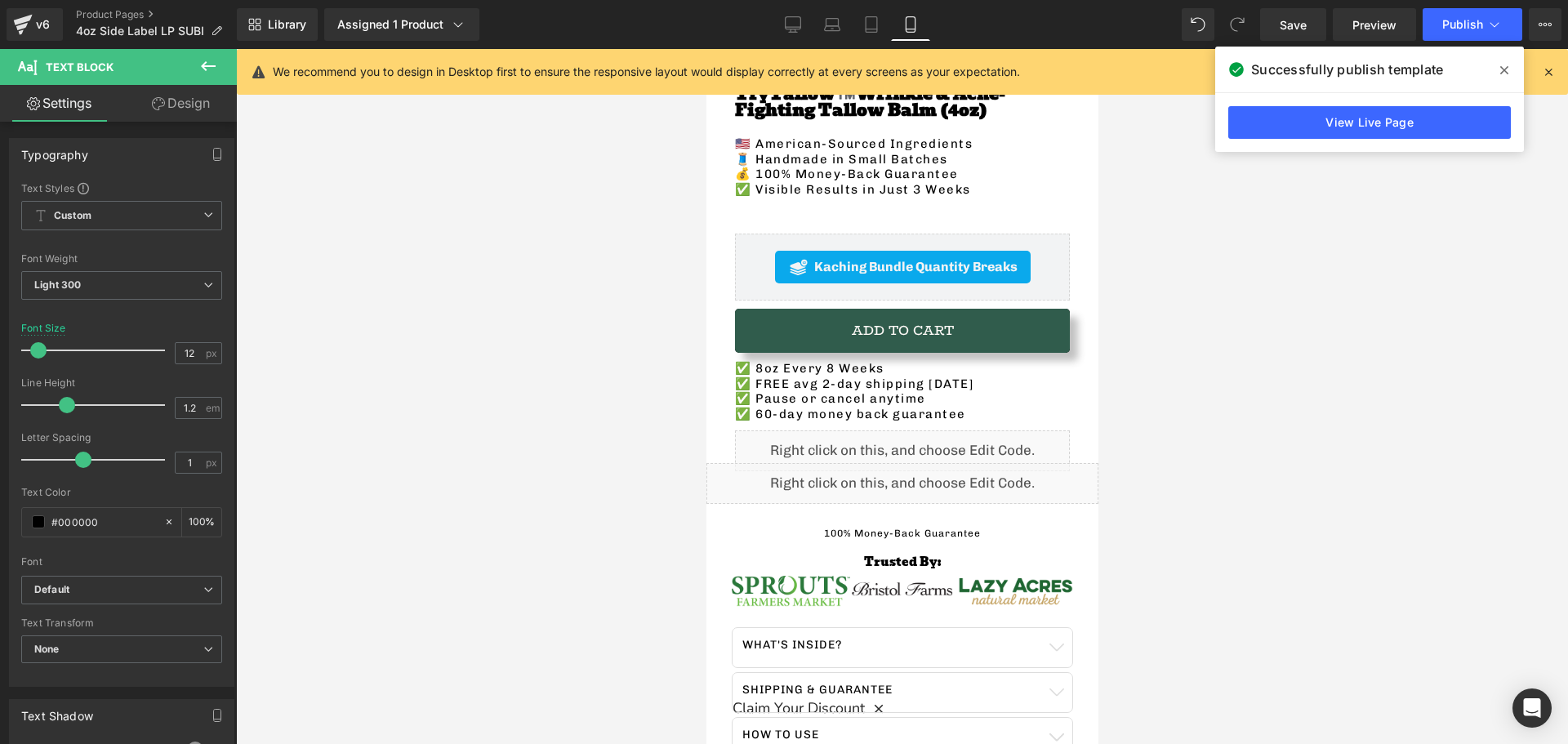
click at [206, 72] on icon at bounding box center [208, 66] width 19 height 19
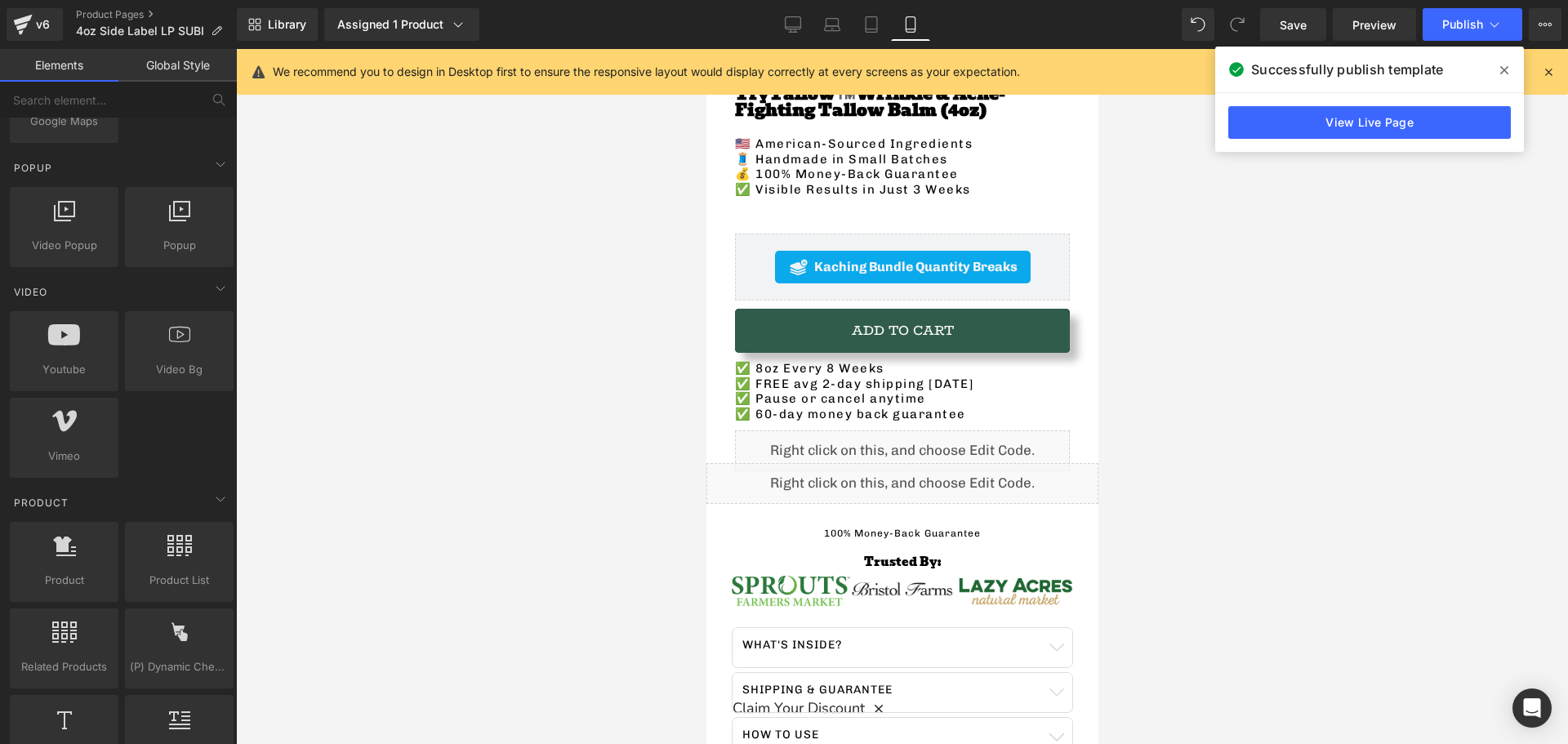
scroll to position [1062, 0]
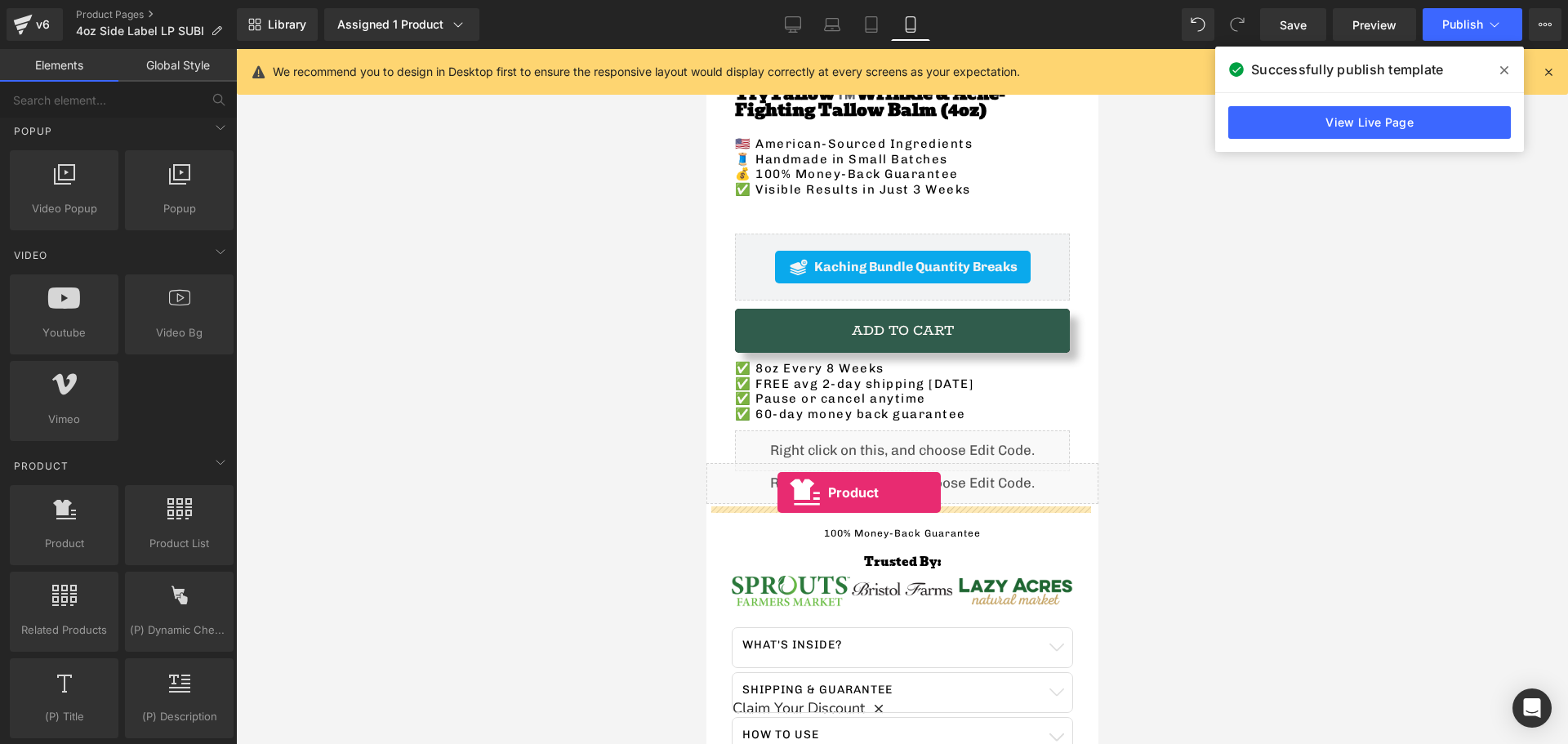
drag, startPoint x: 781, startPoint y: 568, endPoint x: 777, endPoint y: 493, distance: 75.1
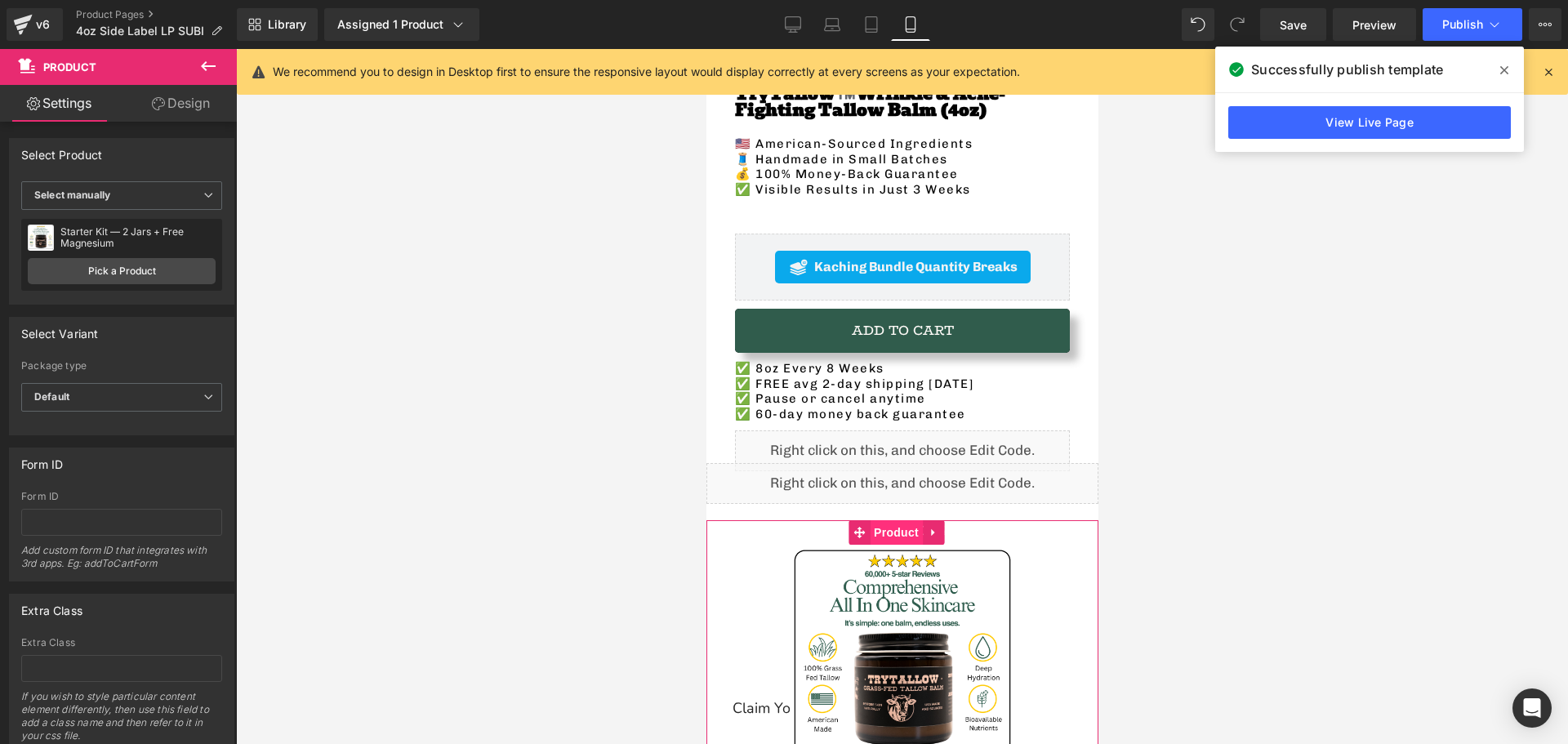
click at [888, 520] on span "Product" at bounding box center [895, 532] width 53 height 24
click at [131, 281] on link "Pick a Product" at bounding box center [121, 271] width 188 height 26
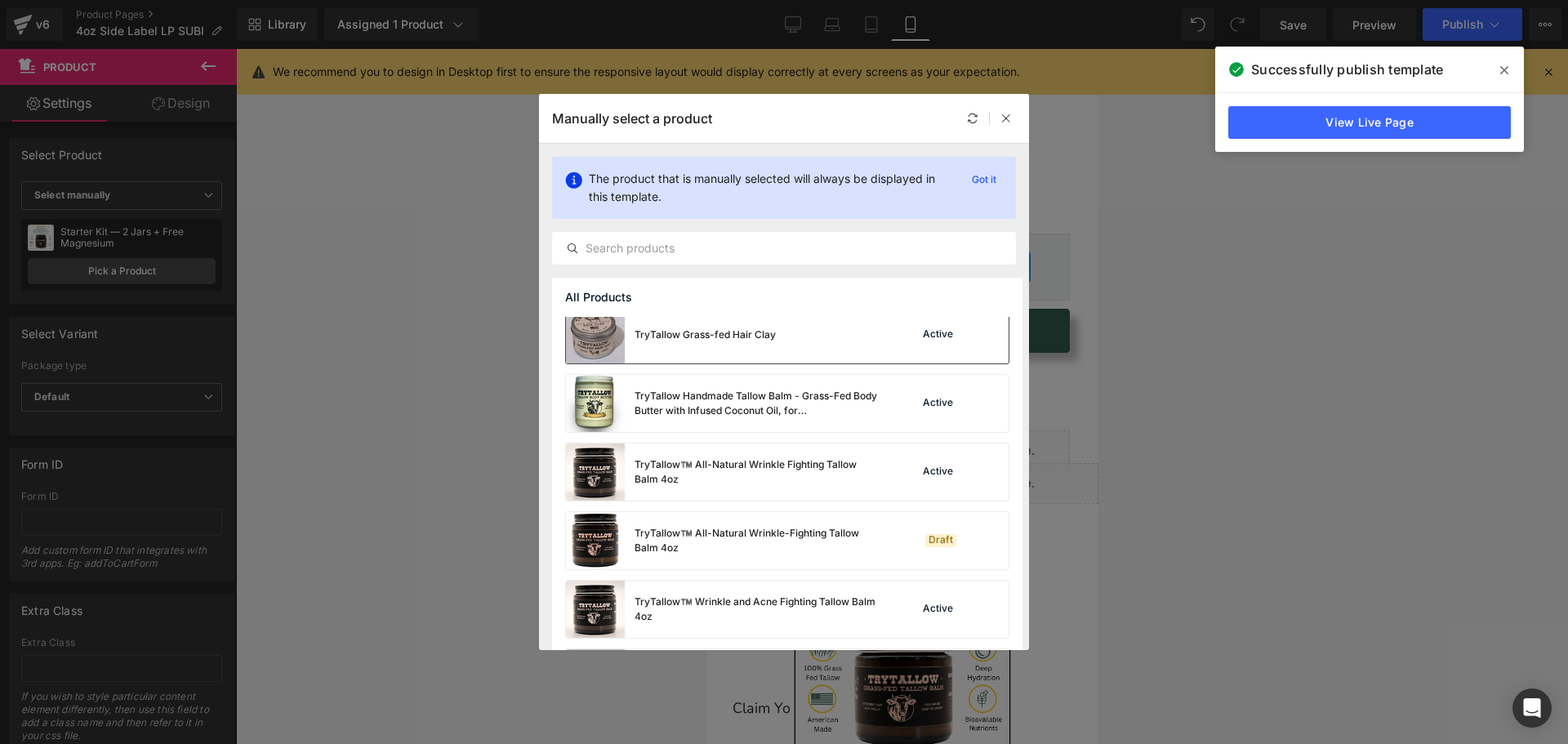
scroll to position [735, 0]
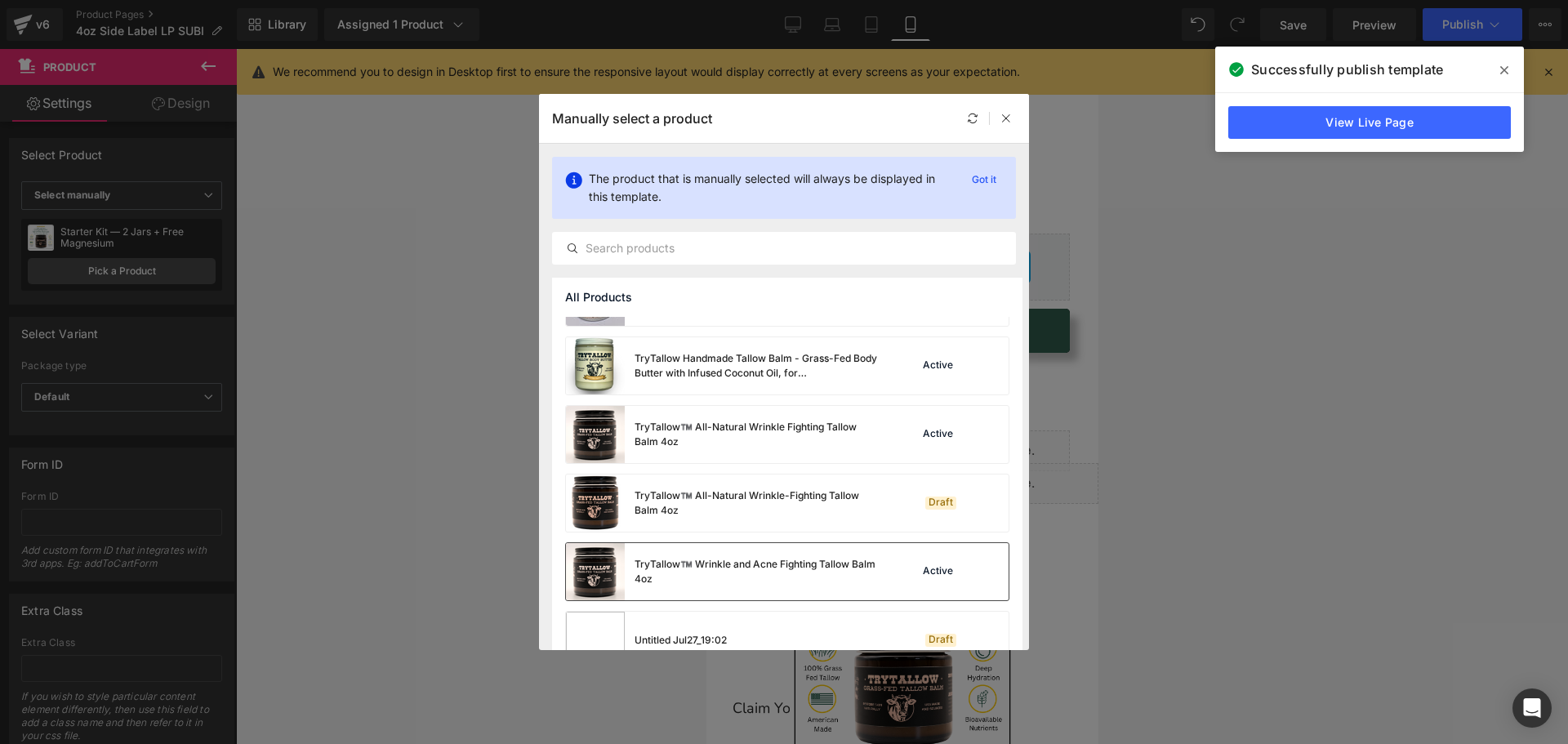
click at [948, 568] on div "Active" at bounding box center [938, 572] width 37 height 13
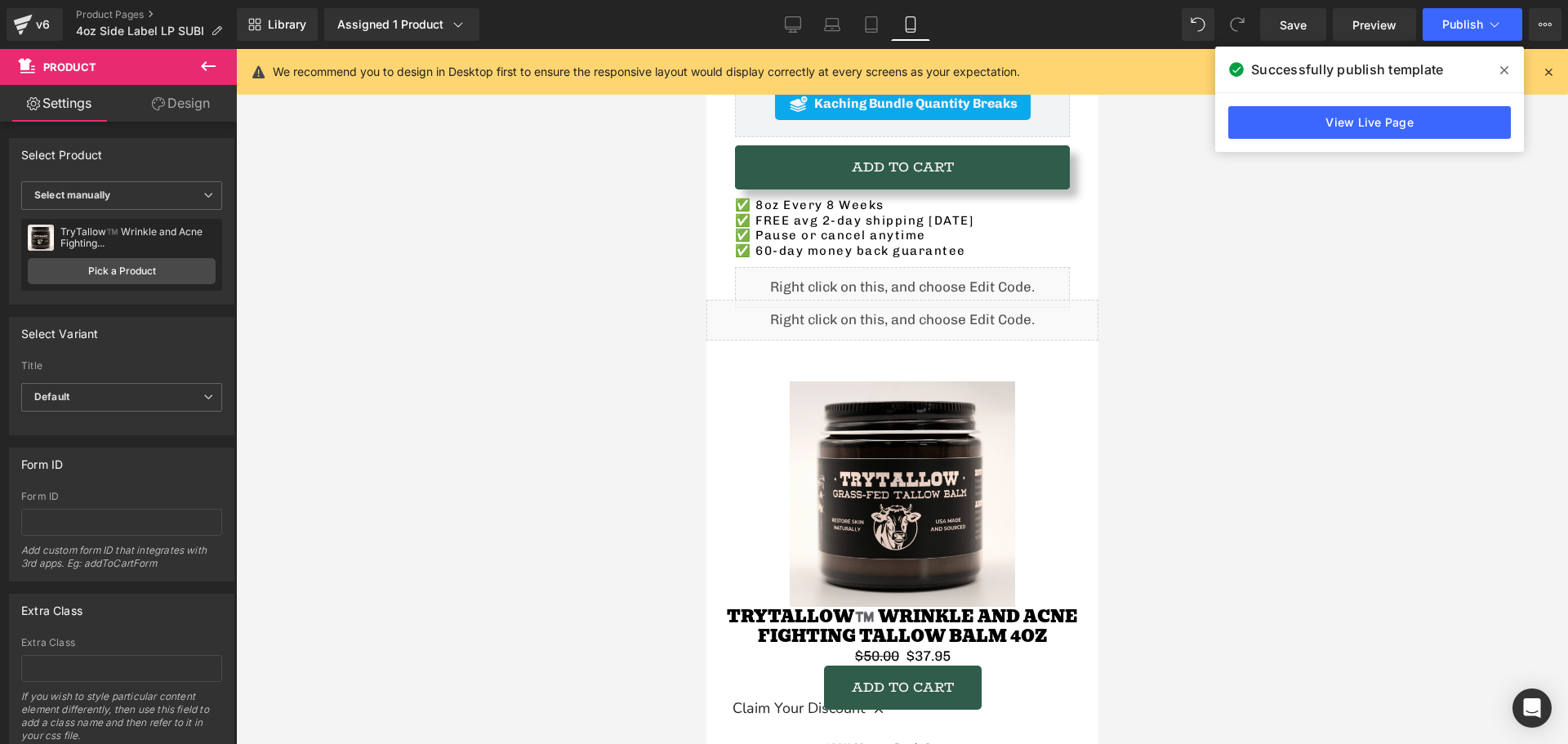
click at [770, 443] on div "Sale Off" at bounding box center [902, 494] width 376 height 226
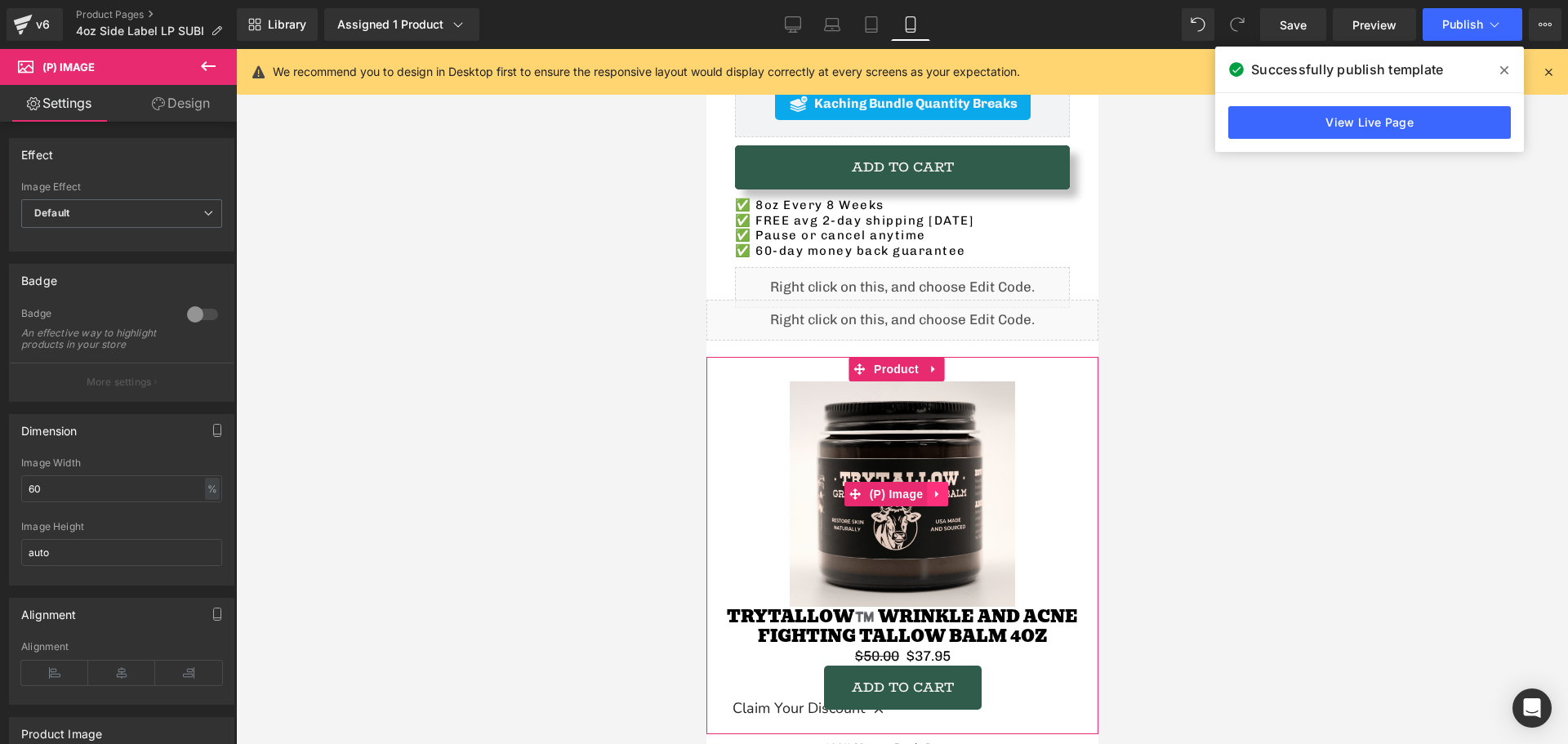
click at [932, 488] on icon at bounding box center [936, 494] width 11 height 12
click at [947, 489] on icon at bounding box center [947, 494] width 11 height 11
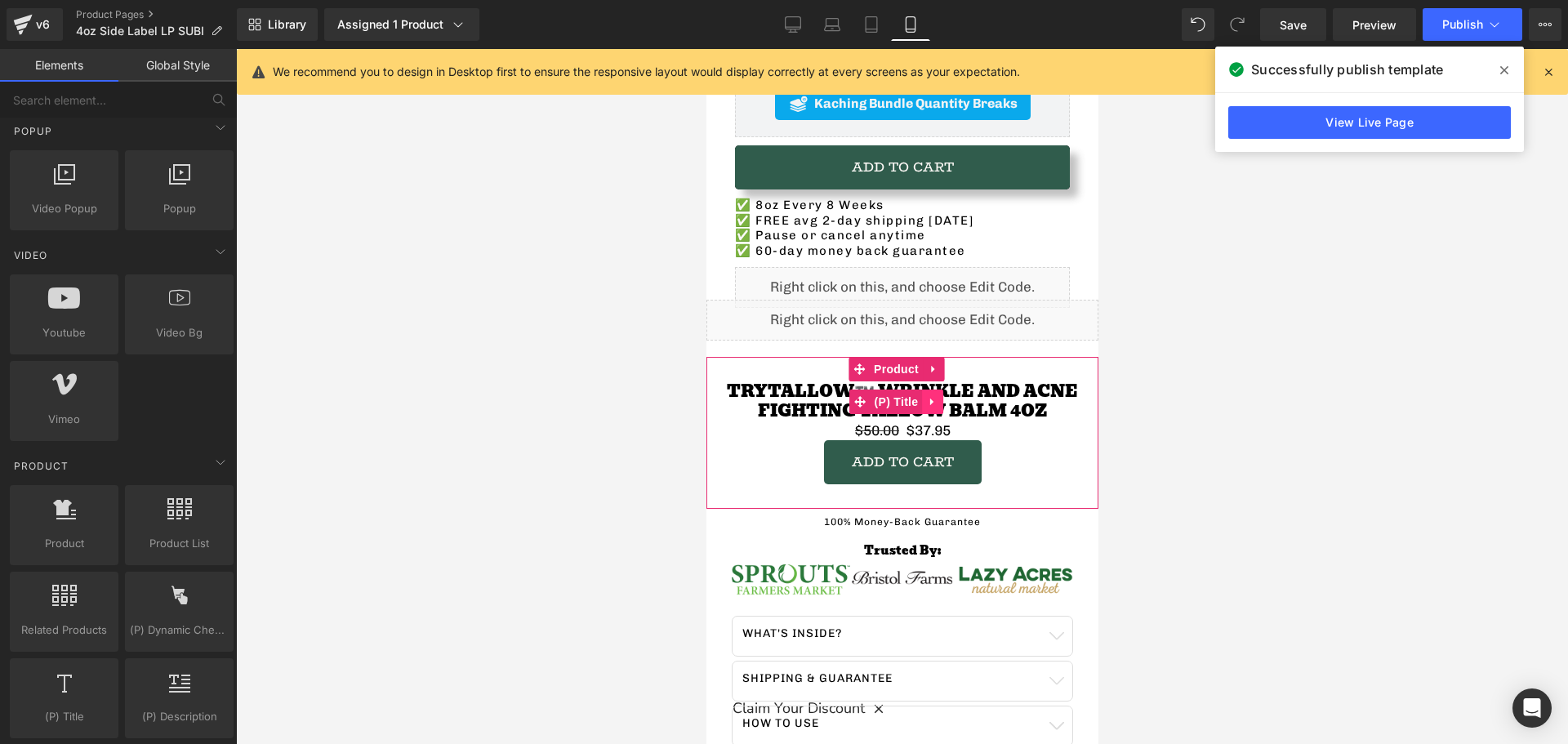
click at [933, 396] on icon at bounding box center [932, 402] width 11 height 12
click at [950, 392] on link at bounding box center [942, 402] width 21 height 24
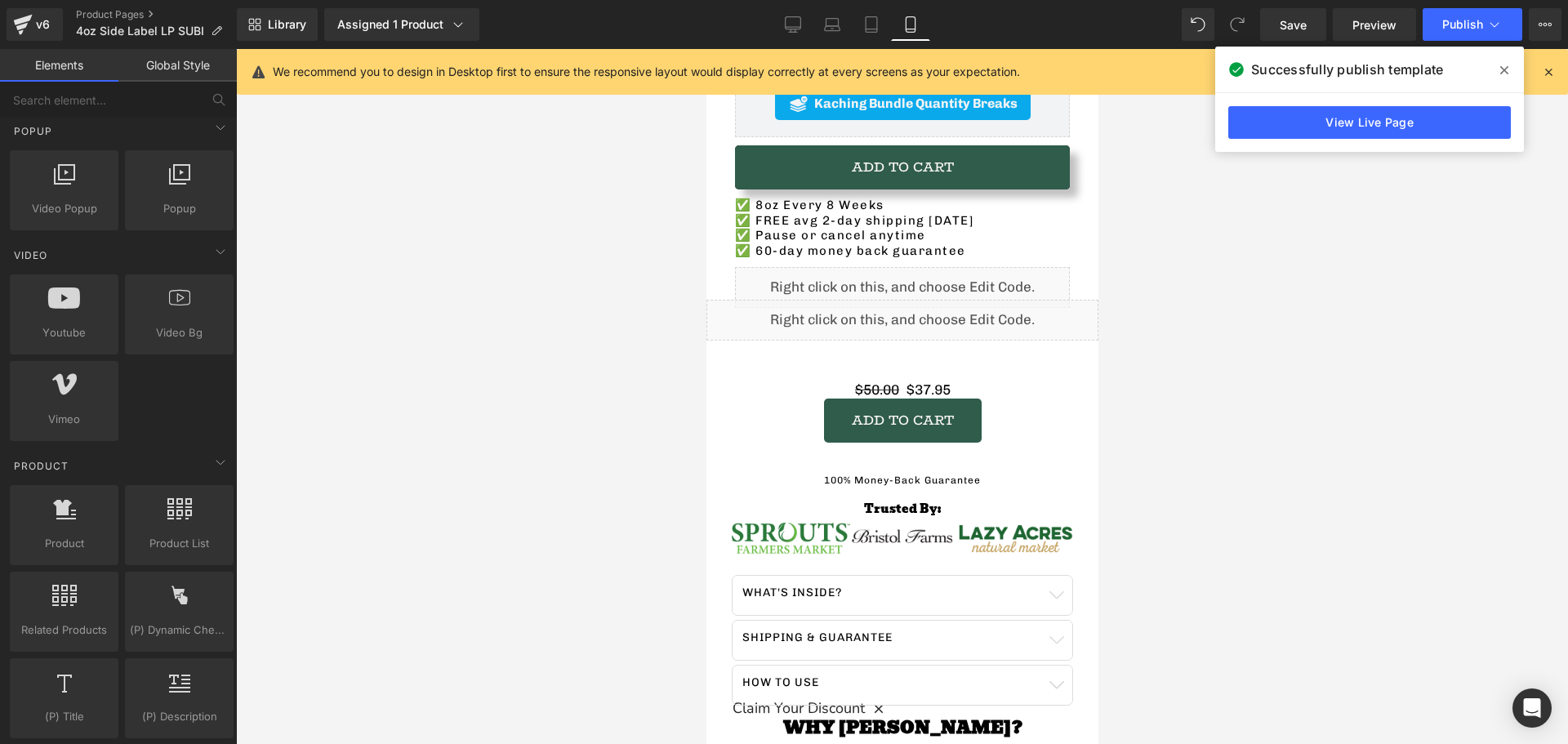
click at [510, 357] on div at bounding box center [902, 396] width 1332 height 695
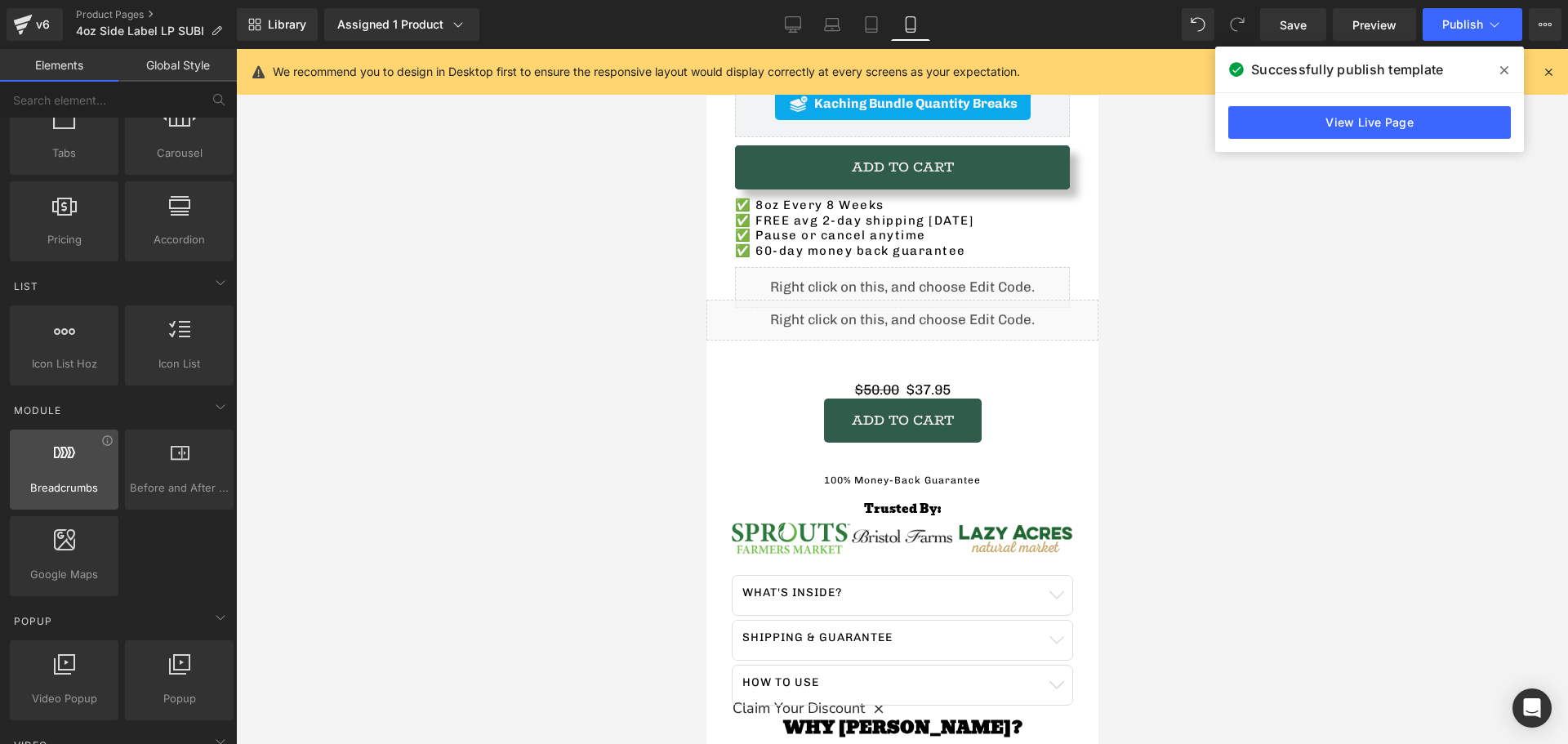
scroll to position [0, 0]
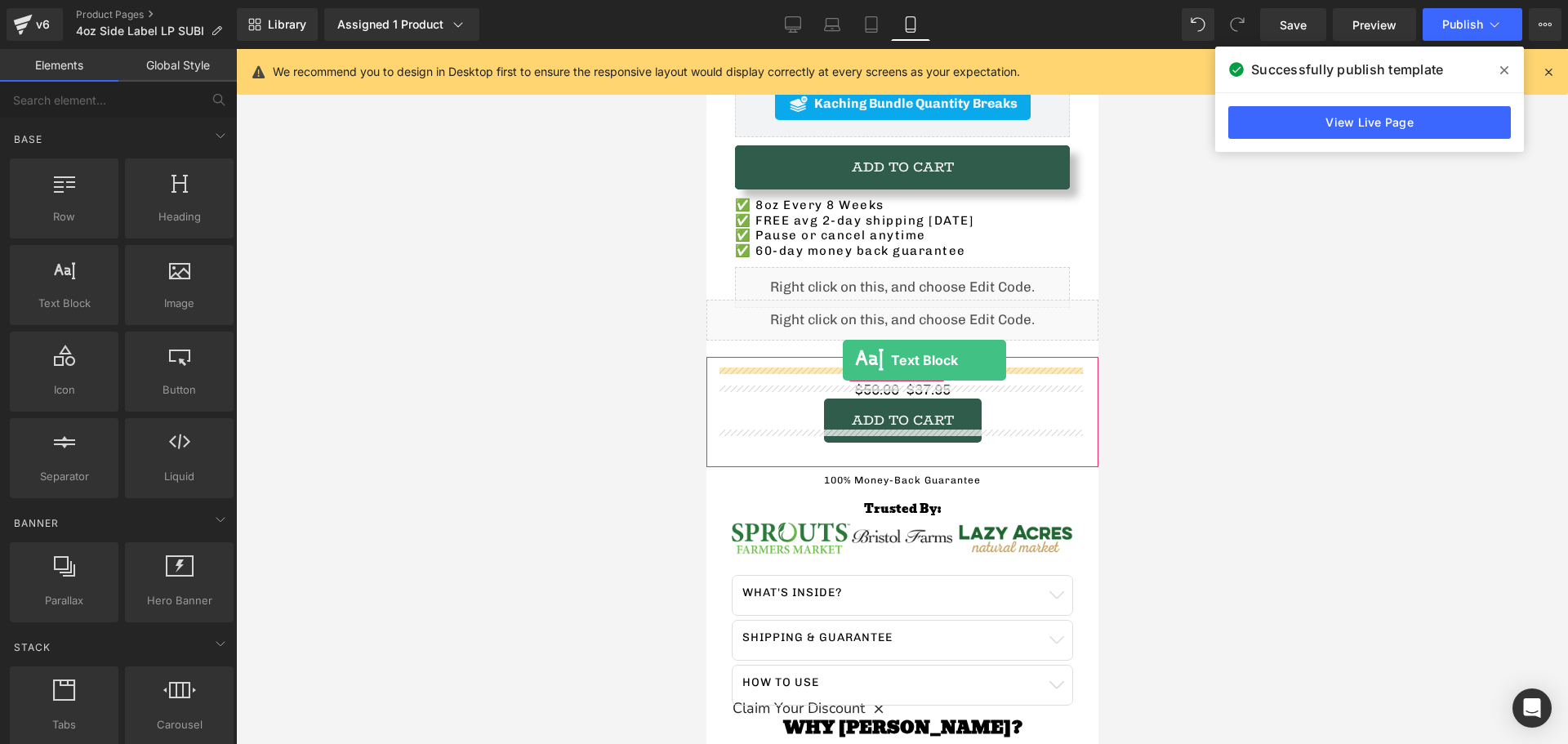
drag, startPoint x: 814, startPoint y: 351, endPoint x: 836, endPoint y: 361, distance: 24.2
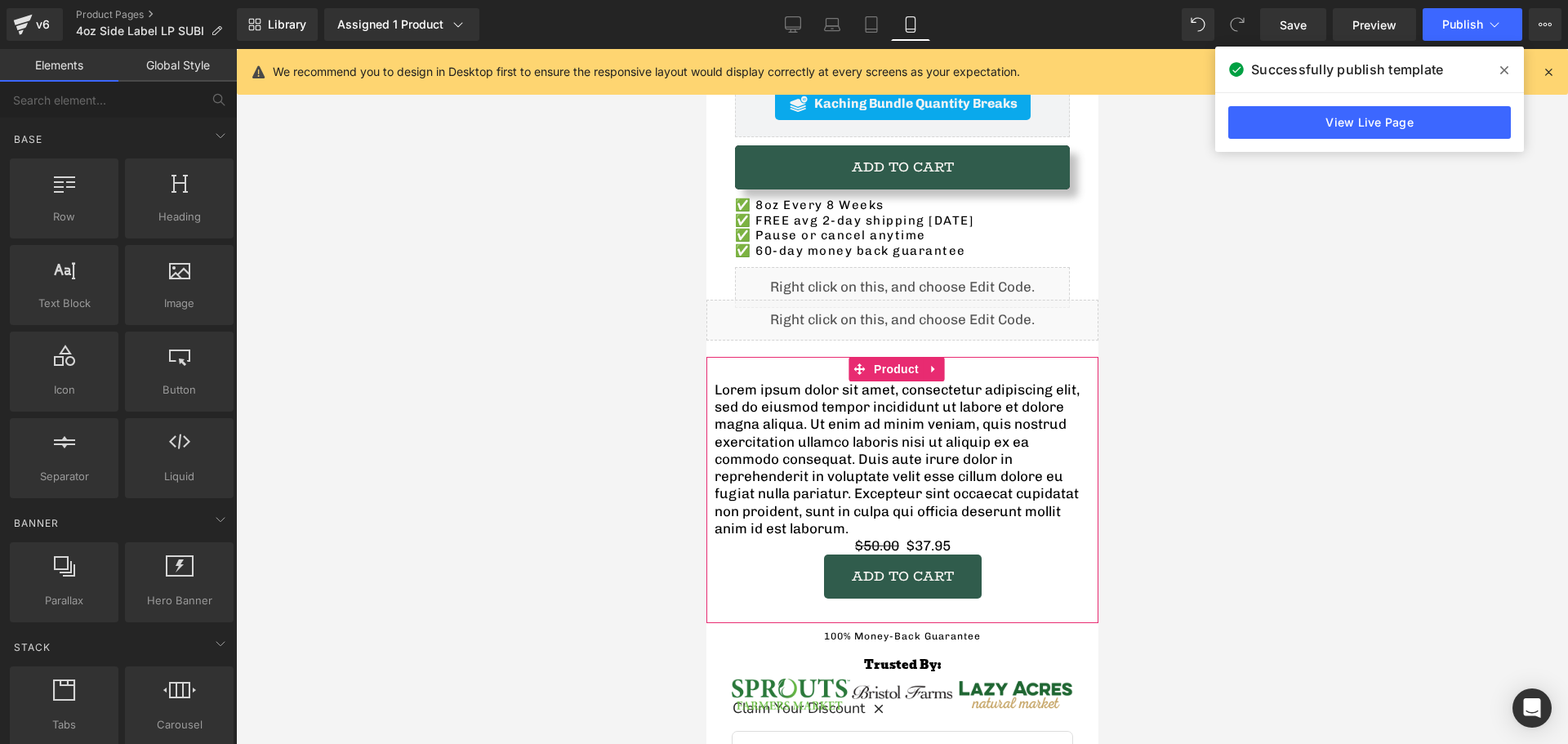
click at [879, 412] on p "Lorem ipsum dolor sit amet, consectetur adipiscing elit, sed do eiusmod tempor …" at bounding box center [902, 459] width 376 height 156
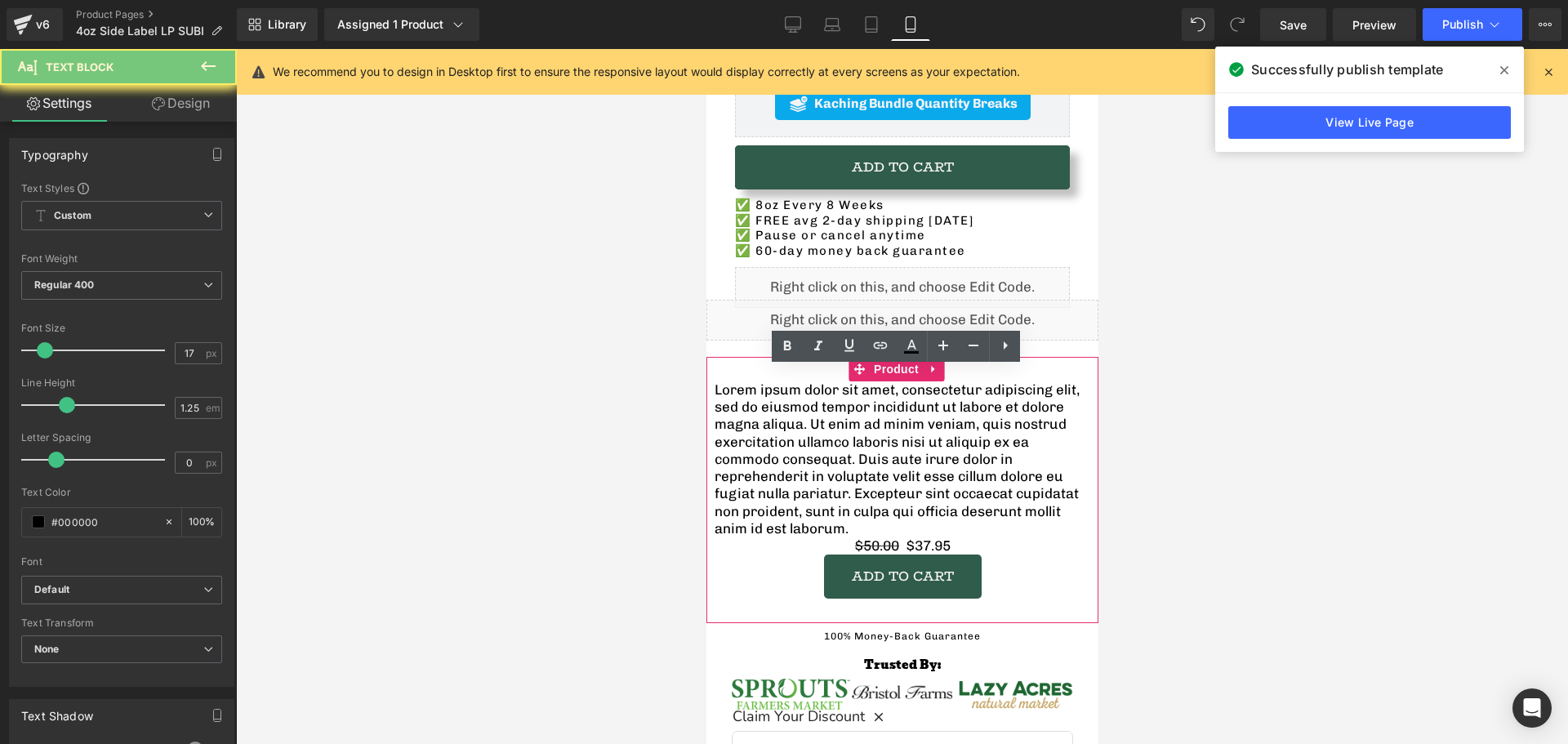
click at [879, 412] on p "Lorem ipsum dolor sit amet, consectetur adipiscing elit, sed do eiusmod tempor …" at bounding box center [902, 459] width 376 height 156
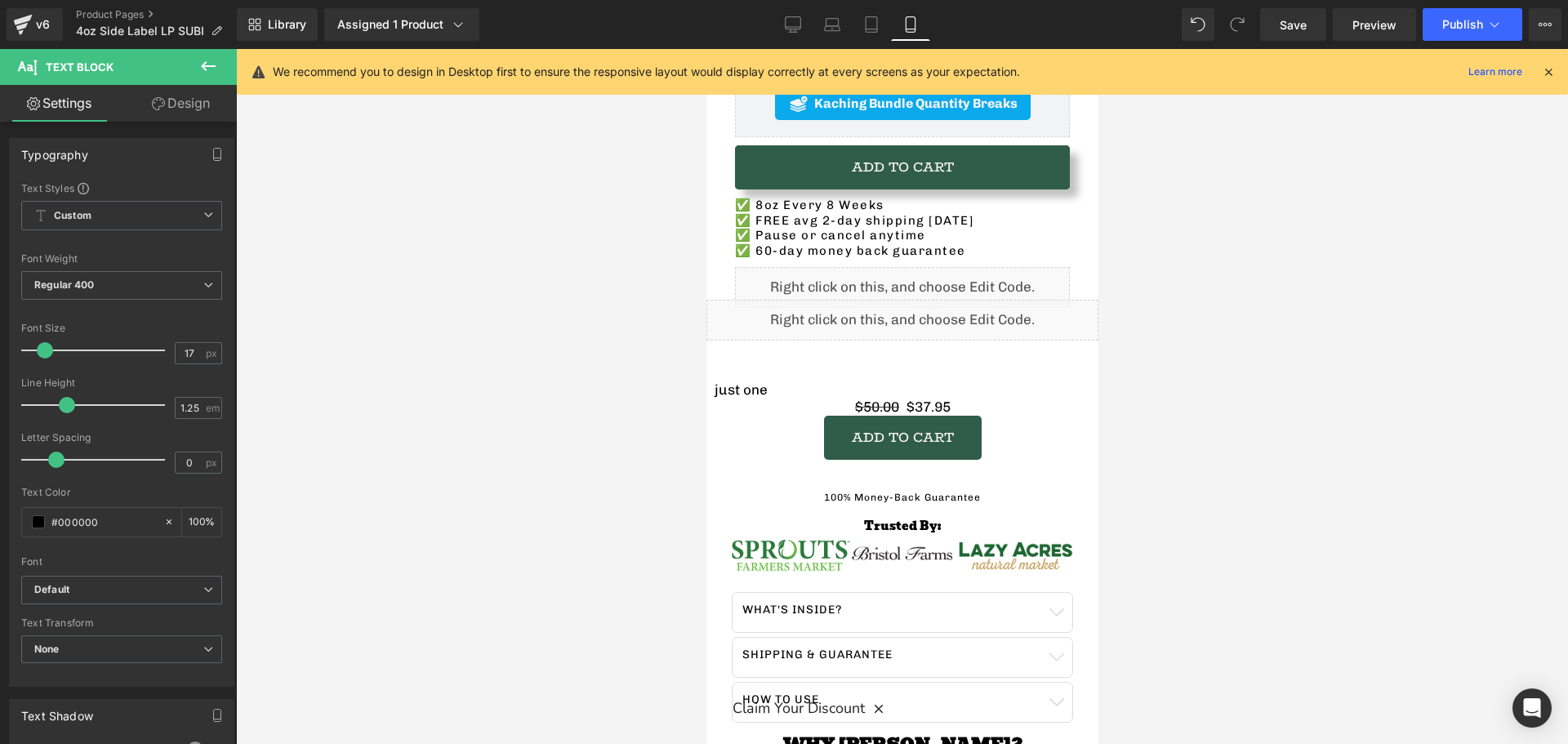
drag, startPoint x: 494, startPoint y: 398, endPoint x: 657, endPoint y: 393, distance: 163.1
click at [492, 397] on div at bounding box center [902, 396] width 1332 height 695
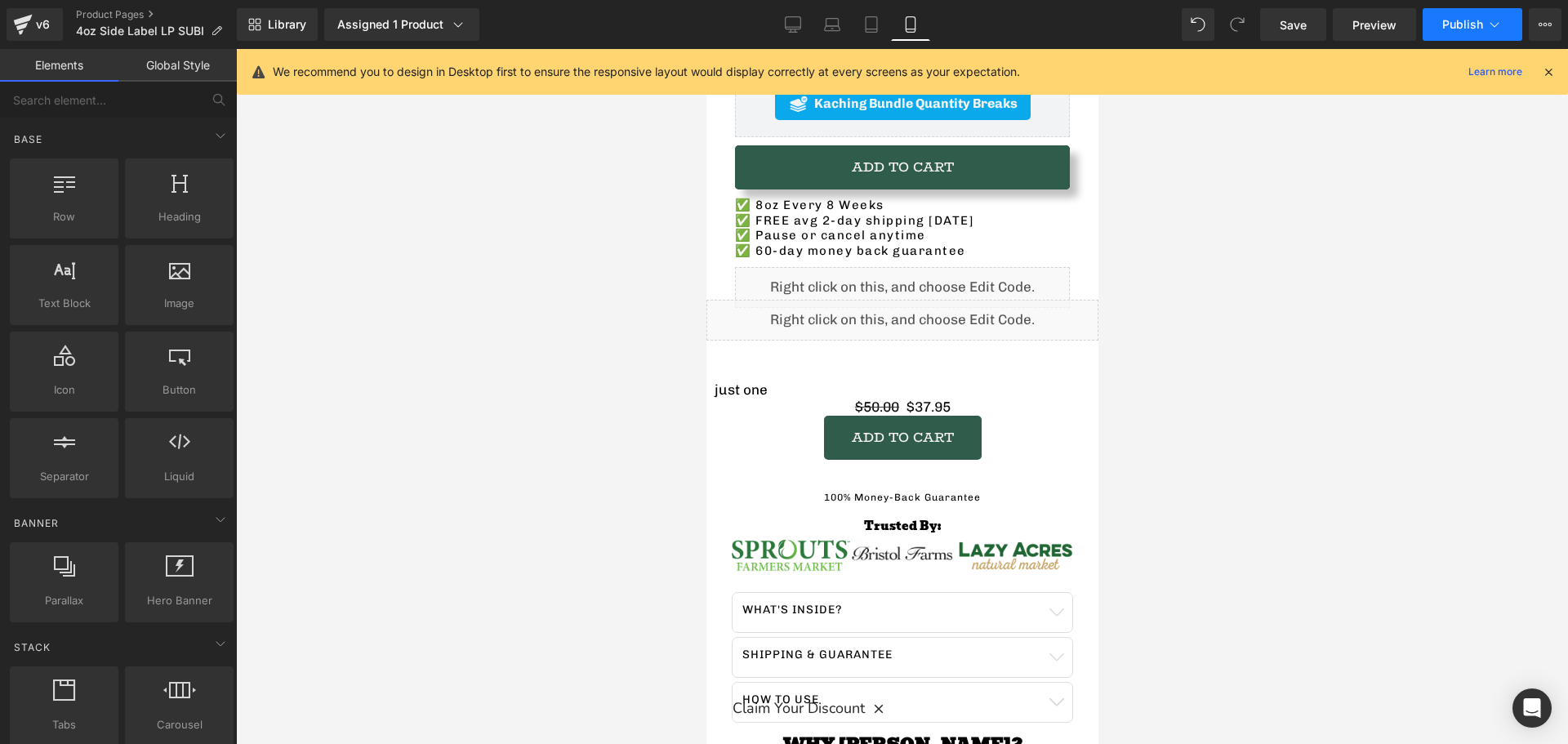
click at [1460, 31] on span "Publish" at bounding box center [1462, 24] width 41 height 13
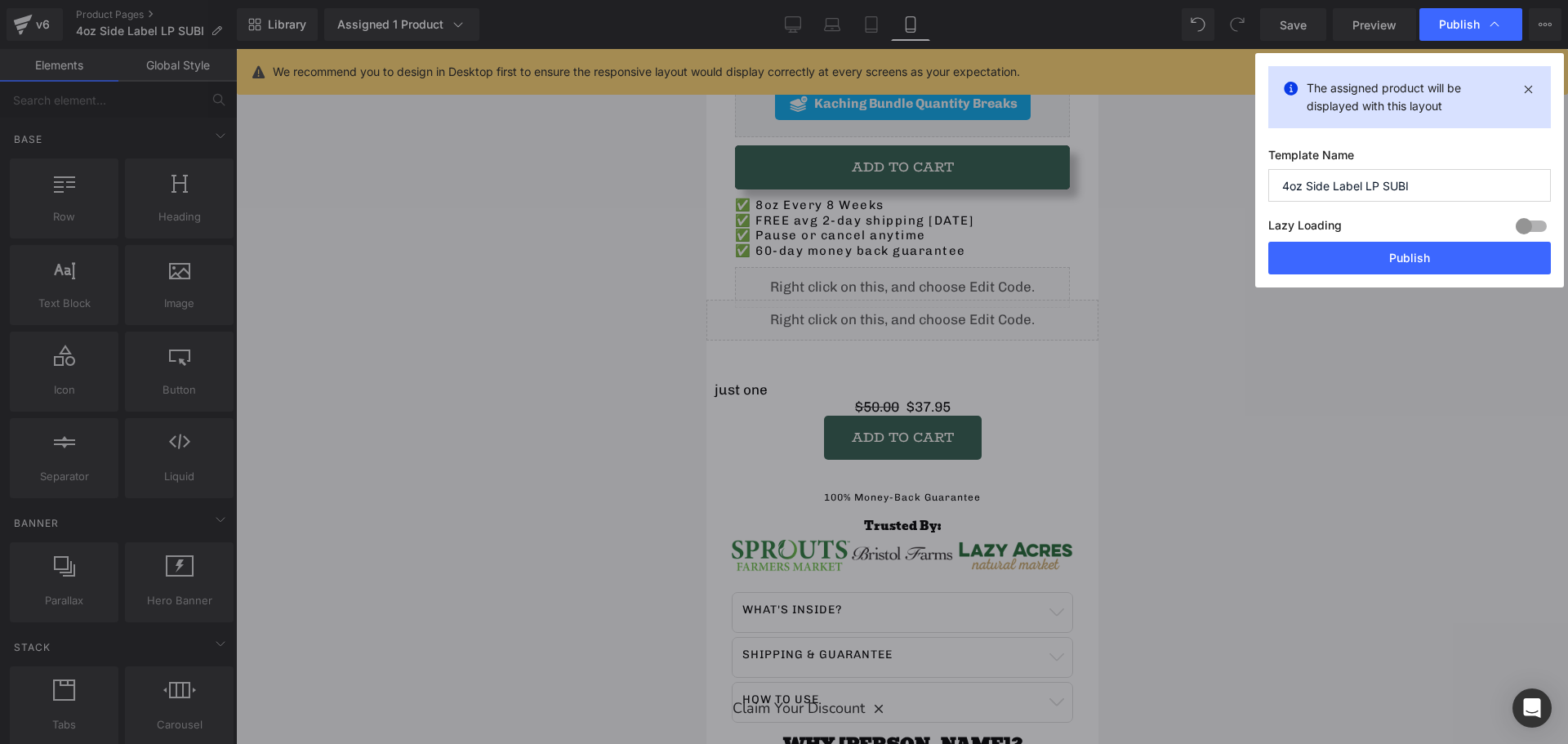
click at [1393, 255] on button "Publish" at bounding box center [1409, 258] width 282 height 32
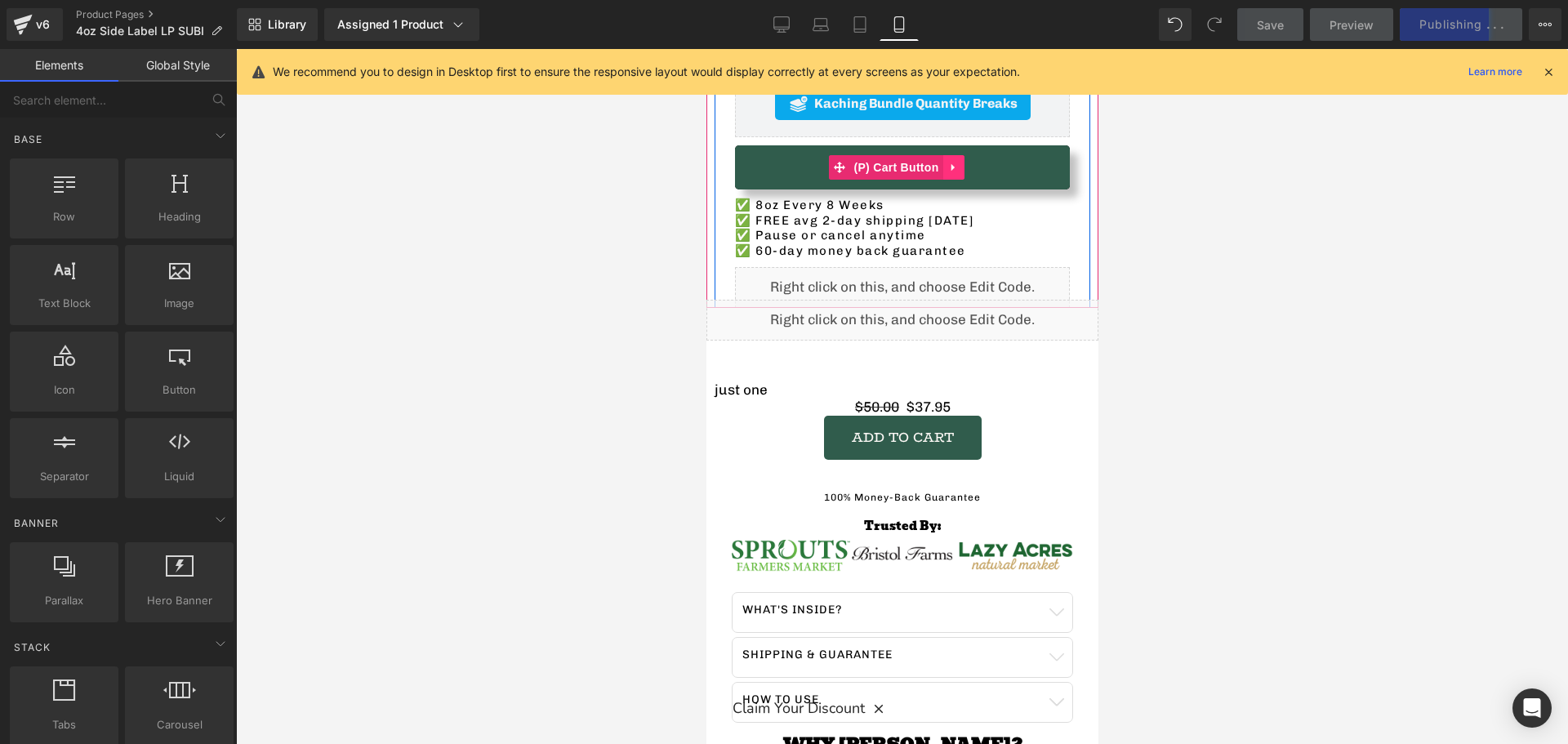
click at [950, 164] on icon at bounding box center [952, 168] width 3 height 7
click at [947, 162] on icon at bounding box center [942, 167] width 11 height 11
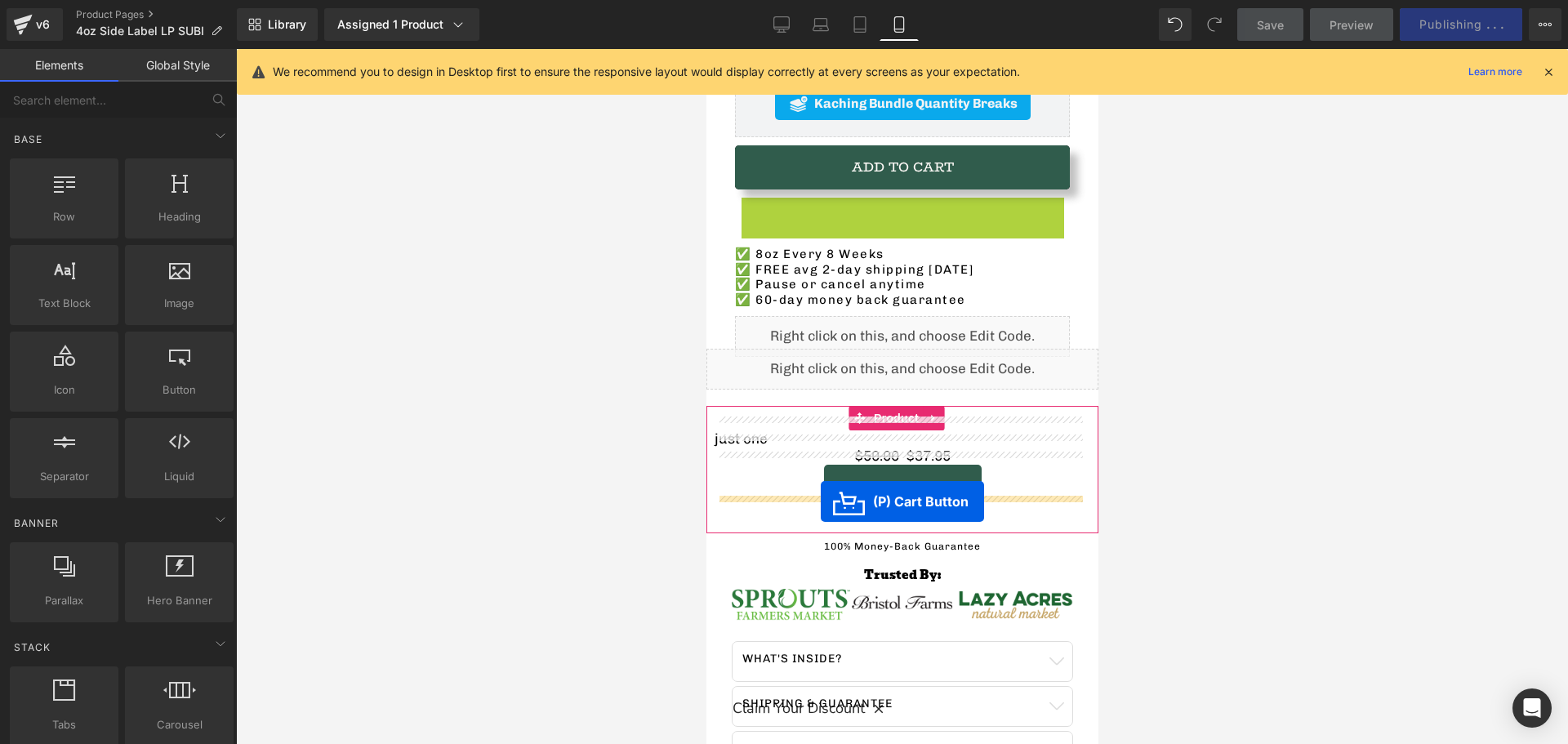
drag, startPoint x: 838, startPoint y: 201, endPoint x: 820, endPoint y: 502, distance: 301.5
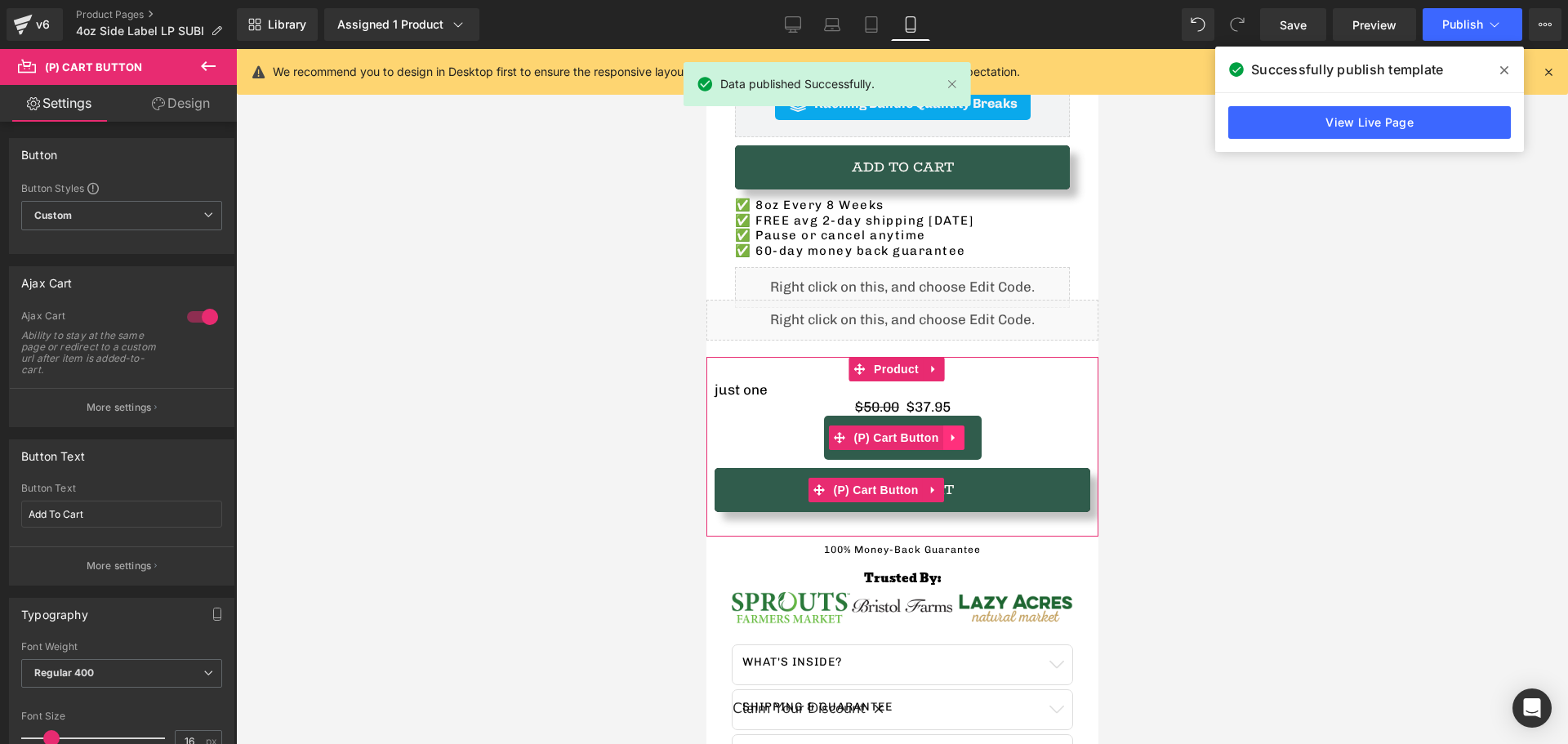
click at [950, 435] on icon at bounding box center [952, 438] width 3 height 7
click at [967, 432] on icon at bounding box center [963, 437] width 11 height 11
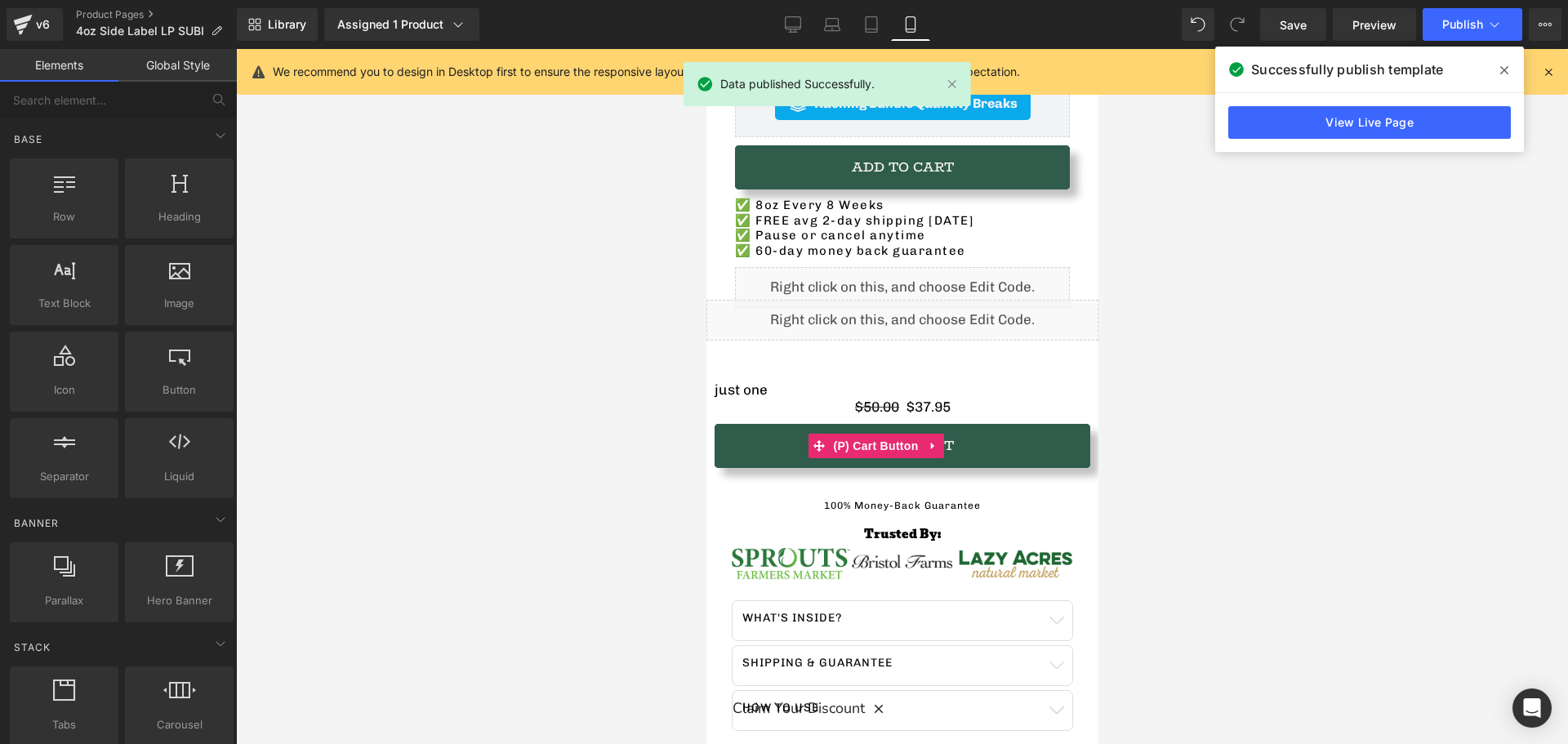
click at [463, 428] on div at bounding box center [902, 396] width 1332 height 695
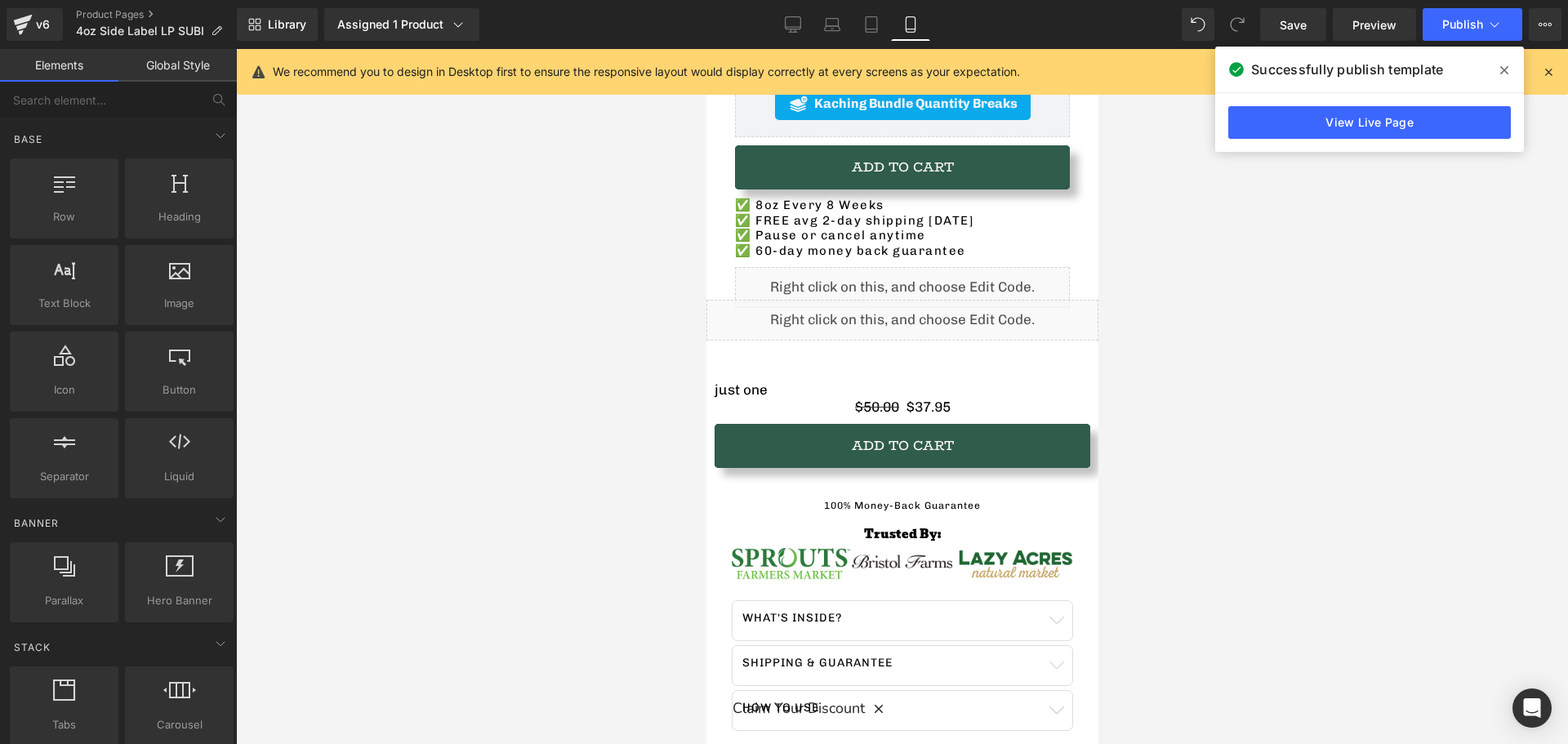
click at [527, 486] on div at bounding box center [902, 396] width 1332 height 695
click at [498, 366] on div at bounding box center [902, 396] width 1332 height 695
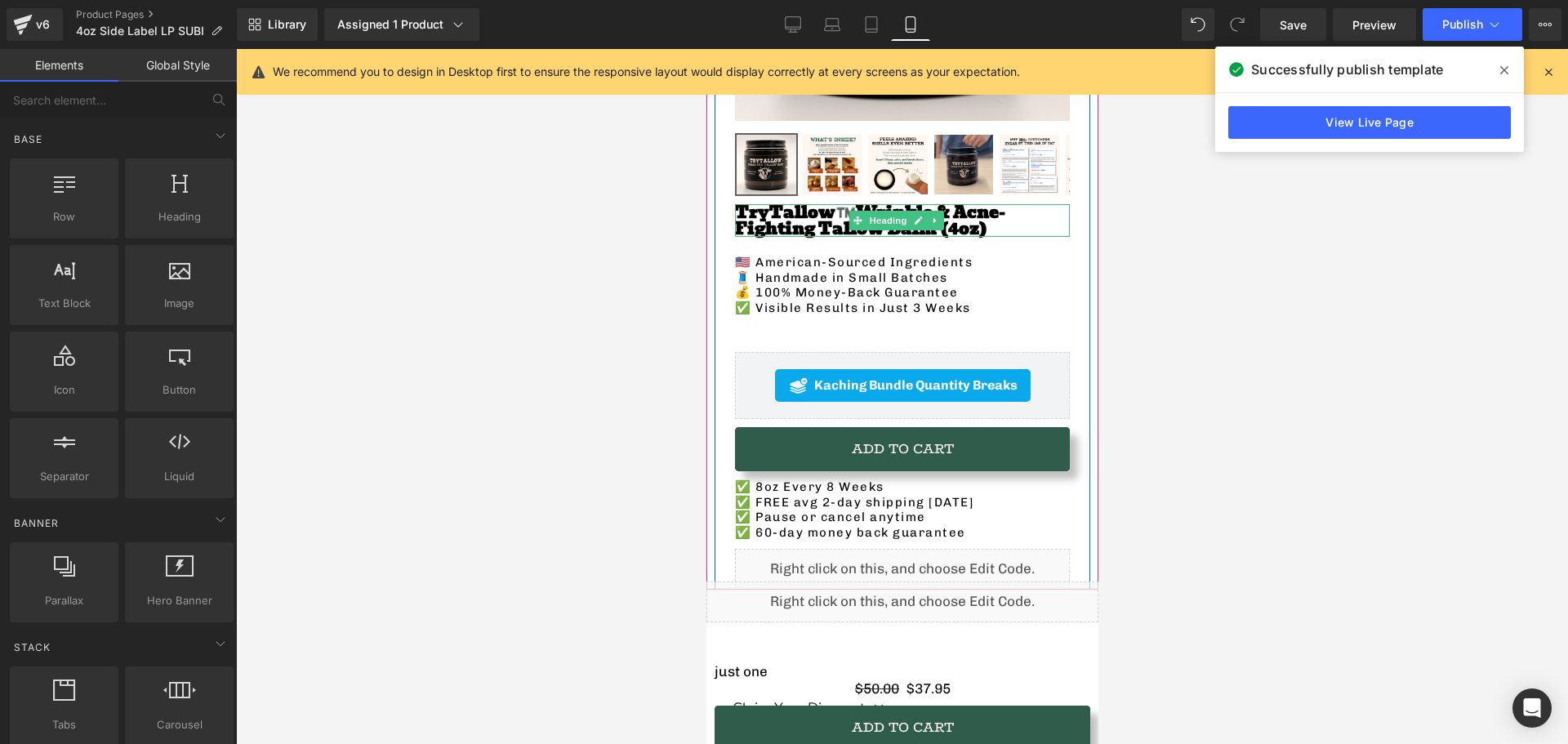
scroll to position [490, 0]
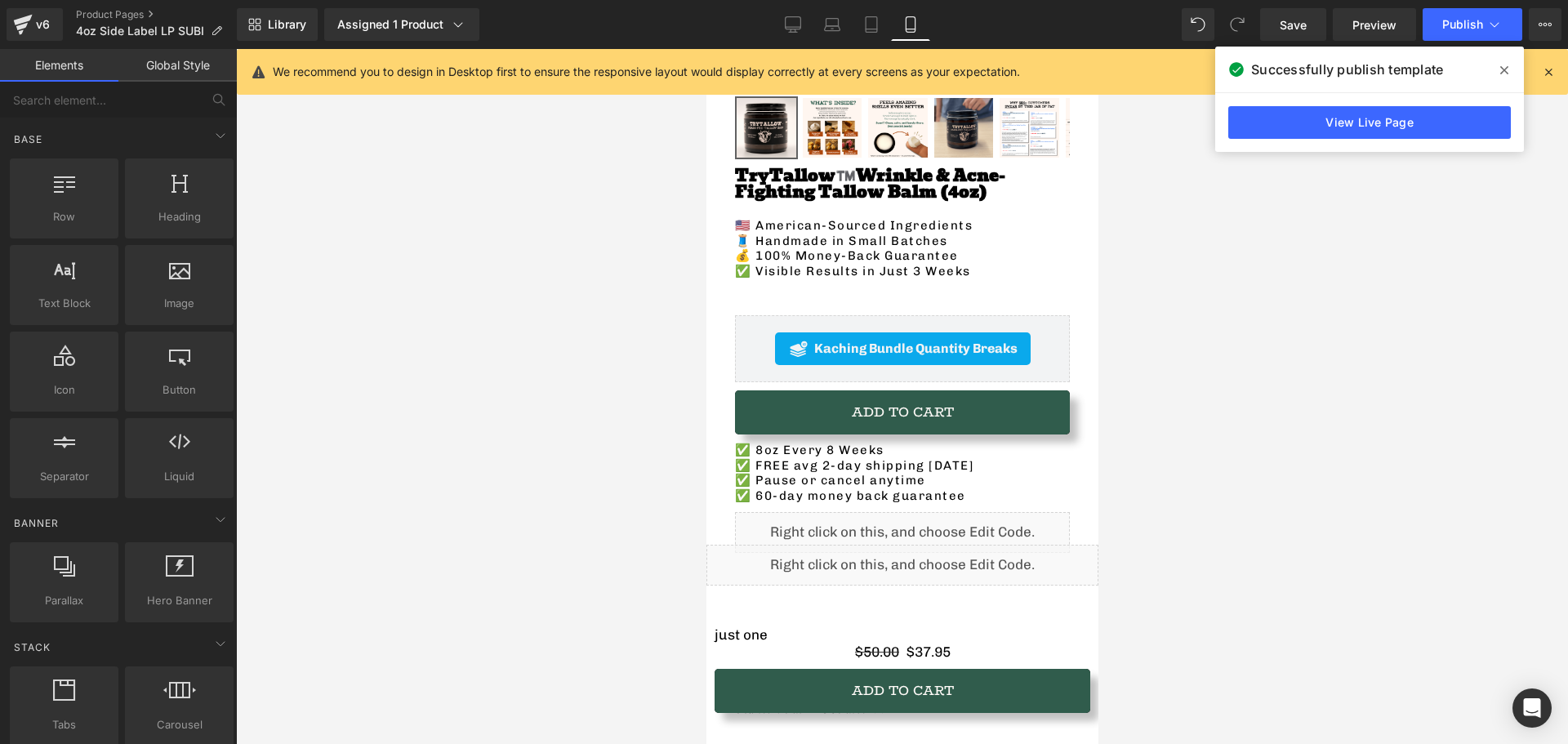
click at [446, 217] on div at bounding box center [902, 396] width 1332 height 695
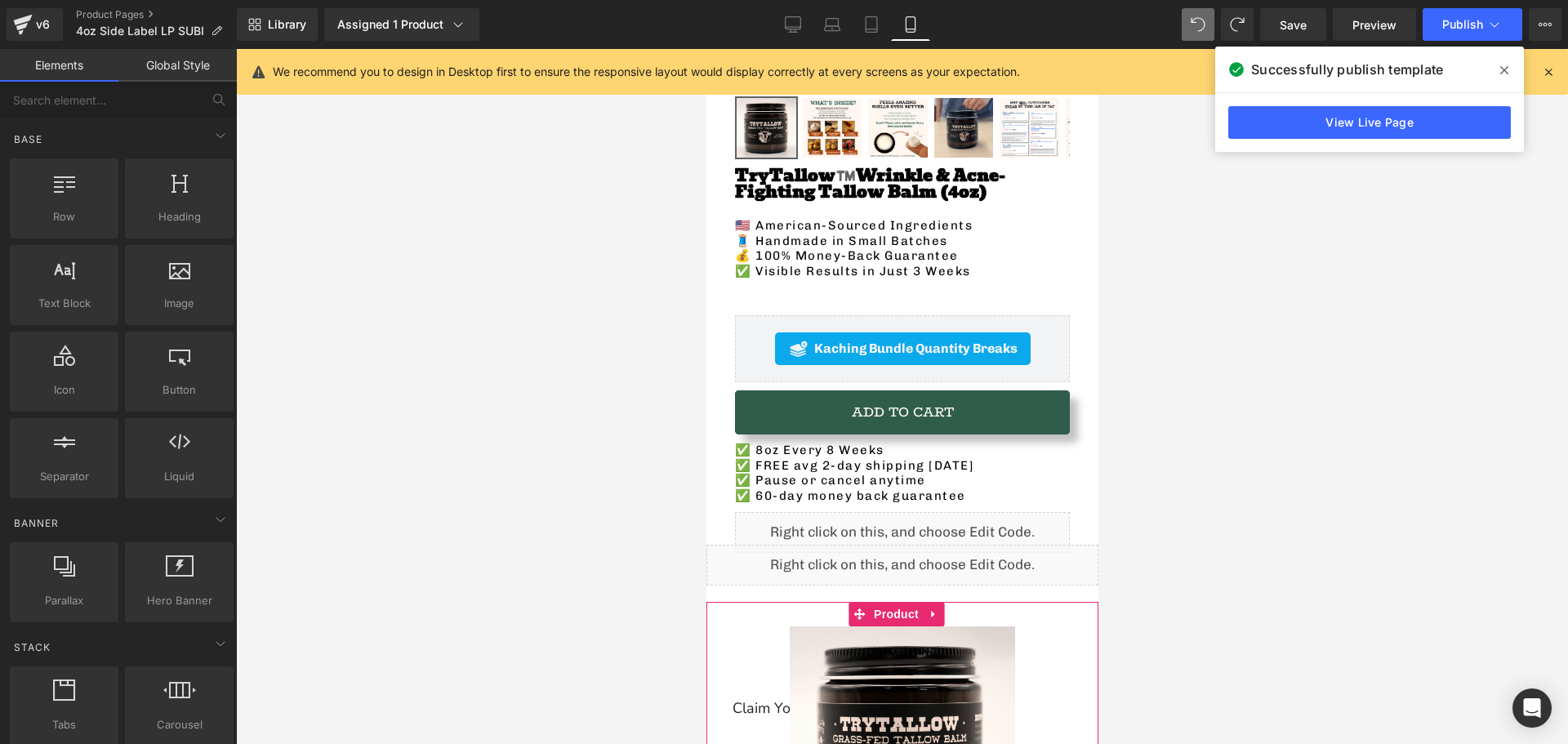
click at [1495, 73] on span at bounding box center [1504, 70] width 26 height 26
click at [1502, 71] on link "Learn more" at bounding box center [1495, 72] width 67 height 19
click at [1509, 73] on link "Learn more" at bounding box center [1495, 72] width 67 height 19
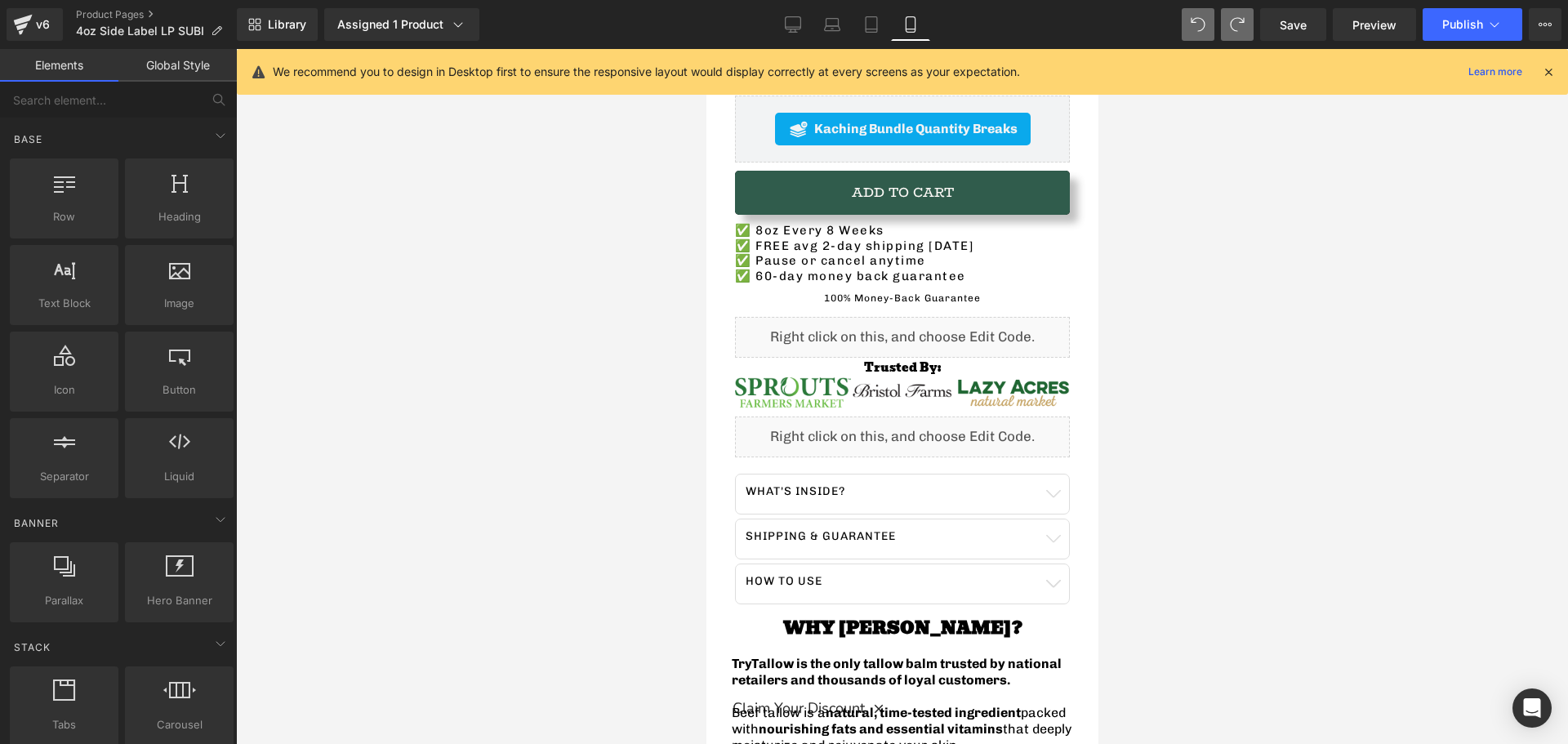
scroll to position [817, 0]
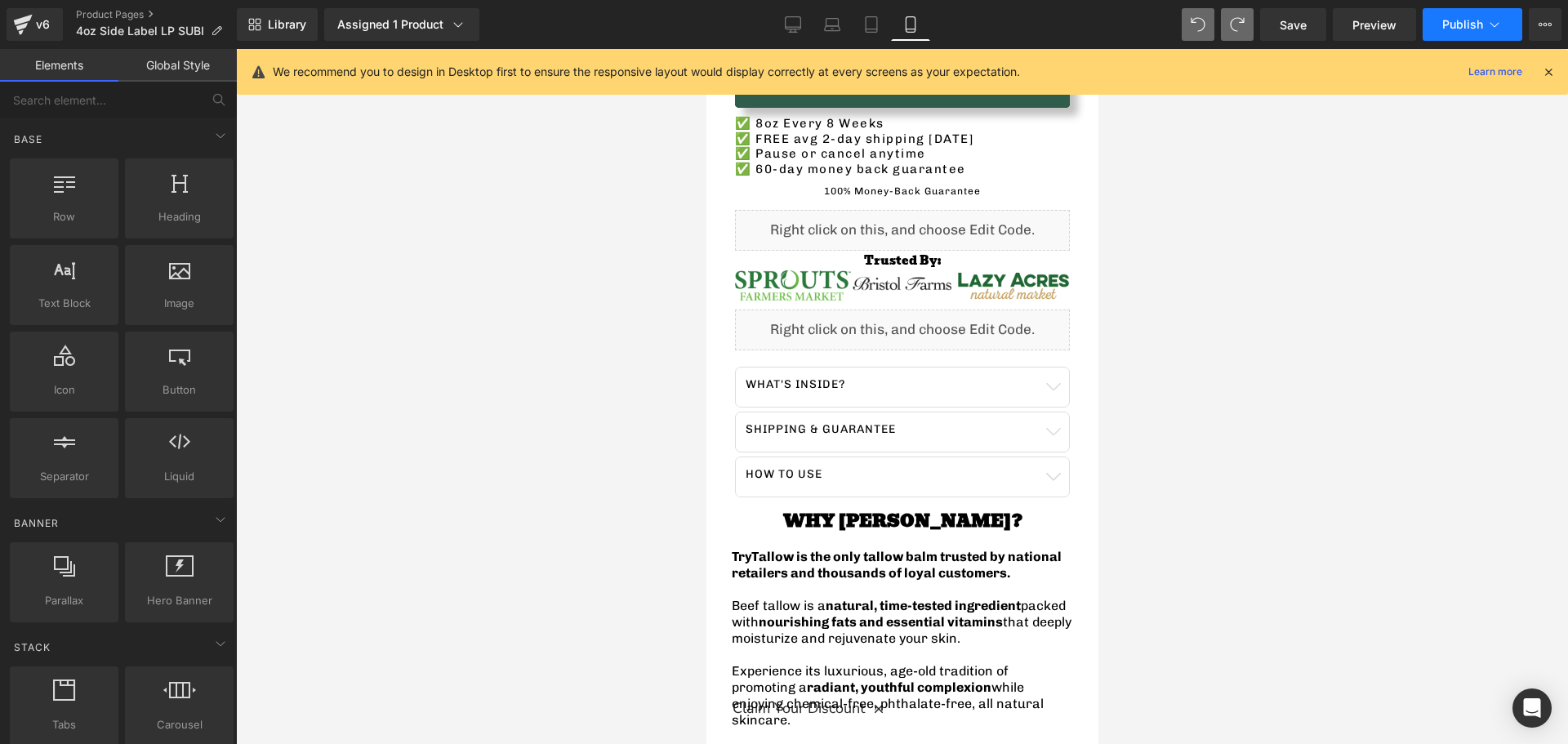
click at [1451, 33] on button "Publish" at bounding box center [1473, 24] width 100 height 32
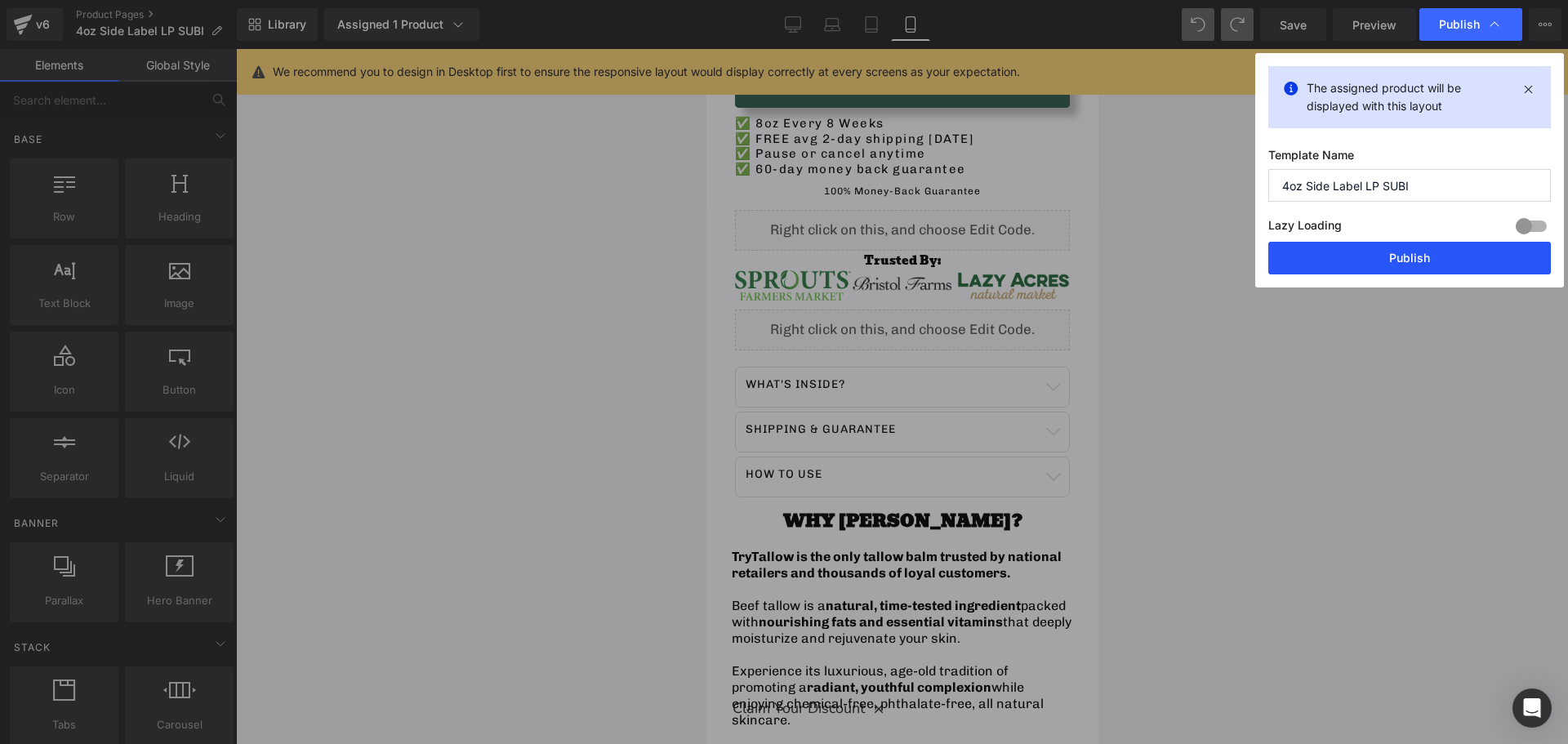
click at [1348, 258] on button "Publish" at bounding box center [1409, 258] width 282 height 32
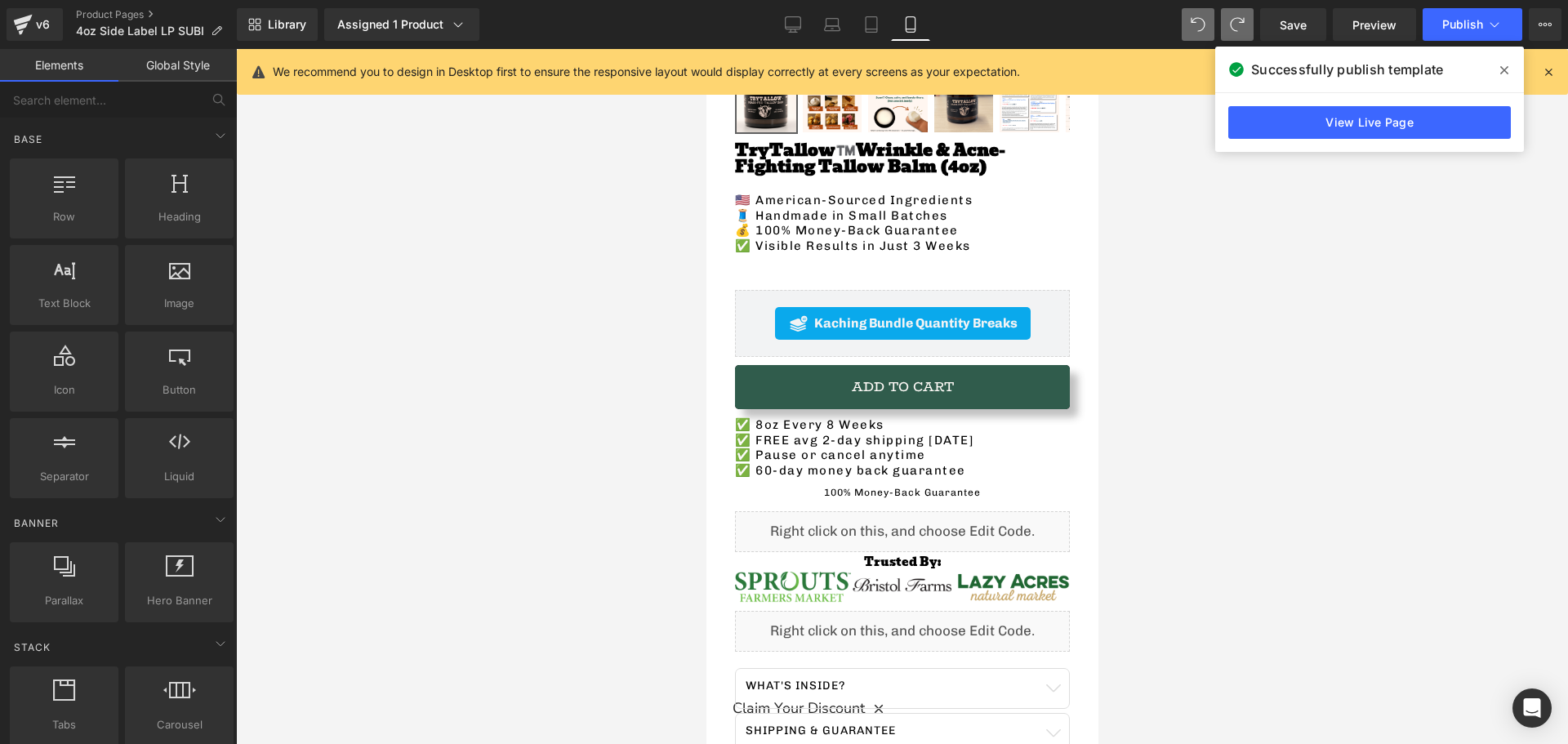
scroll to position [327, 0]
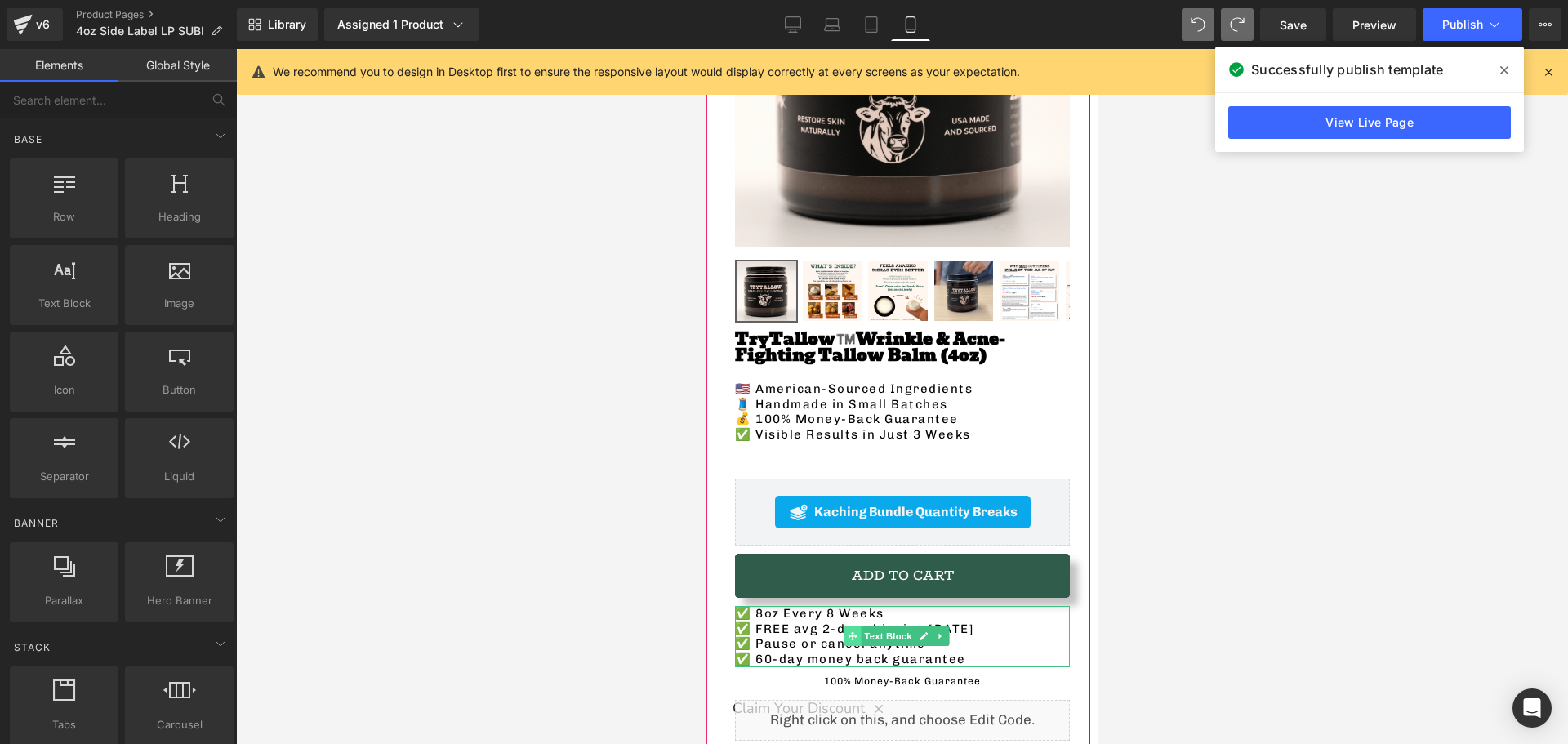
click at [855, 629] on span at bounding box center [851, 636] width 17 height 19
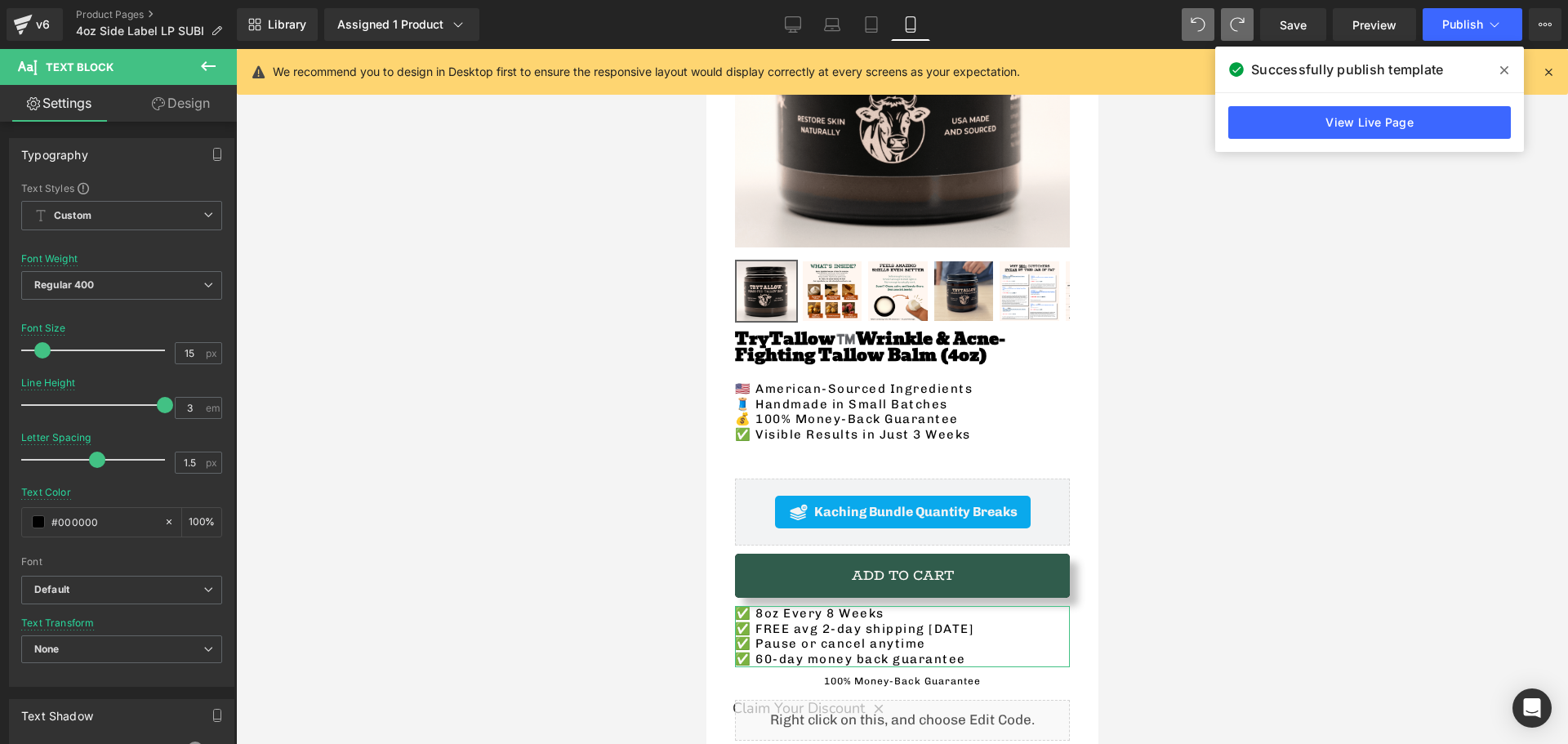
click at [162, 90] on link "Design" at bounding box center [181, 103] width 119 height 37
click at [0, 0] on div "Spacing" at bounding box center [0, 0] width 0 height 0
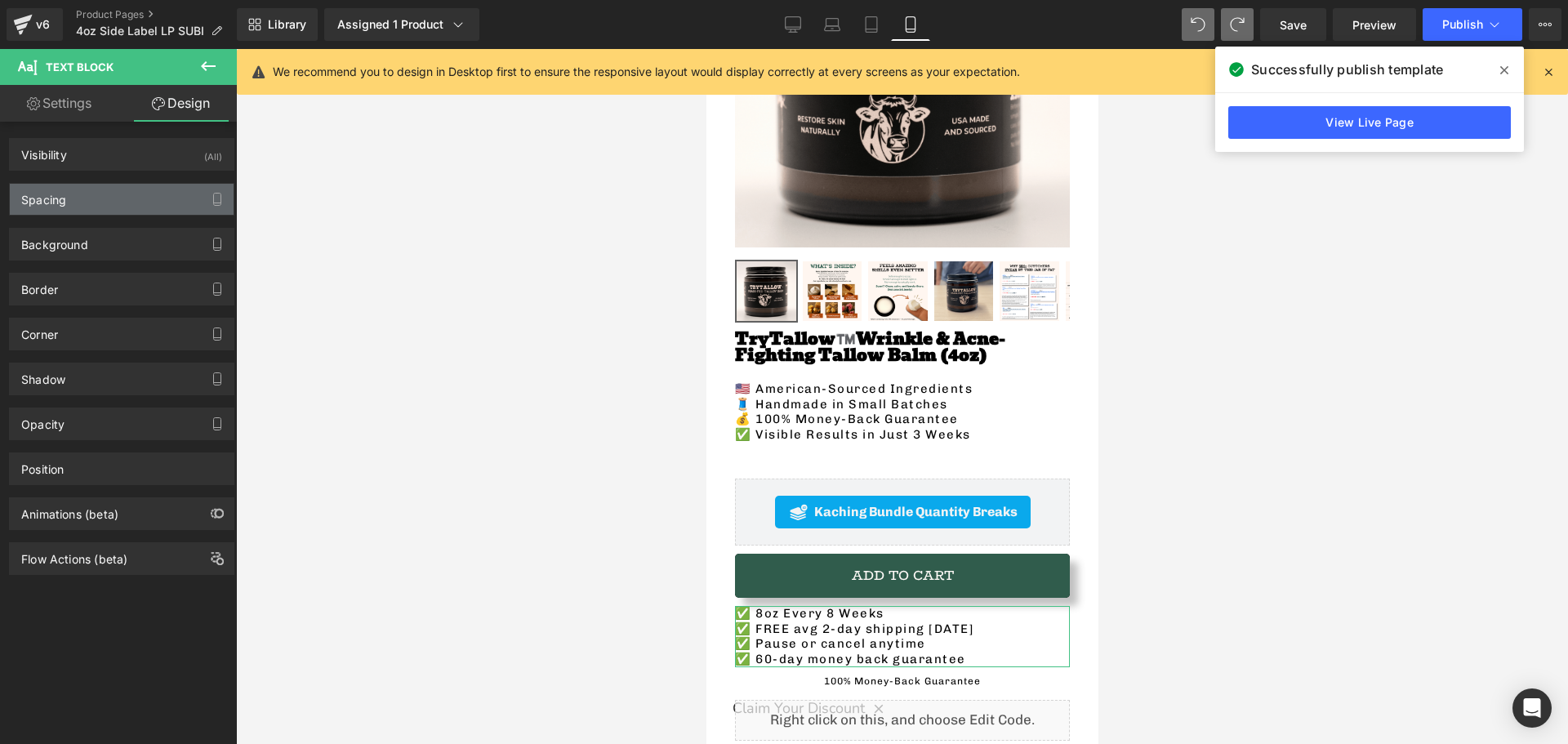
type input "10"
type input "0"
type input "10"
type input "0"
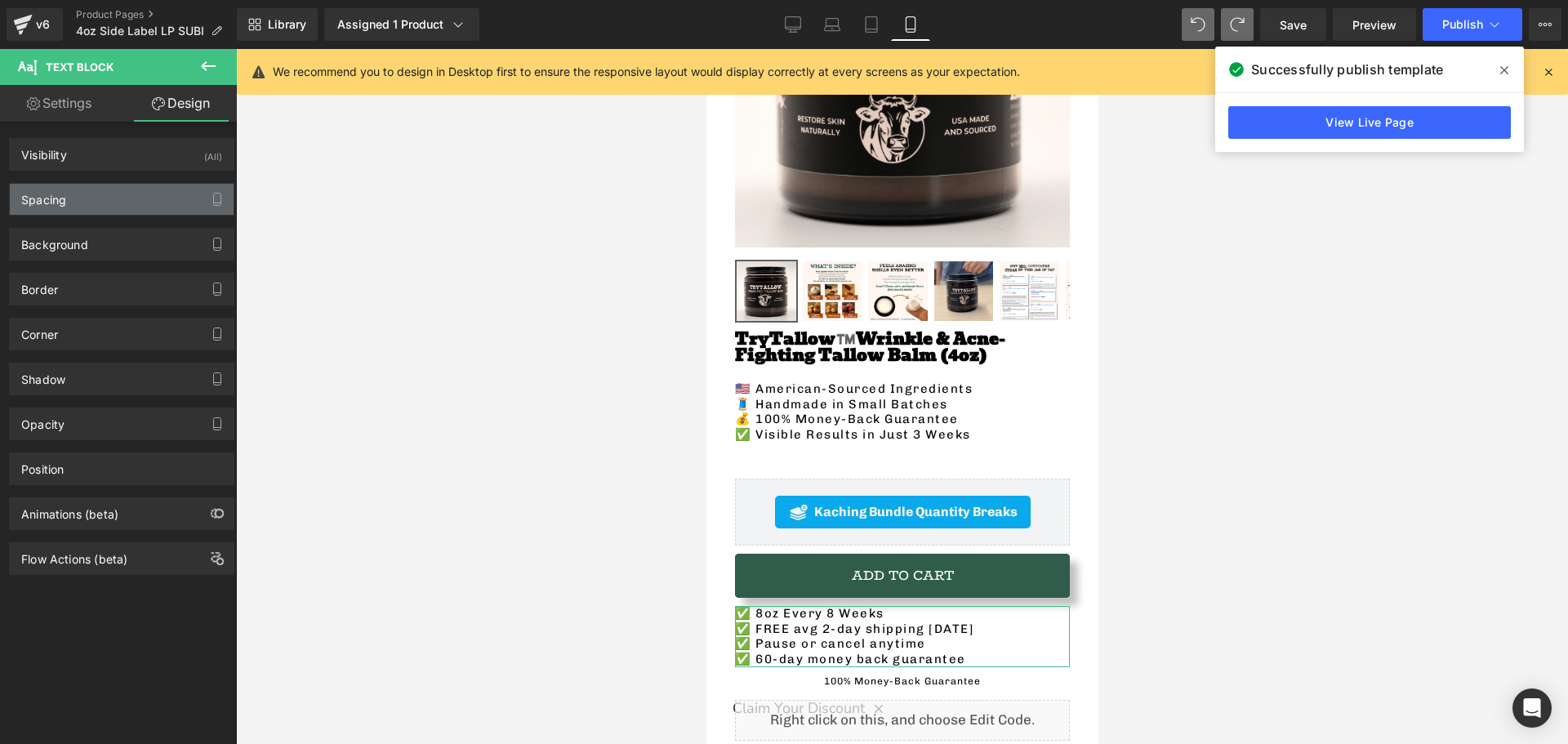
type input "0"
click at [103, 197] on div "Spacing" at bounding box center [121, 199] width 224 height 31
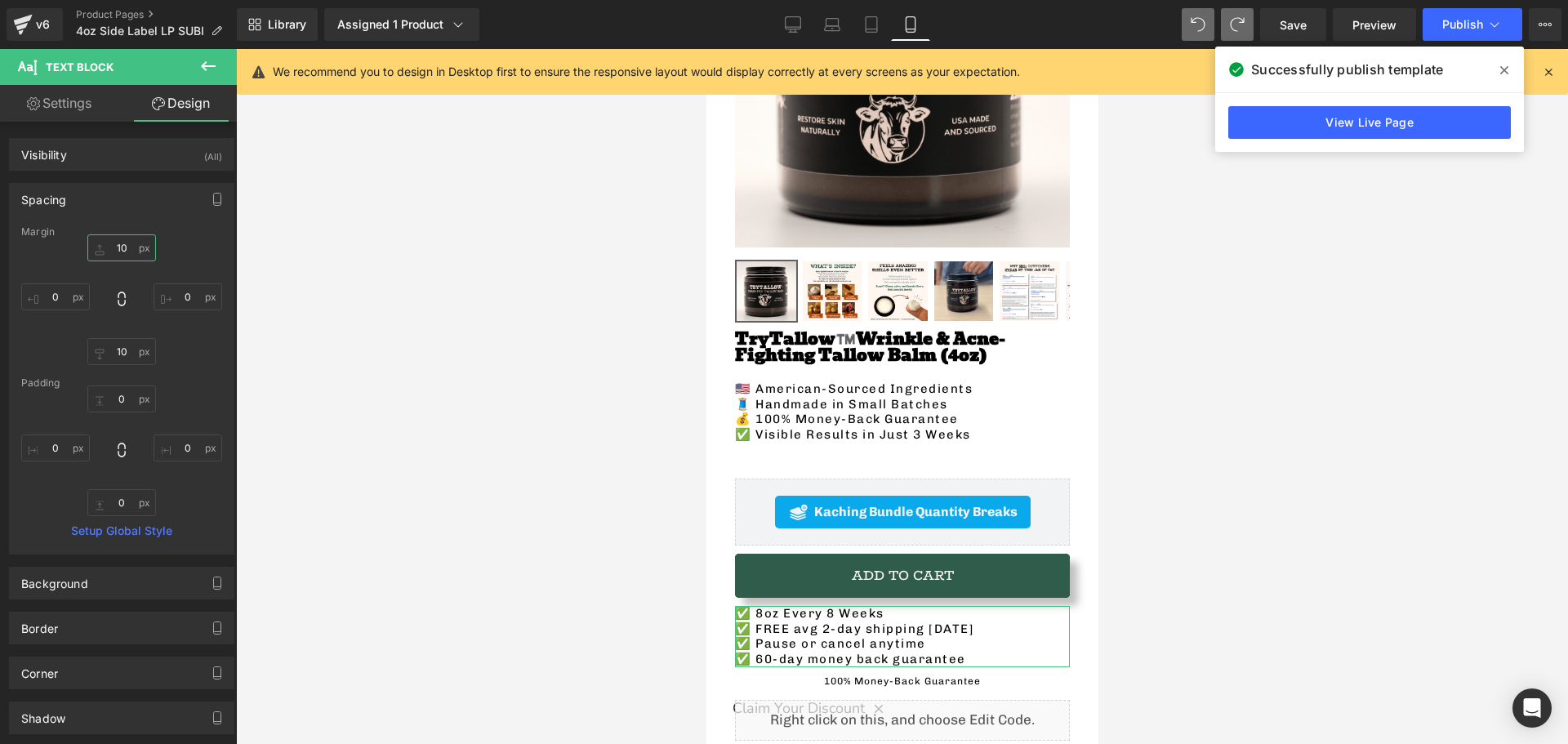
click at [118, 243] on input "10" at bounding box center [121, 247] width 69 height 27
type input "15"
click at [491, 432] on div at bounding box center [902, 396] width 1332 height 695
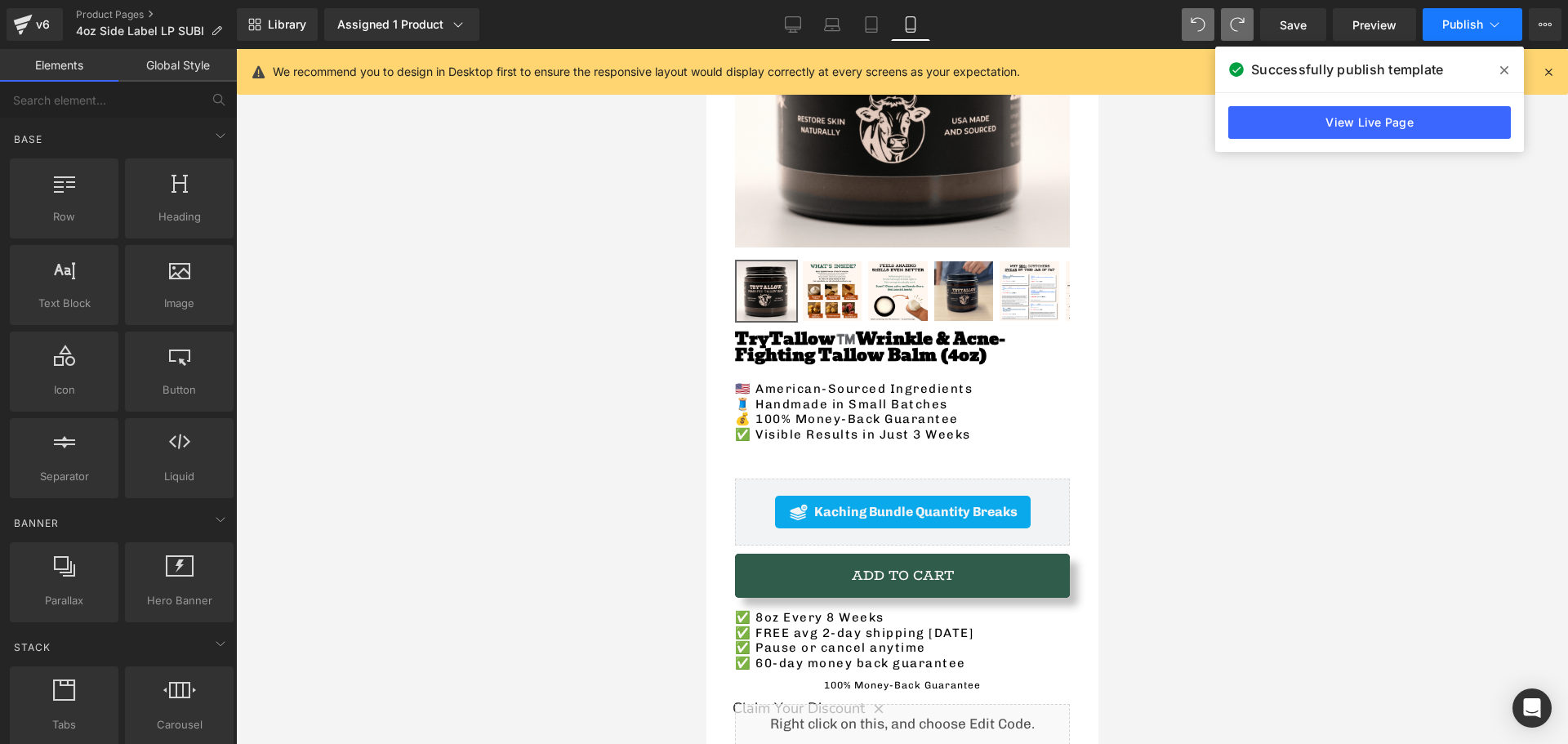
click at [1449, 30] on span "Publish" at bounding box center [1462, 24] width 41 height 13
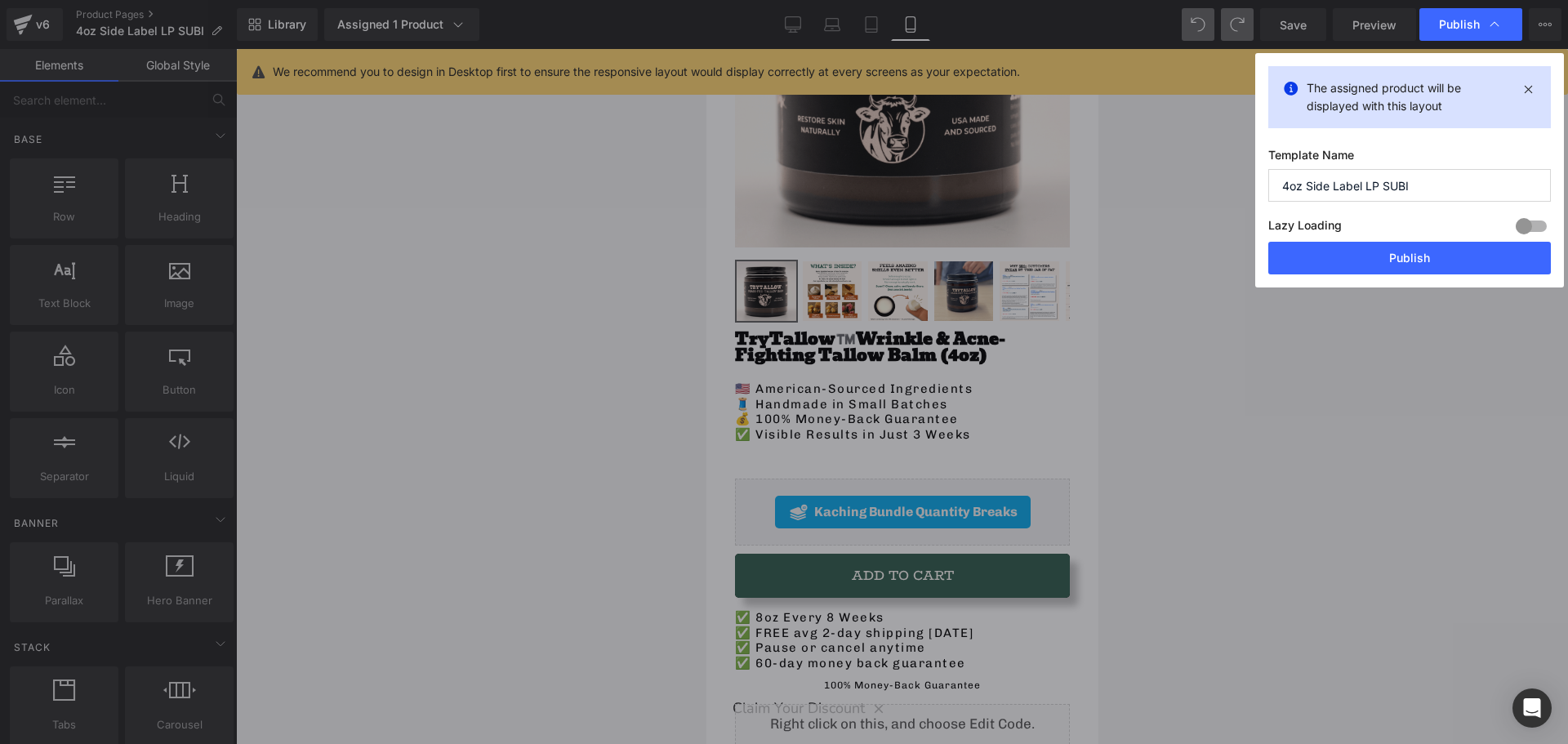
click at [1450, 31] on span "Publish" at bounding box center [1460, 24] width 41 height 15
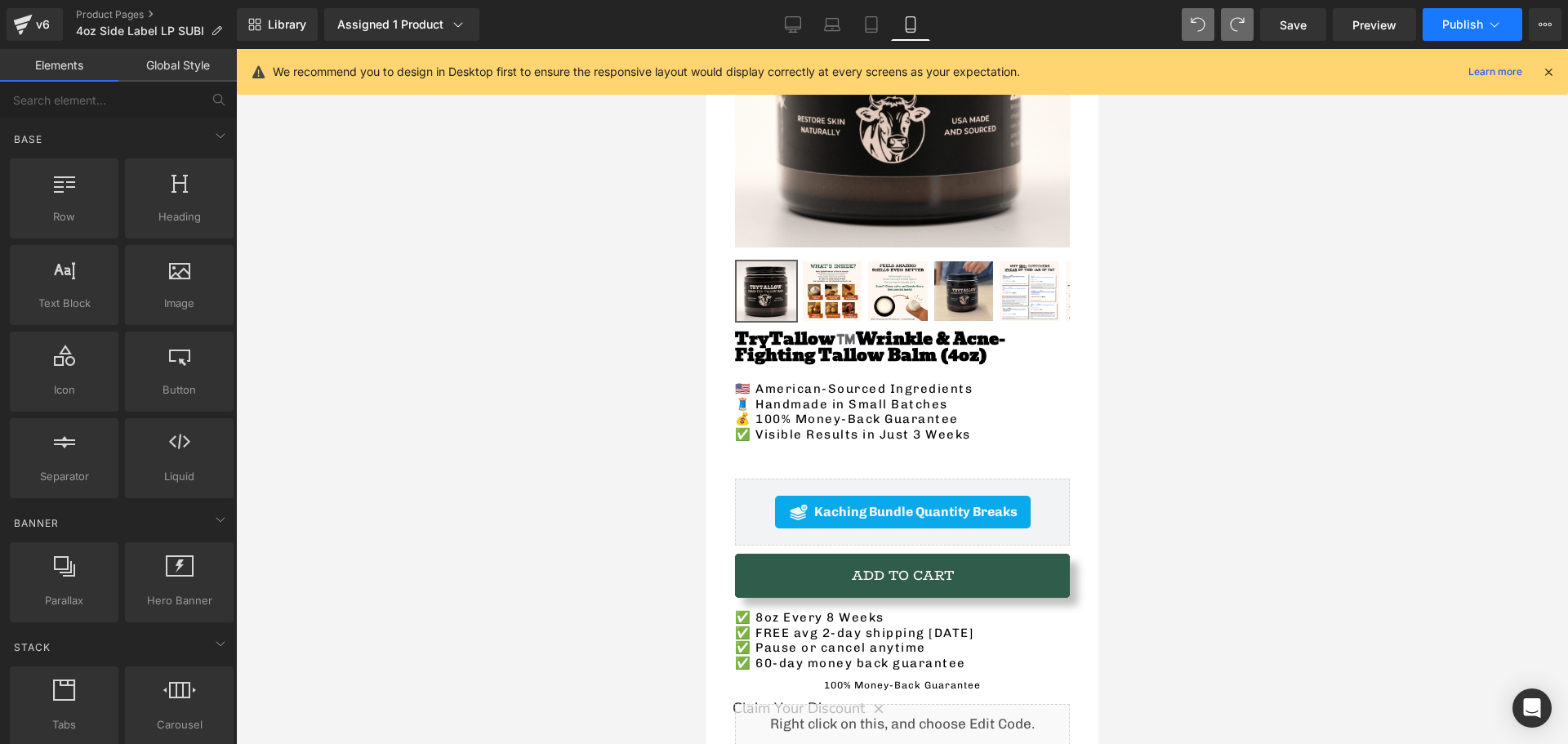
click at [1451, 31] on span "Publish" at bounding box center [1462, 24] width 41 height 13
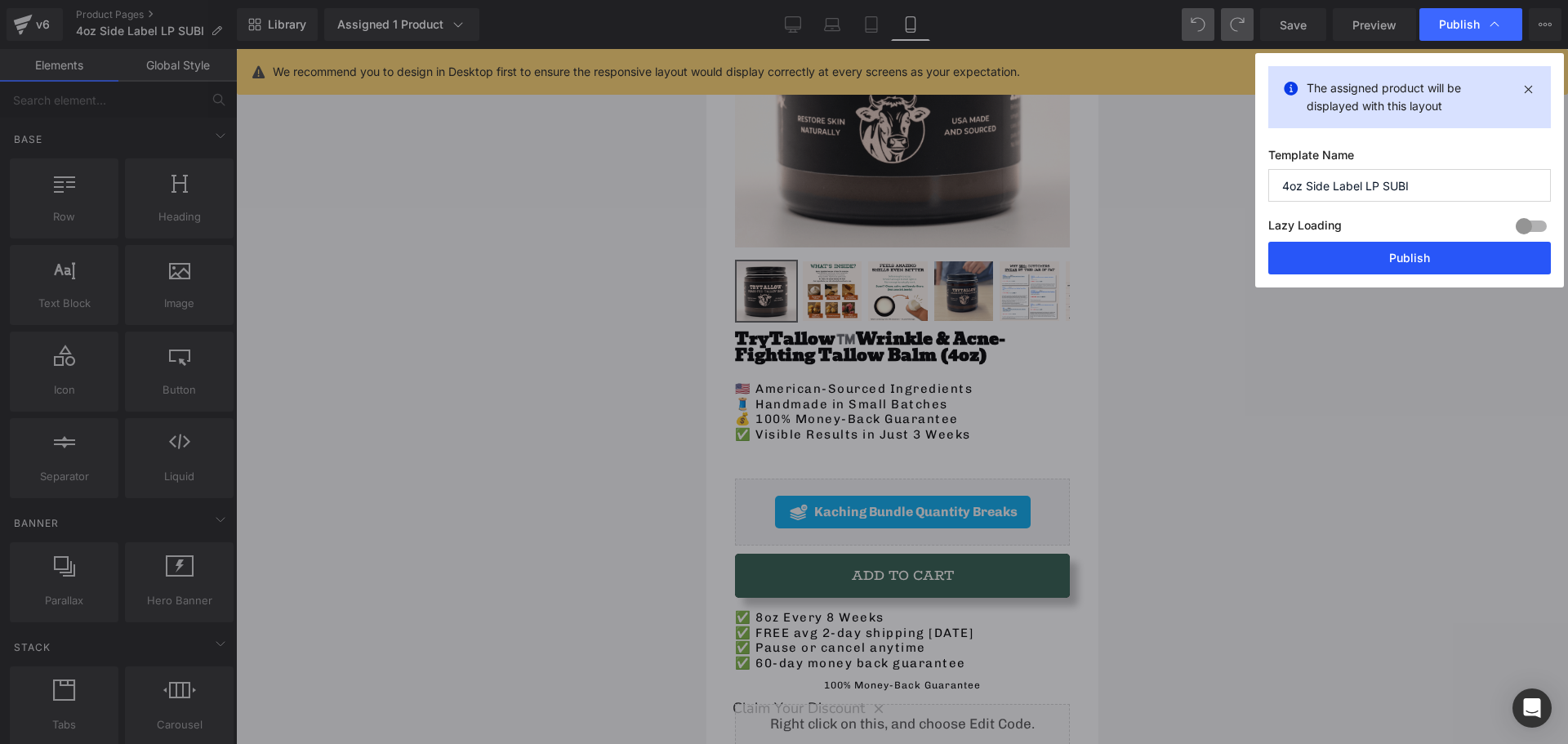
click at [1356, 251] on button "Publish" at bounding box center [1409, 258] width 282 height 32
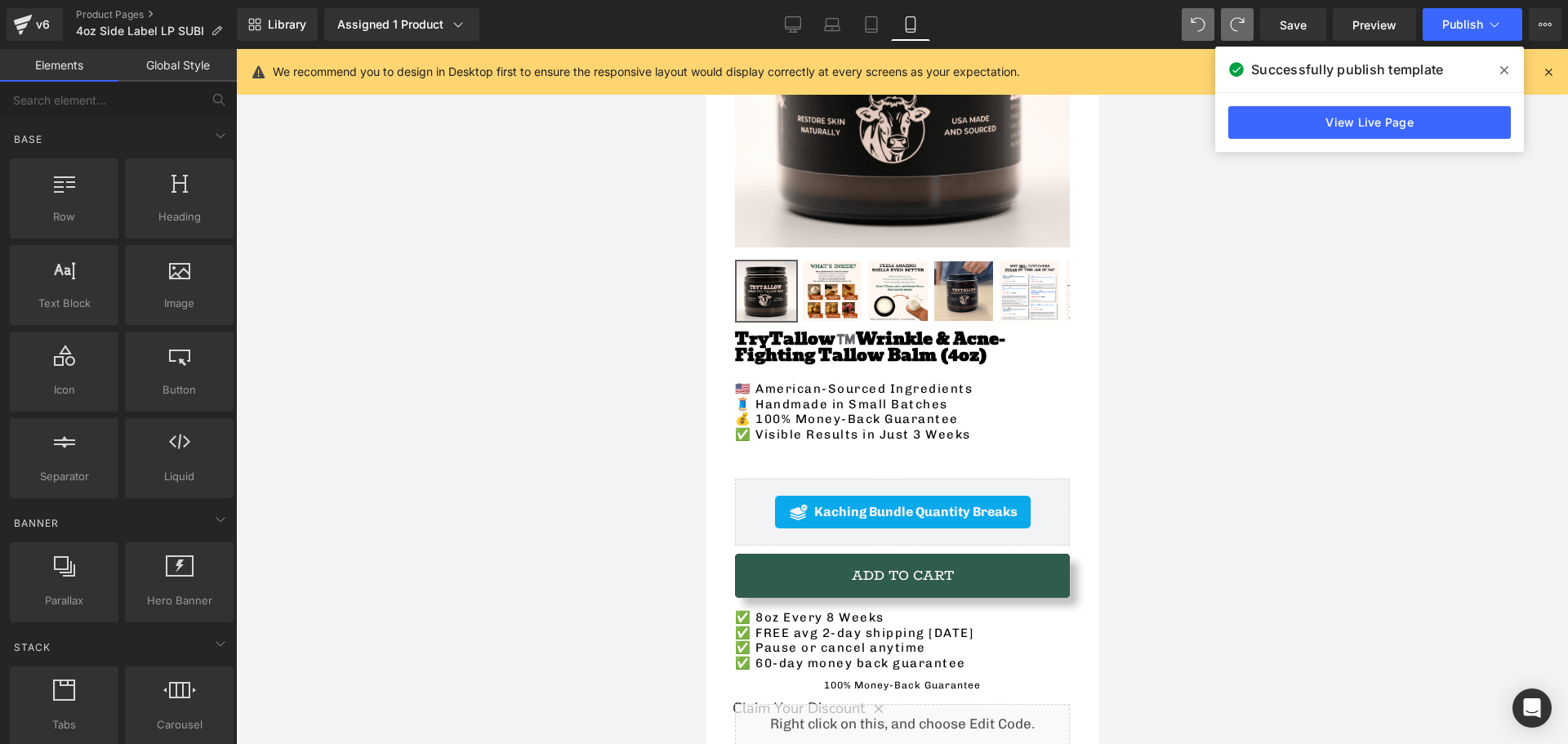
click at [490, 211] on div at bounding box center [902, 396] width 1332 height 695
click at [539, 251] on div at bounding box center [902, 396] width 1332 height 695
